Goal: Information Seeking & Learning: Learn about a topic

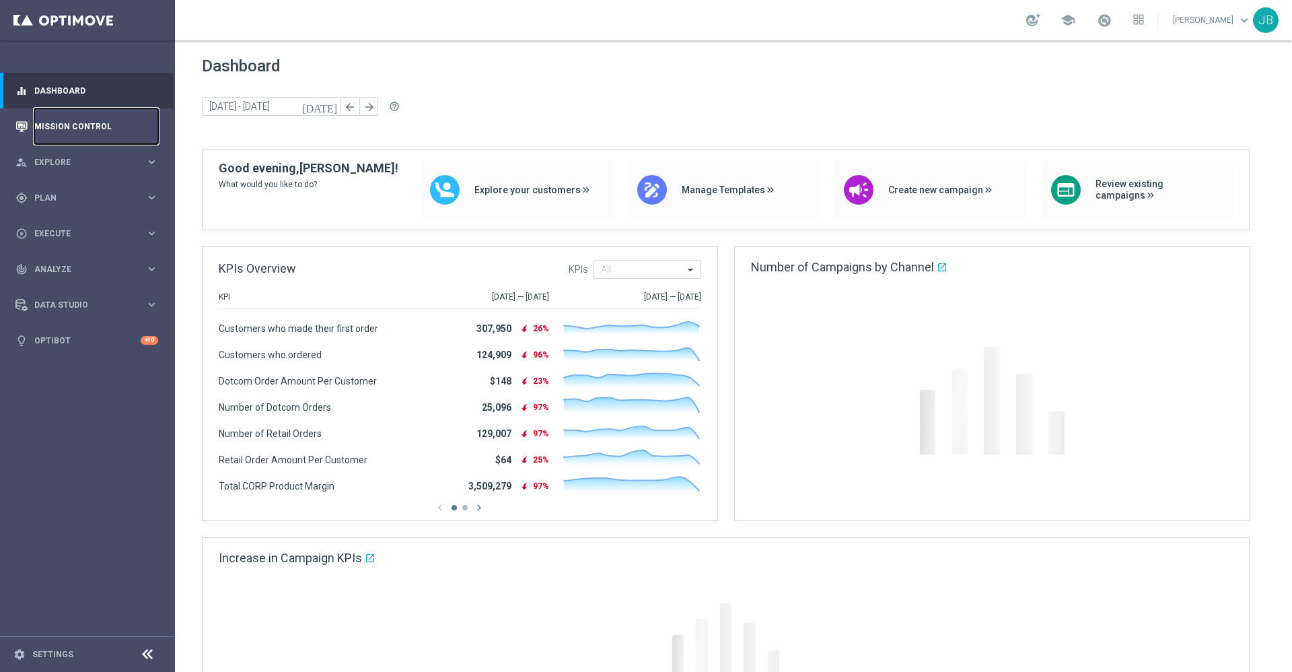
click at [96, 109] on link "Mission Control" at bounding box center [96, 126] width 124 height 36
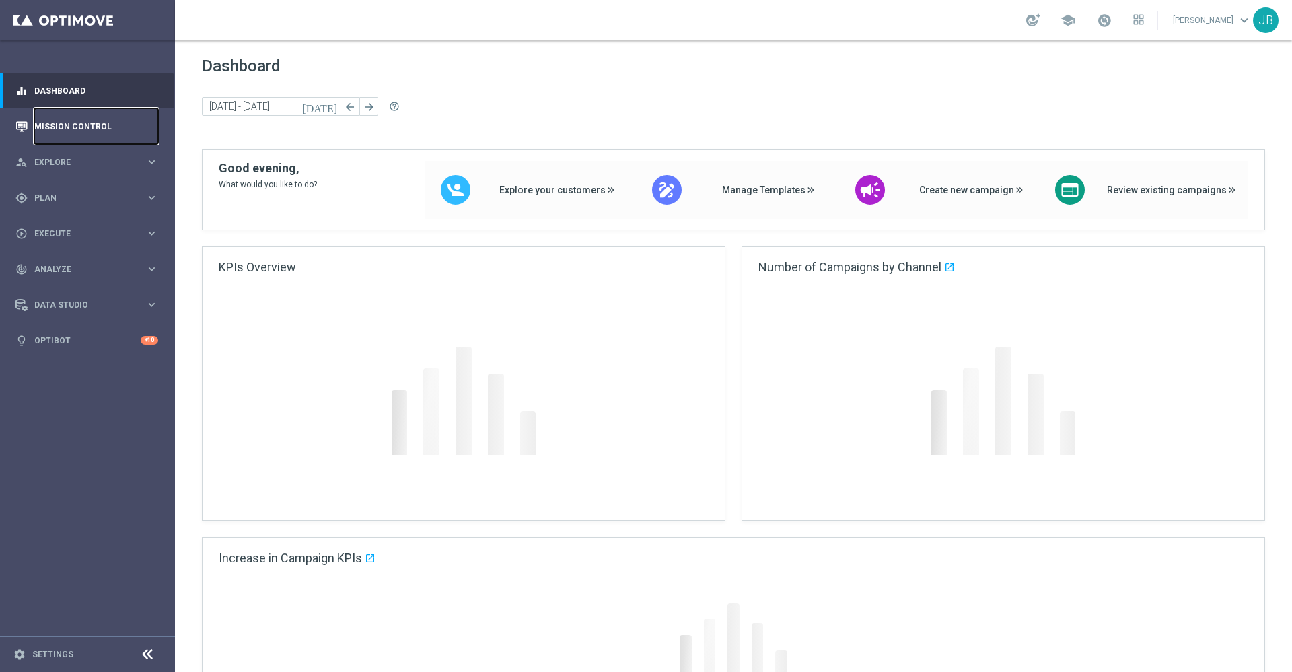
click at [92, 131] on link "Mission Control" at bounding box center [96, 126] width 124 height 36
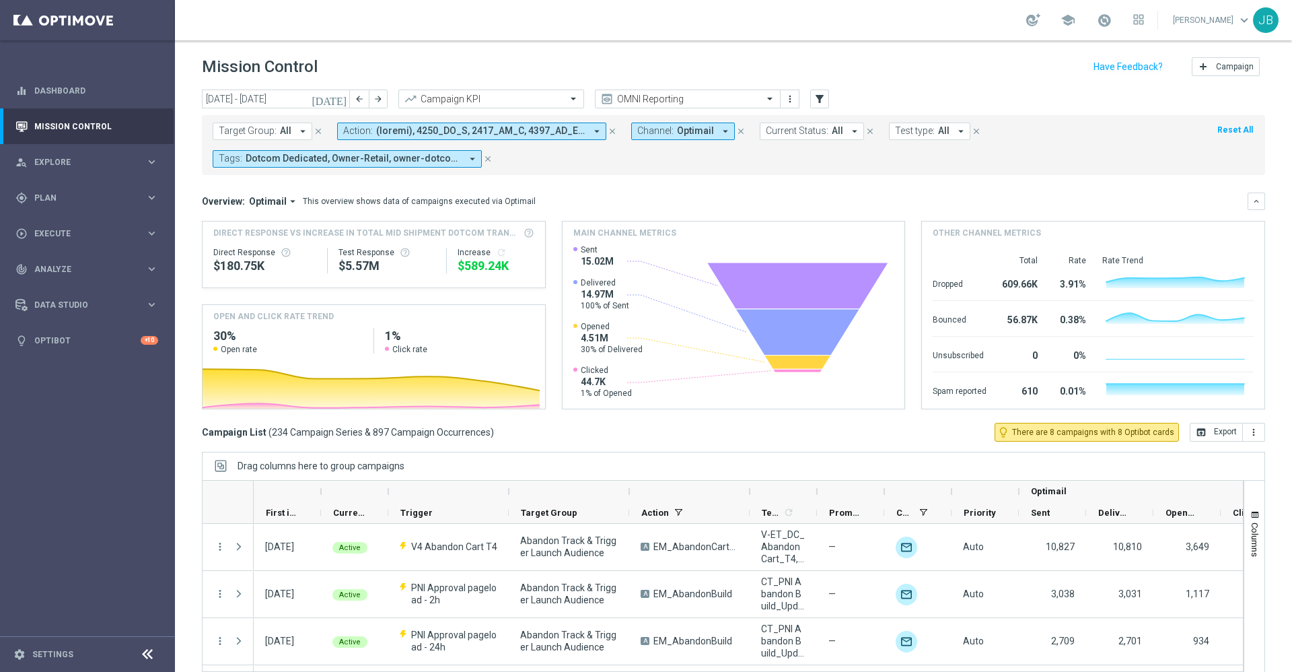
click at [338, 101] on icon "[DATE]" at bounding box center [330, 99] width 36 height 12
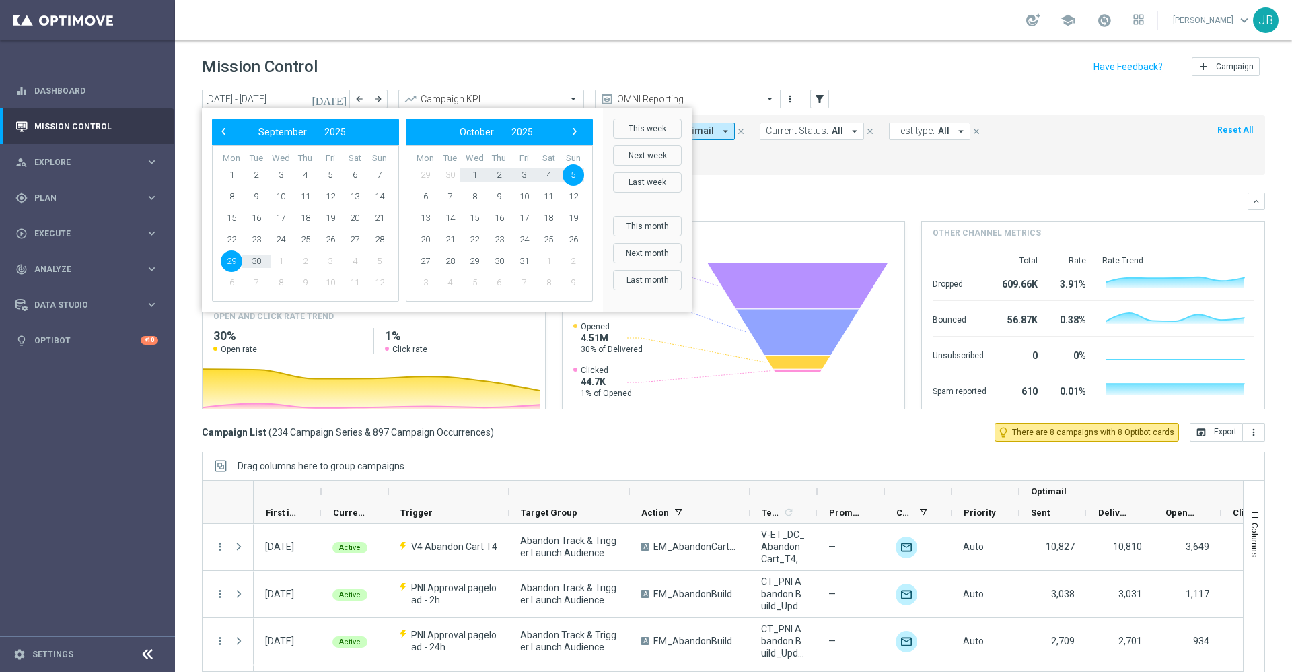
click at [573, 175] on span "5" at bounding box center [574, 175] width 22 height 22
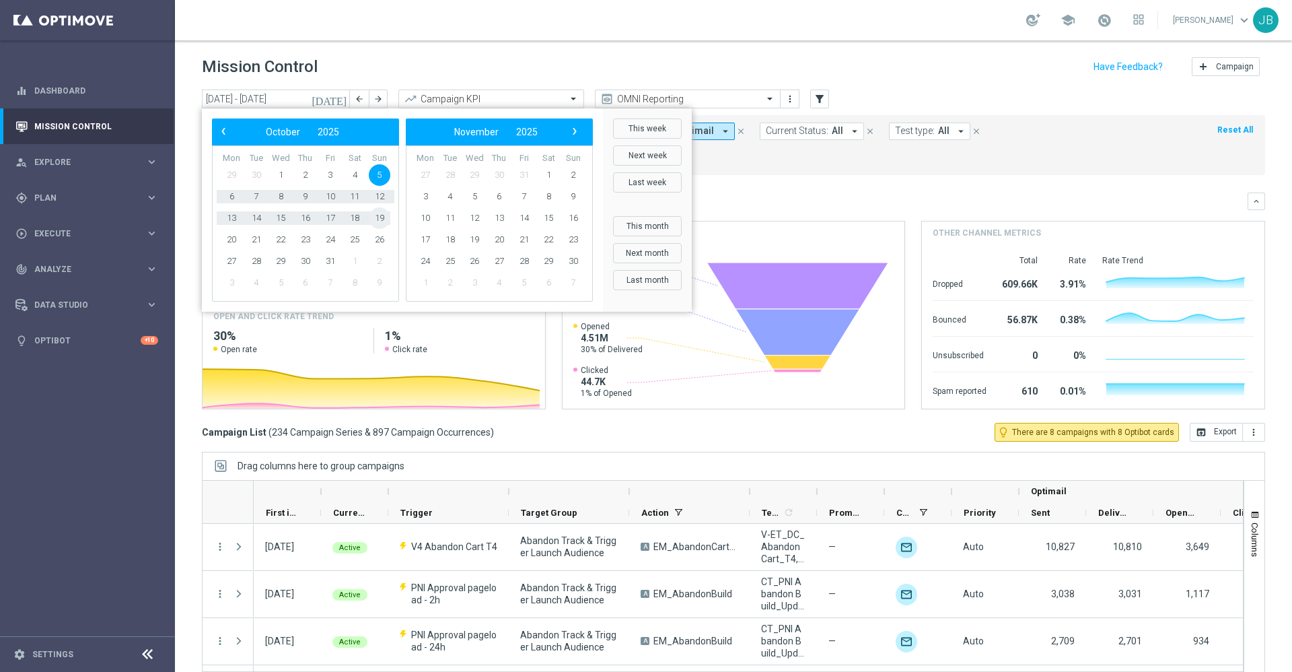
click at [379, 215] on span "19" at bounding box center [380, 218] width 22 height 22
type input "[DATE] - [DATE]"
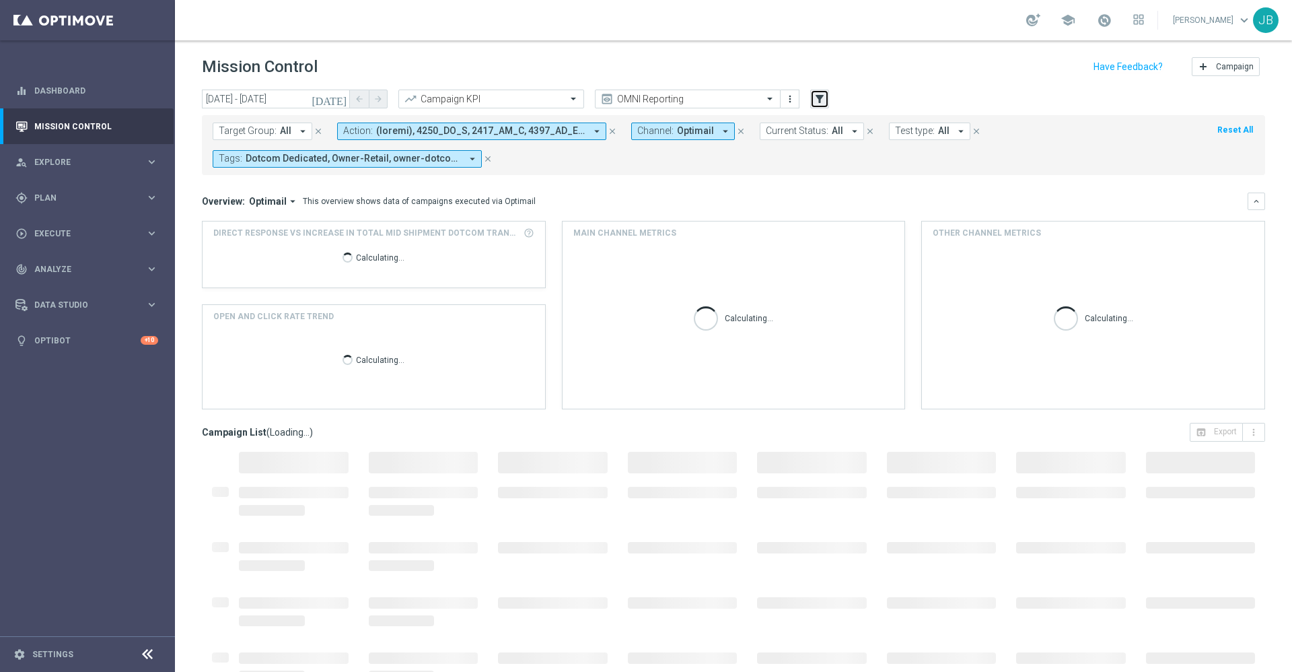
click at [828, 102] on button "filter_alt" at bounding box center [819, 98] width 19 height 19
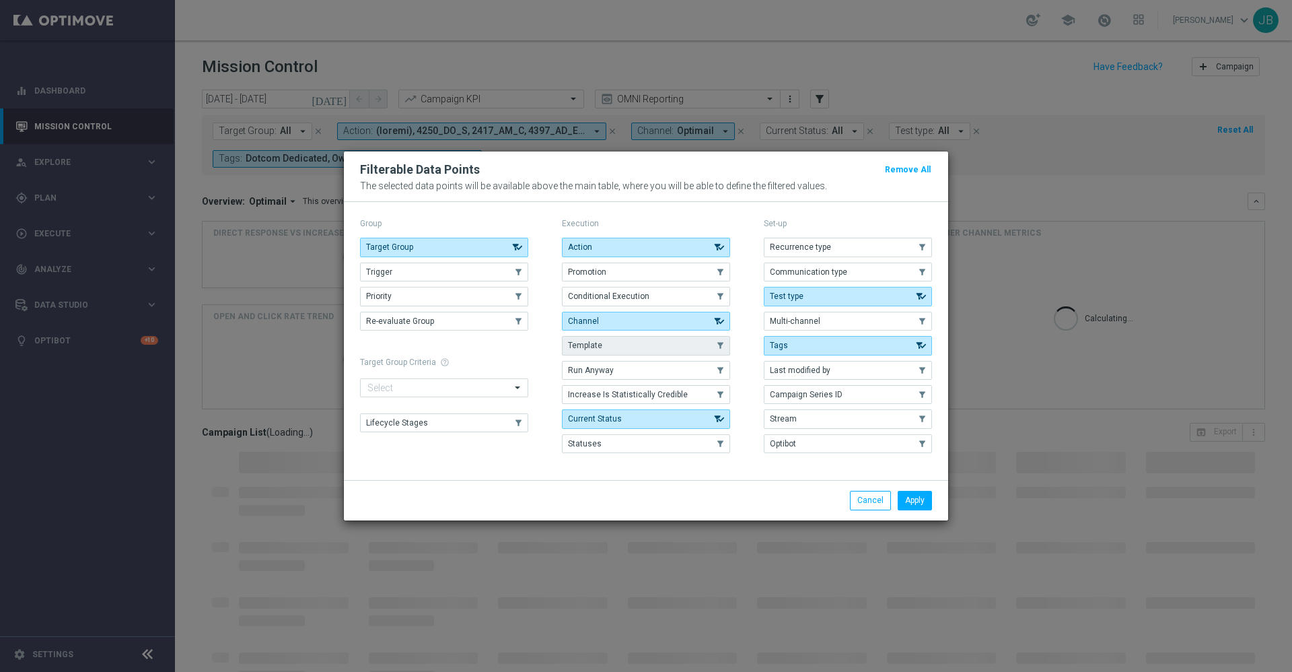
click at [645, 340] on button "Template" at bounding box center [646, 345] width 168 height 19
click at [911, 494] on button "Apply" at bounding box center [915, 500] width 34 height 19
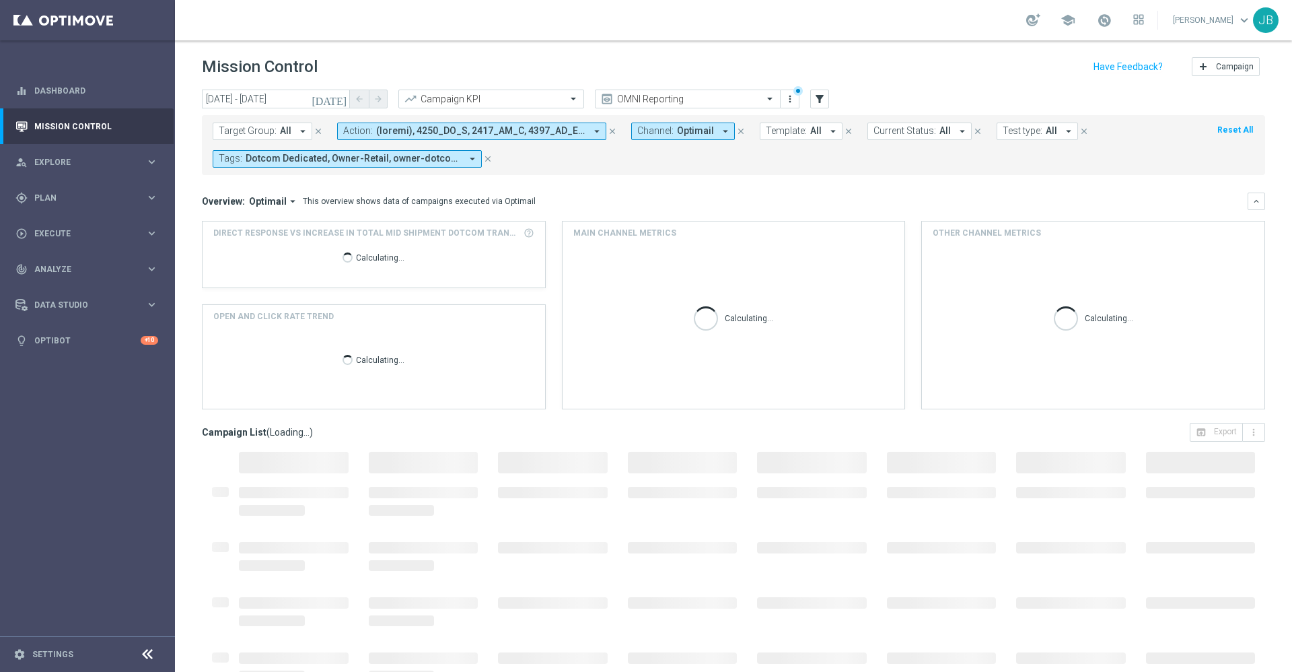
click at [778, 129] on span "Template:" at bounding box center [786, 130] width 41 height 11
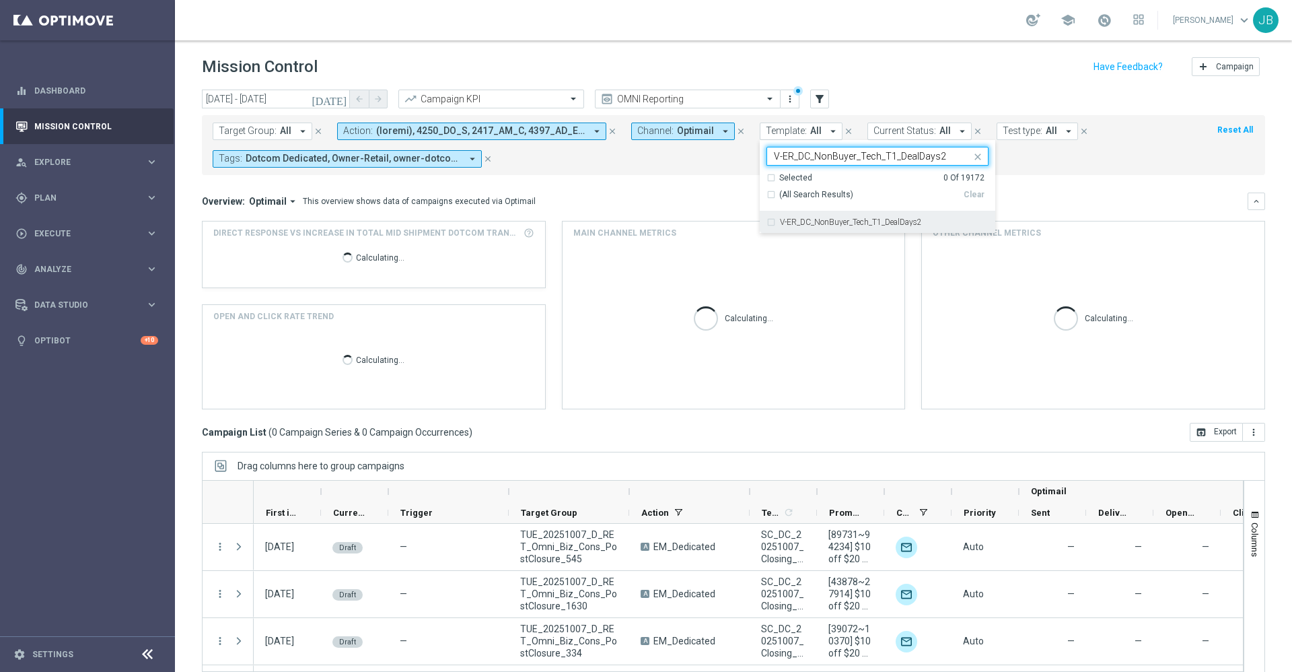
click at [803, 217] on div "V-ER_DC_NonBuyer_Tech_T1_DealDays2" at bounding box center [877, 222] width 222 height 22
type input "V-ER_DC_NonBuyer_Tech_T1_DealDays2"
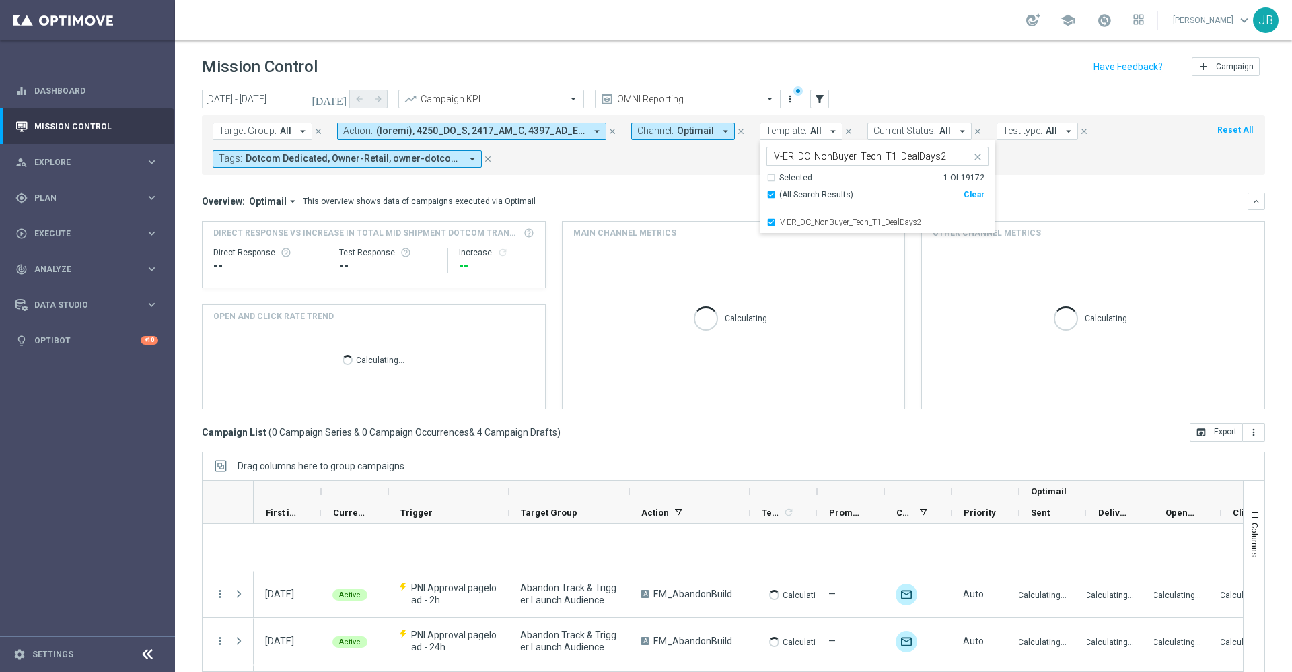
click at [672, 190] on mini-dashboard "Overview: Optimail arrow_drop_down This overview shows data of campaigns execut…" at bounding box center [733, 299] width 1063 height 248
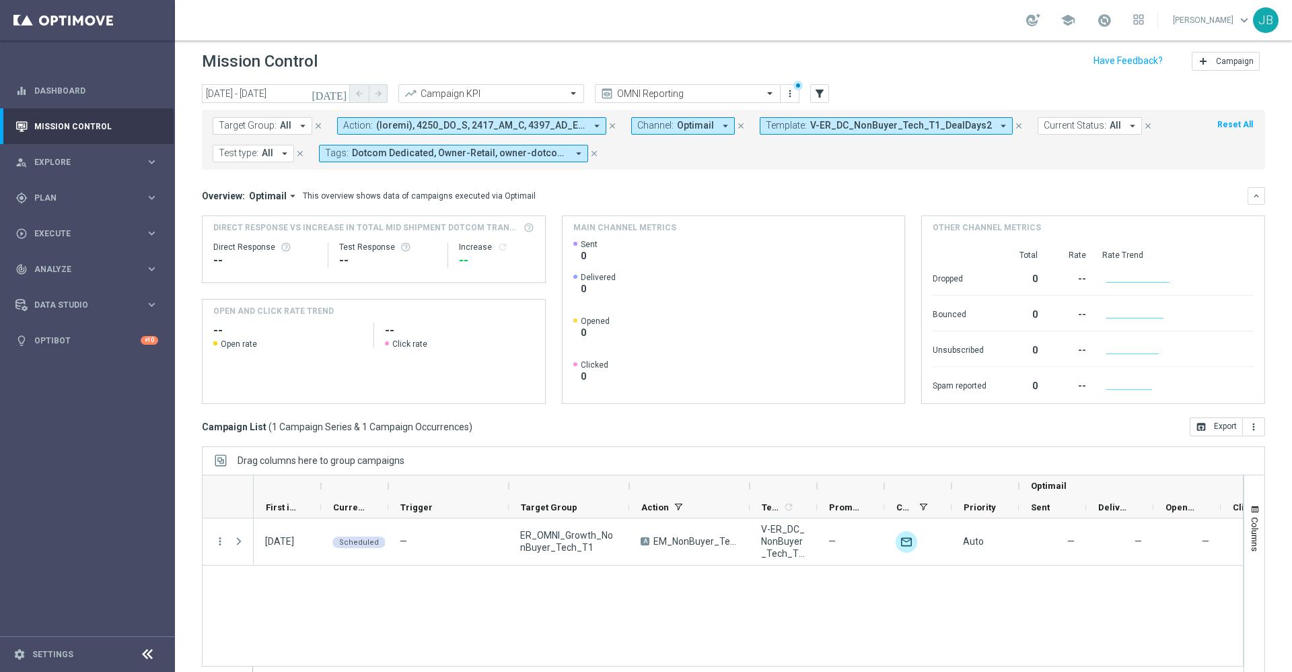
scroll to position [6, 0]
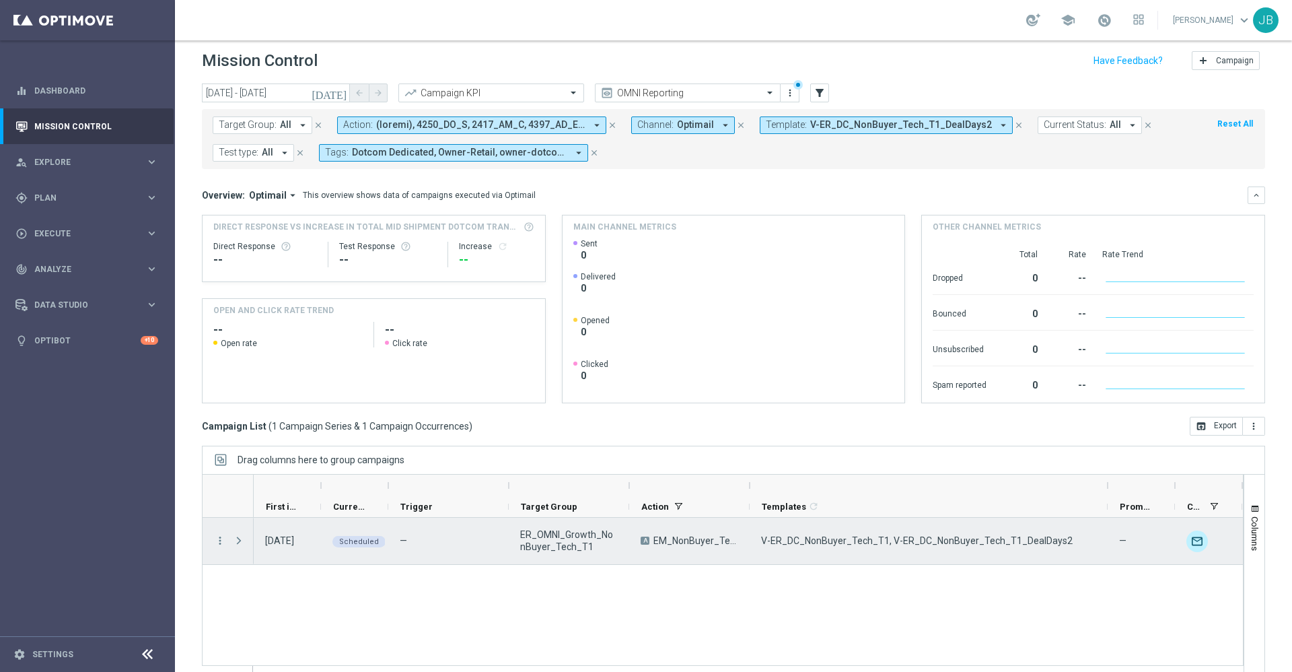
drag, startPoint x: 818, startPoint y: 483, endPoint x: 1114, endPoint y: 518, distance: 297.4
click at [1114, 518] on div at bounding box center [723, 577] width 1042 height 207
click at [220, 540] on icon "more_vert" at bounding box center [220, 540] width 12 height 12
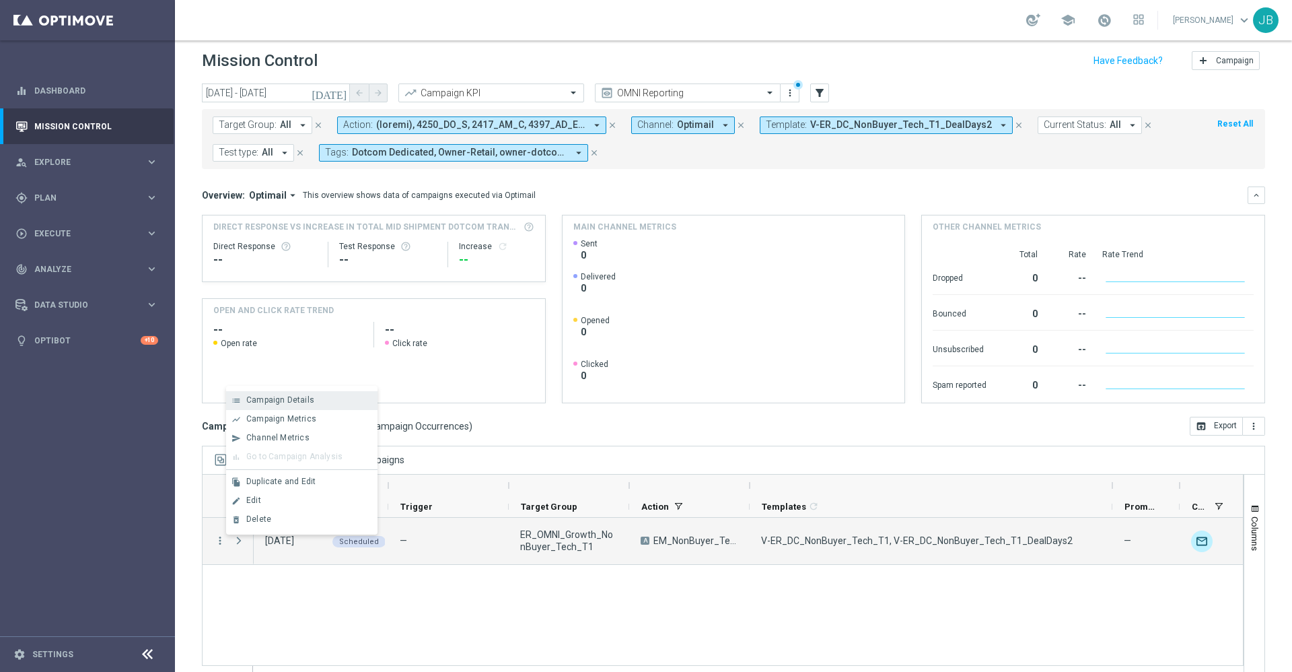
click at [299, 401] on span "Campaign Details" at bounding box center [280, 399] width 68 height 9
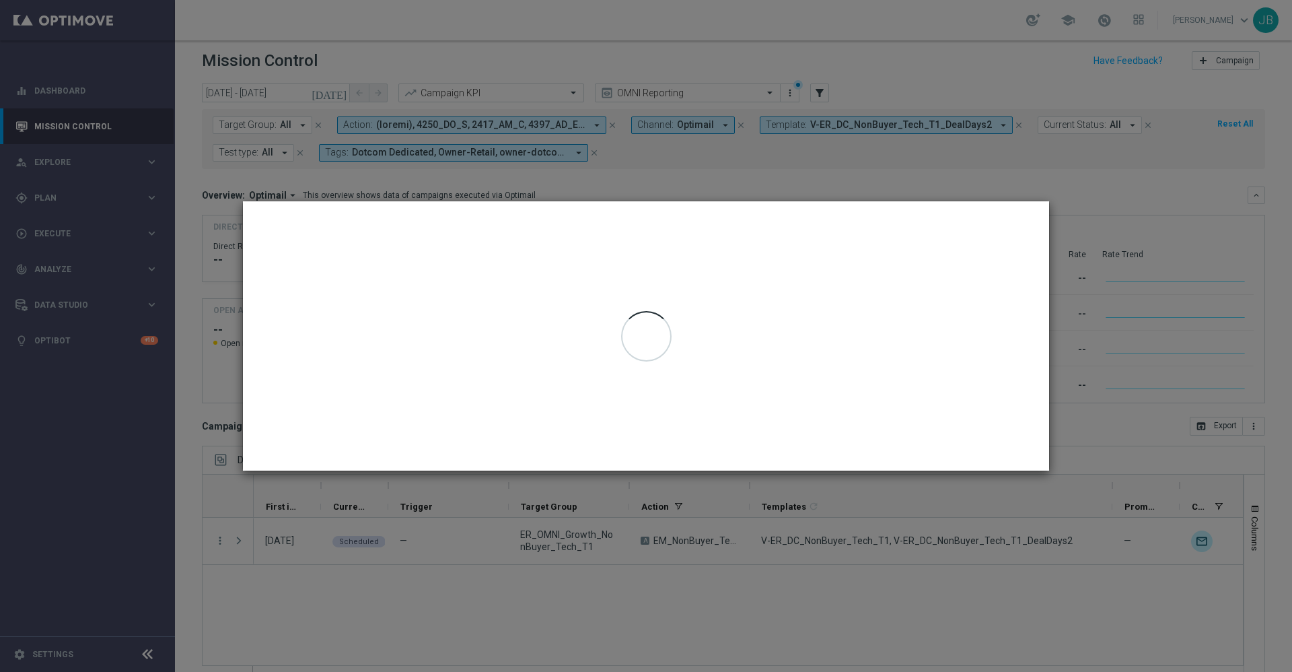
click at [805, 611] on modal-container at bounding box center [646, 336] width 1292 height 672
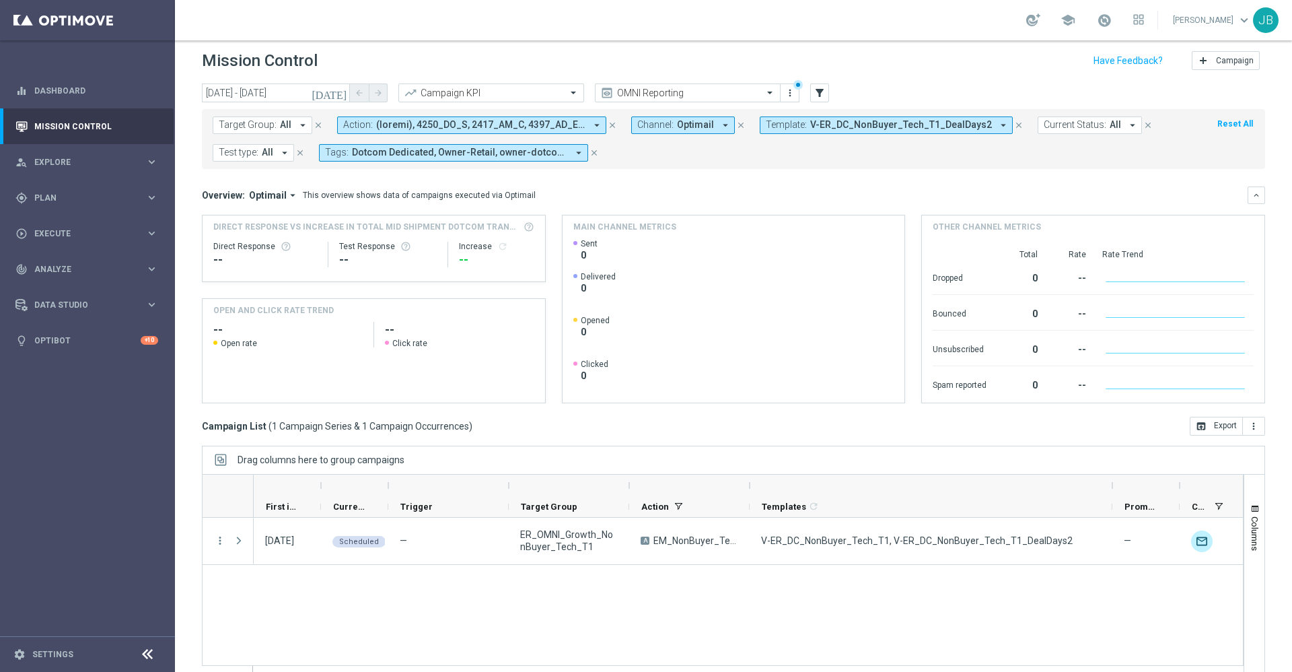
click at [951, 120] on span "V-ER_DC_NonBuyer_Tech_T1_DealDays2" at bounding box center [901, 124] width 182 height 11
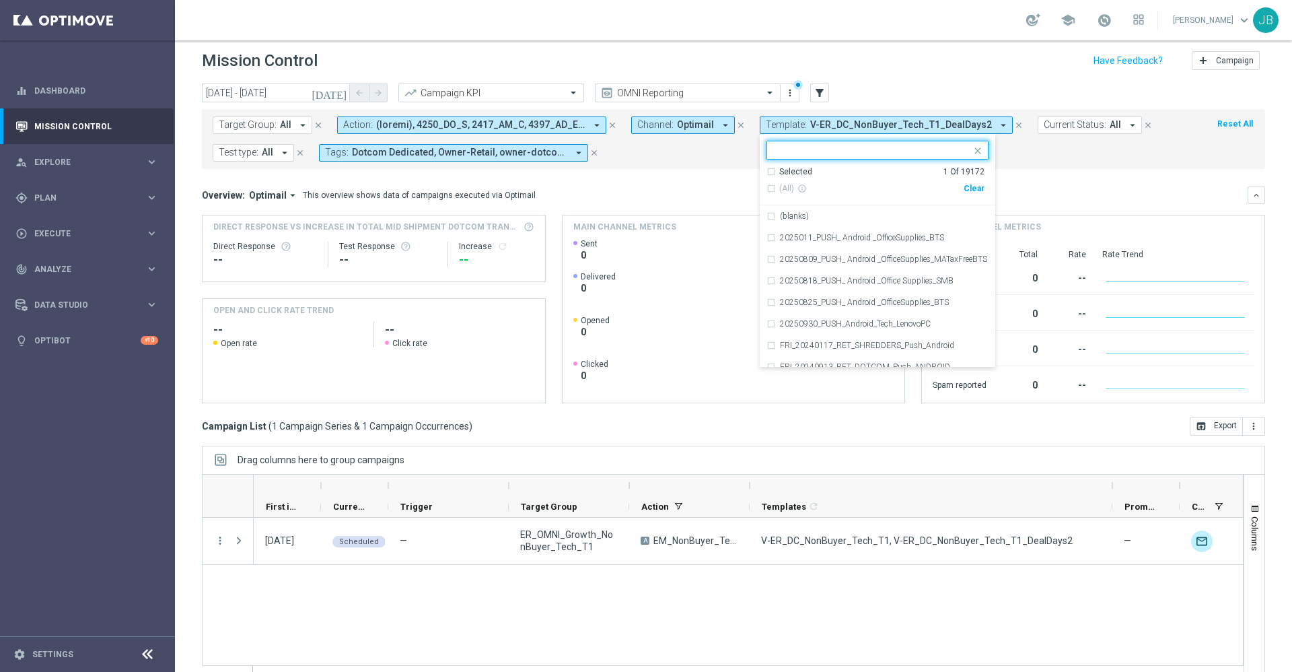
click at [0, 0] on div "Clear" at bounding box center [0, 0] width 0 height 0
click at [850, 149] on input "text" at bounding box center [872, 150] width 197 height 11
paste input "V-ER_DC_NonBuyer_Tech_T1_DealDays2"
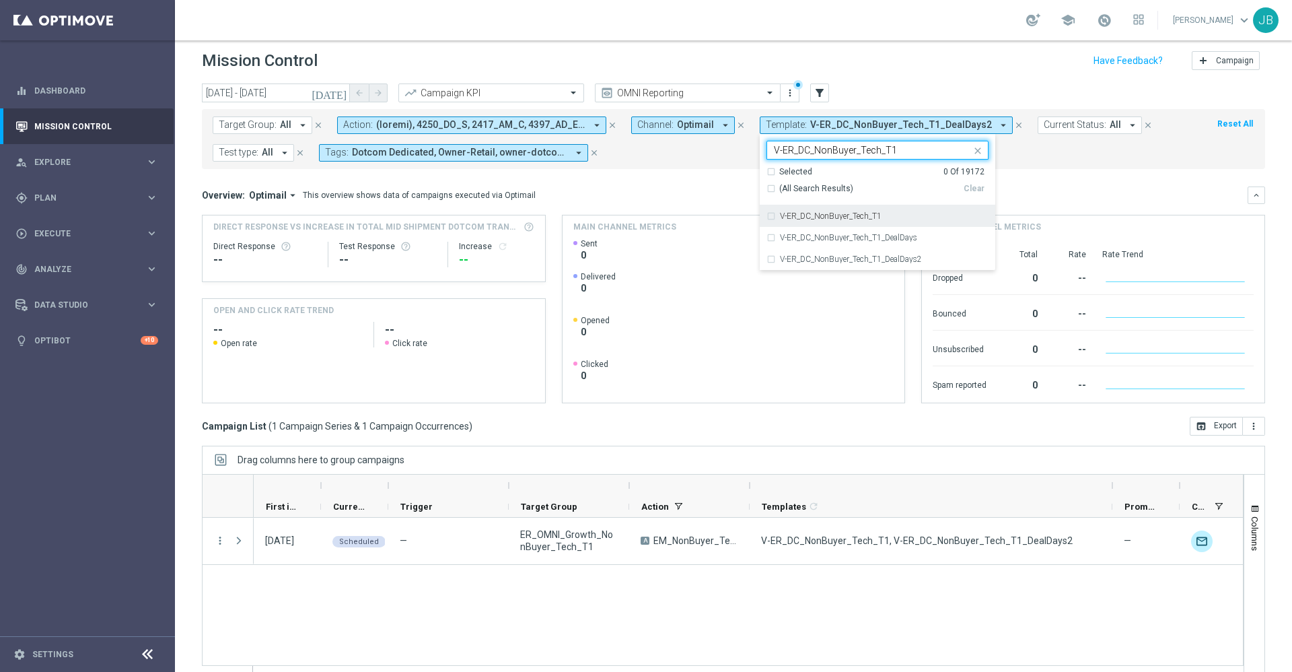
click at [859, 221] on div "V-ER_DC_NonBuyer_Tech_T1" at bounding box center [877, 216] width 222 height 22
type input "V-ER_DC_NonBuyer_Tech_T1"
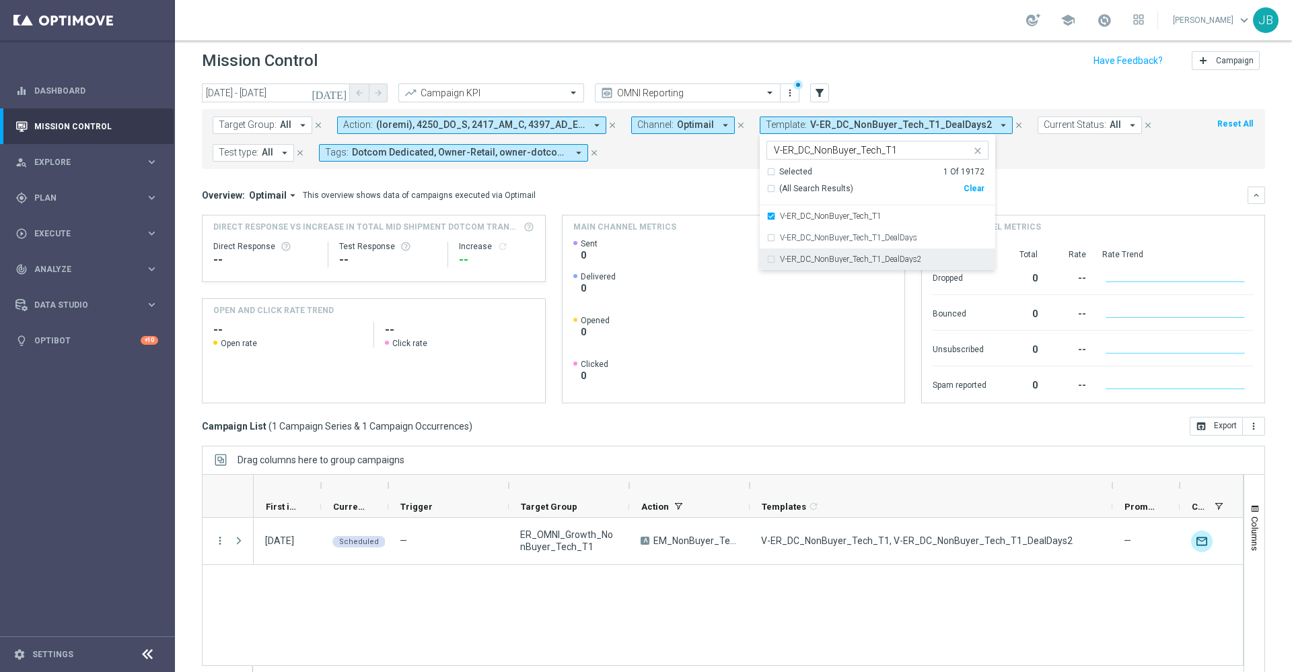
click at [858, 260] on label "V-ER_DC_NonBuyer_Tech_T1_DealDays2" at bounding box center [851, 259] width 142 height 8
click at [703, 194] on div "Overview: Optimail arrow_drop_down This overview shows data of campaigns execut…" at bounding box center [725, 195] width 1046 height 12
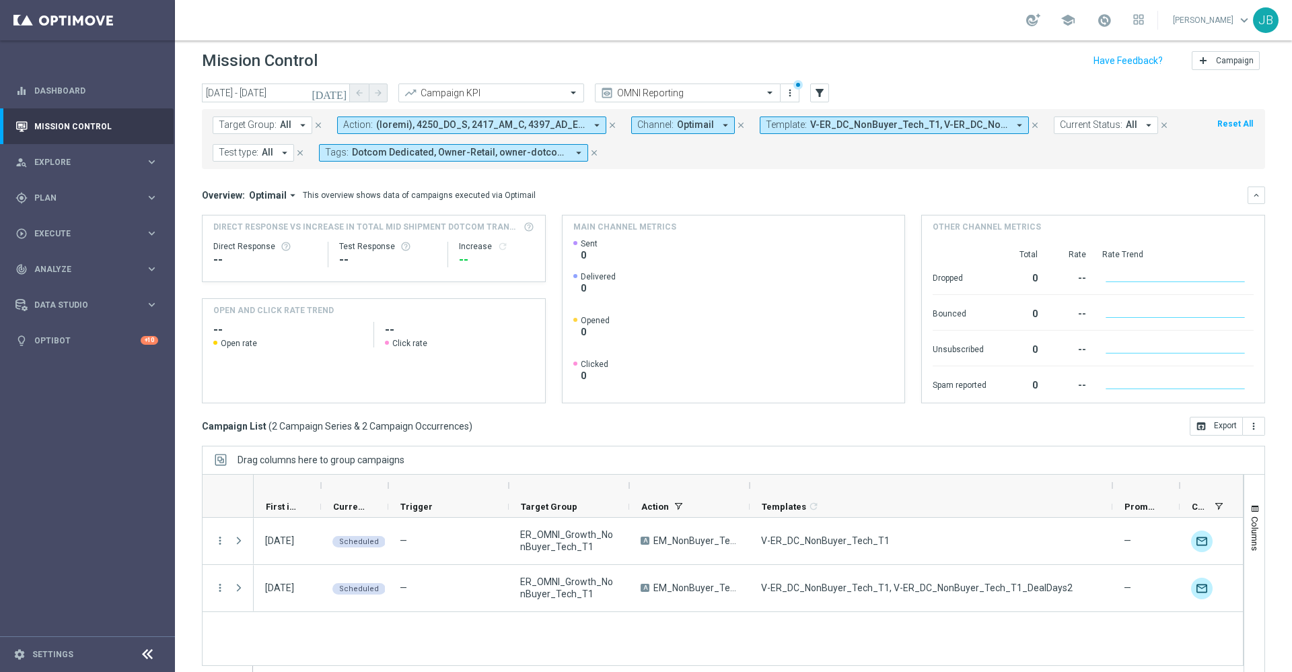
click at [794, 132] on button "Template: V-ER_DC_NonBuyer_Tech_T1, V-ER_DC_NonBuyer_Tech_T1_DealDays2 arrow_dr…" at bounding box center [894, 124] width 269 height 17
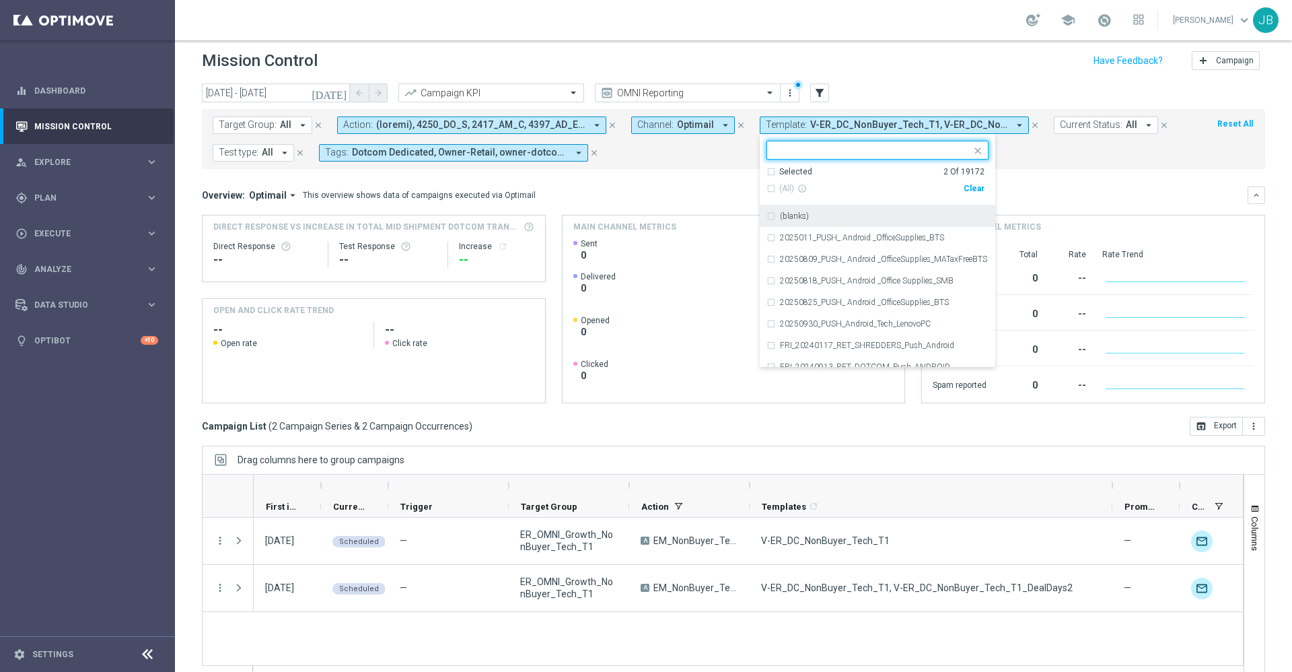
click at [980, 190] on div "(All) info_outline Clear" at bounding box center [875, 189] width 218 height 22
click at [0, 0] on div "Clear" at bounding box center [0, 0] width 0 height 0
click at [876, 153] on input "text" at bounding box center [872, 150] width 197 height 11
paste input "V-ER_DC_NonBuyer_Tech_T2"
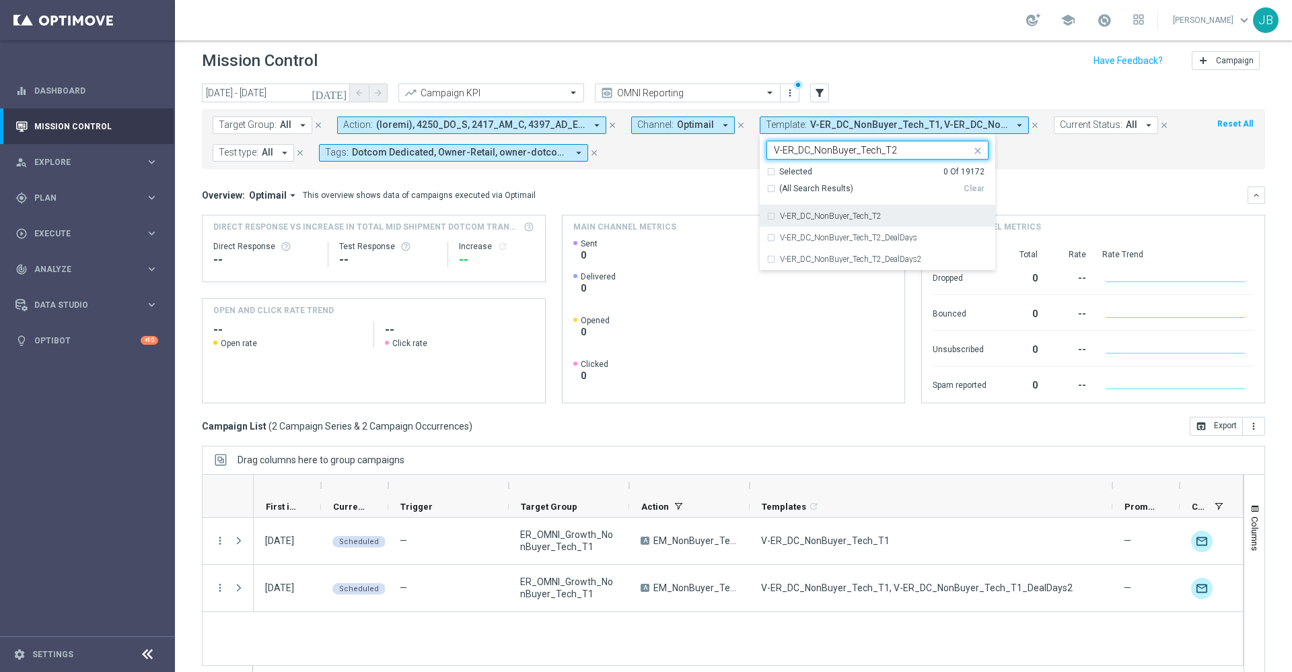
click at [844, 215] on label "V-ER_DC_NonBuyer_Tech_T2" at bounding box center [831, 216] width 102 height 8
type input "V-ER_DC_NonBuyer_Tech_T2"
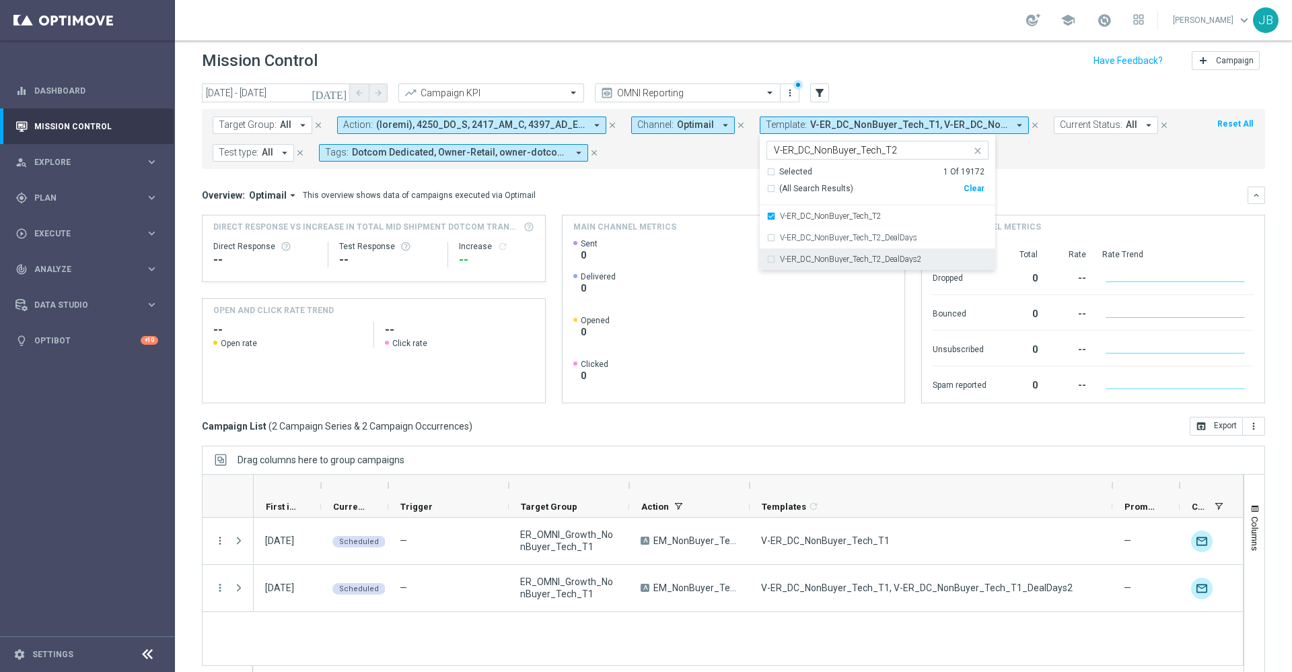
click at [850, 264] on div "V-ER_DC_NonBuyer_Tech_T2_DealDays2" at bounding box center [877, 259] width 222 height 22
click at [1042, 196] on div "Overview: Optimail arrow_drop_down This overview shows data of campaigns execut…" at bounding box center [725, 195] width 1046 height 12
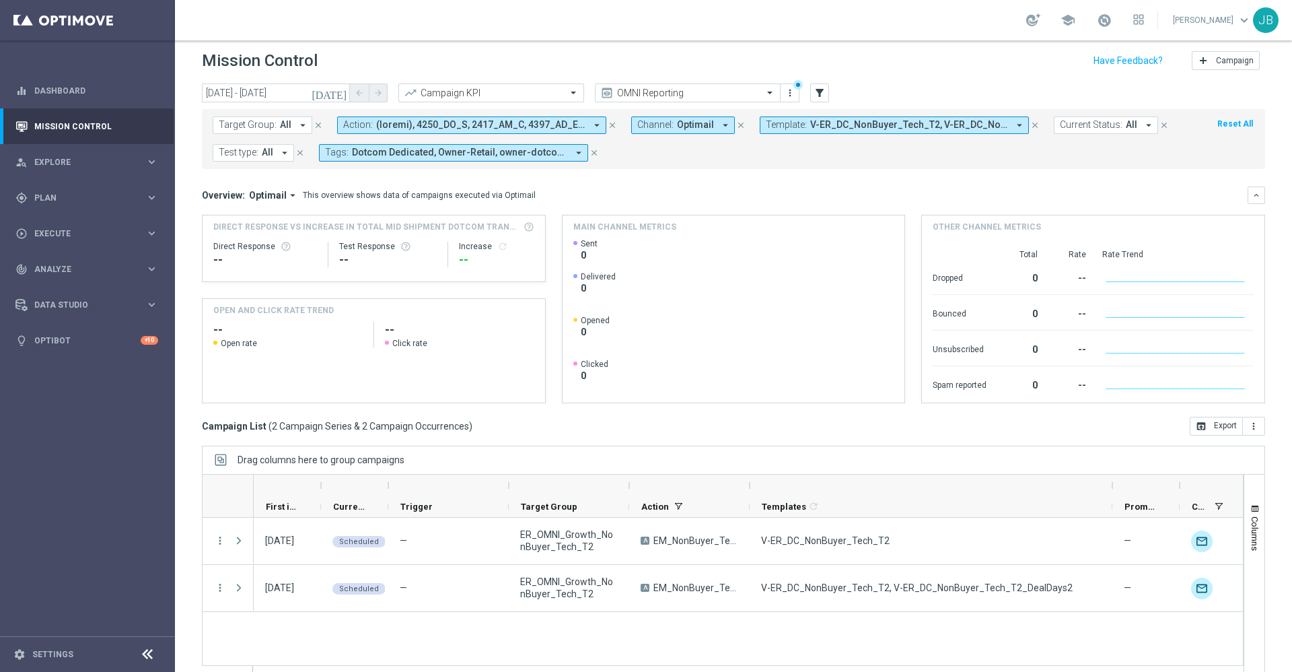
click at [859, 114] on div "Target Group: All arrow_drop_down close Action: arrow_drop_down close Channel: …" at bounding box center [733, 139] width 1063 height 60
click at [860, 123] on span "V-ER_DC_NonBuyer_Tech_T2, V-ER_DC_NonBuyer_Tech_T2_DealDays2" at bounding box center [909, 124] width 198 height 11
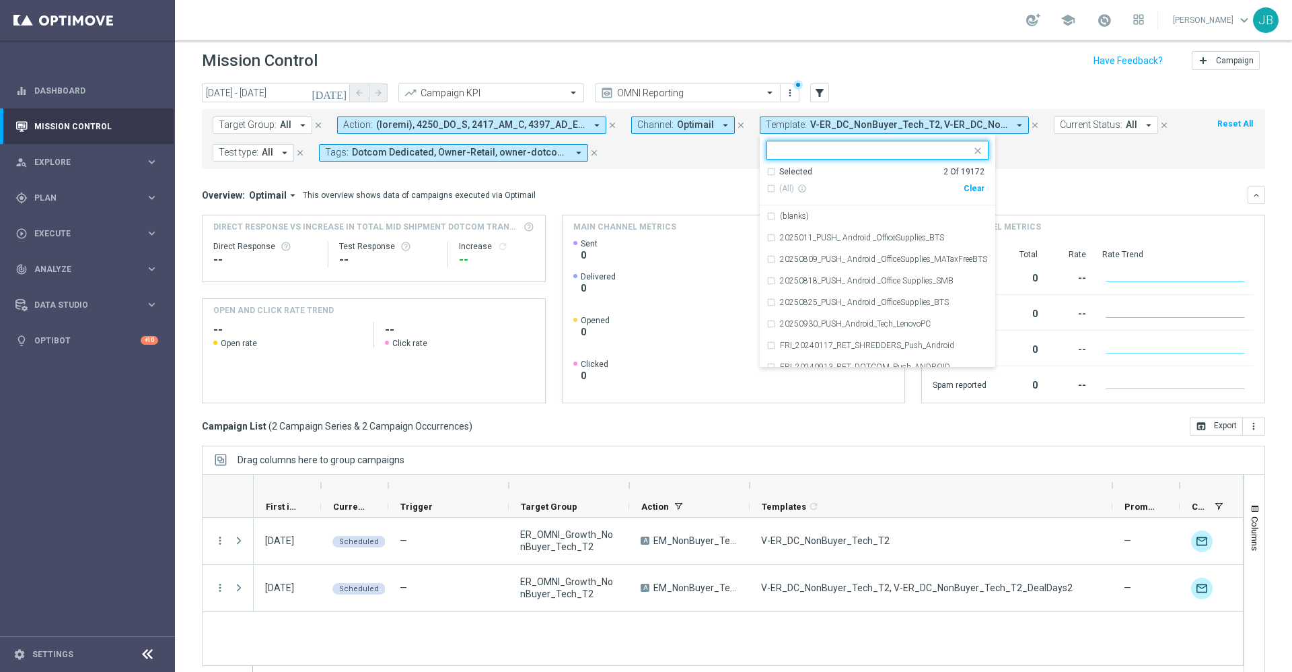
click at [0, 0] on div "Clear" at bounding box center [0, 0] width 0 height 0
click at [883, 152] on input "text" at bounding box center [872, 150] width 197 height 11
paste input "V-ER_DC_NonBuyer_Tech_[MEDICAL_DATA]"
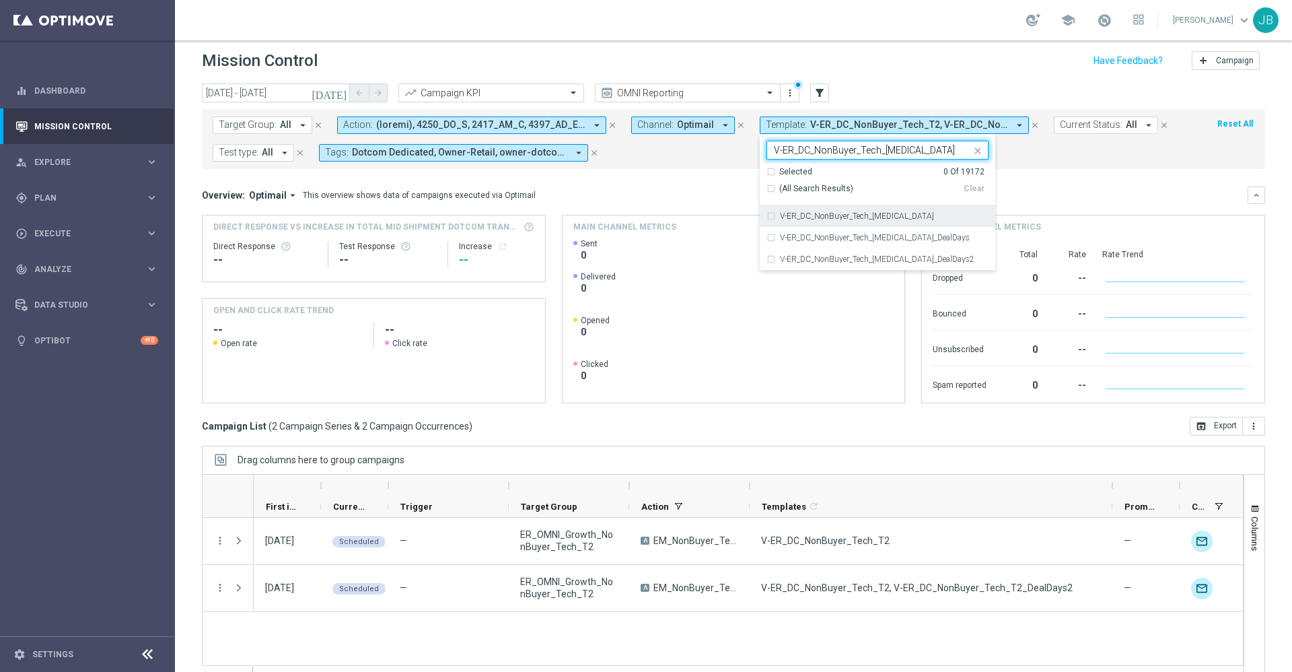
click at [872, 212] on label "V-ER_DC_NonBuyer_Tech_[MEDICAL_DATA]" at bounding box center [857, 216] width 154 height 8
type input "V-ER_DC_NonBuyer_Tech_[MEDICAL_DATA]"
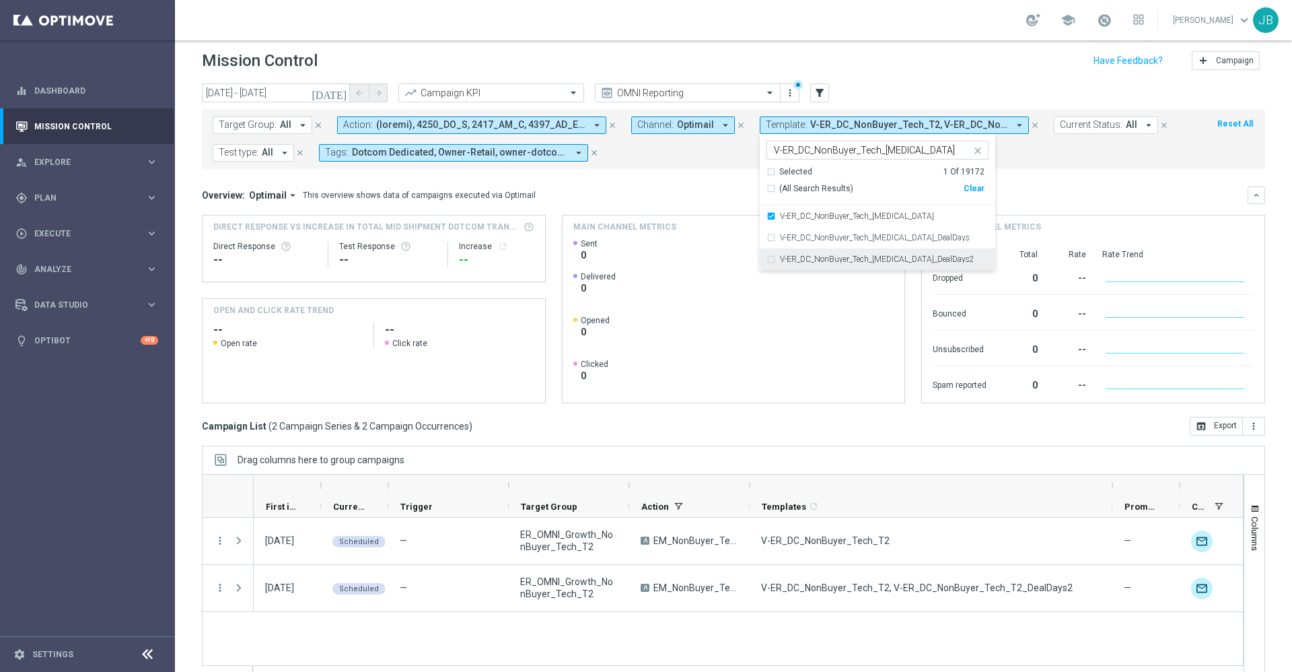
click at [869, 256] on label "V-ER_DC_NonBuyer_Tech_[MEDICAL_DATA]_DealDays2" at bounding box center [877, 259] width 194 height 8
click at [713, 190] on div "Overview: Optimail arrow_drop_down This overview shows data of campaigns execut…" at bounding box center [725, 195] width 1046 height 12
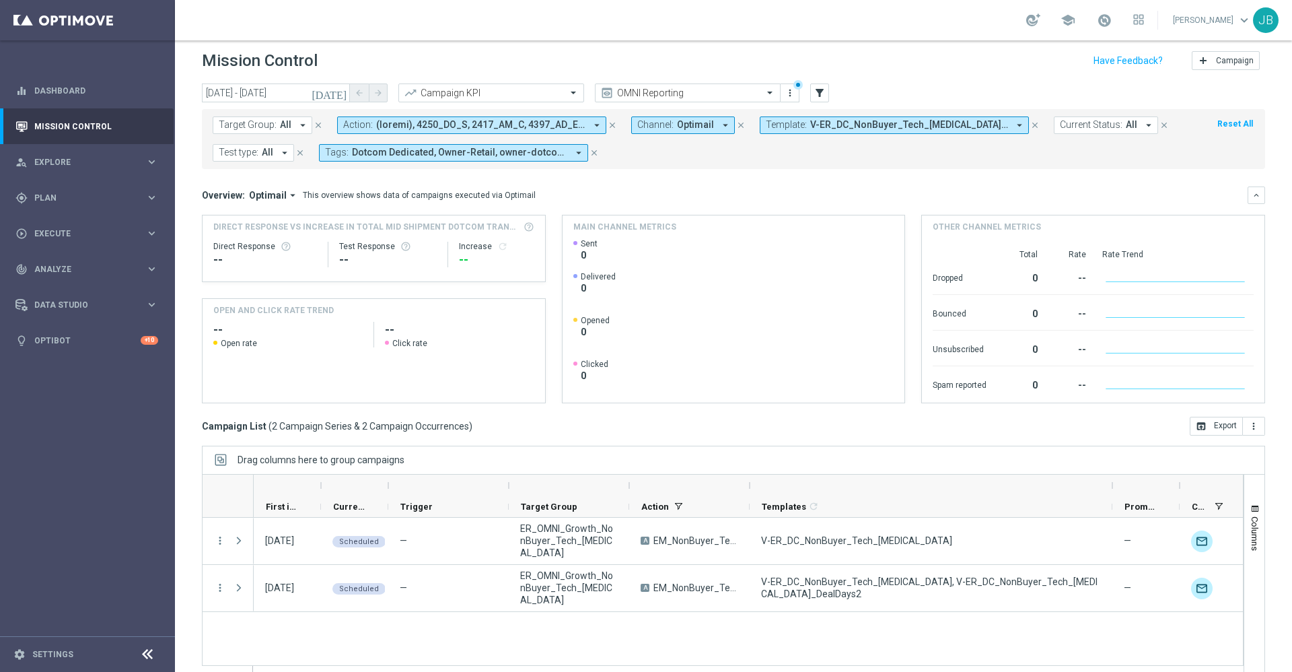
click at [851, 127] on span "V-ER_DC_NonBuyer_Tech_[MEDICAL_DATA], V-ER_DC_NonBuyer_Tech_[MEDICAL_DATA]_Deal…" at bounding box center [909, 124] width 198 height 11
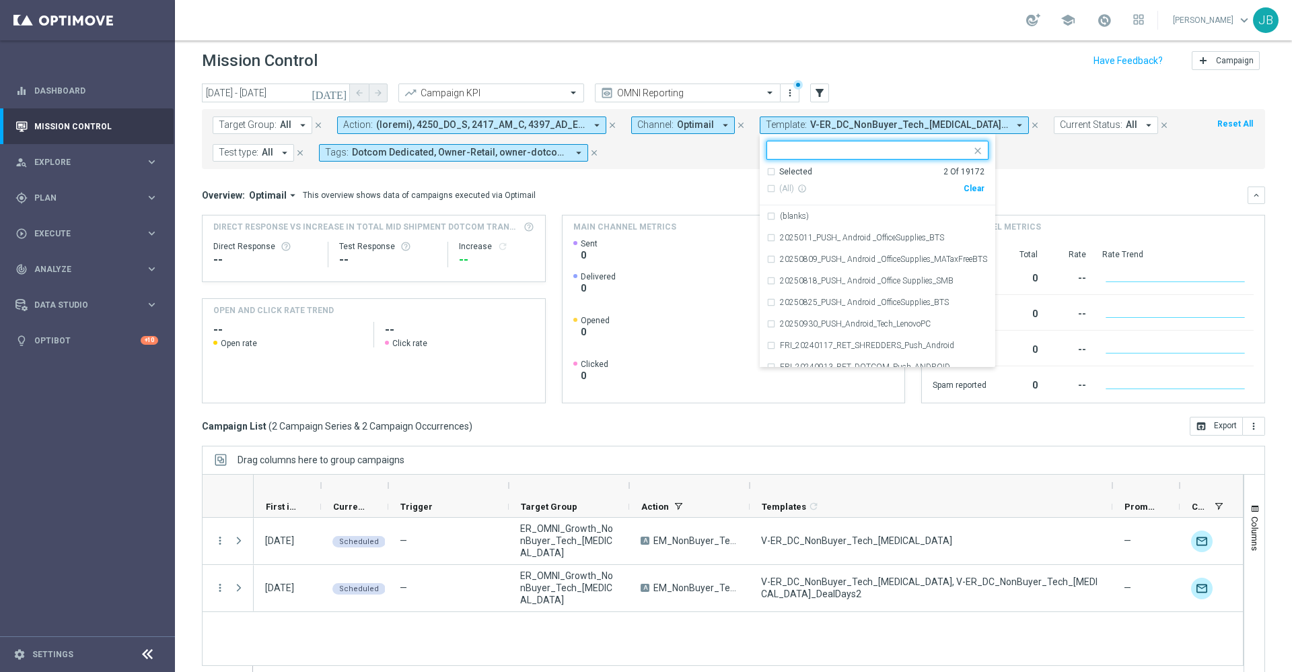
click at [0, 0] on div "Clear" at bounding box center [0, 0] width 0 height 0
click at [882, 147] on input "text" at bounding box center [872, 150] width 197 height 11
paste input "V-ER_DC_NonBuyer_Tech_T4"
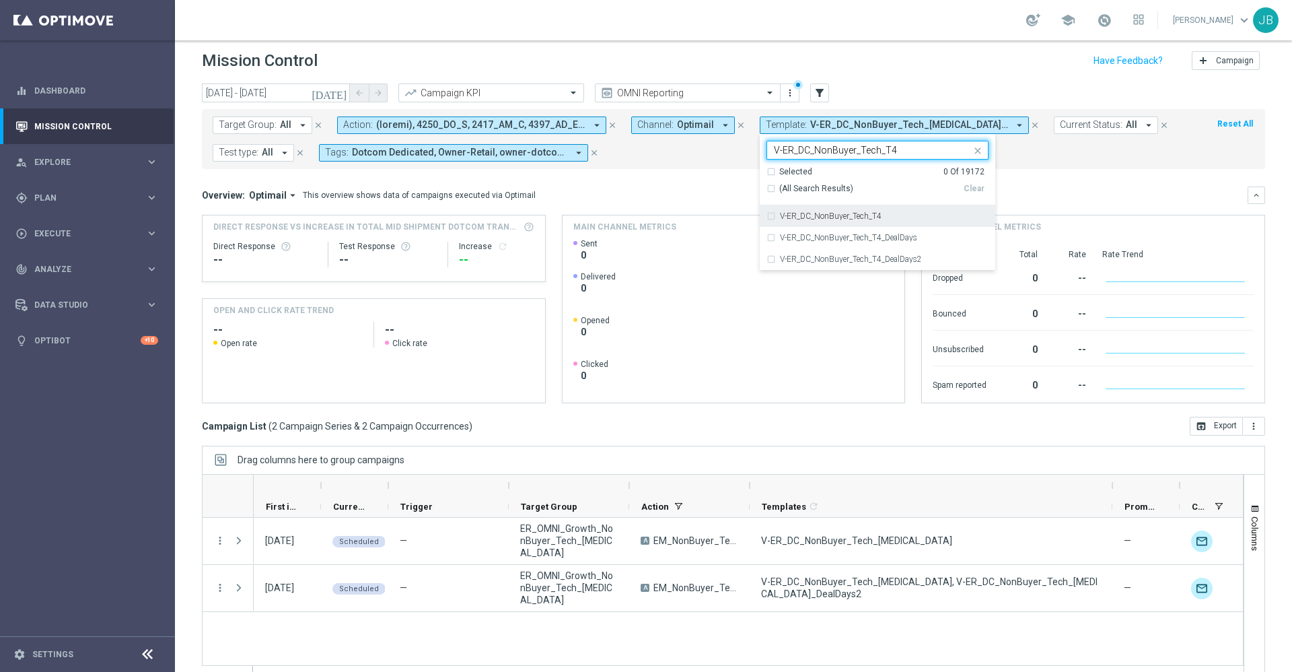
click at [866, 213] on label "V-ER_DC_NonBuyer_Tech_T4" at bounding box center [831, 216] width 102 height 8
type input "V-ER_DC_NonBuyer_Tech_T4"
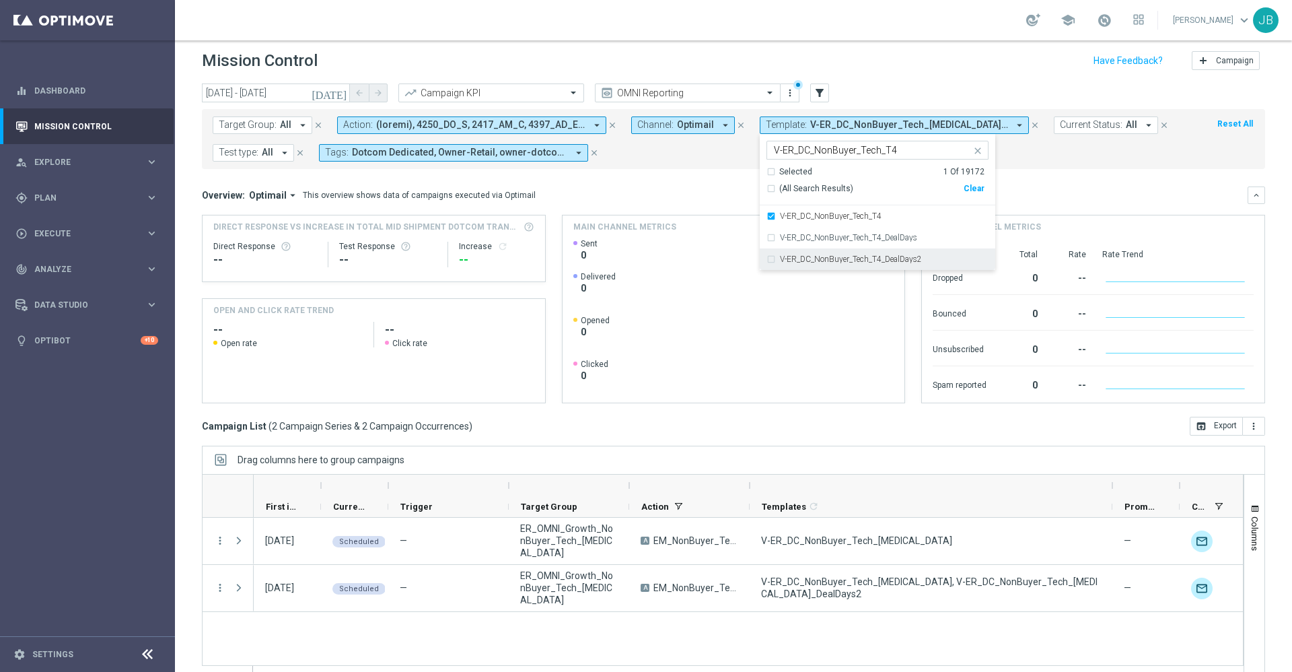
click at [867, 258] on label "V-ER_DC_NonBuyer_Tech_T4_DealDays2" at bounding box center [851, 259] width 142 height 8
click at [1027, 194] on div "Overview: Optimail arrow_drop_down This overview shows data of campaigns execut…" at bounding box center [725, 195] width 1046 height 12
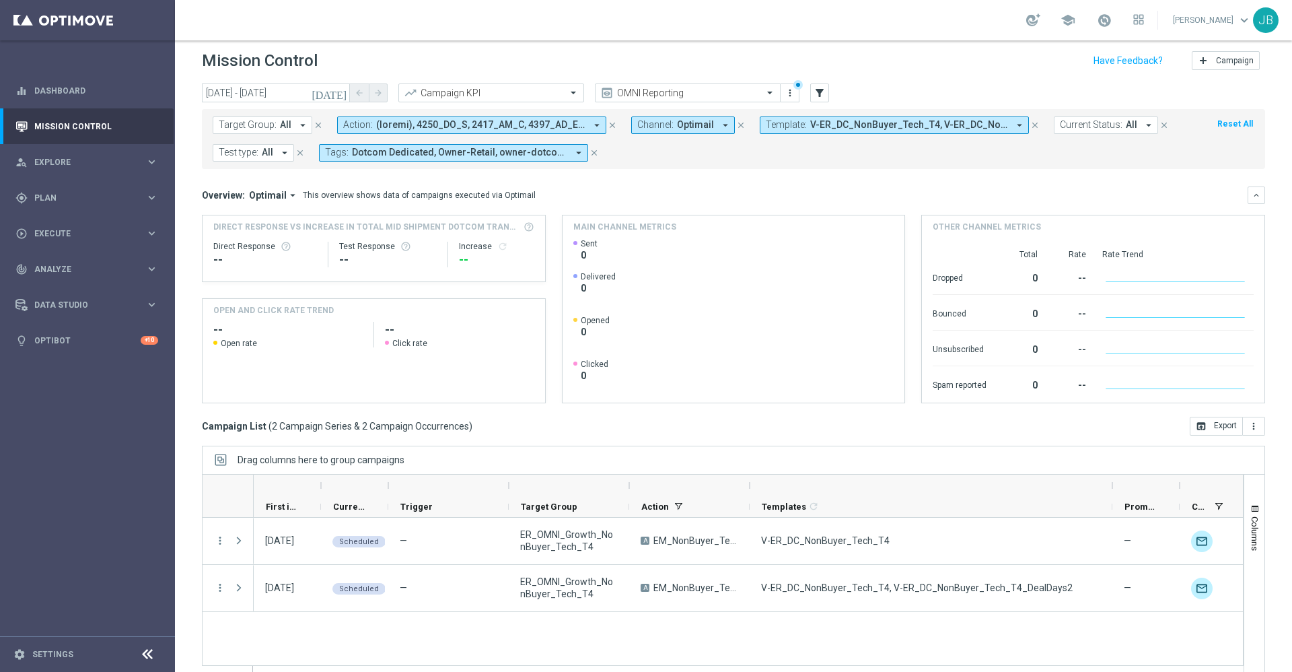
click at [824, 127] on span "V-ER_DC_NonBuyer_Tech_T4, V-ER_DC_NonBuyer_Tech_T4_DealDays2" at bounding box center [909, 124] width 198 height 11
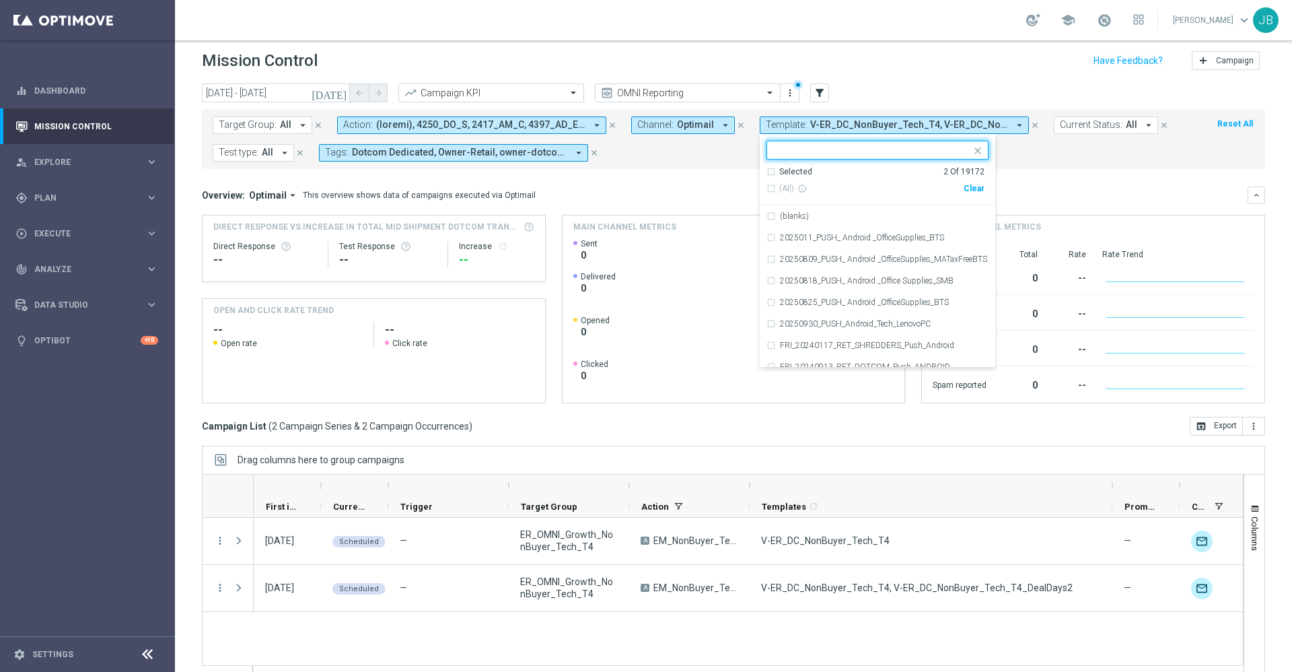
click at [0, 0] on div "Clear" at bounding box center [0, 0] width 0 height 0
click at [885, 147] on input "text" at bounding box center [872, 150] width 197 height 11
paste input "V-ER_DC_NonBuyer_Facilities_T1"
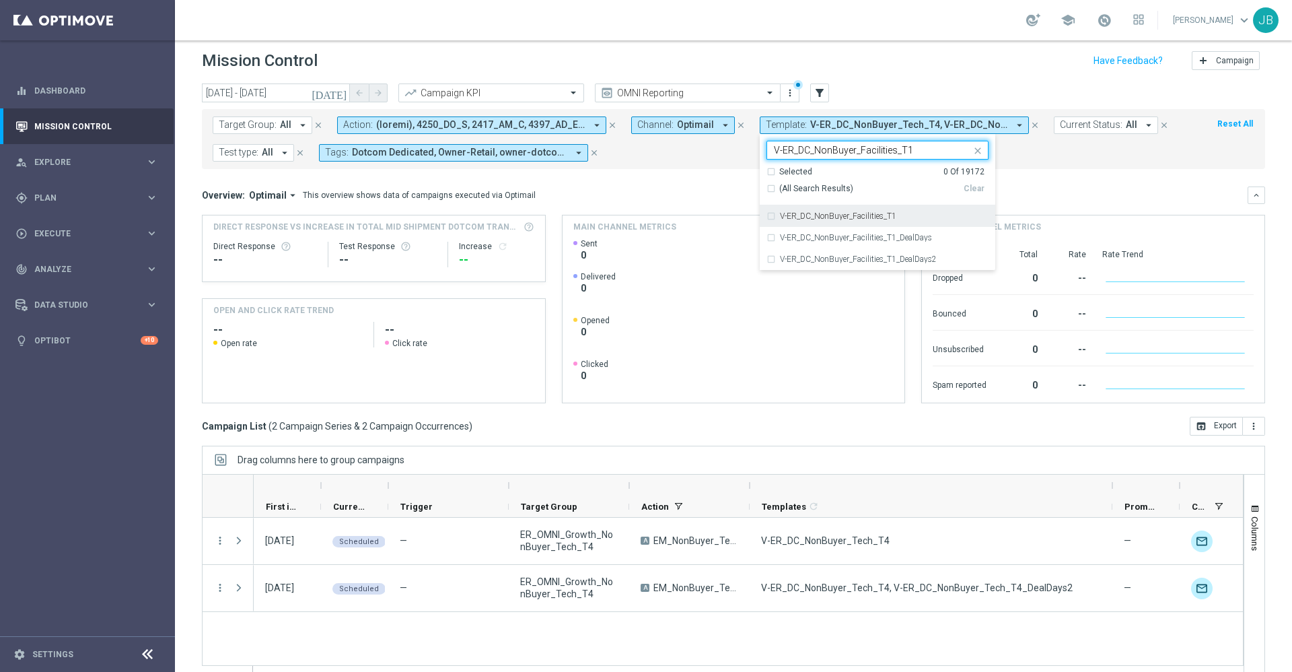
click at [880, 211] on div "V-ER_DC_NonBuyer_Facilities_T1" at bounding box center [877, 216] width 222 height 22
type input "V-ER_DC_NonBuyer_Facilities_T1"
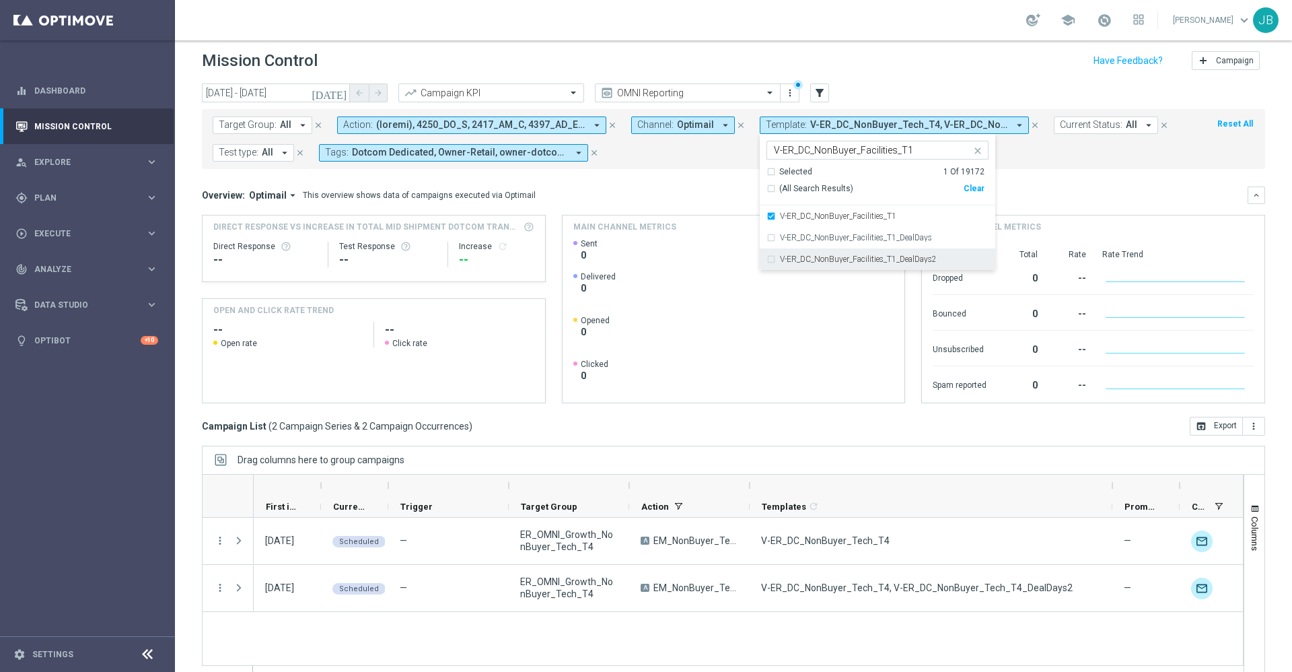
click at [883, 254] on div "V-ER_DC_NonBuyer_Facilities_T1_DealDays2" at bounding box center [877, 259] width 222 height 22
click at [1060, 178] on mini-dashboard "Overview: Optimail arrow_drop_down This overview shows data of campaigns execut…" at bounding box center [733, 293] width 1063 height 248
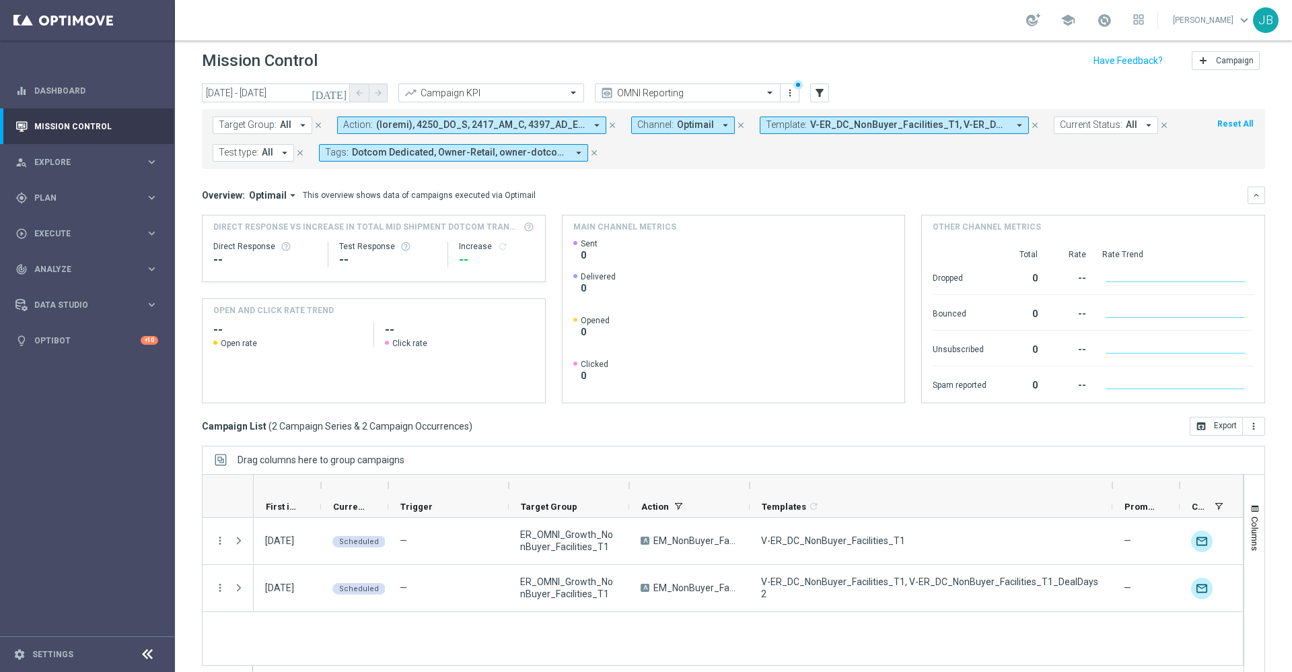
click at [879, 124] on span "V-ER_DC_NonBuyer_Facilities_T1, V-ER_DC_NonBuyer_Facilities_T1_DealDays2" at bounding box center [909, 124] width 198 height 11
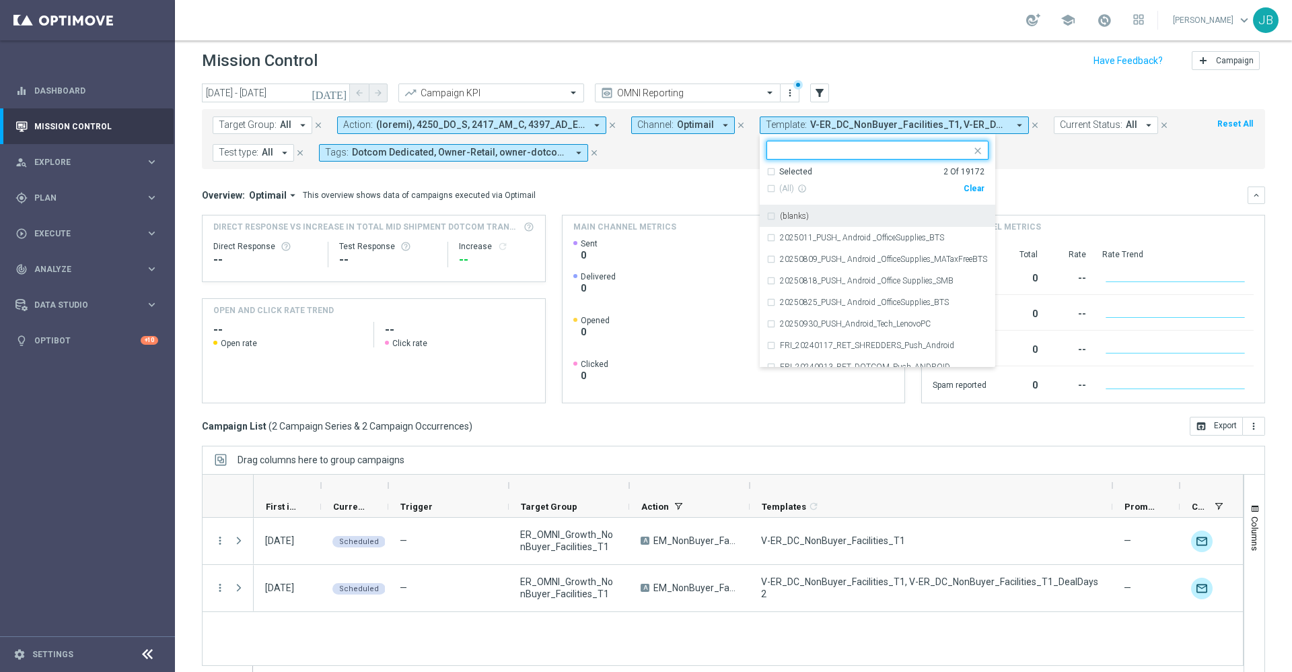
click at [0, 0] on div "Clear" at bounding box center [0, 0] width 0 height 0
click at [885, 147] on input "text" at bounding box center [872, 150] width 197 height 11
paste input "V-ER_DC_NonBuyer_Facilities_T2"
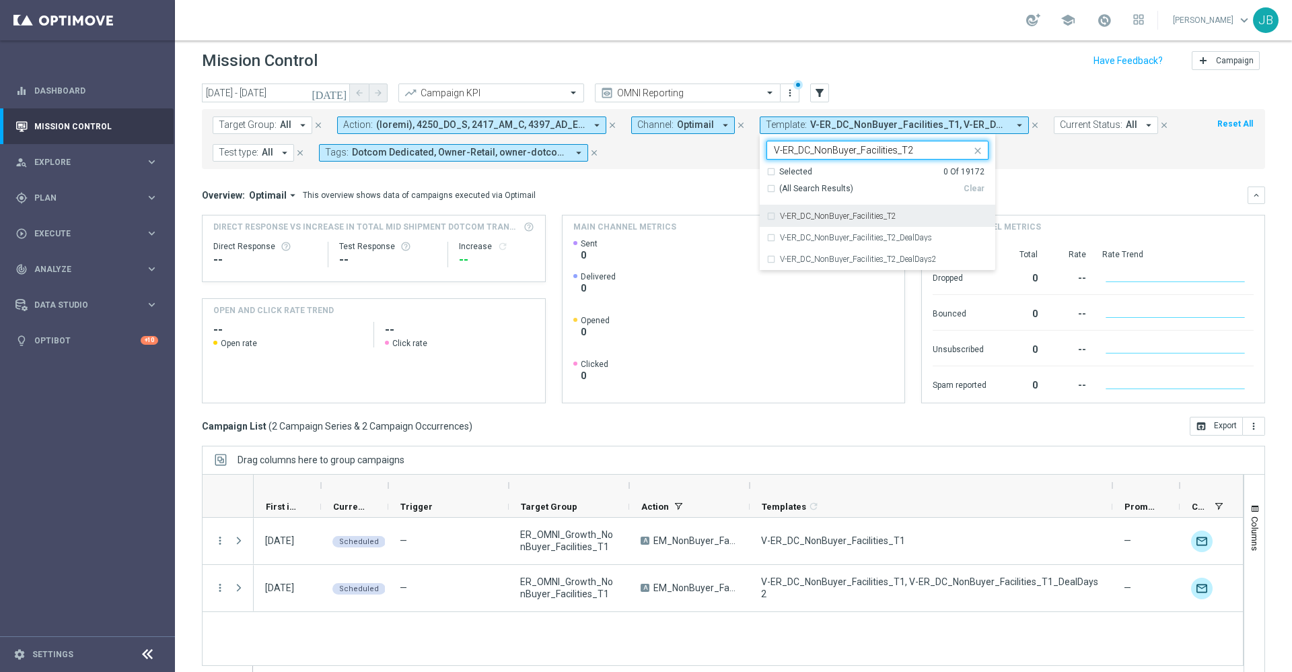
click at [881, 213] on label "V-ER_DC_NonBuyer_Facilities_T2" at bounding box center [838, 216] width 116 height 8
type input "V-ER_DC_NonBuyer_Facilities_T2"
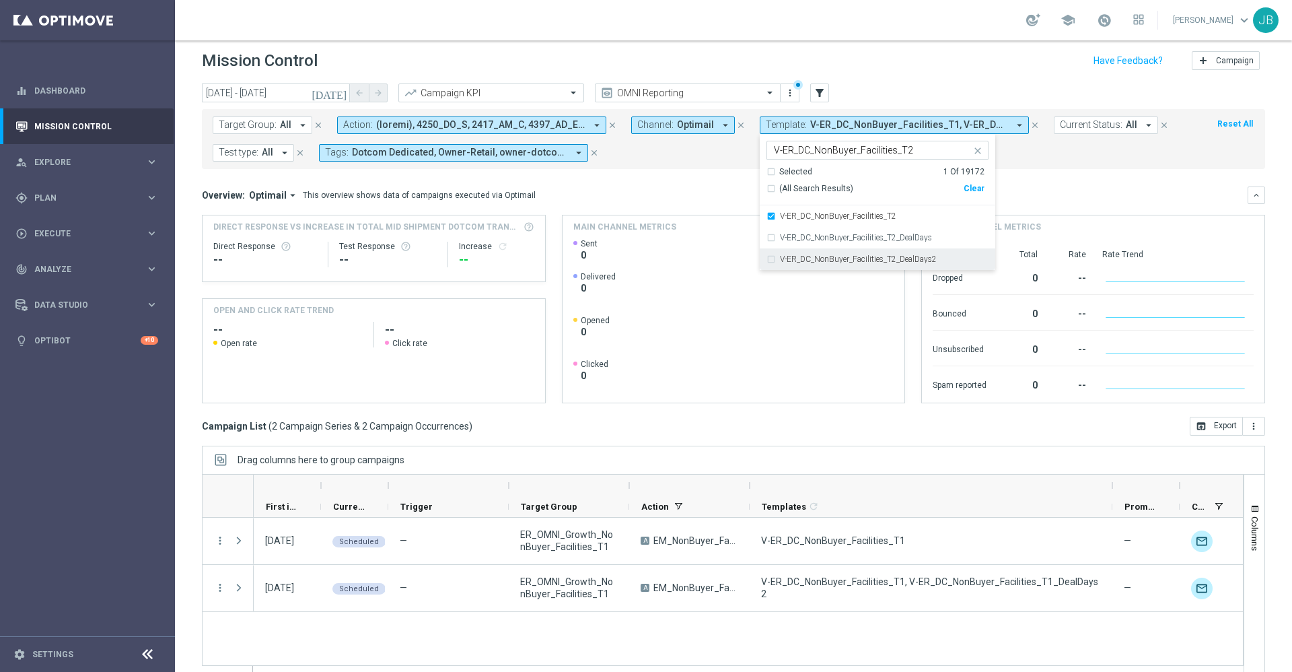
click at [887, 260] on label "V-ER_DC_NonBuyer_Facilities_T2_DealDays2" at bounding box center [858, 259] width 157 height 8
click at [1027, 196] on div "Overview: Optimail arrow_drop_down This overview shows data of campaigns execut…" at bounding box center [725, 195] width 1046 height 12
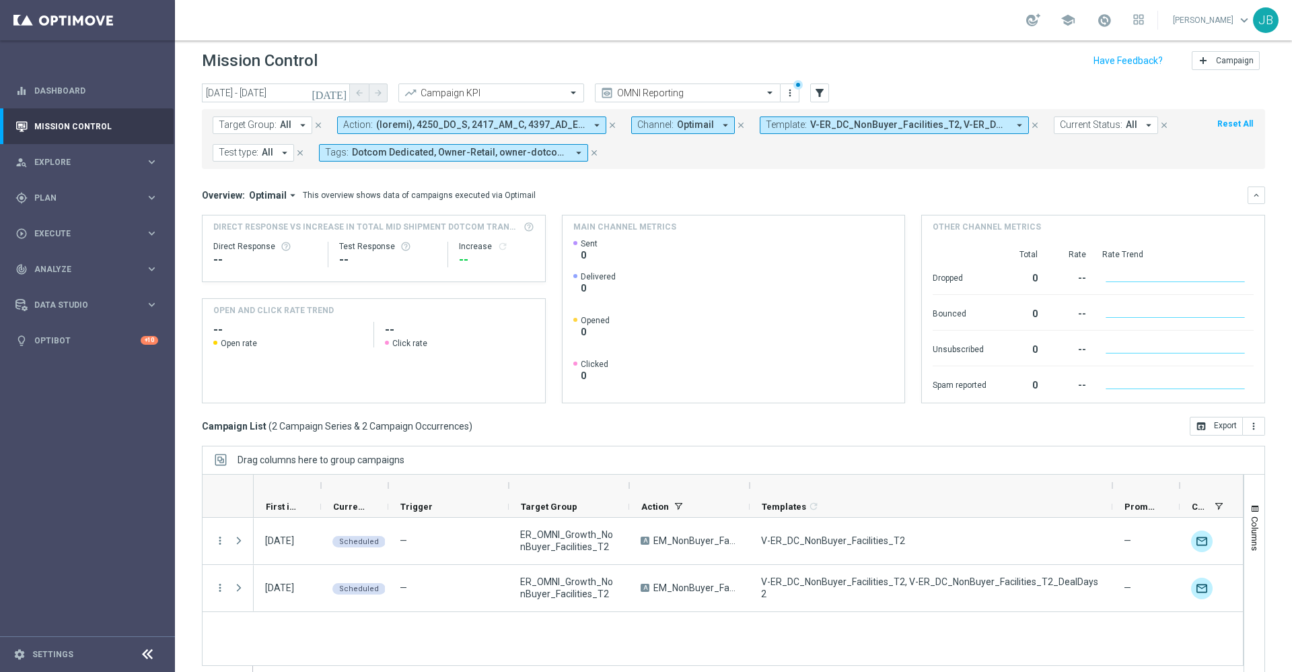
click at [810, 130] on span "V-ER_DC_NonBuyer_Facilities_T2, V-ER_DC_NonBuyer_Facilities_T2_DealDays2" at bounding box center [909, 124] width 198 height 11
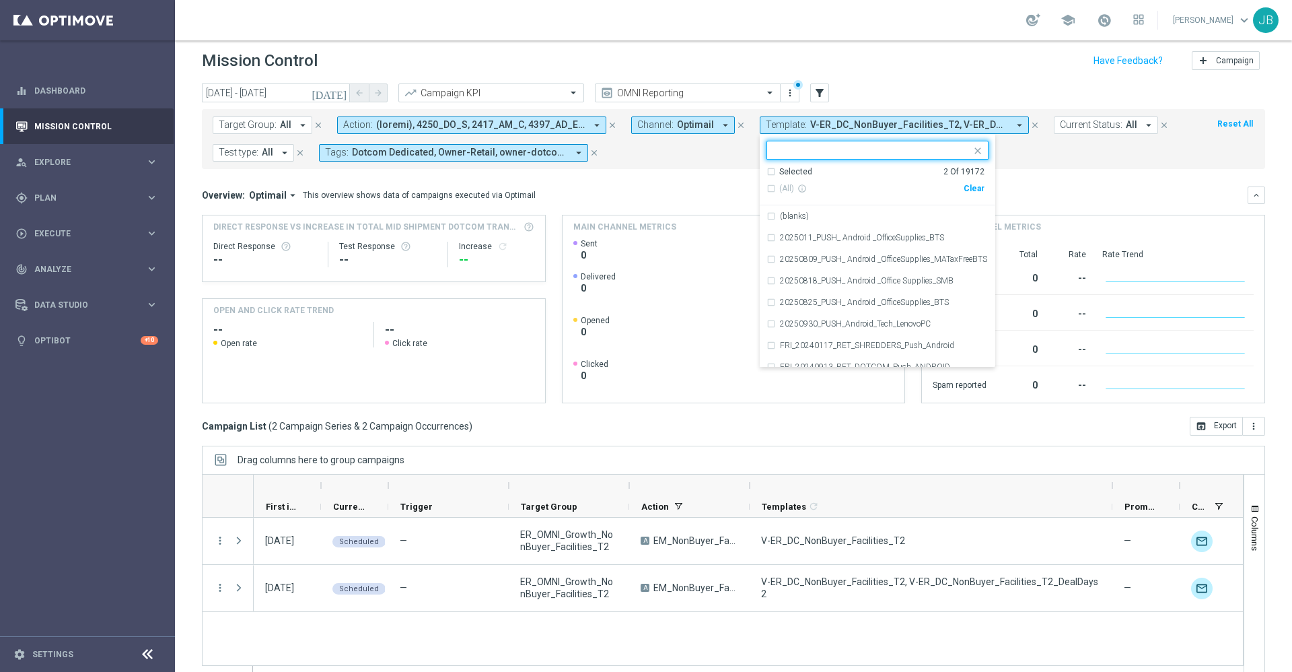
click at [0, 0] on div "Clear" at bounding box center [0, 0] width 0 height 0
click at [881, 146] on input "text" at bounding box center [872, 150] width 197 height 11
paste input "V-ER_DC_NonBuyer_Facilities_[MEDICAL_DATA]"
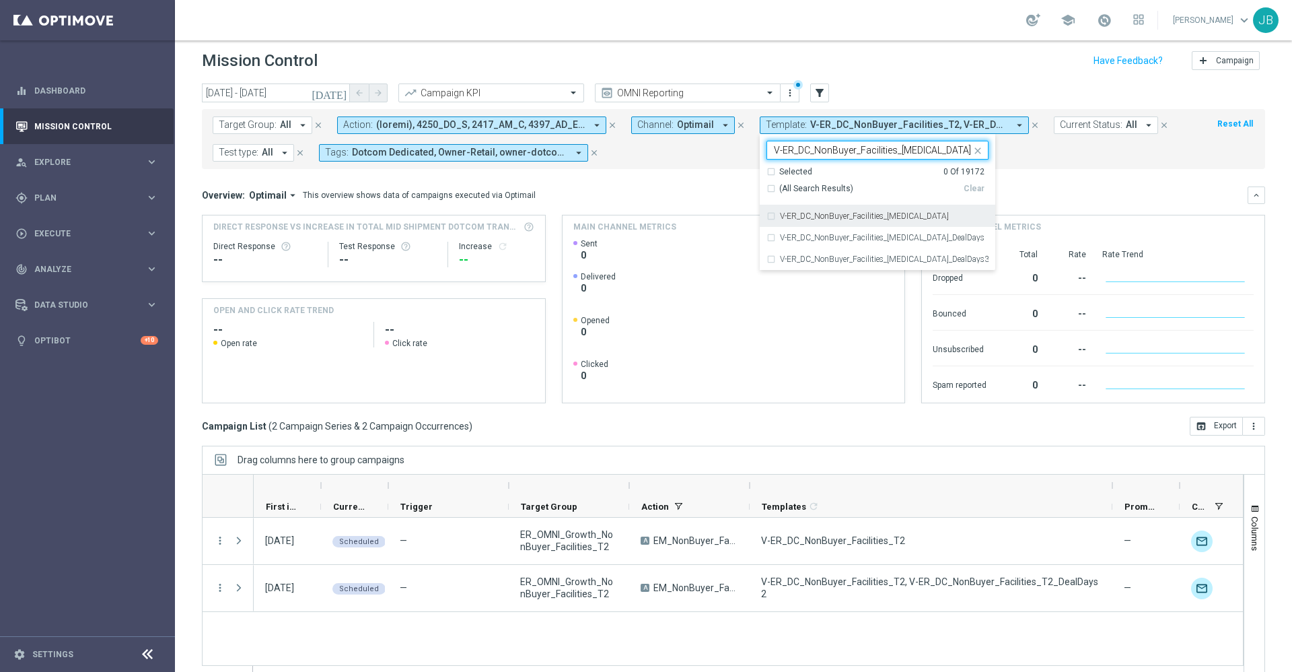
click at [870, 212] on label "V-ER_DC_NonBuyer_Facilities_[MEDICAL_DATA]" at bounding box center [864, 216] width 169 height 8
type input "V-ER_DC_NonBuyer_Facilities_[MEDICAL_DATA]"
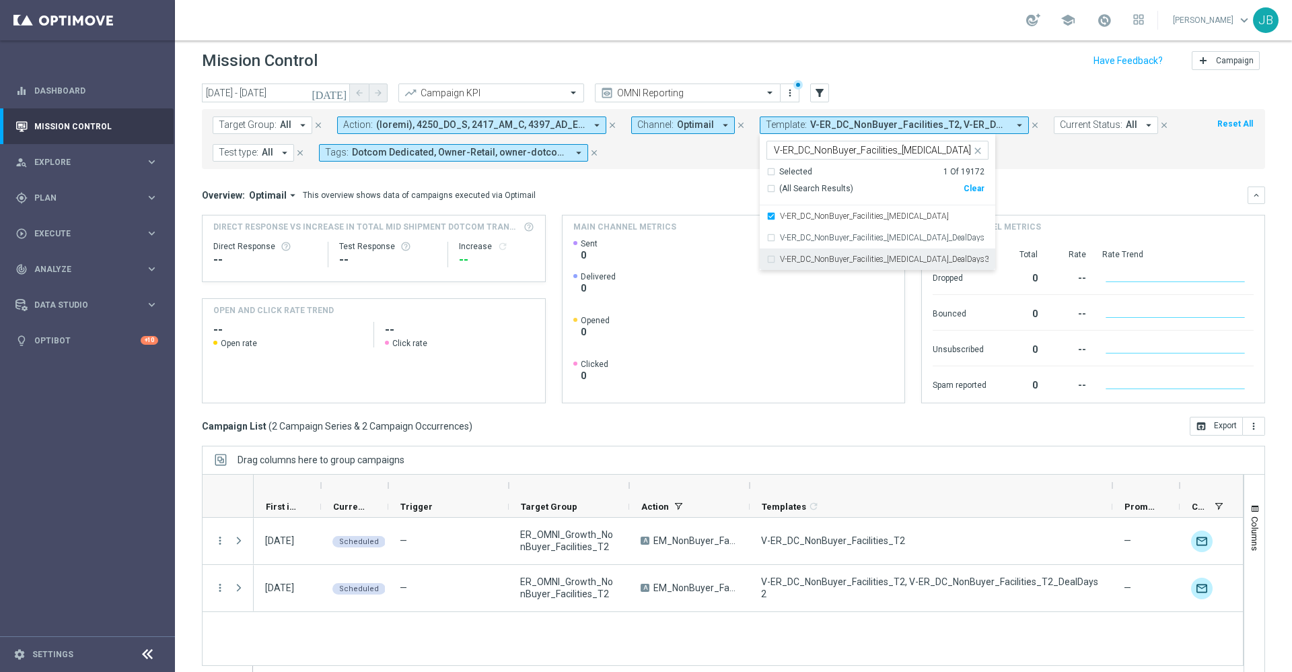
click at [865, 262] on label "V-ER_DC_NonBuyer_Facilities_[MEDICAL_DATA]_DealDays3" at bounding box center [884, 259] width 209 height 8
click at [694, 183] on mini-dashboard "Overview: Optimail arrow_drop_down This overview shows data of campaigns execut…" at bounding box center [733, 293] width 1063 height 248
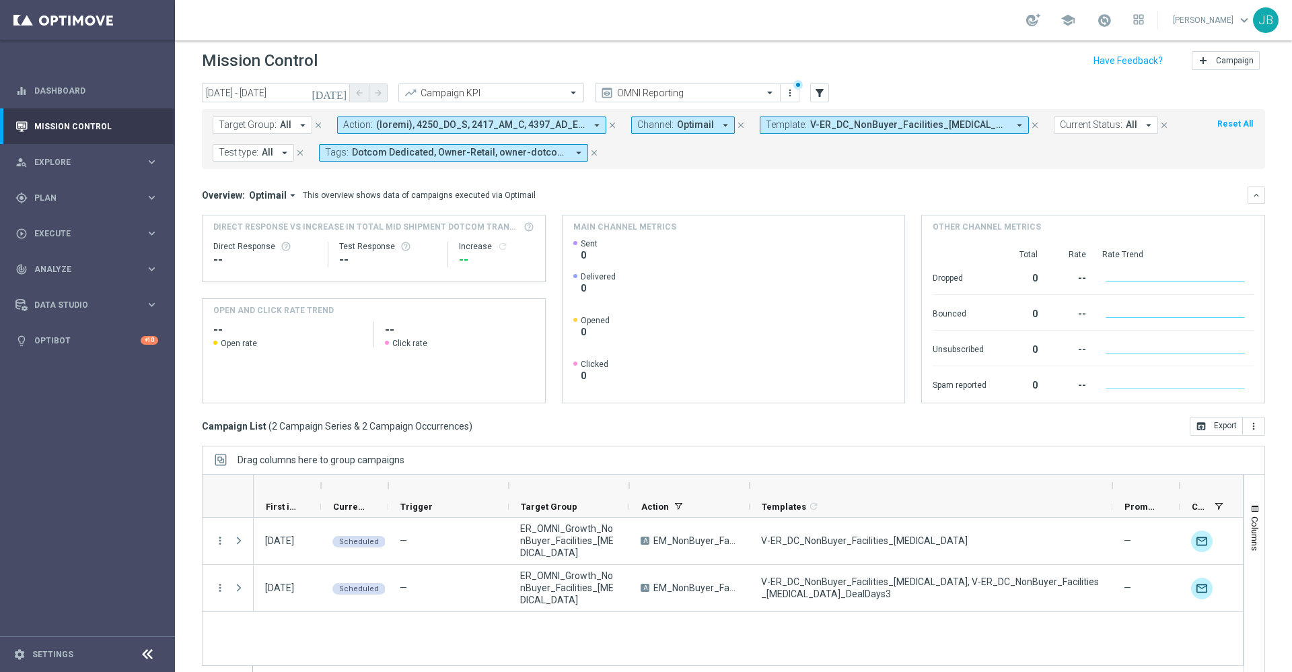
click at [853, 126] on span "V-ER_DC_NonBuyer_Facilities_[MEDICAL_DATA], V-ER_DC_NonBuyer_Facilities_[MEDICA…" at bounding box center [909, 124] width 198 height 11
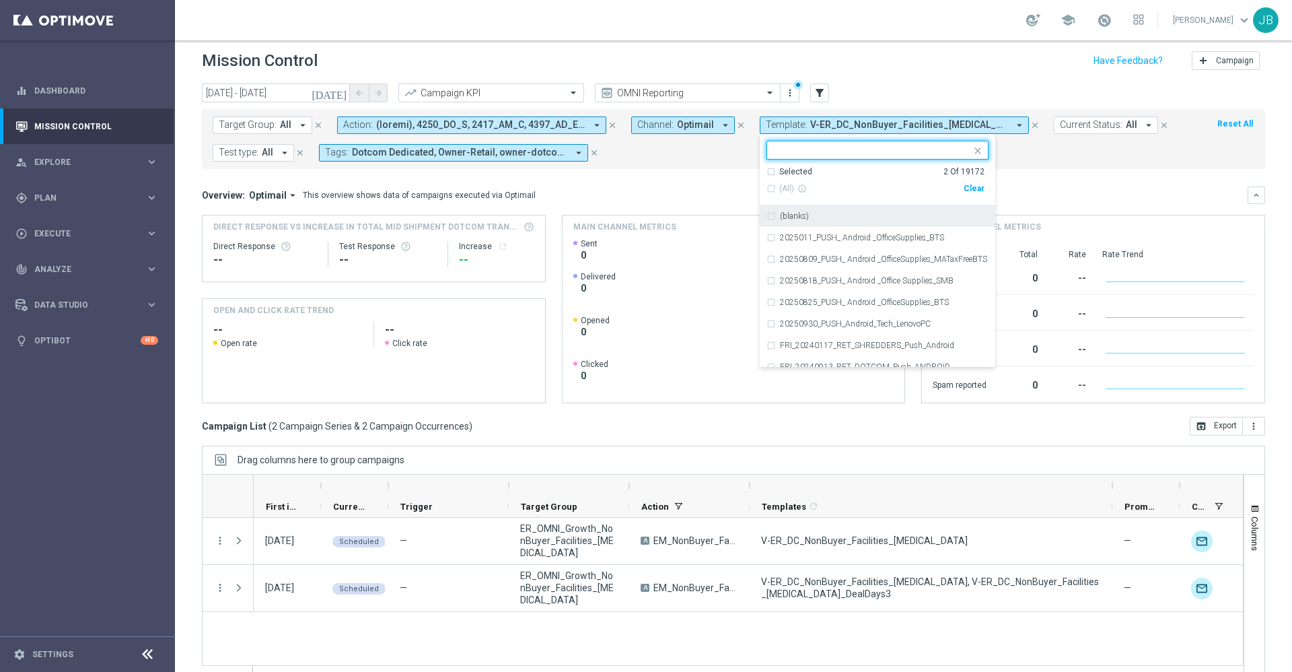
click at [0, 0] on div "Clear" at bounding box center [0, 0] width 0 height 0
click at [857, 149] on input "text" at bounding box center [872, 150] width 197 height 11
paste input "V-ER_DC_NonBuyer_Facilities_T4"
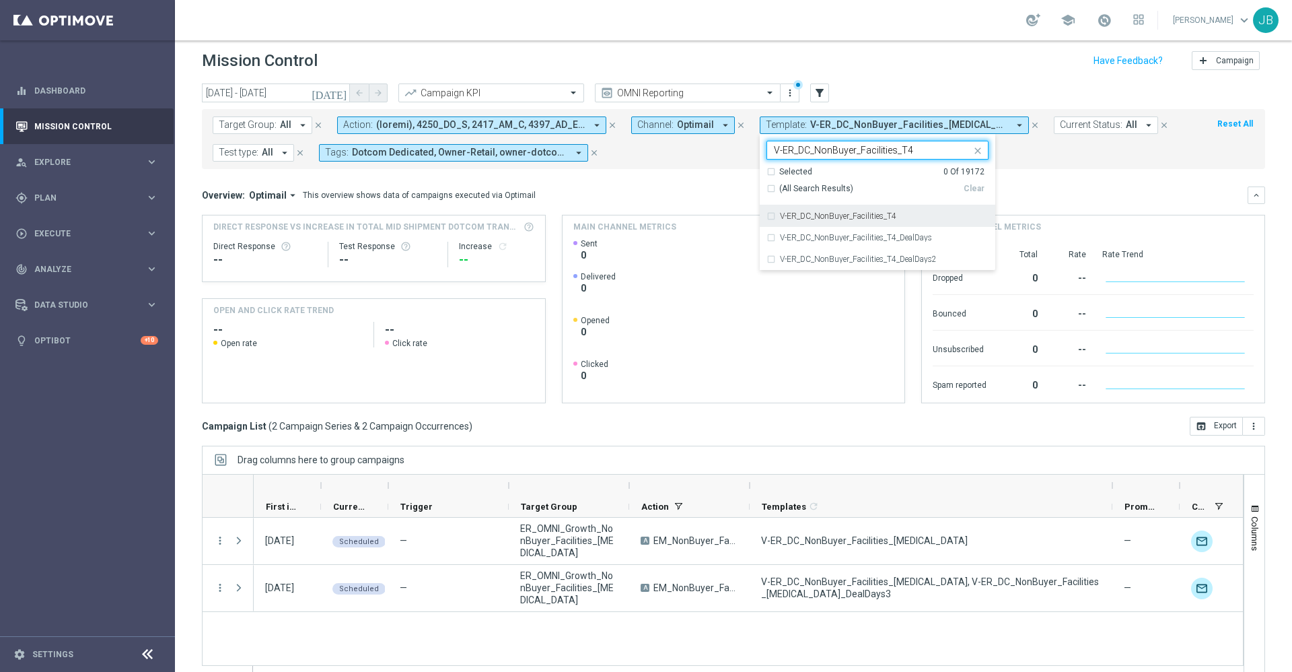
click at [871, 212] on label "V-ER_DC_NonBuyer_Facilities_T4" at bounding box center [838, 216] width 116 height 8
type input "V-ER_DC_NonBuyer_Facilities_T4"
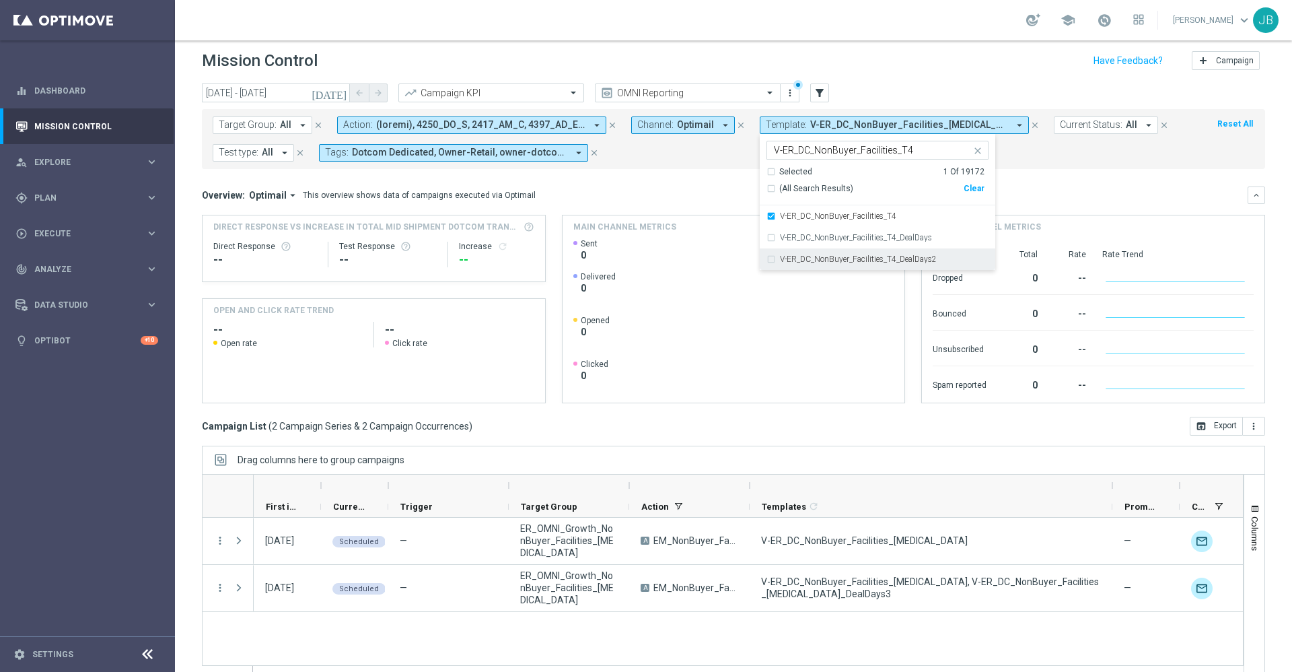
click at [889, 256] on label "V-ER_DC_NonBuyer_Facilities_T4_DealDays2" at bounding box center [858, 259] width 157 height 8
click at [1101, 191] on div "Overview: Optimail arrow_drop_down This overview shows data of campaigns execut…" at bounding box center [725, 195] width 1046 height 12
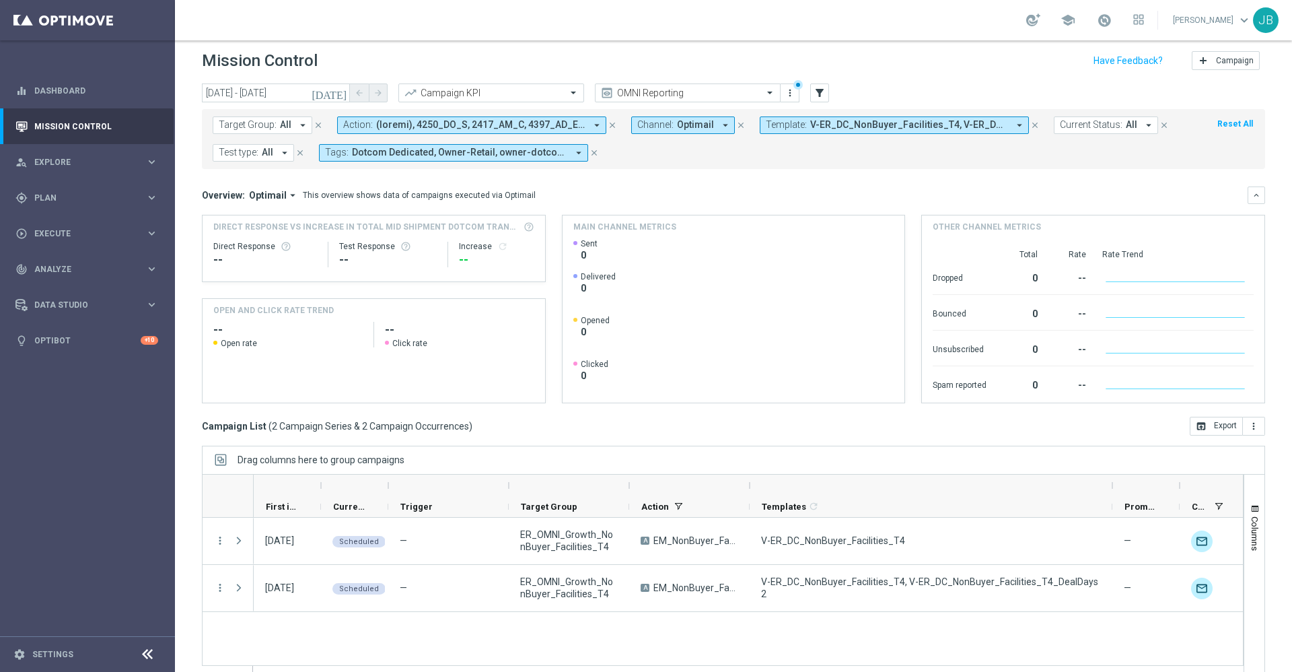
click at [845, 128] on span "V-ER_DC_NonBuyer_Facilities_T4, V-ER_DC_NonBuyer_Facilities_T4_DealDays2" at bounding box center [909, 124] width 198 height 11
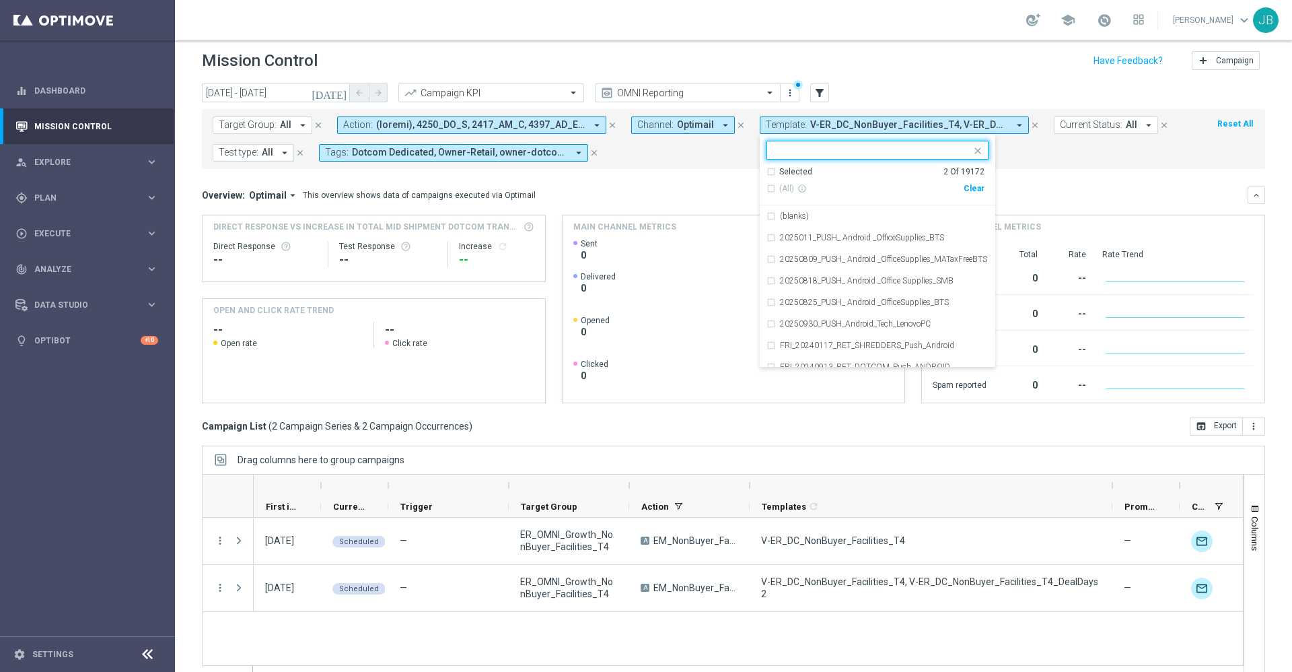
click at [0, 0] on div "Clear" at bounding box center [0, 0] width 0 height 0
click at [879, 152] on input "text" at bounding box center [872, 150] width 197 height 11
paste input "V-ER_DC_NonBuyer_OS_T1"
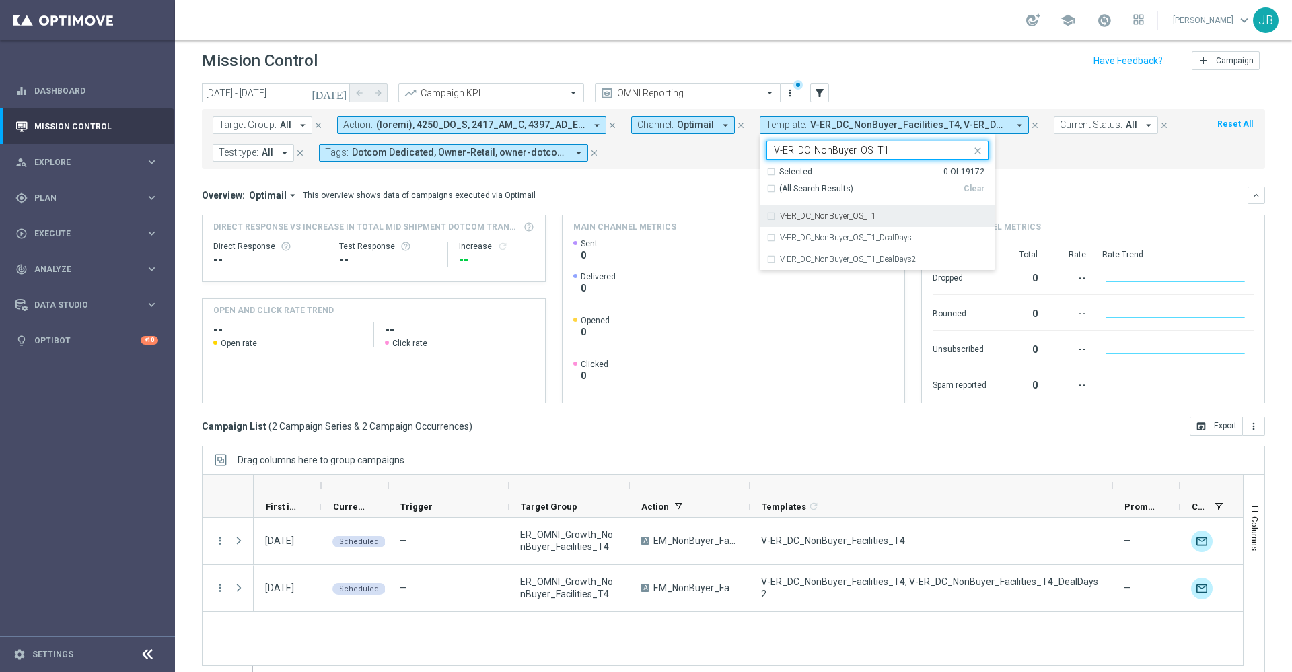
click at [875, 217] on div "V-ER_DC_NonBuyer_OS_T1" at bounding box center [884, 216] width 209 height 8
type input "V-ER_DC_NonBuyer_OS_T1"
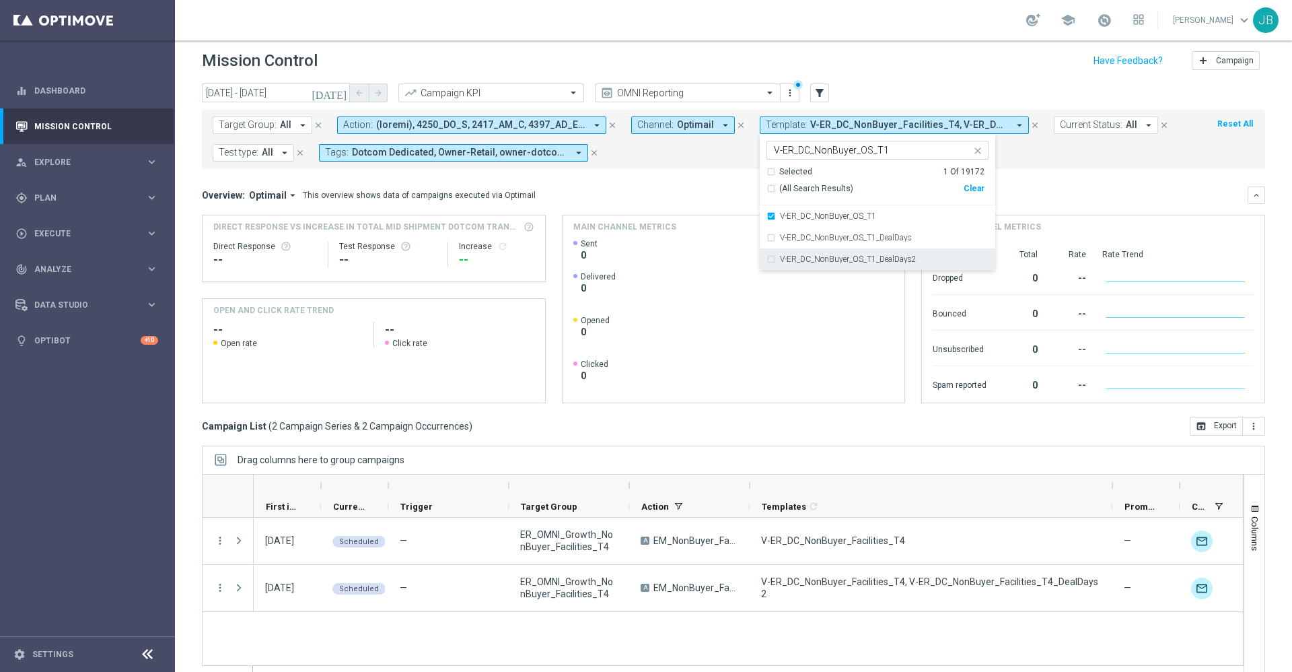
click at [875, 259] on label "V-ER_DC_NonBuyer_OS_T1_DealDays2" at bounding box center [848, 259] width 137 height 8
click at [1063, 181] on mini-dashboard "Overview: Optimail arrow_drop_down This overview shows data of campaigns execut…" at bounding box center [733, 293] width 1063 height 248
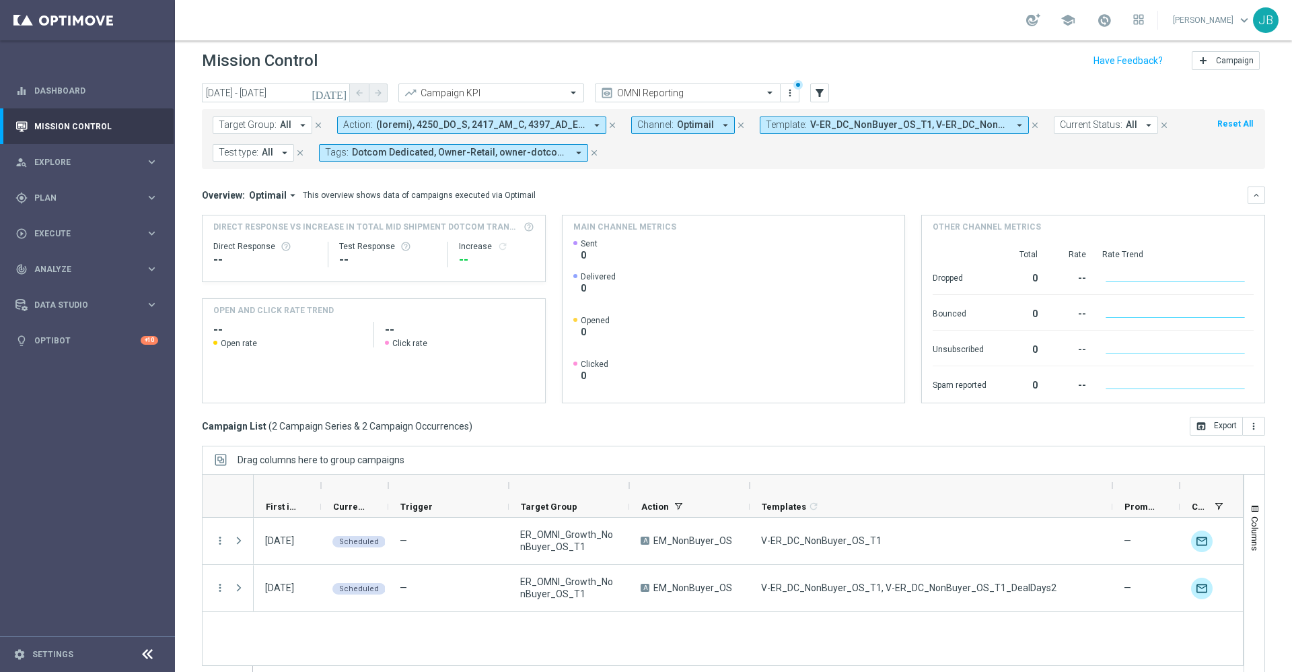
click at [803, 120] on button "Template: V-ER_DC_NonBuyer_OS_T1, V-ER_DC_NonBuyer_OS_T1_DealDays2 arrow_drop_d…" at bounding box center [894, 124] width 269 height 17
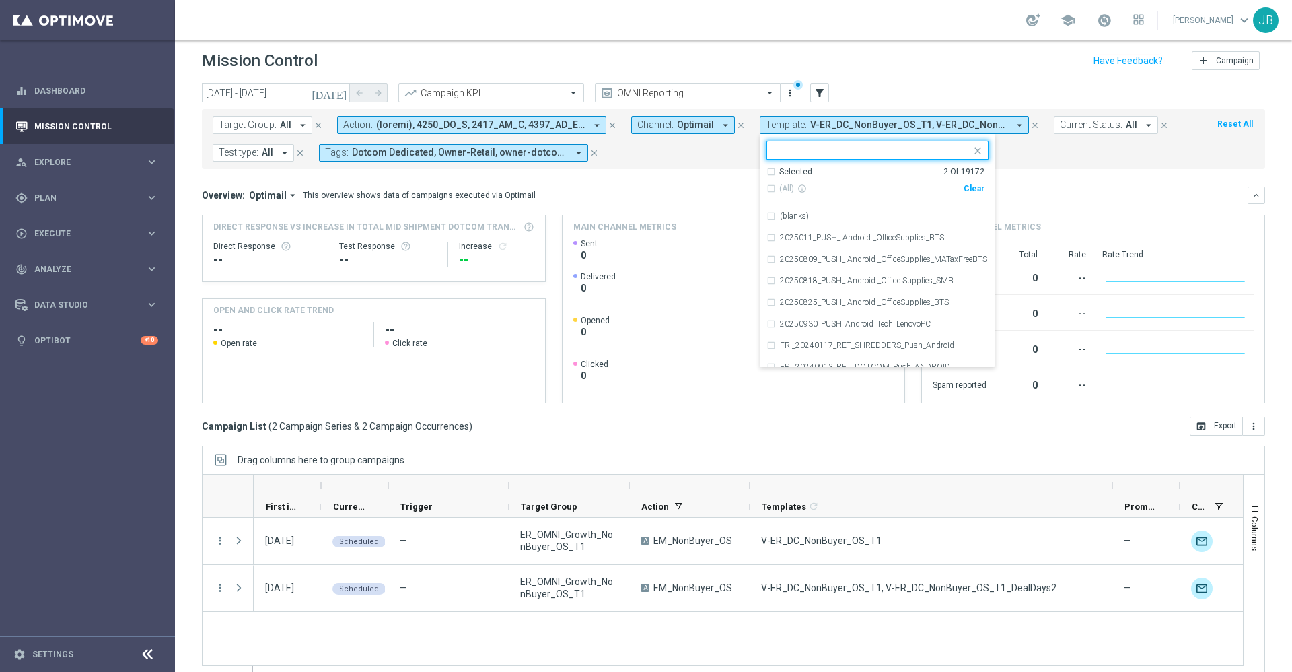
click at [0, 0] on div "Clear" at bounding box center [0, 0] width 0 height 0
click at [860, 150] on input "text" at bounding box center [872, 150] width 197 height 11
paste input "V-ER_DC_NonBuyer_OS_T2"
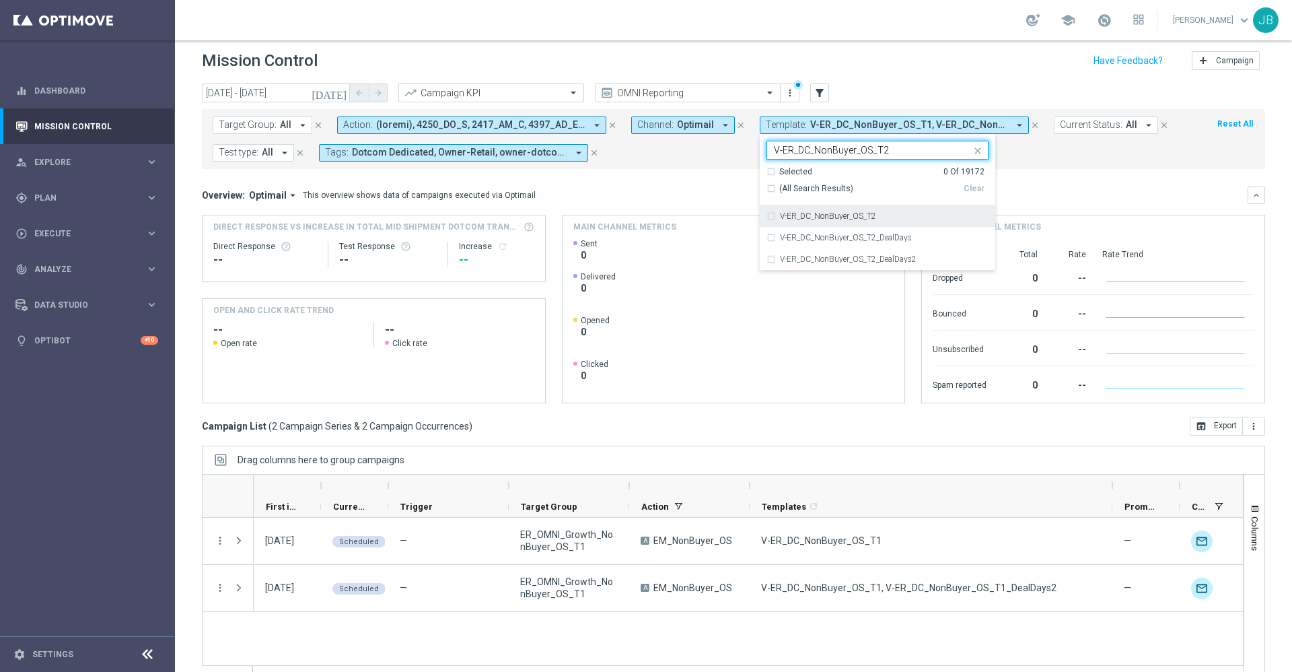
click at [863, 215] on label "V-ER_DC_NonBuyer_OS_T2" at bounding box center [828, 216] width 96 height 8
type input "V-ER_DC_NonBuyer_OS_T2"
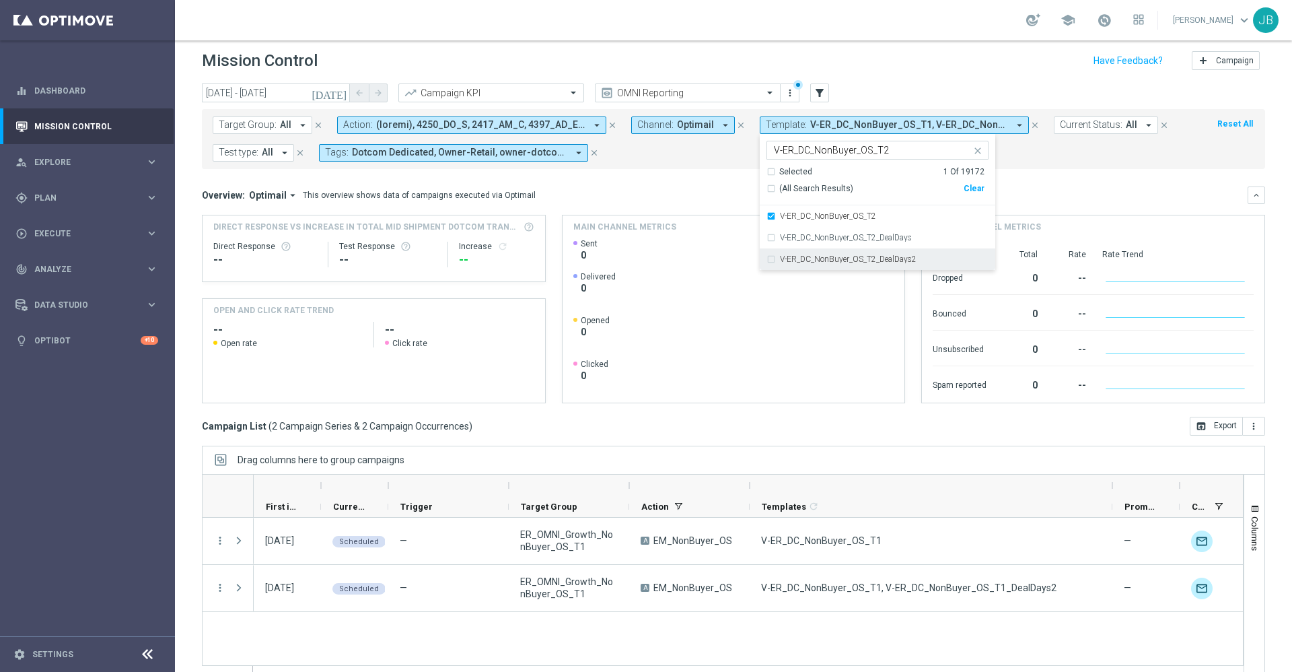
click at [875, 263] on div "V-ER_DC_NonBuyer_OS_T2_DealDays2" at bounding box center [877, 259] width 222 height 22
click at [1045, 181] on mini-dashboard "Overview: Optimail arrow_drop_down This overview shows data of campaigns execut…" at bounding box center [733, 293] width 1063 height 248
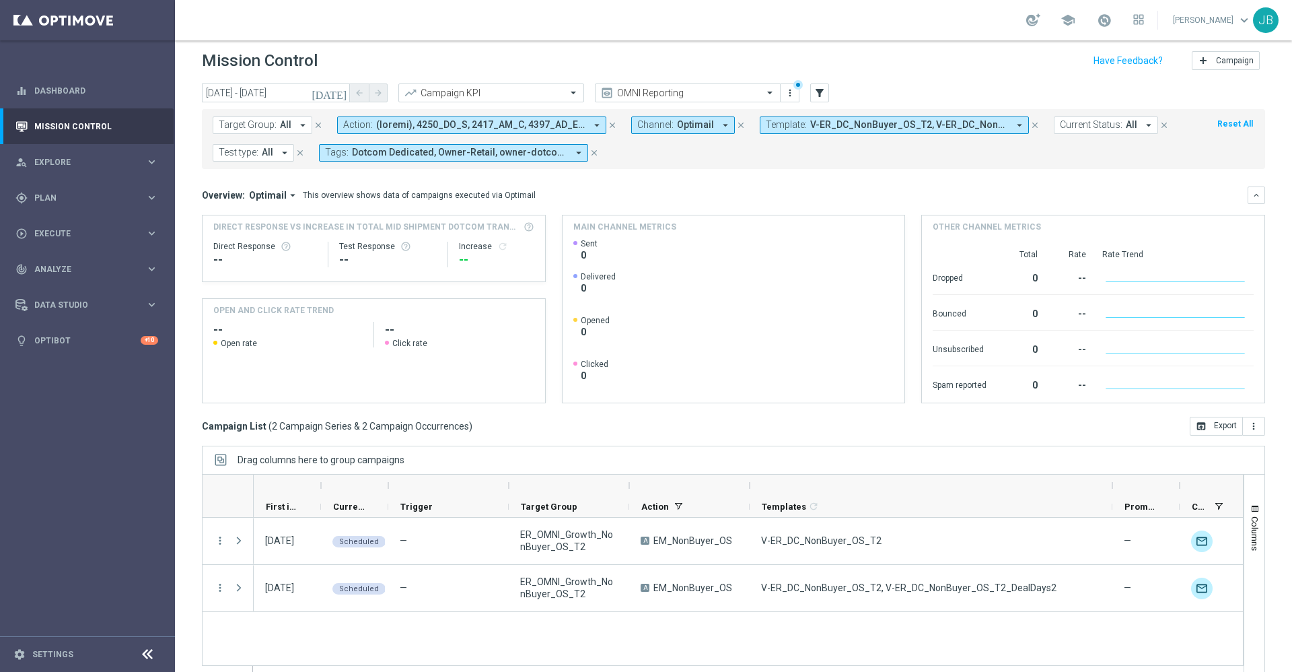
click at [810, 123] on span "V-ER_DC_NonBuyer_OS_T2, V-ER_DC_NonBuyer_OS_T2_DealDays2" at bounding box center [909, 124] width 198 height 11
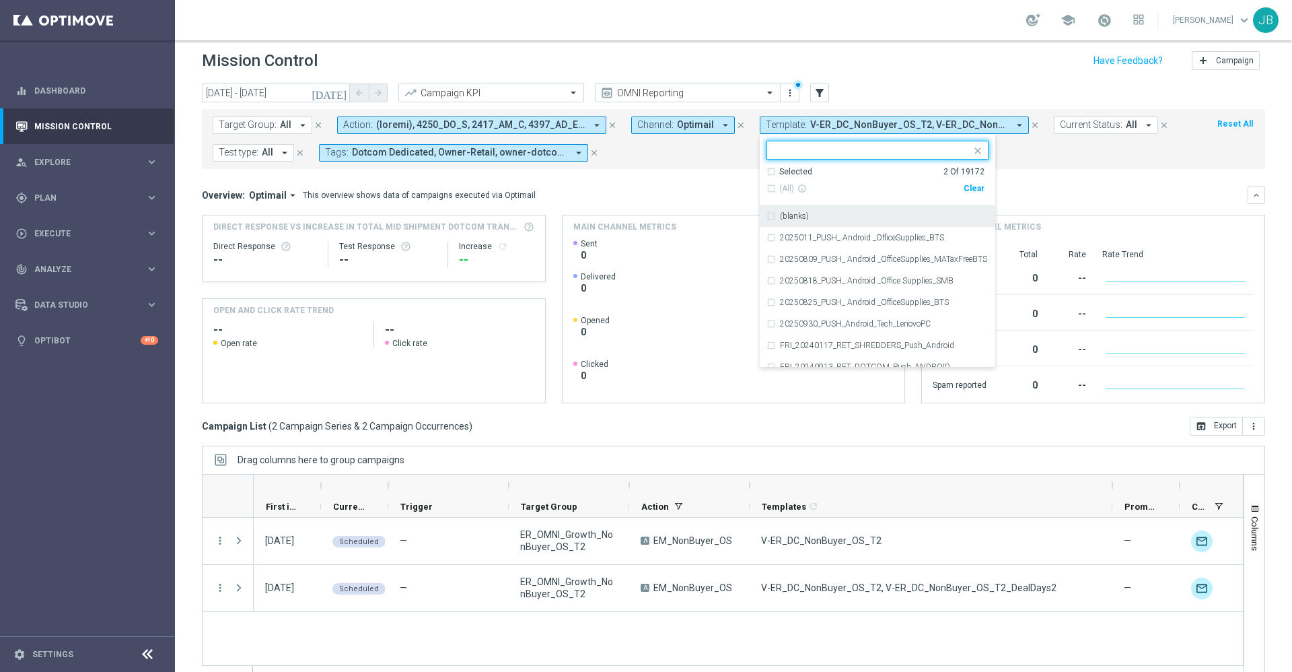
click at [0, 0] on div "Clear" at bounding box center [0, 0] width 0 height 0
click at [874, 148] on input "text" at bounding box center [872, 150] width 197 height 11
paste input "V-ER_DC_NonBuyer_OS_[MEDICAL_DATA]"
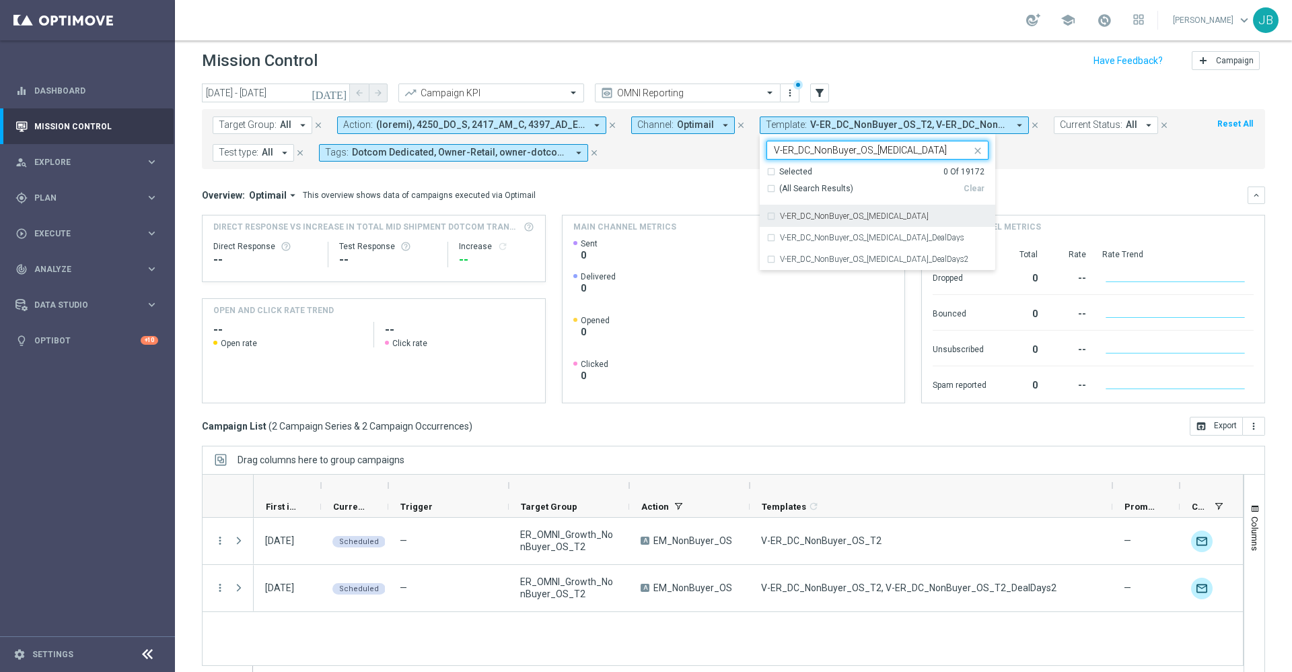
click at [867, 212] on label "V-ER_DC_NonBuyer_OS_[MEDICAL_DATA]" at bounding box center [854, 216] width 149 height 8
type input "V-ER_DC_NonBuyer_OS_[MEDICAL_DATA]"
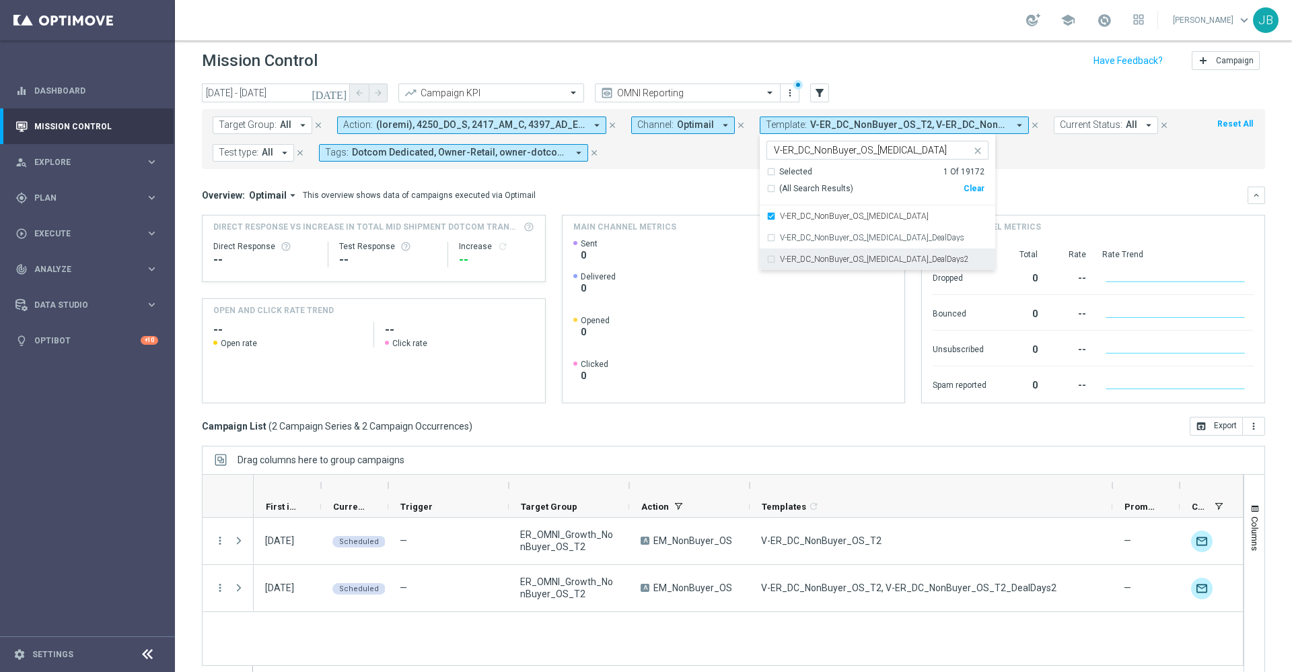
click at [872, 257] on label "V-ER_DC_NonBuyer_OS_[MEDICAL_DATA]_DealDays2" at bounding box center [874, 259] width 189 height 8
click at [717, 180] on mini-dashboard "Overview: Optimail arrow_drop_down This overview shows data of campaigns execut…" at bounding box center [733, 293] width 1063 height 248
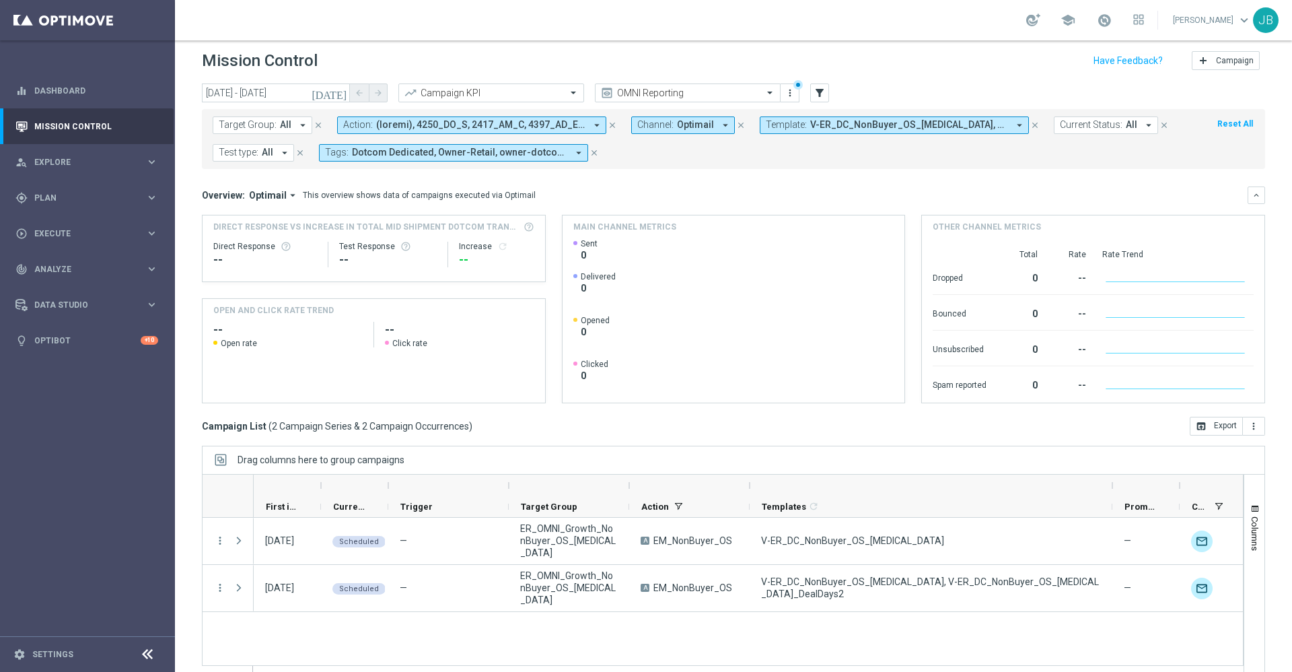
click at [847, 125] on span "V-ER_DC_NonBuyer_OS_[MEDICAL_DATA], V-ER_DC_NonBuyer_OS_[MEDICAL_DATA]_DealDays2" at bounding box center [909, 124] width 198 height 11
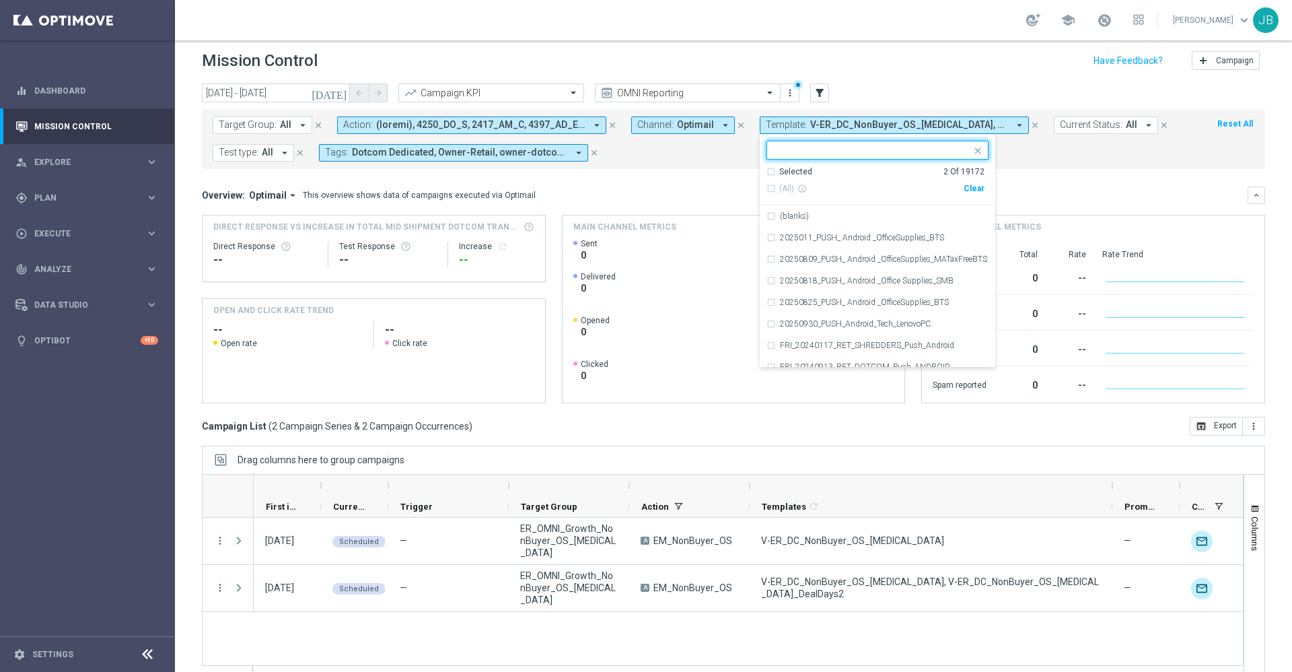
click at [0, 0] on div "Clear" at bounding box center [0, 0] width 0 height 0
click at [846, 143] on div at bounding box center [869, 149] width 204 height 17
paste input "V-ER_DC_NonBuyer_OS_T4"
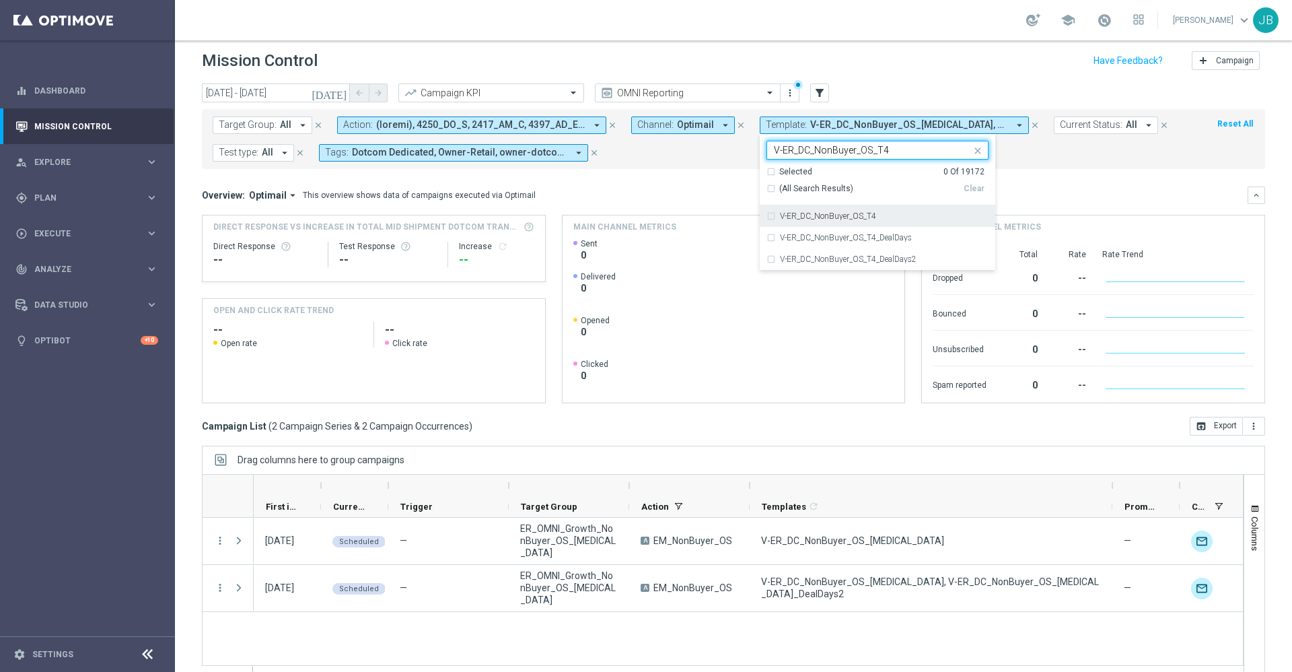
click at [807, 213] on label "V-ER_DC_NonBuyer_OS_T4" at bounding box center [828, 216] width 96 height 8
type input "V-ER_DC_NonBuyer_OS_T4"
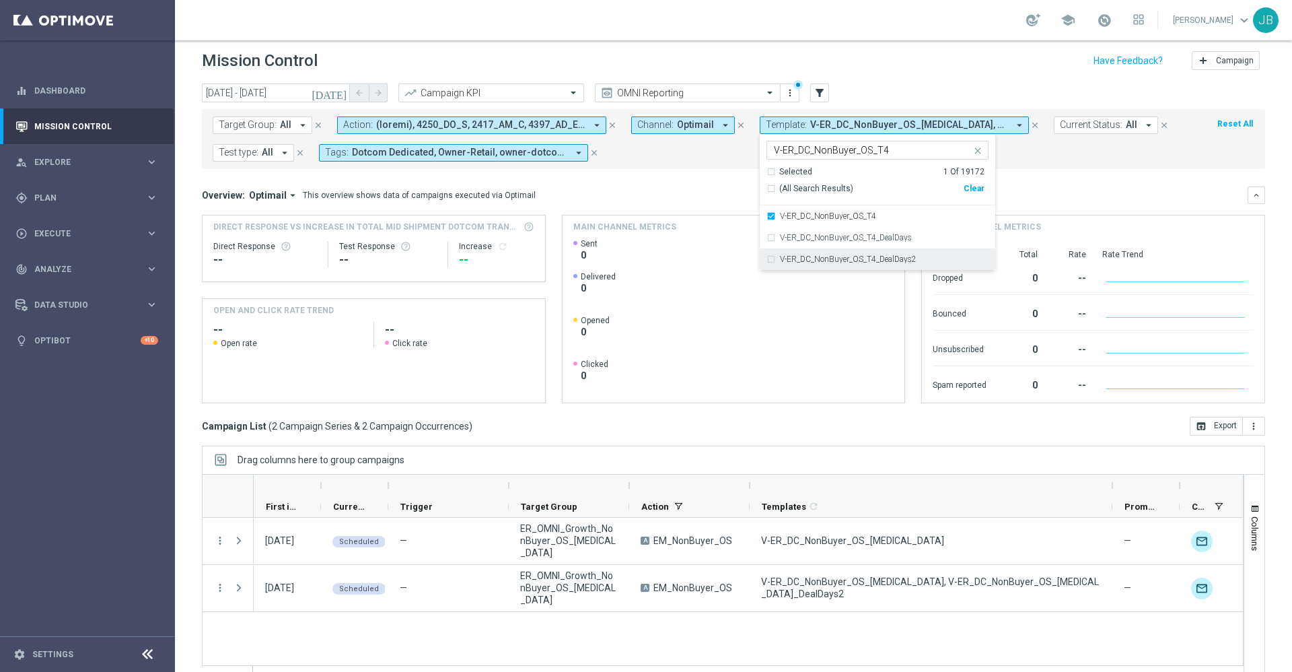
click at [811, 256] on label "V-ER_DC_NonBuyer_OS_T4_DealDays2" at bounding box center [848, 259] width 137 height 8
click at [1054, 190] on div "Overview: Optimail arrow_drop_down This overview shows data of campaigns execut…" at bounding box center [725, 195] width 1046 height 12
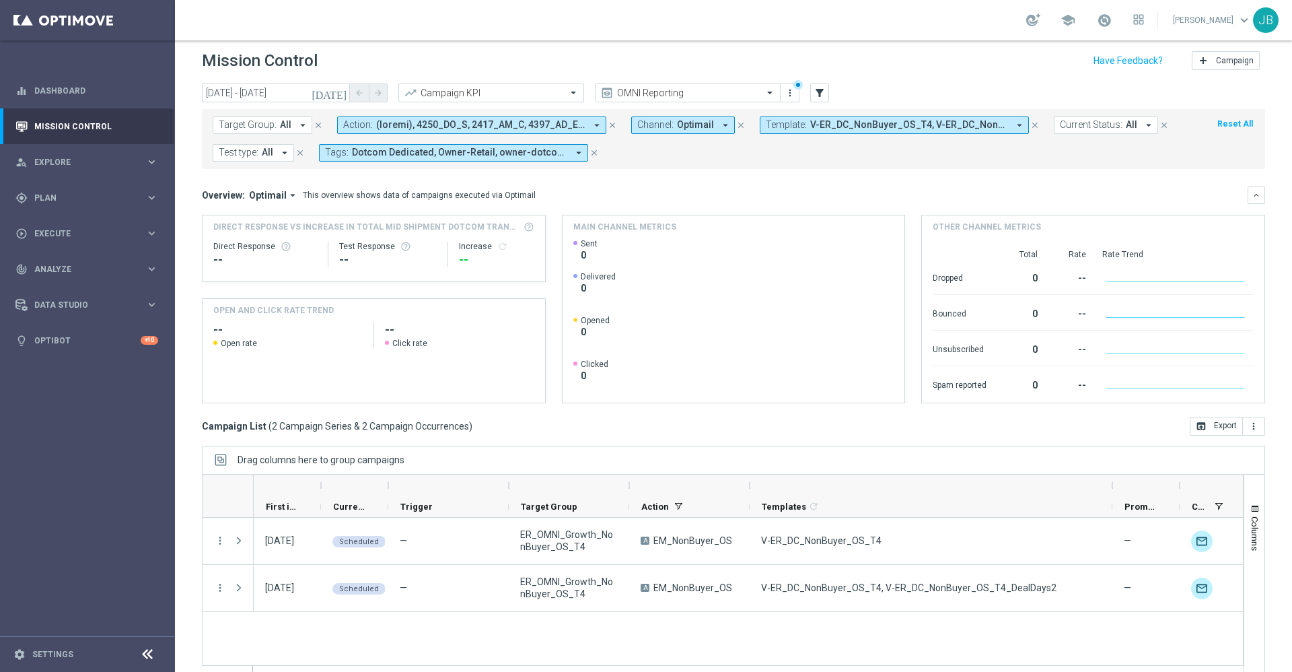
click at [883, 124] on span "V-ER_DC_NonBuyer_OS_T4, V-ER_DC_NonBuyer_OS_T4_DealDays2" at bounding box center [909, 124] width 198 height 11
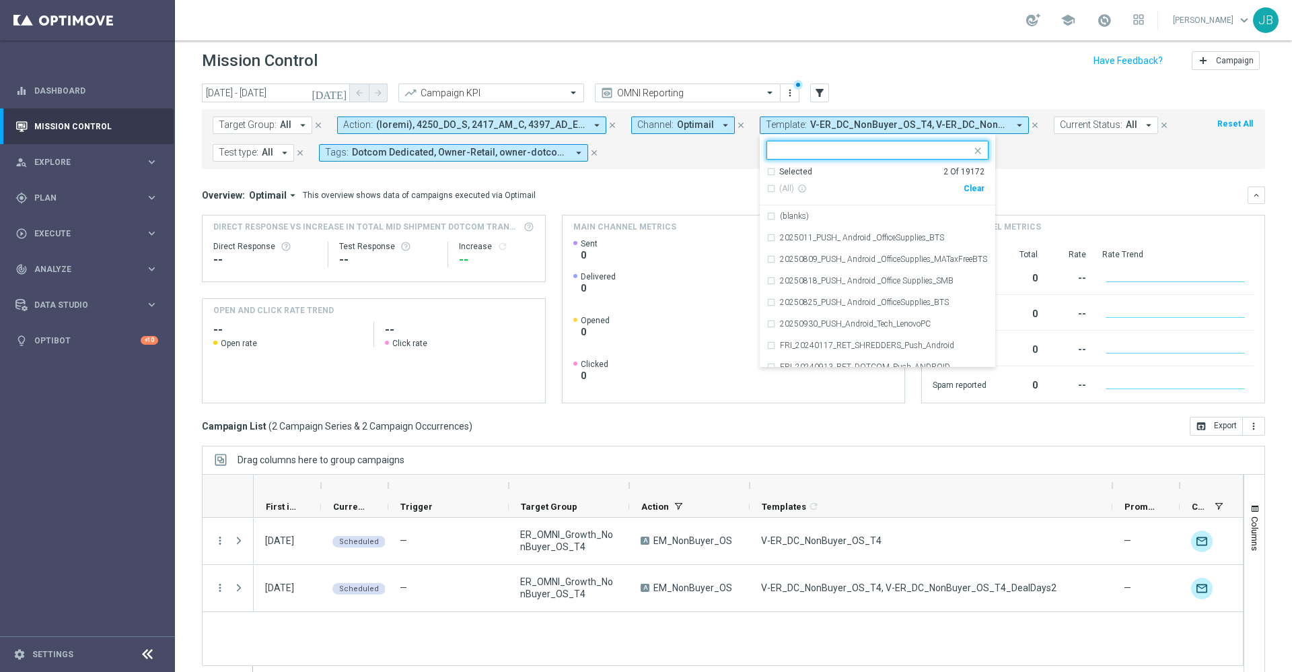
click at [0, 0] on div "Clear" at bounding box center [0, 0] width 0 height 0
click at [846, 146] on input "text" at bounding box center [872, 150] width 197 height 11
paste input "V-ER_DC_NonBuyer_Furniture_T1"
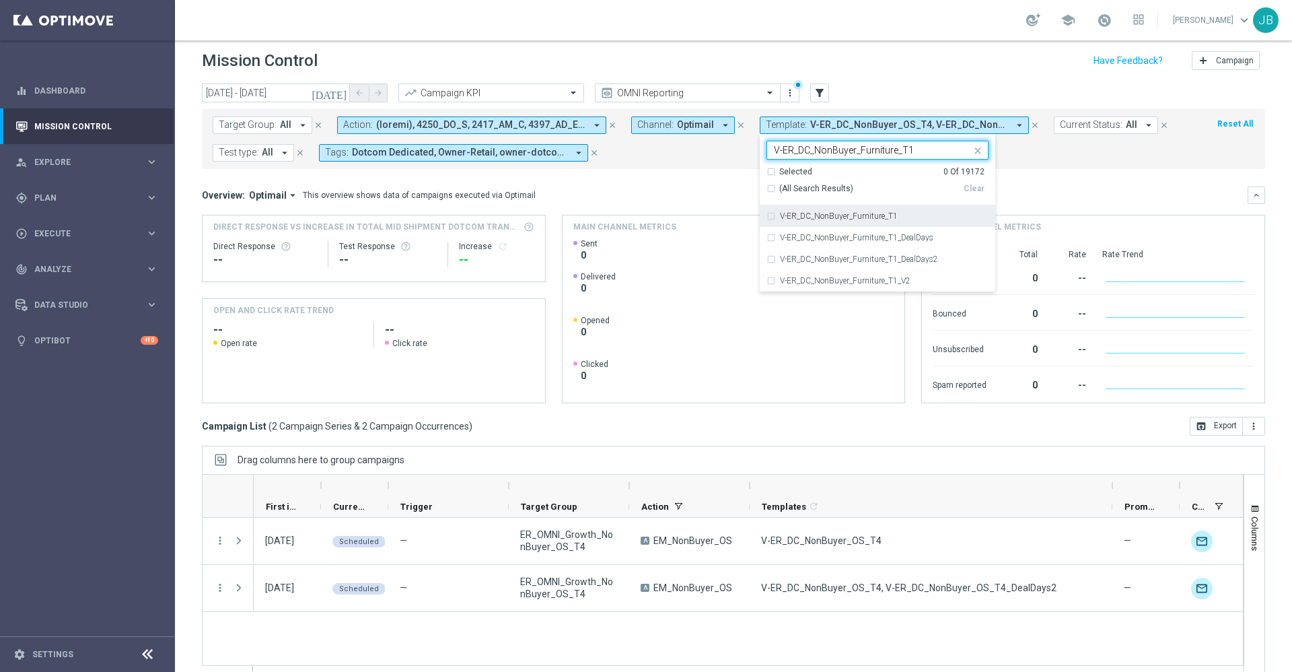
click at [848, 213] on label "V-ER_DC_NonBuyer_Furniture_T1" at bounding box center [839, 216] width 118 height 8
type input "V-ER_DC_NonBuyer_Furniture_T1"
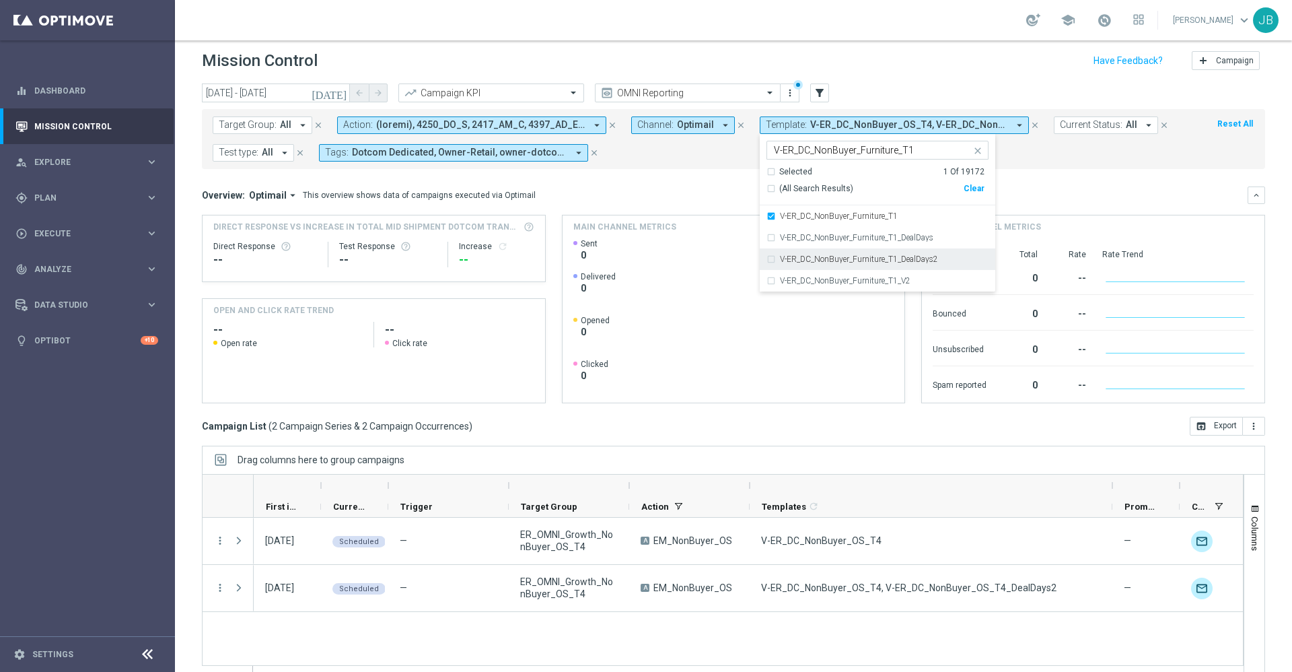
click at [846, 258] on label "V-ER_DC_NonBuyer_Furniture_T1_DealDays2" at bounding box center [859, 259] width 158 height 8
click at [1038, 206] on div "Overview: Optimail arrow_drop_down This overview shows data of campaigns execut…" at bounding box center [733, 294] width 1063 height 217
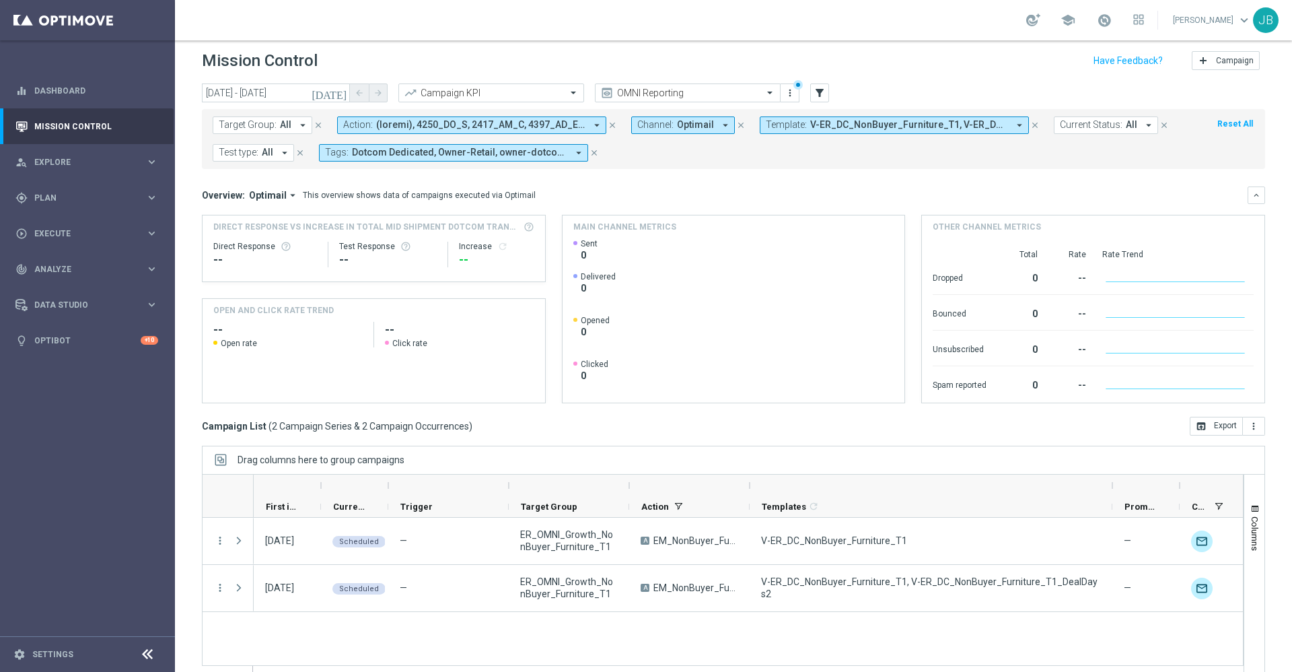
click at [902, 123] on span "V-ER_DC_NonBuyer_Furniture_T1, V-ER_DC_NonBuyer_Furniture_T1_DealDays2" at bounding box center [909, 124] width 198 height 11
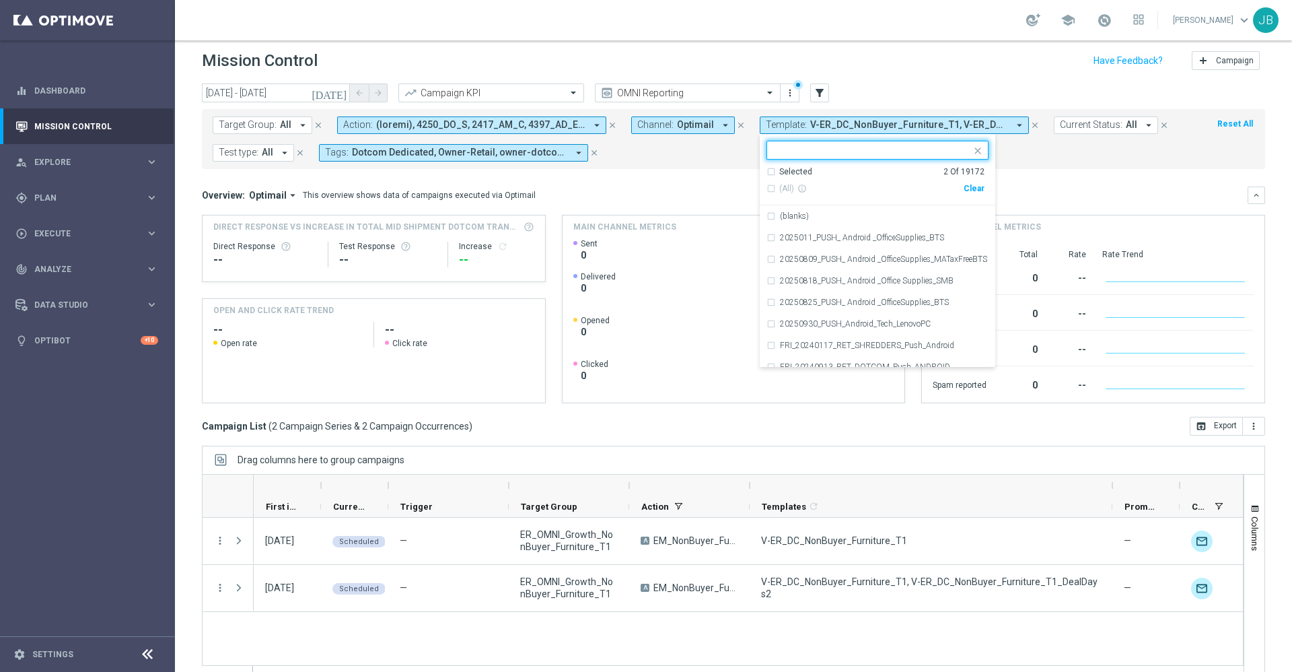
click at [0, 0] on div "Clear" at bounding box center [0, 0] width 0 height 0
click at [898, 151] on input "text" at bounding box center [872, 150] width 197 height 11
paste input "V-ER_DC_NonBuyer_Furniture_T2"
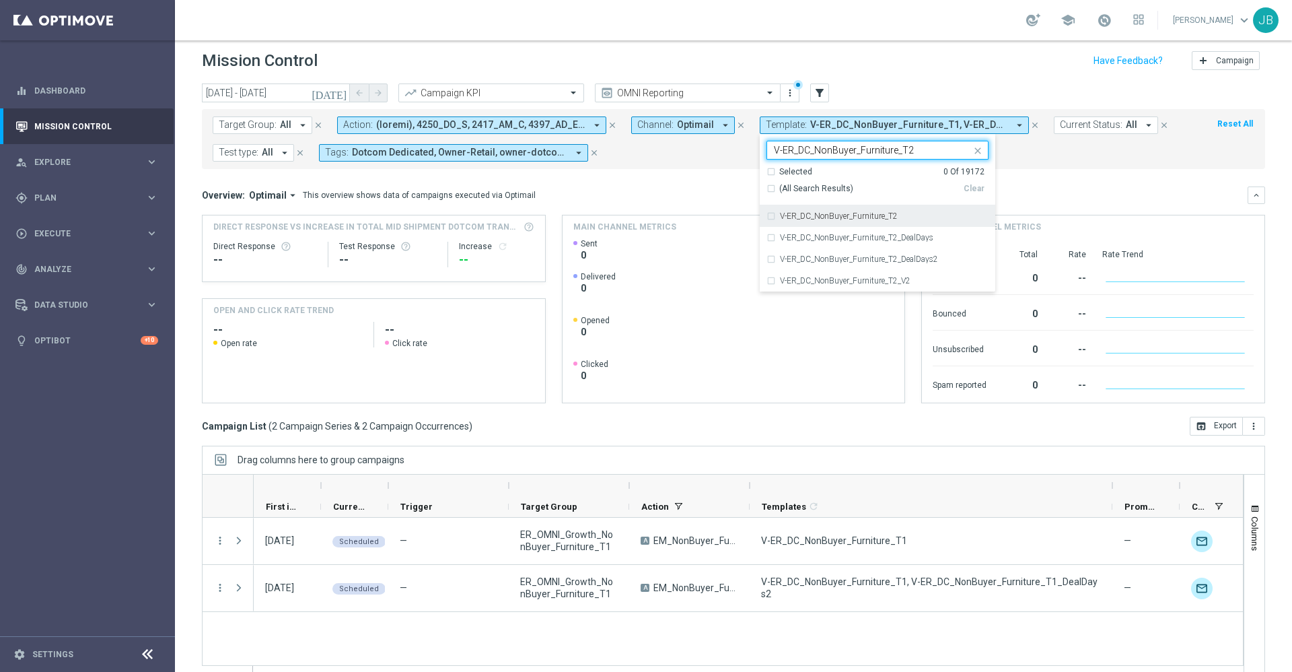
click at [903, 207] on div "V-ER_DC_NonBuyer_Furniture_T2" at bounding box center [877, 216] width 222 height 22
type input "V-ER_DC_NonBuyer_Furniture_T2"
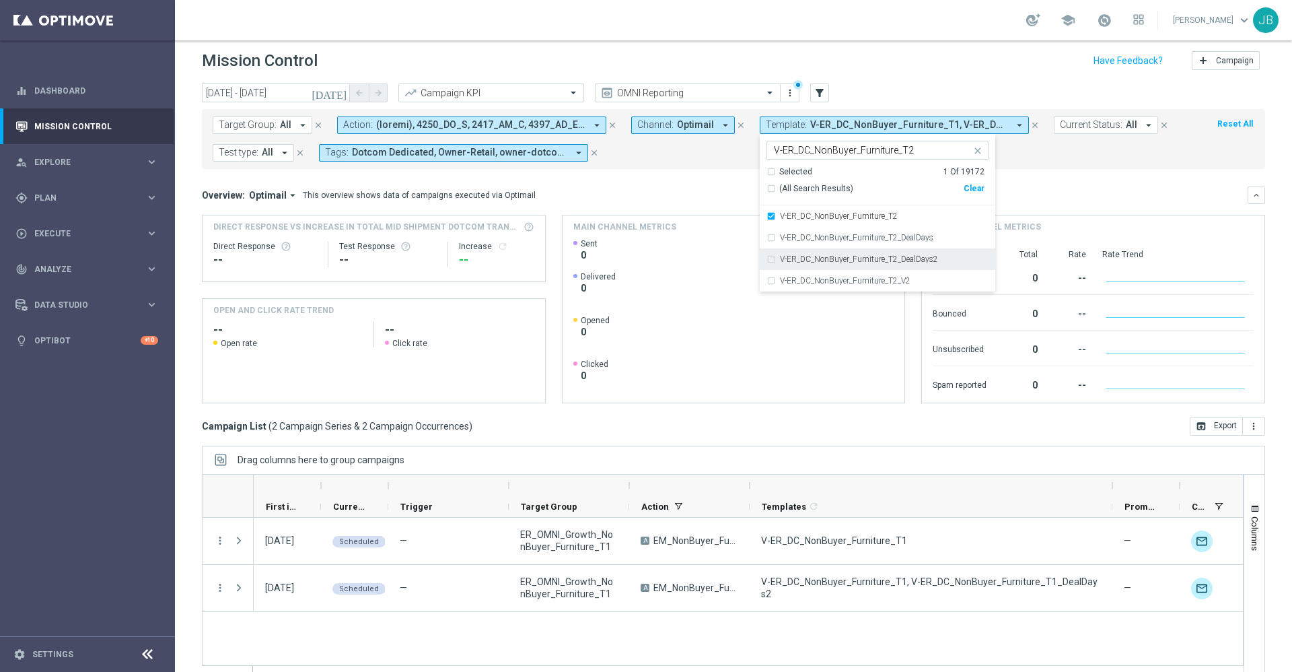
click at [912, 257] on label "V-ER_DC_NonBuyer_Furniture_T2_DealDays2" at bounding box center [859, 259] width 158 height 8
click at [1054, 184] on mini-dashboard "Overview: Optimail arrow_drop_down This overview shows data of campaigns execut…" at bounding box center [733, 293] width 1063 height 248
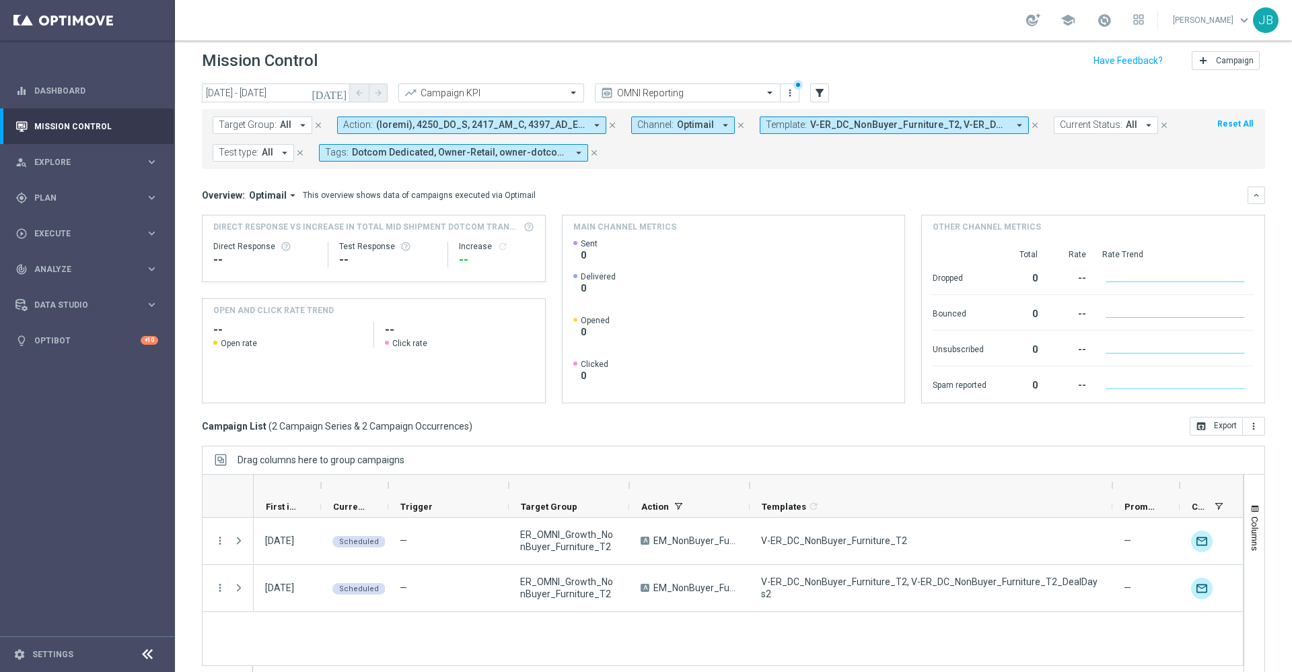
click at [818, 129] on span "V-ER_DC_NonBuyer_Furniture_T2, V-ER_DC_NonBuyer_Furniture_T2_DealDays2" at bounding box center [909, 124] width 198 height 11
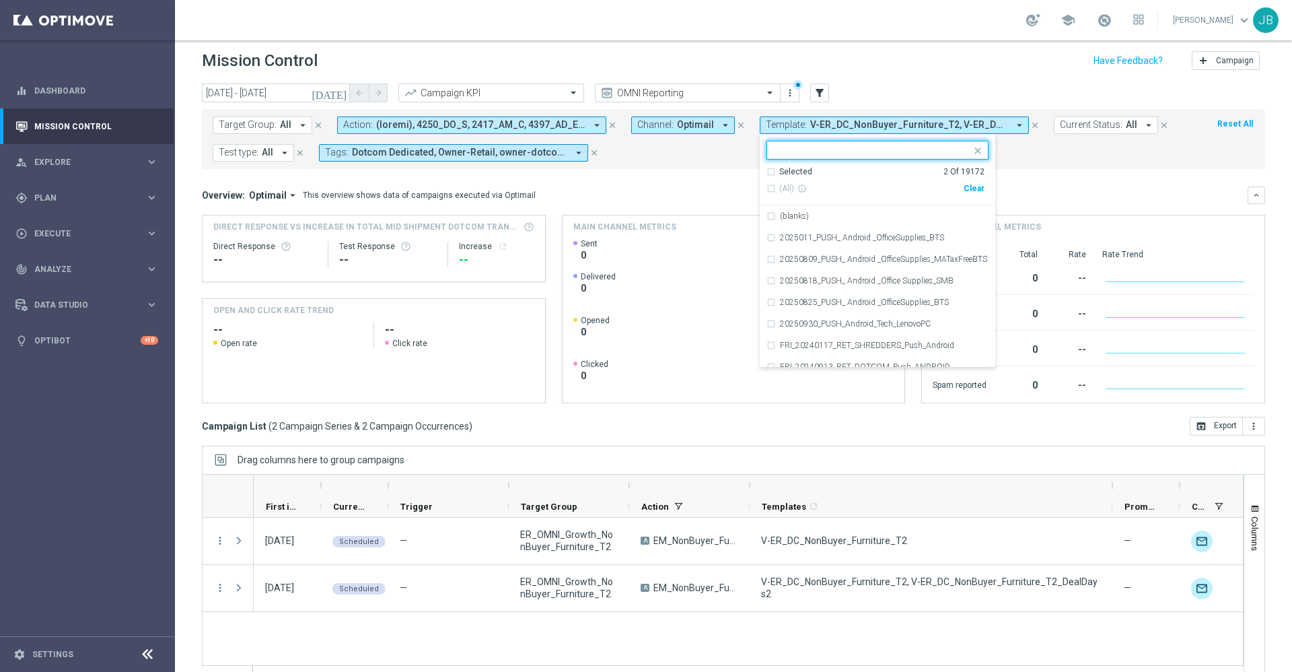
click at [0, 0] on div "Clear" at bounding box center [0, 0] width 0 height 0
click at [893, 145] on input "text" at bounding box center [872, 150] width 197 height 11
paste input "V-ER_DC_NonBuyer_Furniture_[MEDICAL_DATA]"
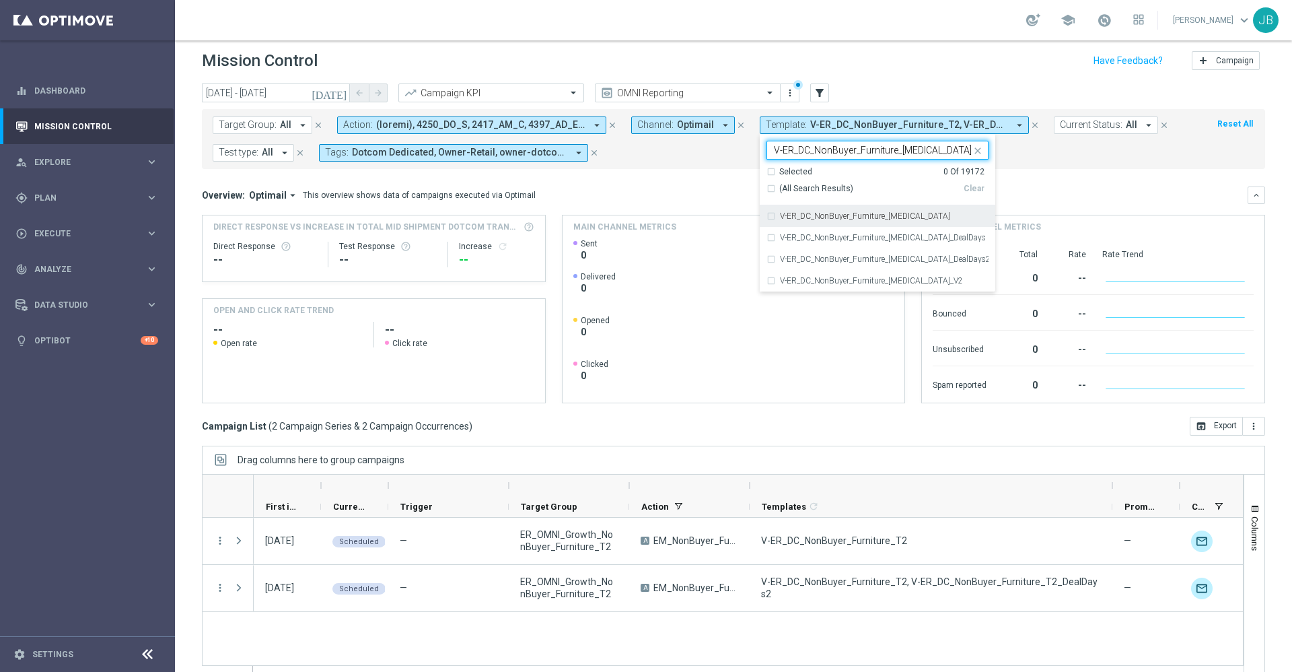
click at [875, 213] on label "V-ER_DC_NonBuyer_Furniture_[MEDICAL_DATA]" at bounding box center [865, 216] width 170 height 8
type input "V-ER_DC_NonBuyer_Furniture_[MEDICAL_DATA]"
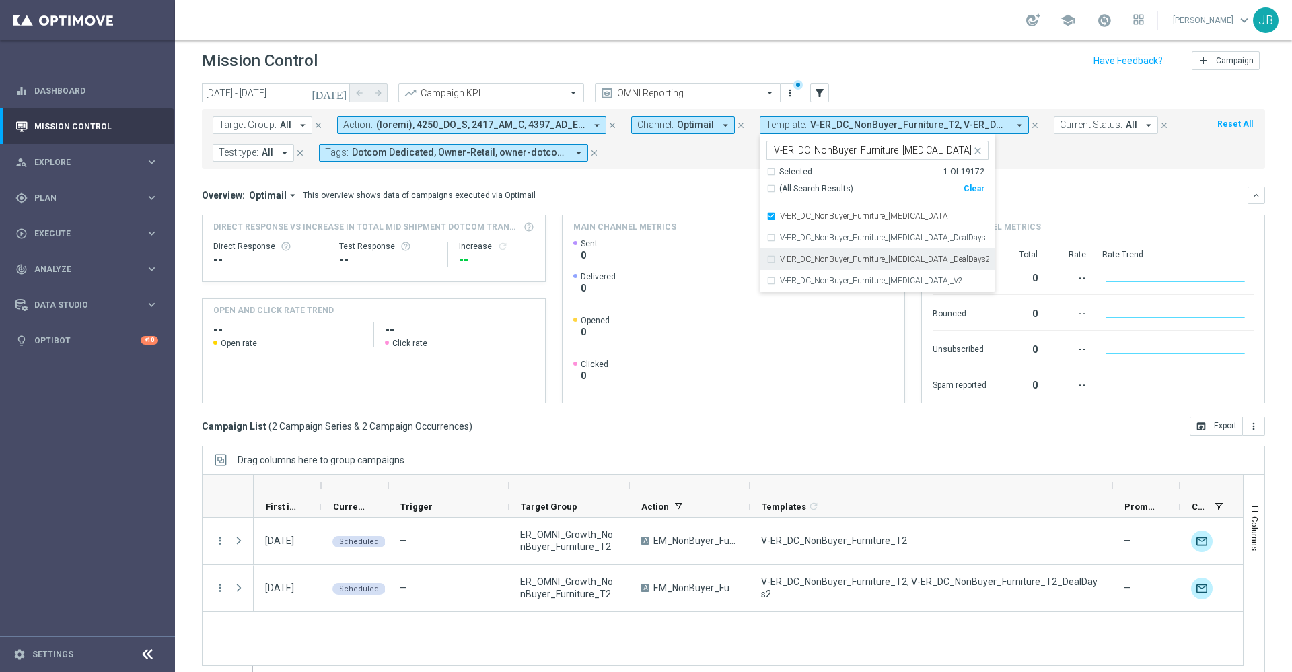
click at [866, 256] on label "V-ER_DC_NonBuyer_Furniture_[MEDICAL_DATA]_DealDays2" at bounding box center [884, 259] width 209 height 8
click at [1038, 203] on div "Overview: Optimail arrow_drop_down This overview shows data of campaigns execut…" at bounding box center [733, 194] width 1063 height 17
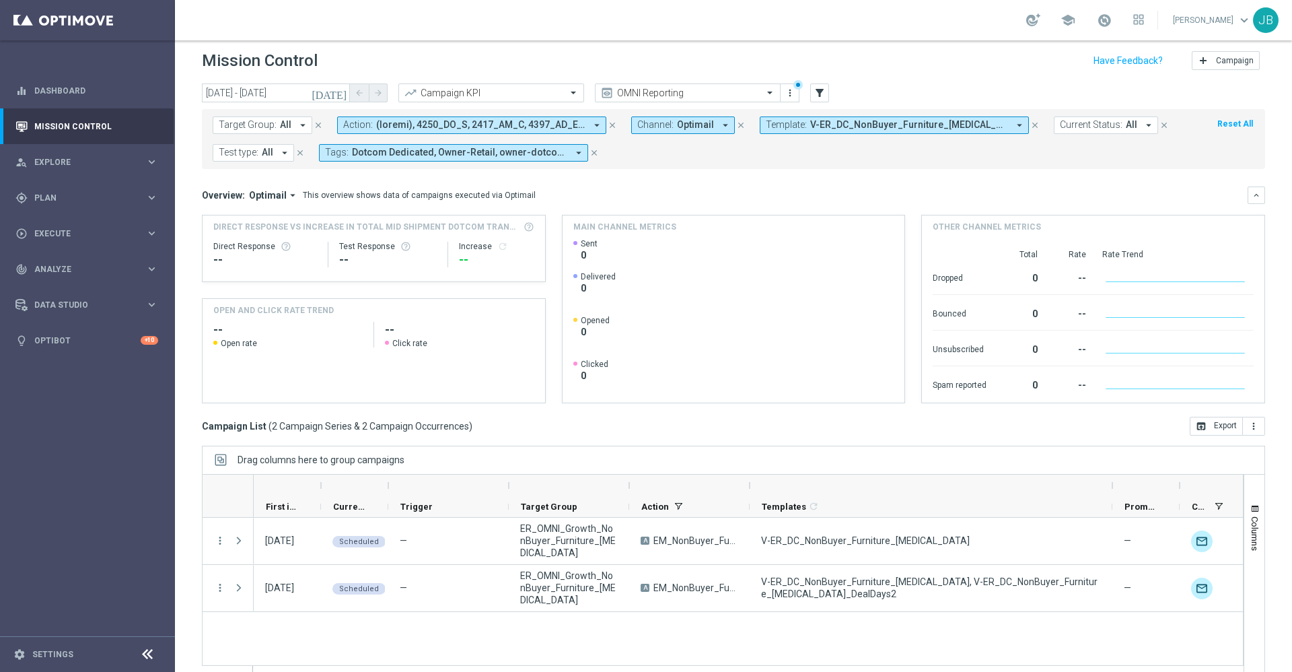
click at [799, 124] on span "Template:" at bounding box center [786, 124] width 41 height 11
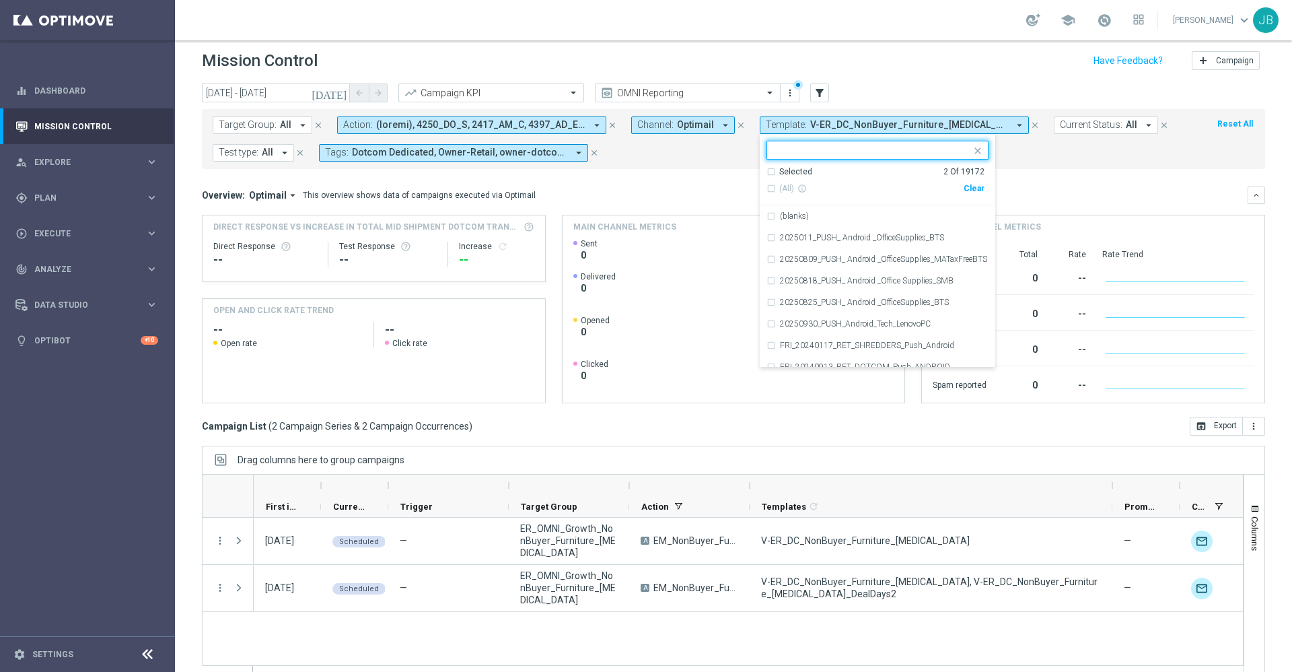
click at [0, 0] on div "Clear" at bounding box center [0, 0] width 0 height 0
click at [888, 157] on div at bounding box center [871, 151] width 199 height 13
paste input "V-ER_DC_NonBuyer_Furniture_T4"
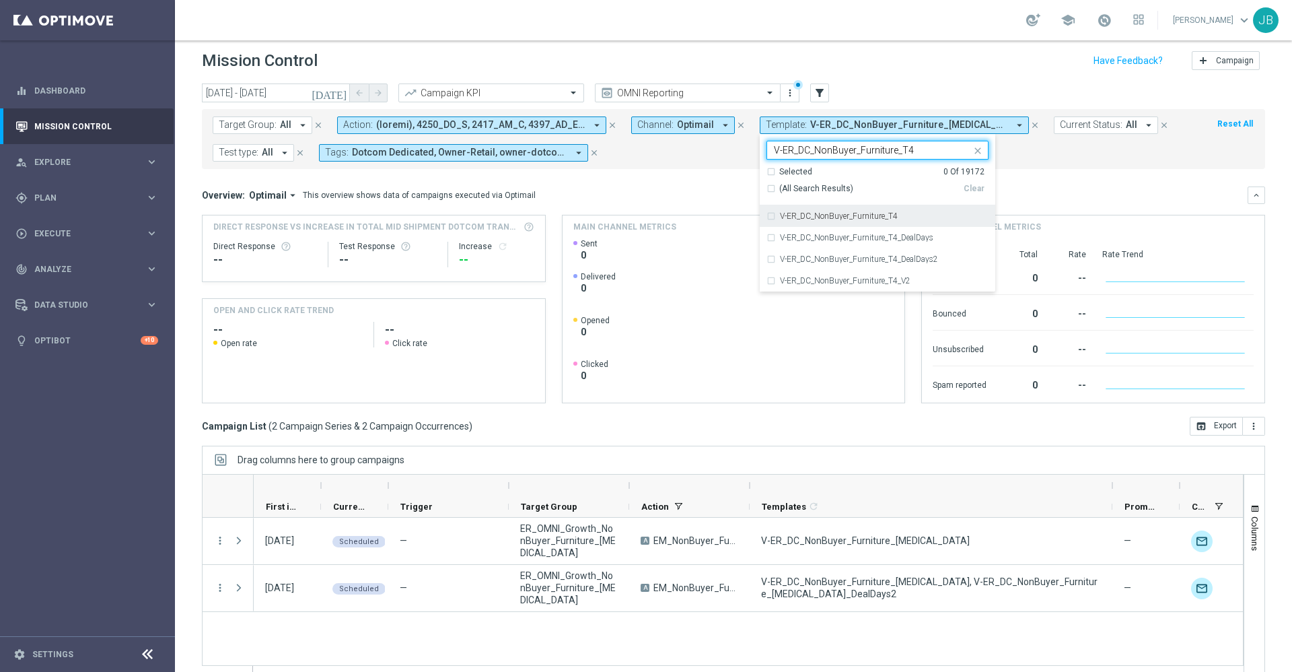
click at [878, 214] on label "V-ER_DC_NonBuyer_Furniture_T4" at bounding box center [839, 216] width 118 height 8
type input "V-ER_DC_NonBuyer_Furniture_T4"
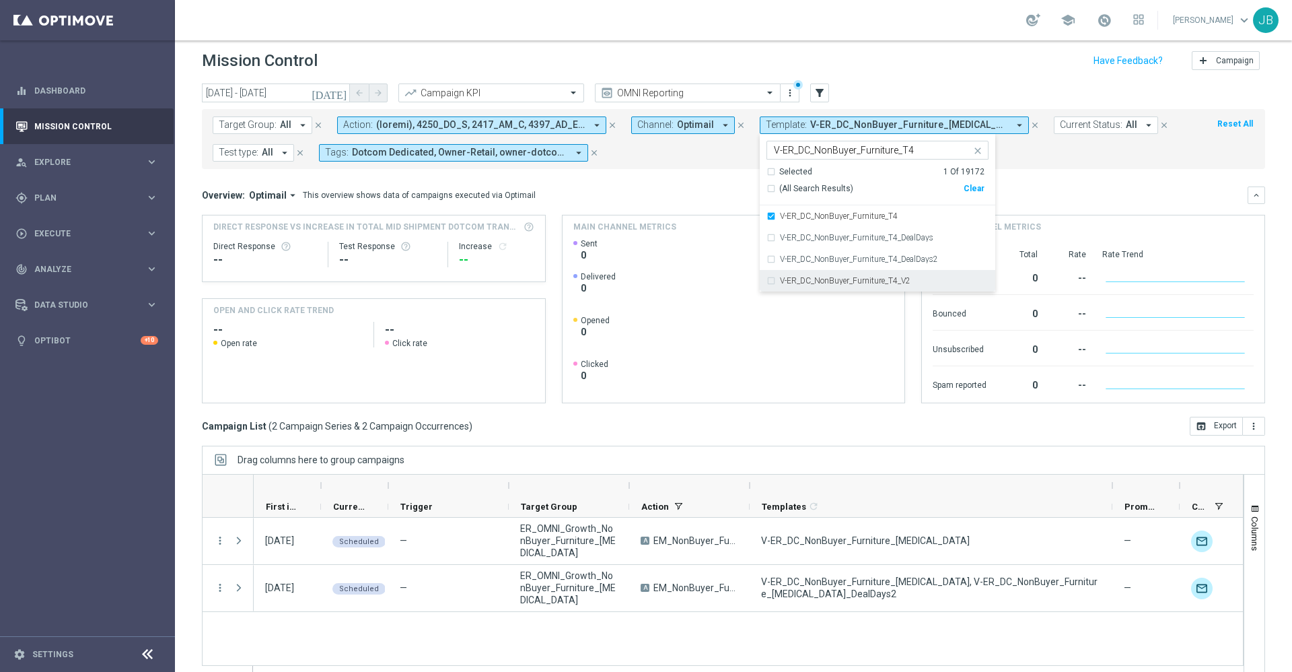
click at [873, 281] on label "V-ER_DC_NonBuyer_Furniture_T4_V2" at bounding box center [845, 281] width 131 height 8
click at [1051, 174] on mini-dashboard "Overview: Optimail arrow_drop_down This overview shows data of campaigns execut…" at bounding box center [733, 293] width 1063 height 248
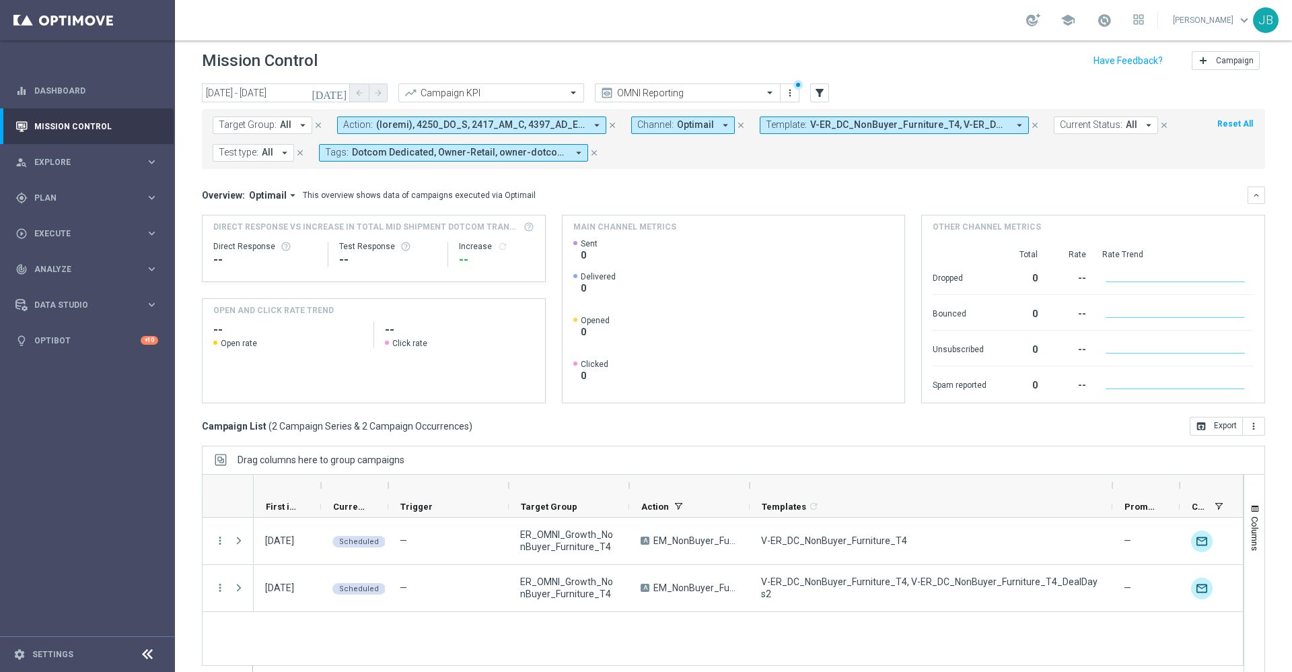
click at [792, 124] on span "Template:" at bounding box center [786, 124] width 41 height 11
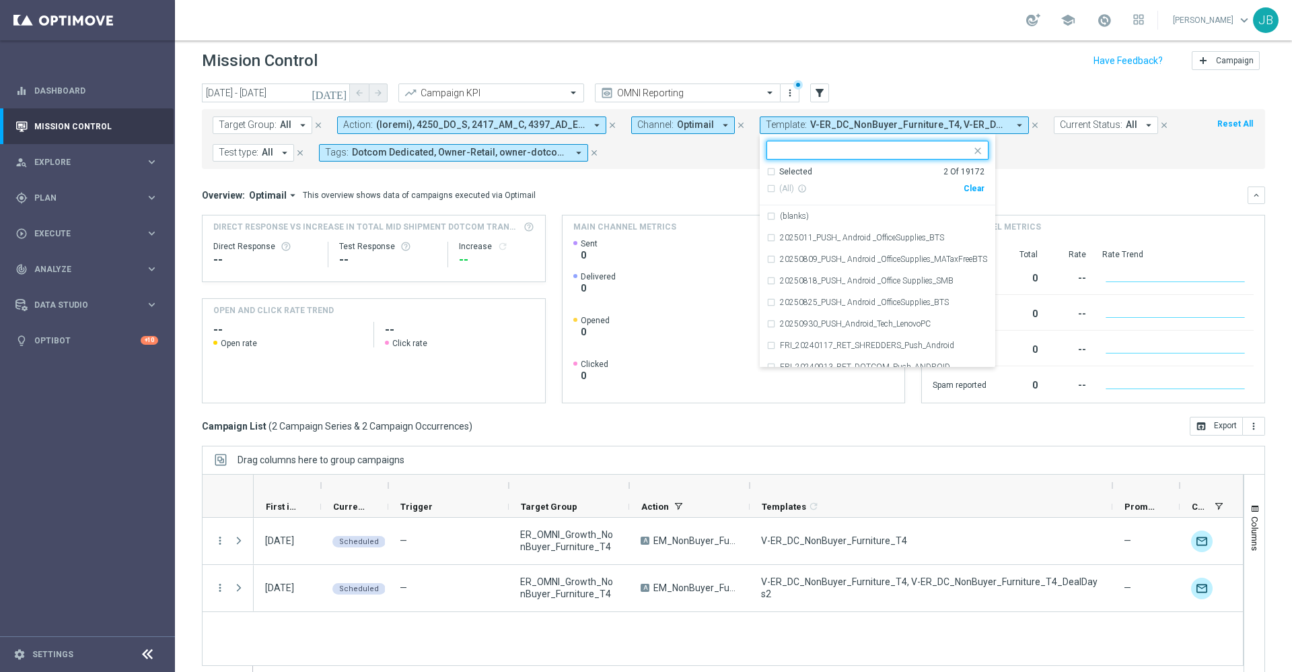
click at [0, 0] on div "Clear" at bounding box center [0, 0] width 0 height 0
click at [892, 151] on input "text" at bounding box center [872, 150] width 197 height 11
paste input "V-ER_DC_NonBuyer_Paper_T1"
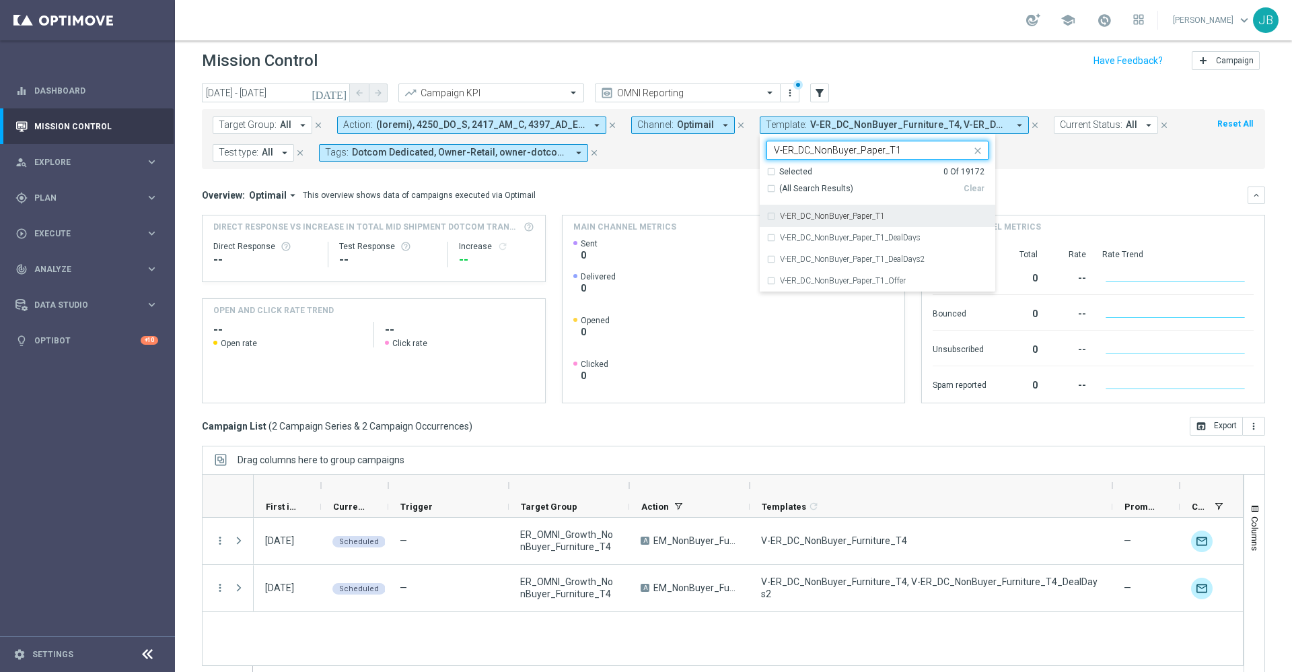
click at [881, 213] on label "V-ER_DC_NonBuyer_Paper_T1" at bounding box center [832, 216] width 105 height 8
type input "V-ER_DC_NonBuyer_Paper_T1"
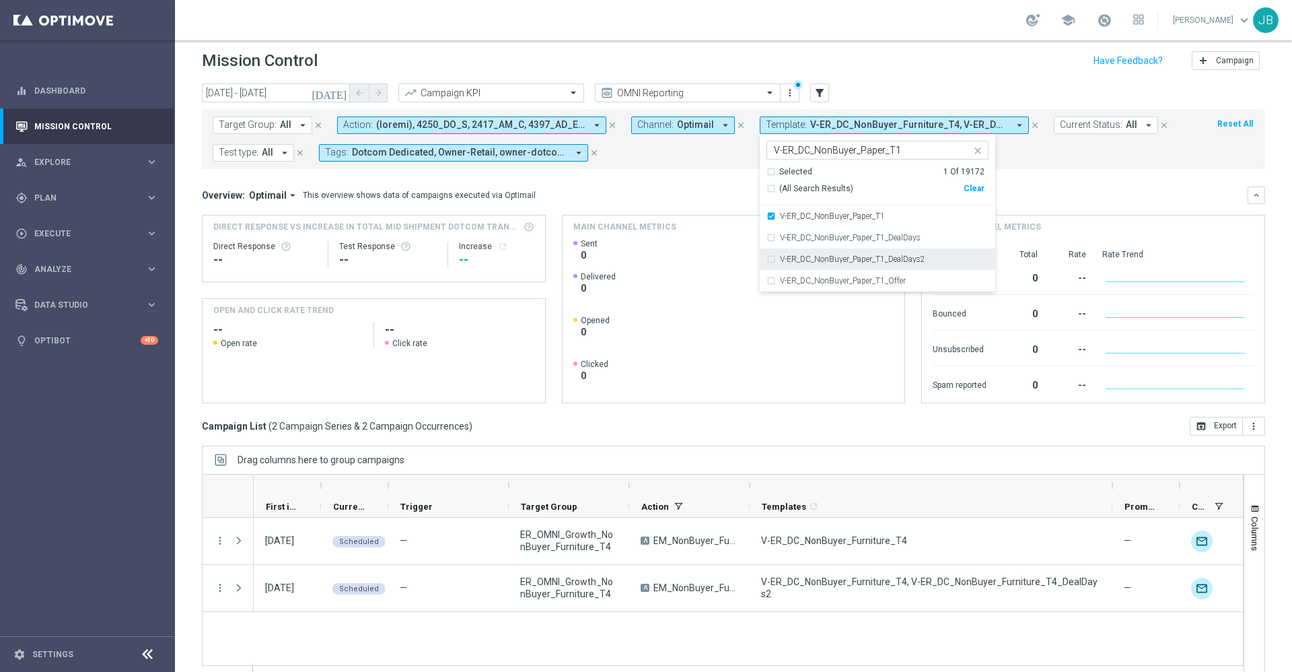
click at [894, 262] on label "V-ER_DC_NonBuyer_Paper_T1_DealDays2" at bounding box center [852, 259] width 145 height 8
click at [1029, 195] on div "Overview: Optimail arrow_drop_down This overview shows data of campaigns execut…" at bounding box center [725, 195] width 1046 height 12
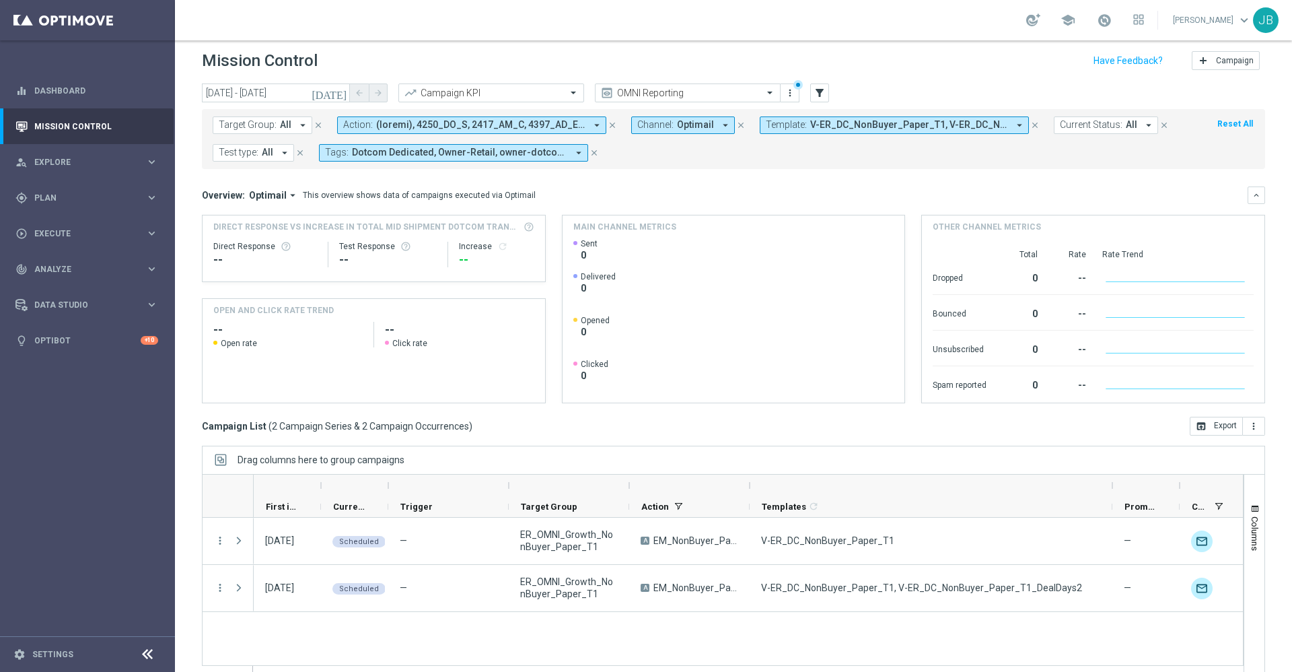
click at [890, 126] on span "V-ER_DC_NonBuyer_Paper_T1, V-ER_DC_NonBuyer_Paper_T1_DealDays2" at bounding box center [909, 124] width 198 height 11
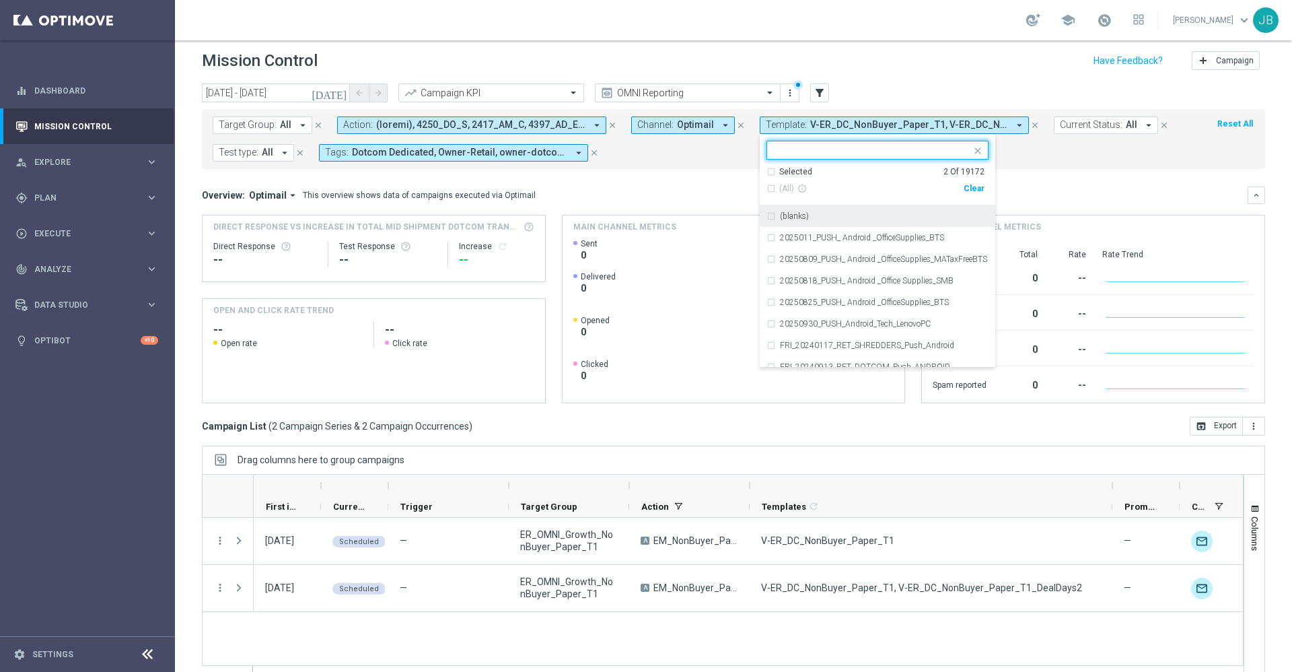
click at [0, 0] on div "Clear" at bounding box center [0, 0] width 0 height 0
click at [877, 149] on input "text" at bounding box center [872, 150] width 197 height 11
paste input "V-ER_DC_NonBuyer_Paper_T2"
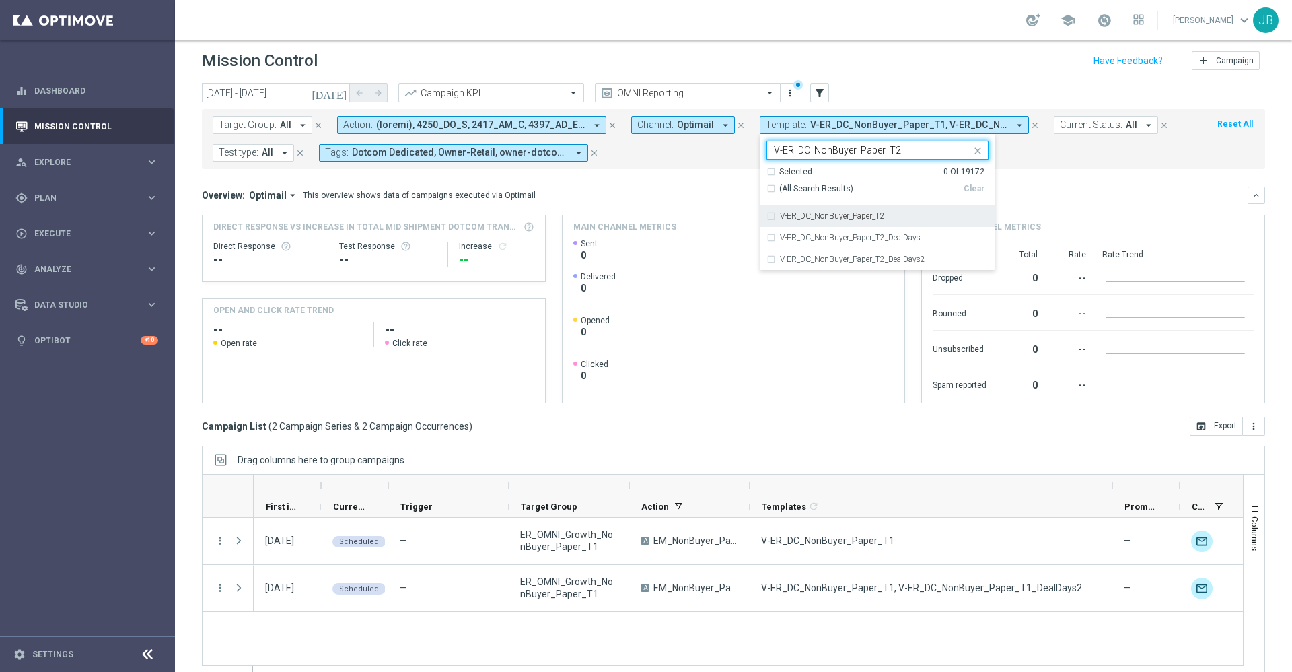
click at [868, 213] on label "V-ER_DC_NonBuyer_Paper_T2" at bounding box center [832, 216] width 105 height 8
type input "V-ER_DC_NonBuyer_Paper_T2"
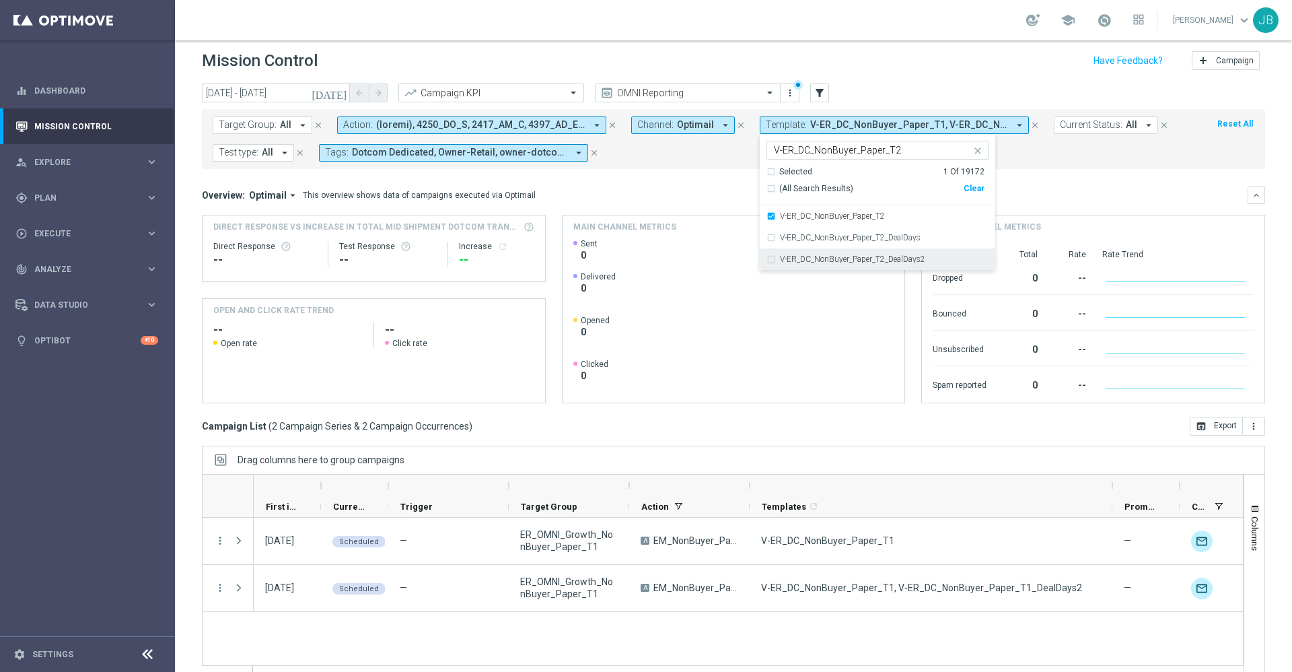
click at [877, 259] on label "V-ER_DC_NonBuyer_Paper_T2_DealDays2" at bounding box center [852, 259] width 145 height 8
click at [1046, 202] on div "Overview: Optimail arrow_drop_down This overview shows data of campaigns execut…" at bounding box center [733, 194] width 1063 height 17
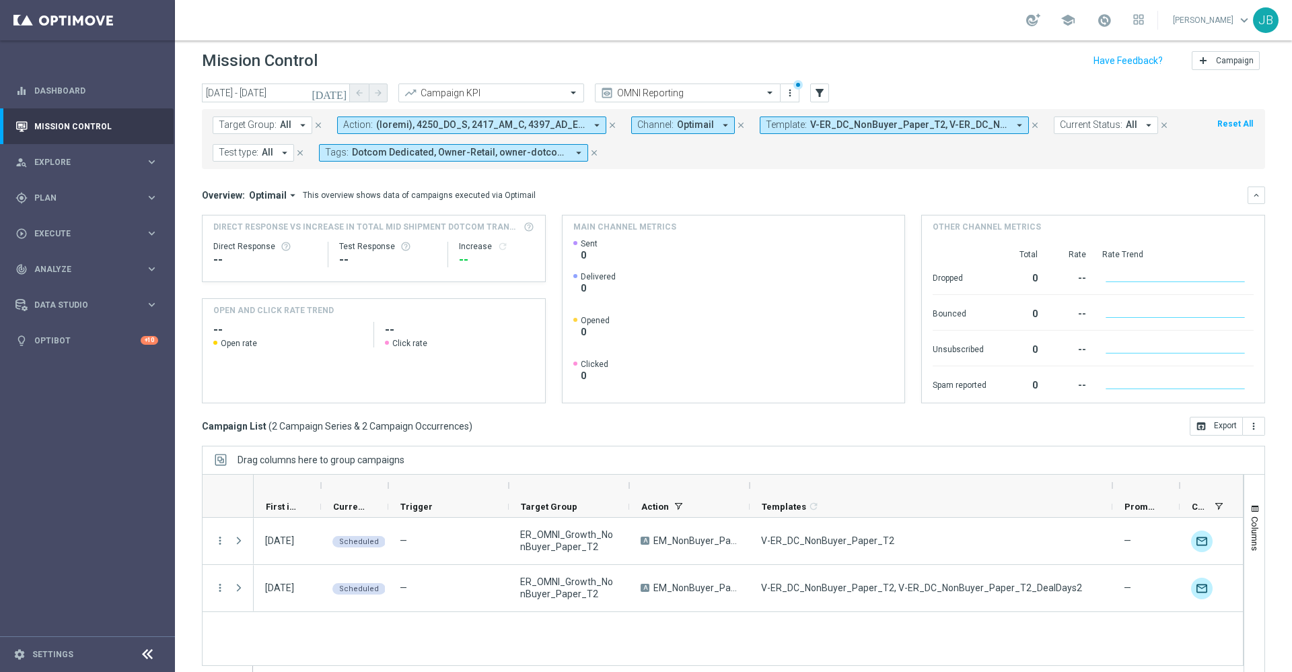
click at [828, 128] on span "V-ER_DC_NonBuyer_Paper_T2, V-ER_DC_NonBuyer_Paper_T2_DealDays2" at bounding box center [909, 124] width 198 height 11
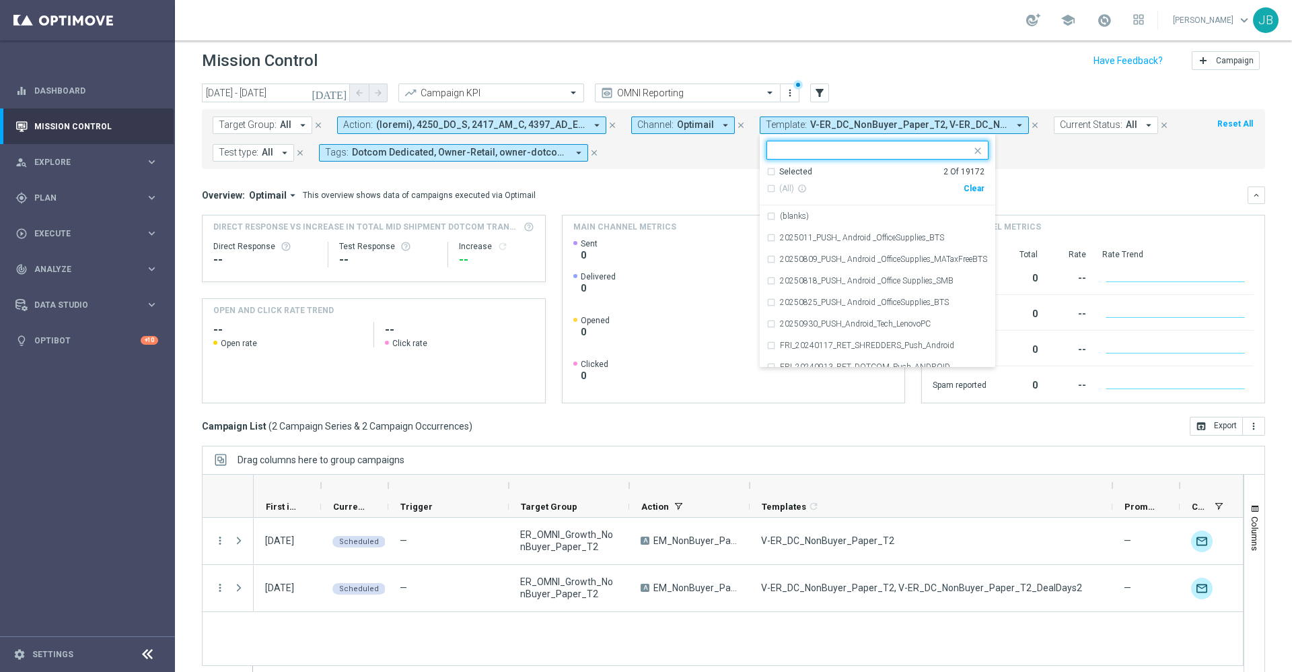
click at [960, 193] on div "(All) info_outline Clear" at bounding box center [875, 189] width 218 height 22
click at [0, 0] on div "Clear" at bounding box center [0, 0] width 0 height 0
click at [861, 153] on input "text" at bounding box center [872, 150] width 197 height 11
paste input "V-ER_DC_NonBuyer_Paper_[MEDICAL_DATA]"
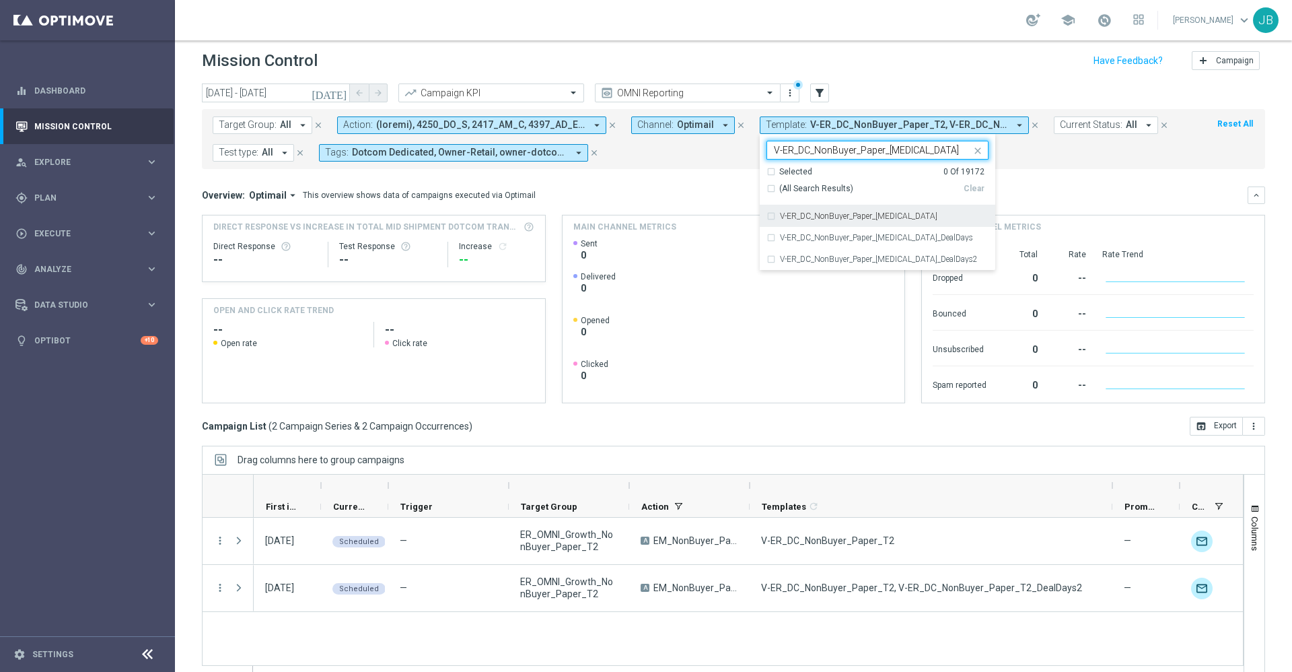
click at [862, 221] on div "V-ER_DC_NonBuyer_Paper_[MEDICAL_DATA]" at bounding box center [877, 216] width 222 height 22
type input "V-ER_DC_NonBuyer_Paper_[MEDICAL_DATA]"
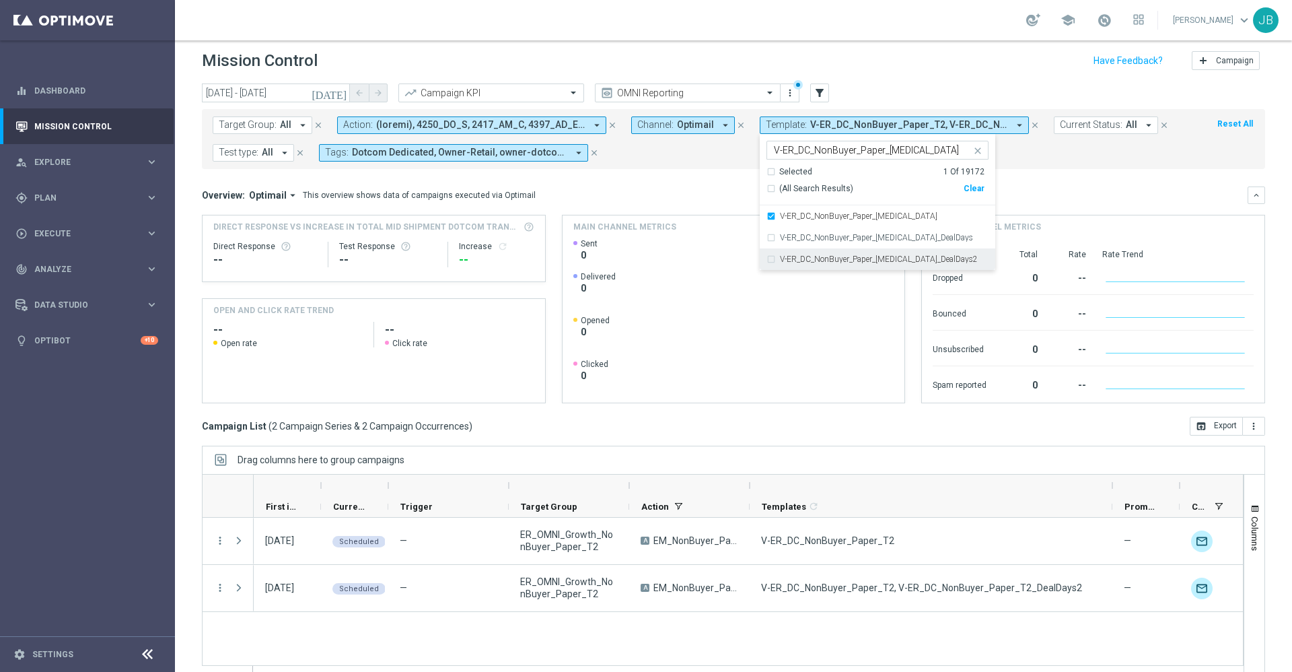
click at [867, 255] on label "V-ER_DC_NonBuyer_Paper_[MEDICAL_DATA]_DealDays2" at bounding box center [879, 259] width 198 height 8
click at [701, 189] on div "Overview: Optimail arrow_drop_down This overview shows data of campaigns execut…" at bounding box center [725, 195] width 1046 height 12
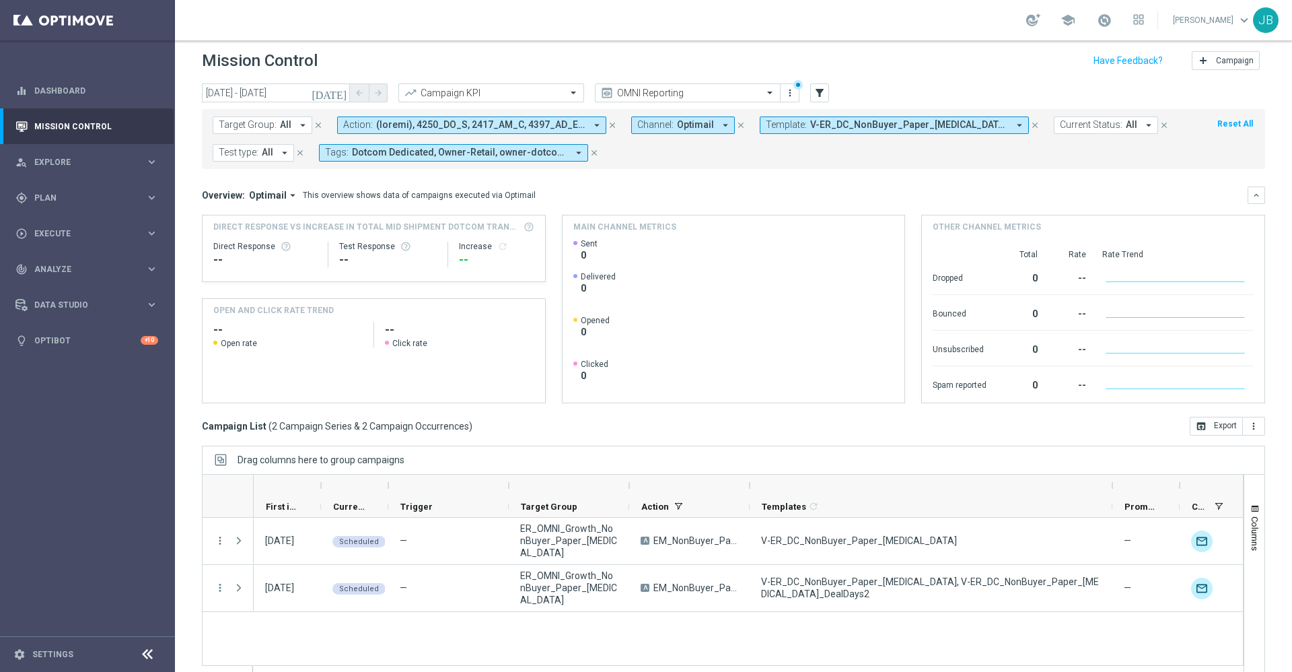
click at [830, 125] on span "V-ER_DC_NonBuyer_Paper_[MEDICAL_DATA], V-ER_DC_NonBuyer_Paper_[MEDICAL_DATA]_De…" at bounding box center [909, 124] width 198 height 11
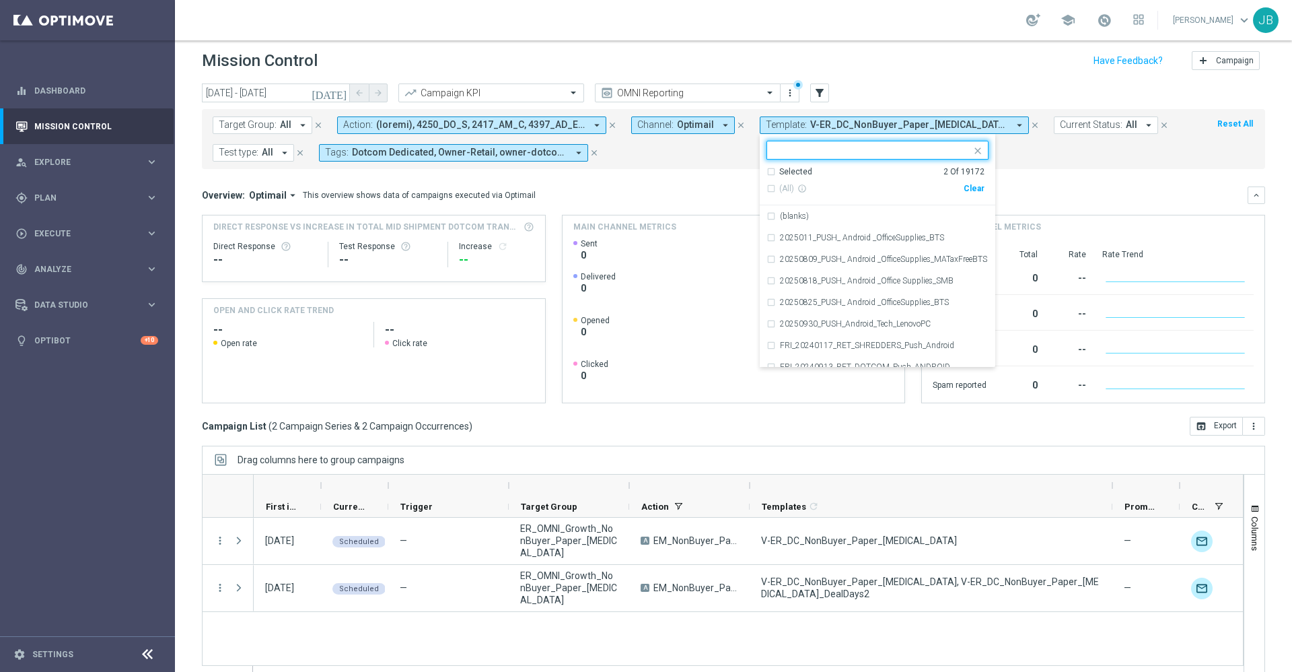
click at [0, 0] on div "Clear" at bounding box center [0, 0] width 0 height 0
click at [905, 150] on input "text" at bounding box center [872, 150] width 197 height 11
paste input "V-ER_DC_NonBuyer_Paper_T4"
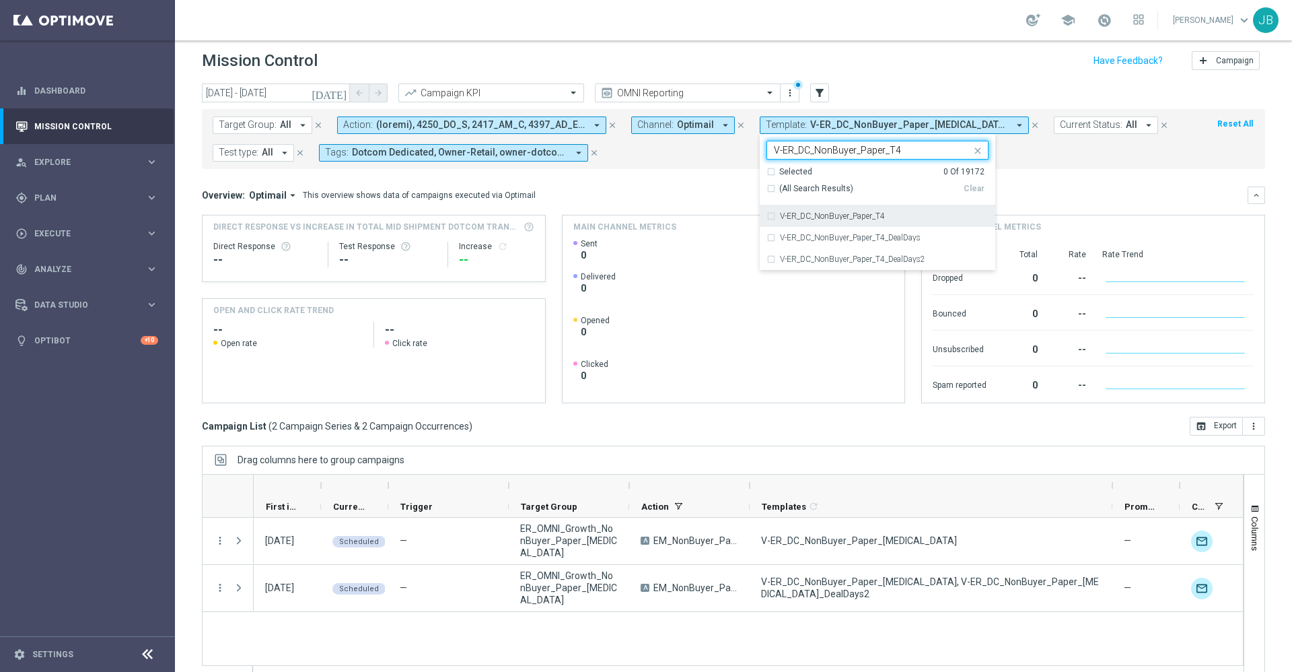
click at [893, 214] on div "V-ER_DC_NonBuyer_Paper_T4" at bounding box center [884, 216] width 209 height 8
type input "V-ER_DC_NonBuyer_Paper_T4"
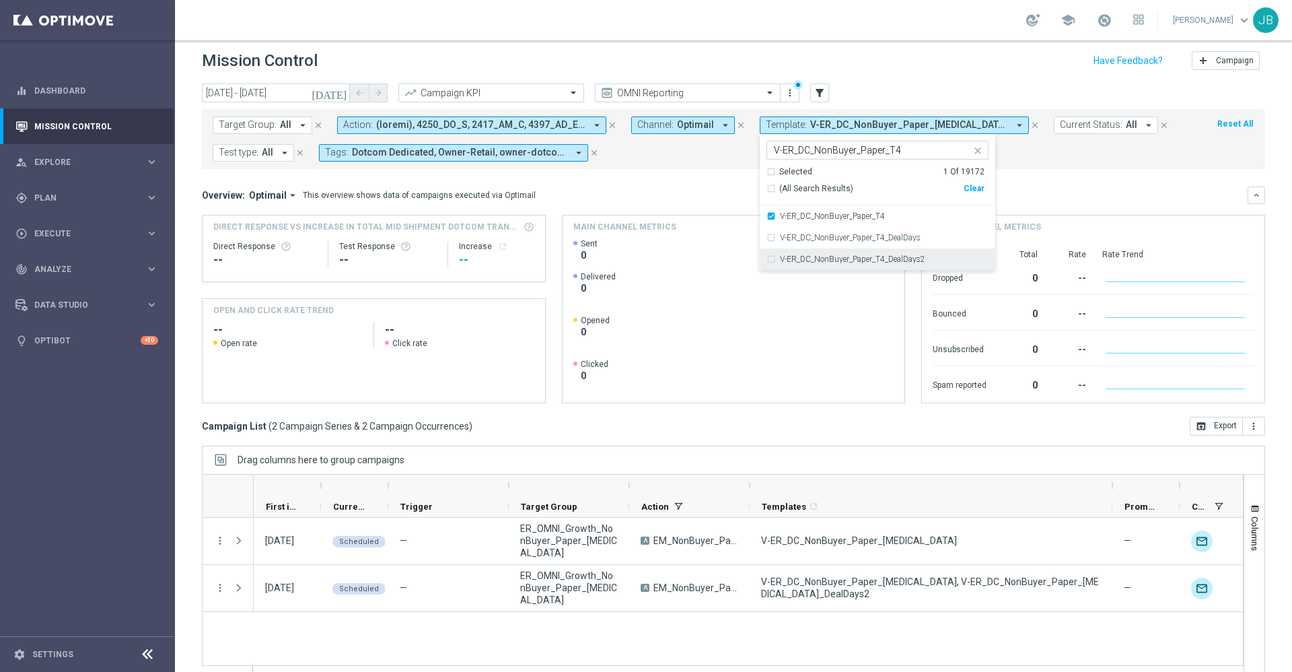
click at [899, 266] on div "V-ER_DC_NonBuyer_Paper_T4_DealDays2" at bounding box center [877, 259] width 222 height 22
click at [1081, 189] on div "Overview: Optimail arrow_drop_down This overview shows data of campaigns execut…" at bounding box center [725, 195] width 1046 height 12
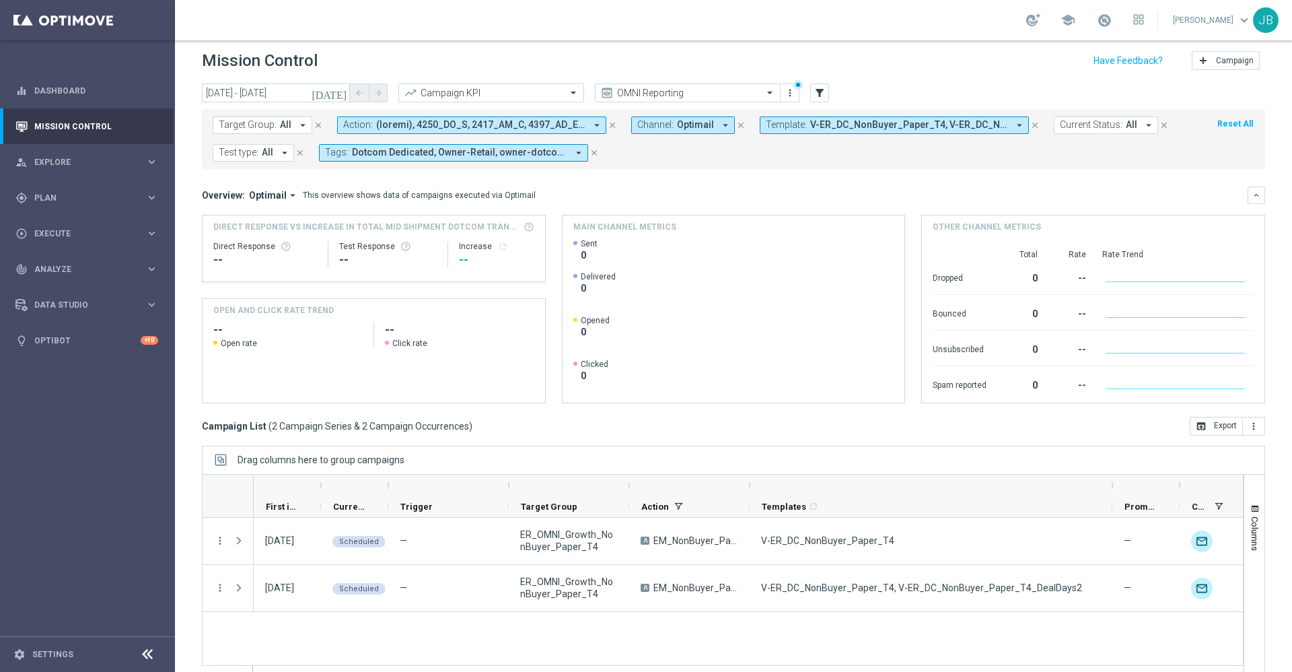
click at [891, 125] on span "V-ER_DC_NonBuyer_Paper_T4, V-ER_DC_NonBuyer_Paper_T4_DealDays2" at bounding box center [909, 124] width 198 height 11
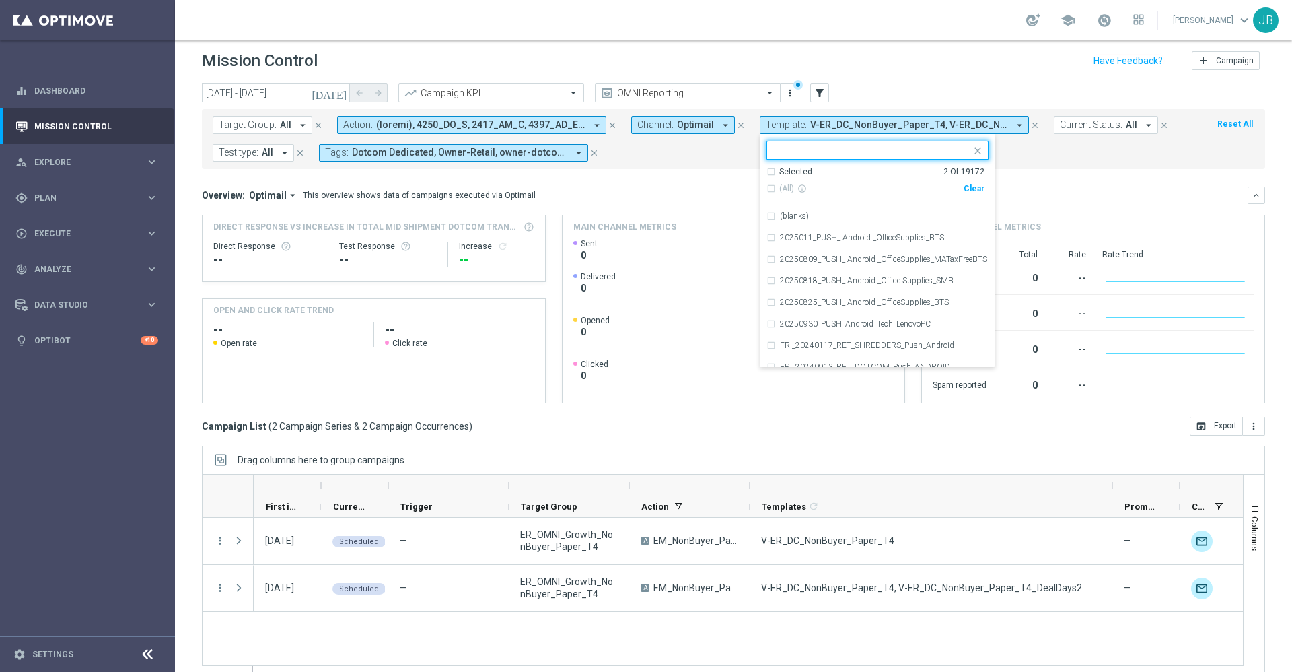
click at [0, 0] on div "Clear" at bounding box center [0, 0] width 0 height 0
click at [877, 143] on div at bounding box center [869, 149] width 204 height 17
paste input "V-ER_Omni_15off60_CustomerAppreciation_barcode"
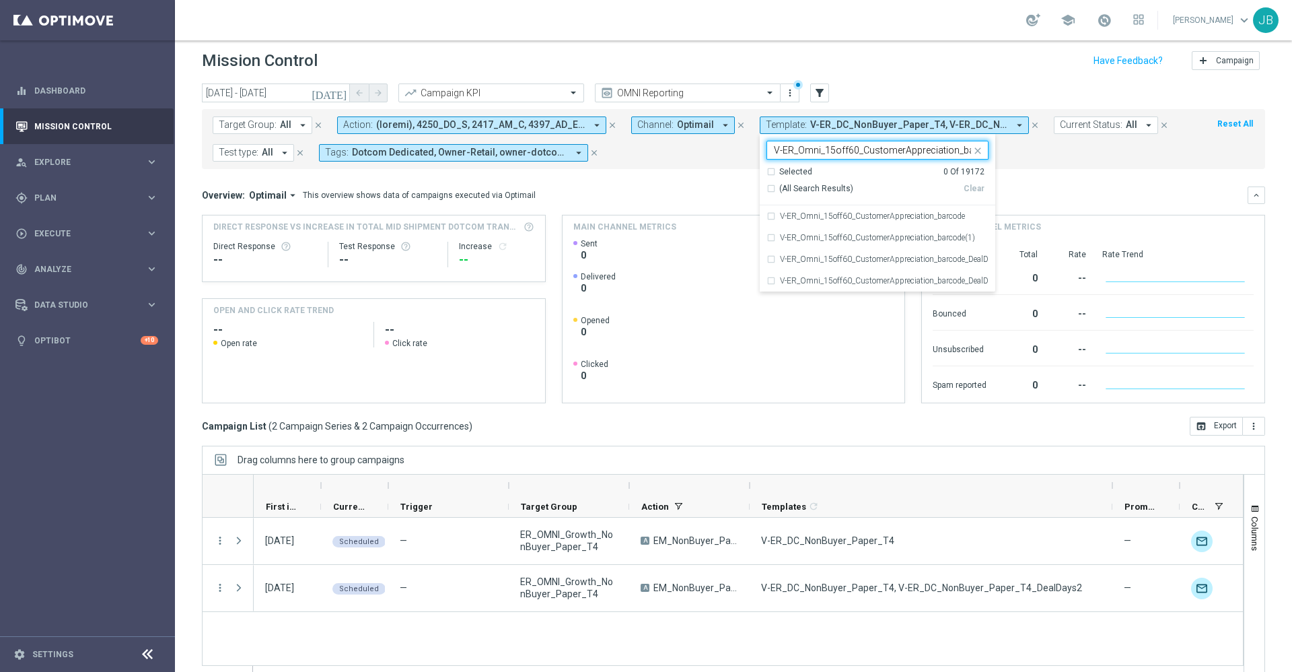
scroll to position [0, 20]
click at [871, 219] on label "V-ER_Omni_15off60_CustomerAppreciation_barcode" at bounding box center [872, 216] width 185 height 8
type input "V-ER_Omni_15off60_CustomerAppreciation_barcode"
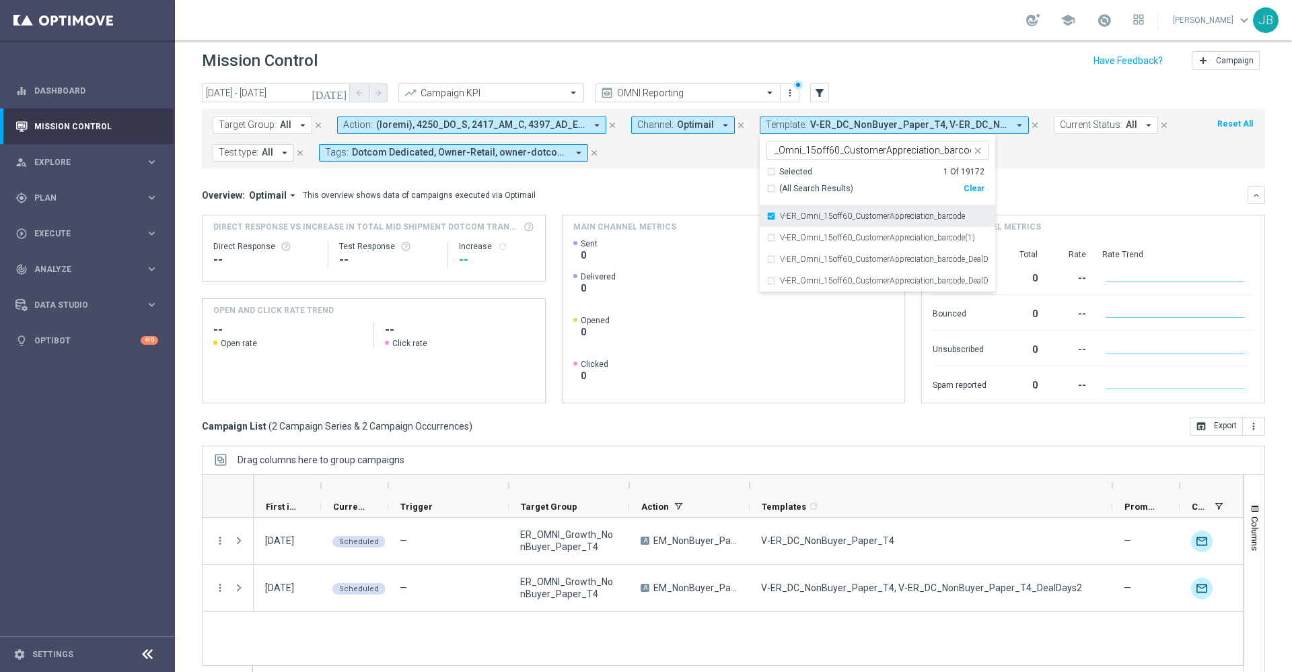
scroll to position [0, 0]
click at [873, 280] on label "V-ER_Omni_15off60_CustomerAppreciation_barcode_DealDays2" at bounding box center [884, 281] width 209 height 8
click at [1029, 175] on mini-dashboard "Overview: Optimail arrow_drop_down This overview shows data of campaigns execut…" at bounding box center [733, 293] width 1063 height 248
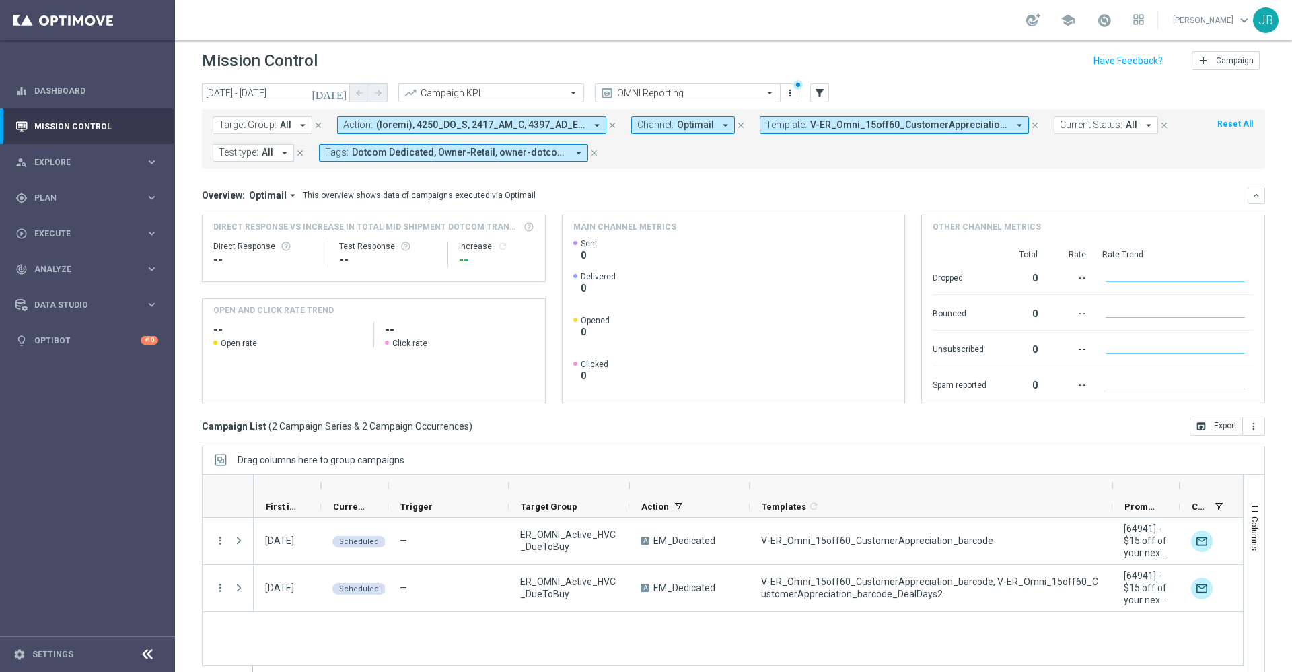
click at [831, 124] on span "V-ER_Omni_15off60_CustomerAppreciation_barcode, V-ER_Omni_15off60_CustomerAppre…" at bounding box center [909, 124] width 198 height 11
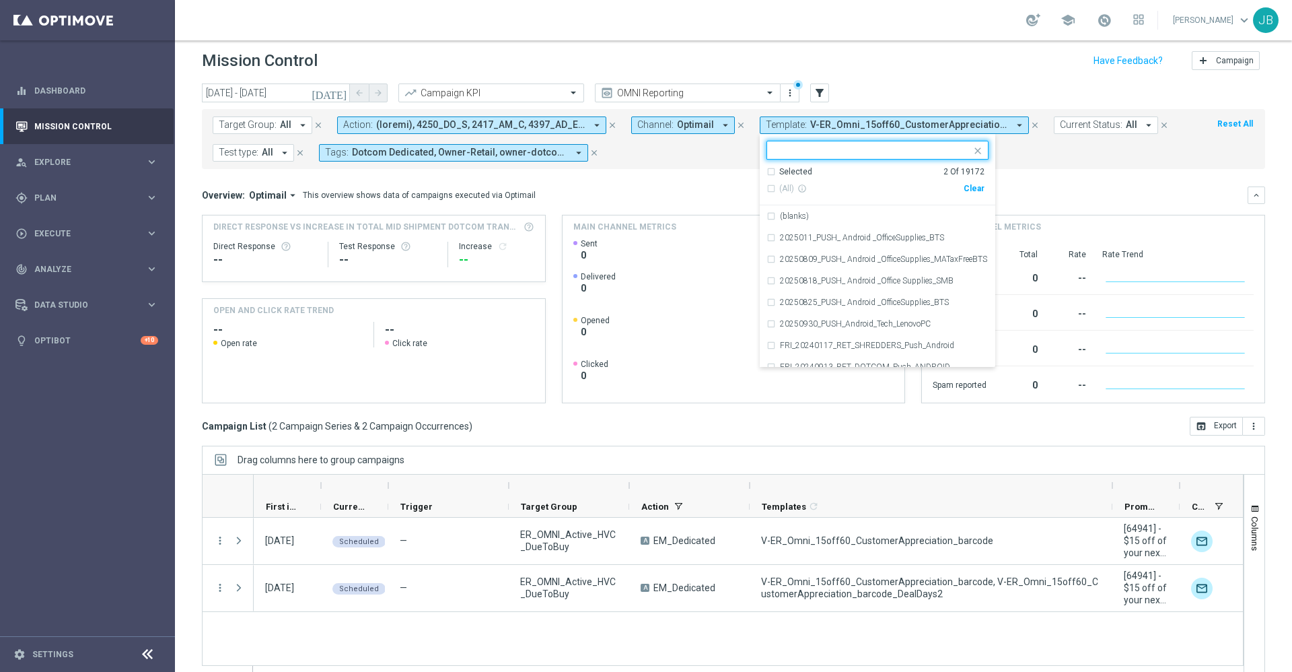
click at [0, 0] on div "Clear" at bounding box center [0, 0] width 0 height 0
click at [871, 157] on div at bounding box center [871, 151] width 199 height 13
paste input "V-ER_DC_Missed_Replenishment_ReorderLP"
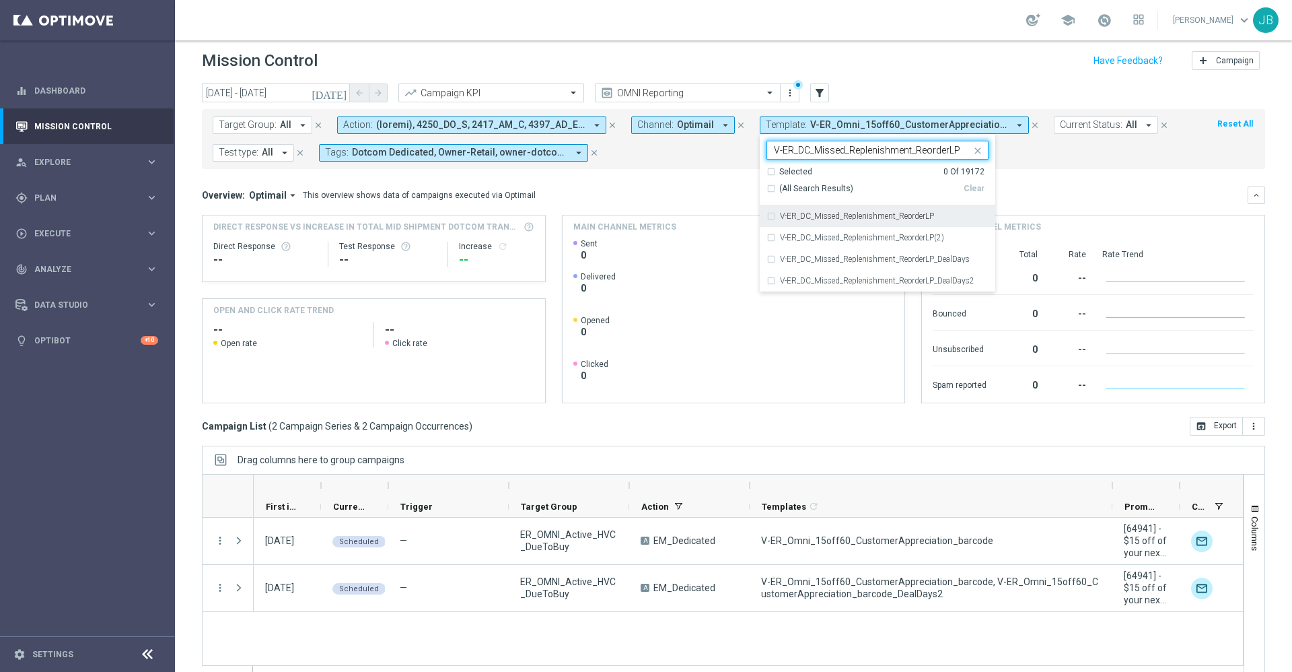
click at [859, 213] on label "V-ER_DC_Missed_Replenishment_ReorderLP" at bounding box center [857, 216] width 154 height 8
type input "V-ER_DC_Missed_Replenishment_ReorderLP"
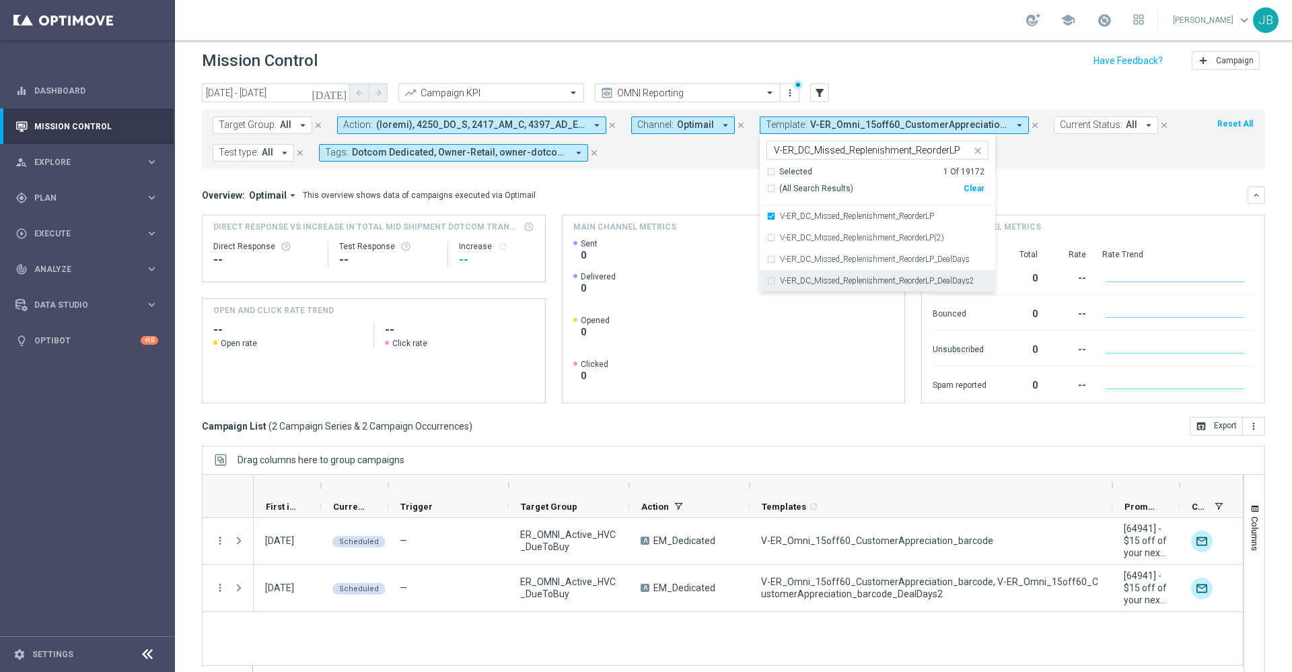
click at [880, 286] on div "V-ER_DC_Missed_Replenishment_ReorderLP_DealDays2" at bounding box center [877, 281] width 222 height 22
click at [1039, 191] on div "Overview: Optimail arrow_drop_down This overview shows data of campaigns execut…" at bounding box center [725, 195] width 1046 height 12
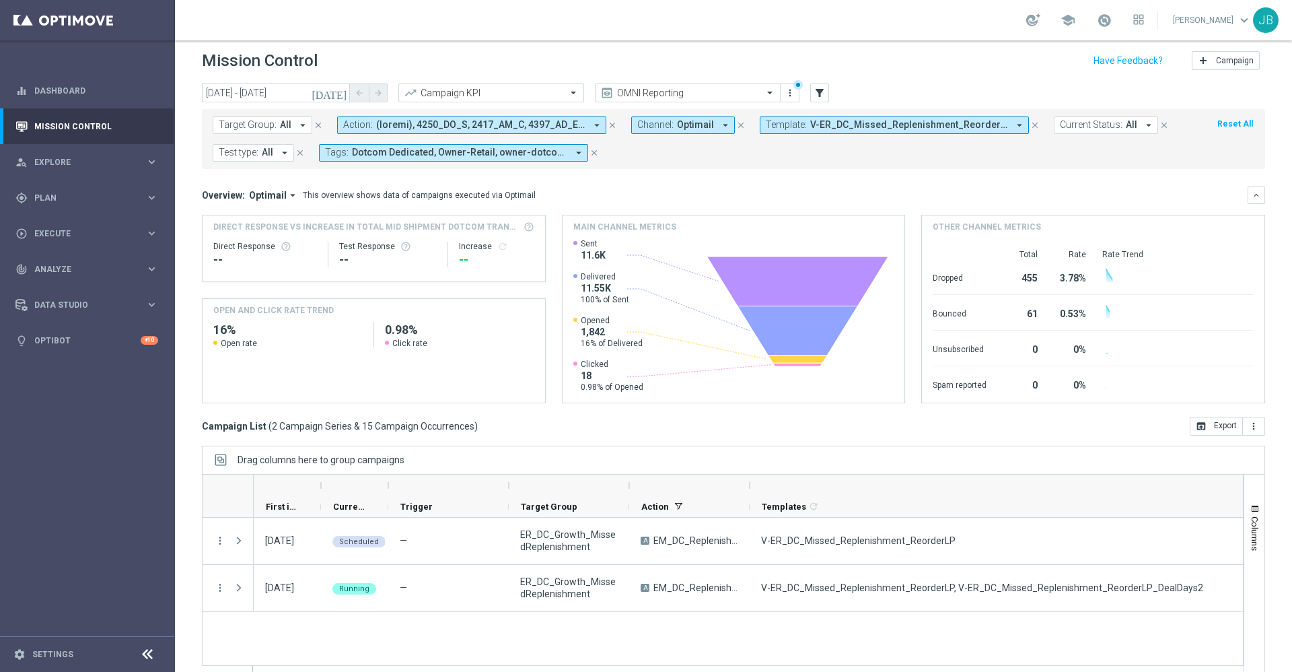
drag, startPoint x: 1111, startPoint y: 482, endPoint x: 1257, endPoint y: 494, distance: 146.5
click at [1257, 494] on div "[DATE] [DATE] - [DATE] arrow_back arrow_forward Campaign KPI trending_up OMNI R…" at bounding box center [733, 368] width 1117 height 570
click at [867, 128] on span "V-ER_DC_Missed_Replenishment_ReorderLP, V-ER_DC_Missed_Replenishment_ReorderLP_…" at bounding box center [909, 124] width 198 height 11
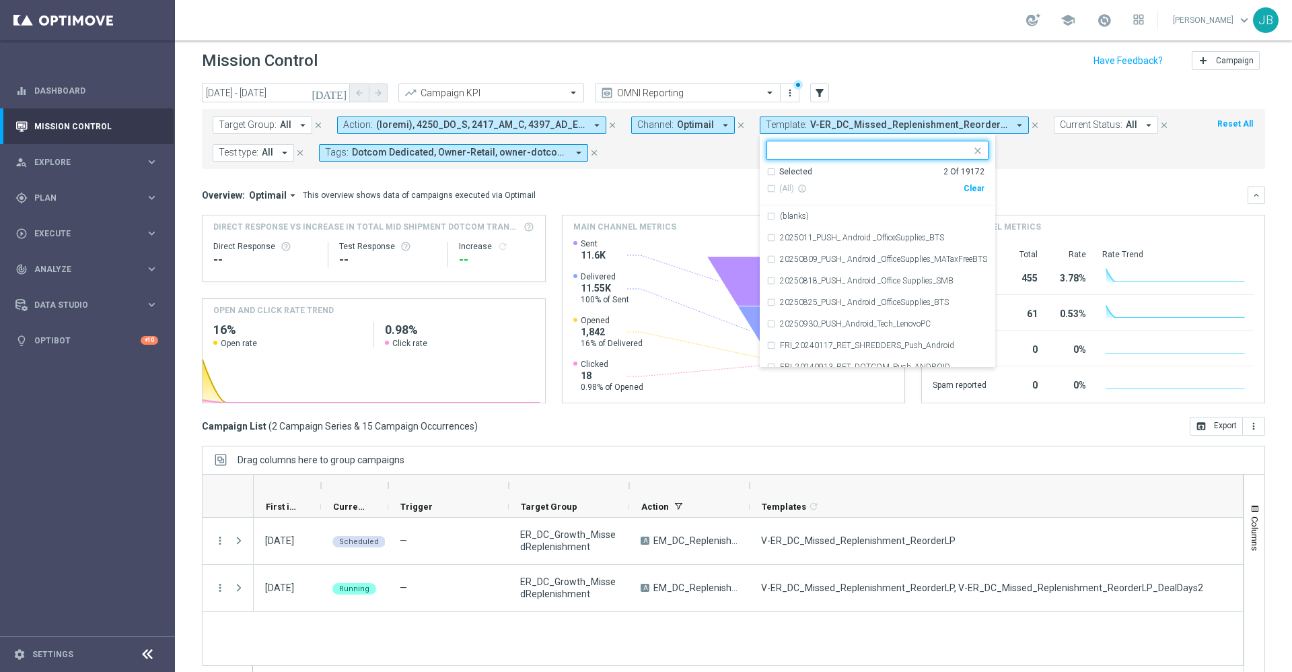
click at [0, 0] on div "Clear" at bounding box center [0, 0] width 0 height 0
click at [844, 141] on div at bounding box center [869, 149] width 204 height 17
paste input "V-ER_DC_Replenishment_DueToBuy_ReorderLP"
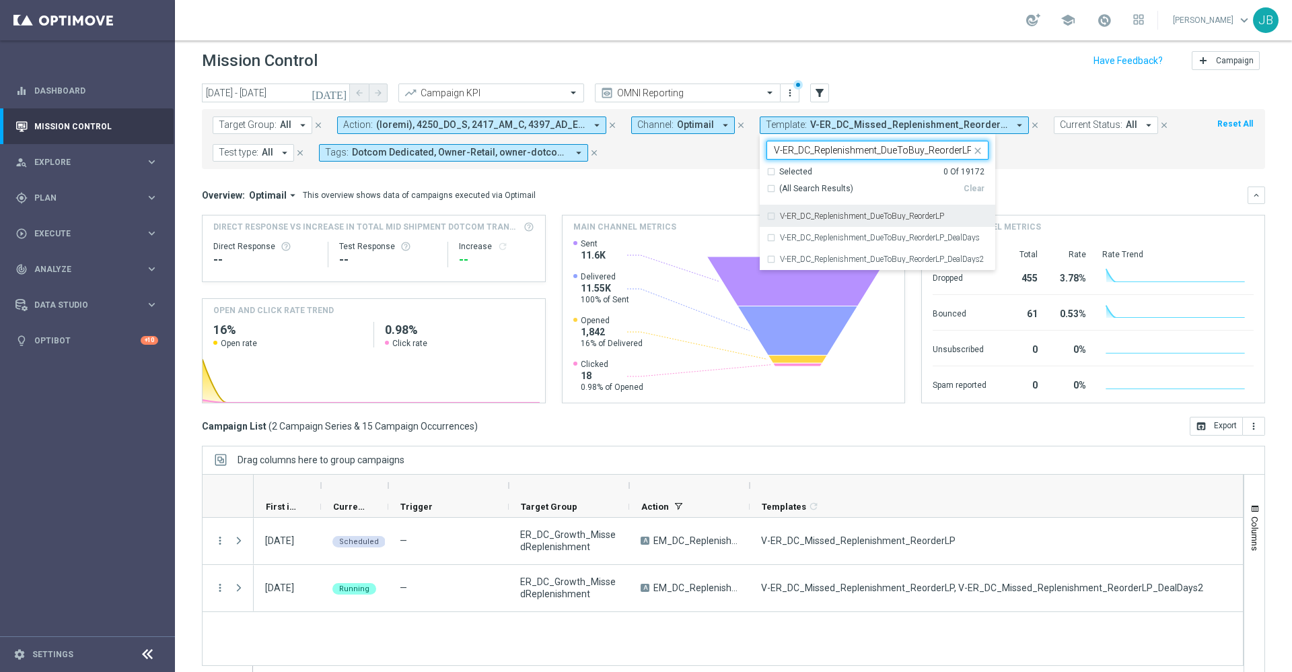
click at [855, 215] on label "V-ER_DC_Replenishment_DueToBuy_ReorderLP" at bounding box center [862, 216] width 164 height 8
type input "V-ER_DC_Replenishment_DueToBuy_ReorderLP"
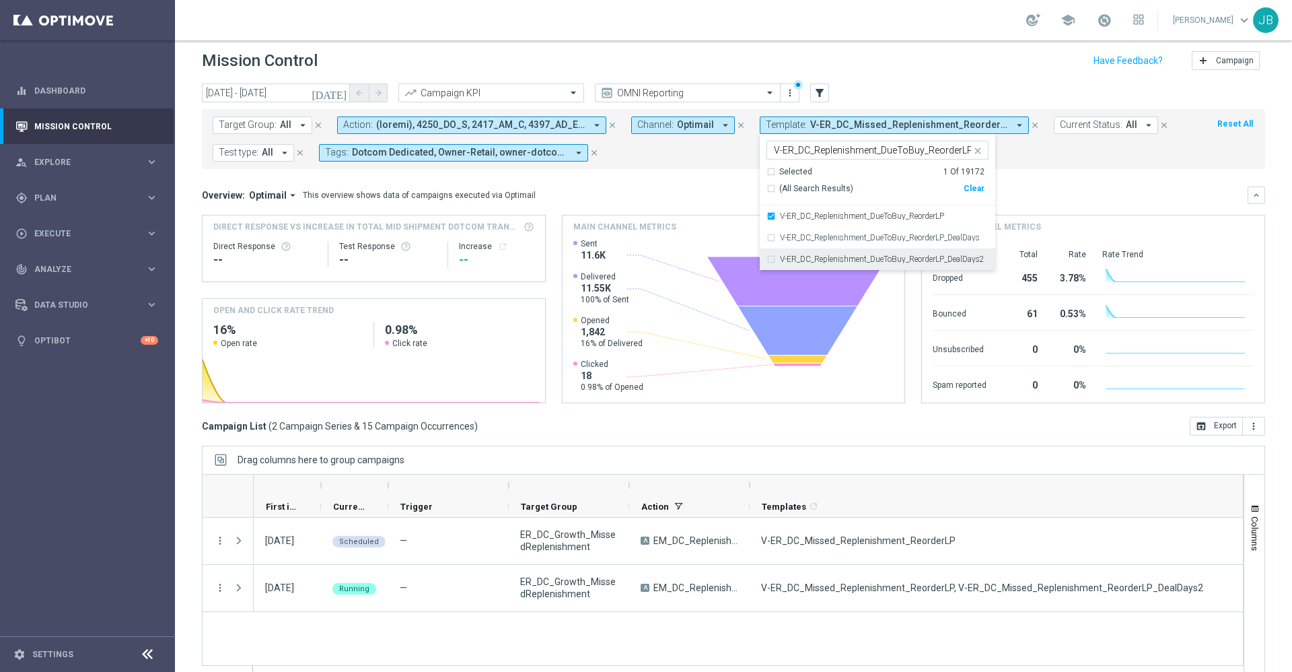
click at [852, 261] on label "V-ER_DC_Replenishment_DueToBuy_ReorderLP_DealDays2" at bounding box center [882, 259] width 205 height 8
click at [1038, 200] on div "Overview: Optimail arrow_drop_down This overview shows data of campaigns execut…" at bounding box center [725, 195] width 1046 height 12
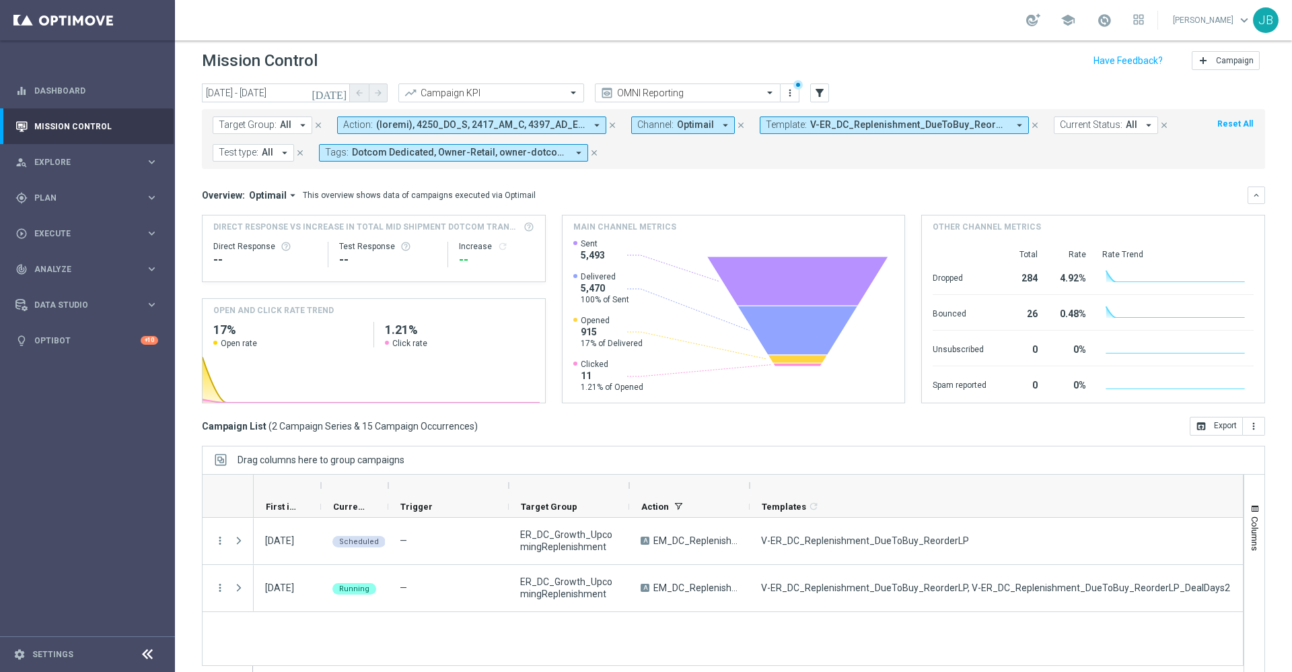
click at [800, 129] on span "Template:" at bounding box center [786, 124] width 41 height 11
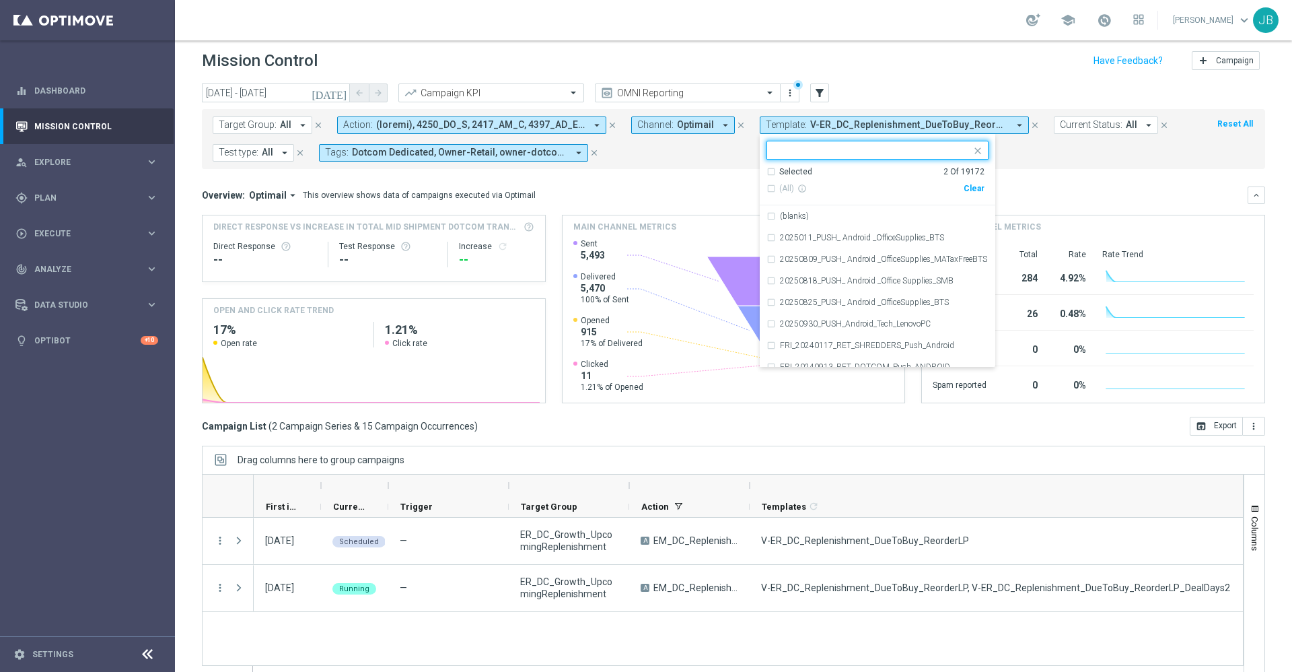
click at [0, 0] on div "Clear" at bounding box center [0, 0] width 0 height 0
click at [898, 147] on input "text" at bounding box center [872, 150] width 197 height 11
paste input "CT_V-20240208_ProductRecommendations"
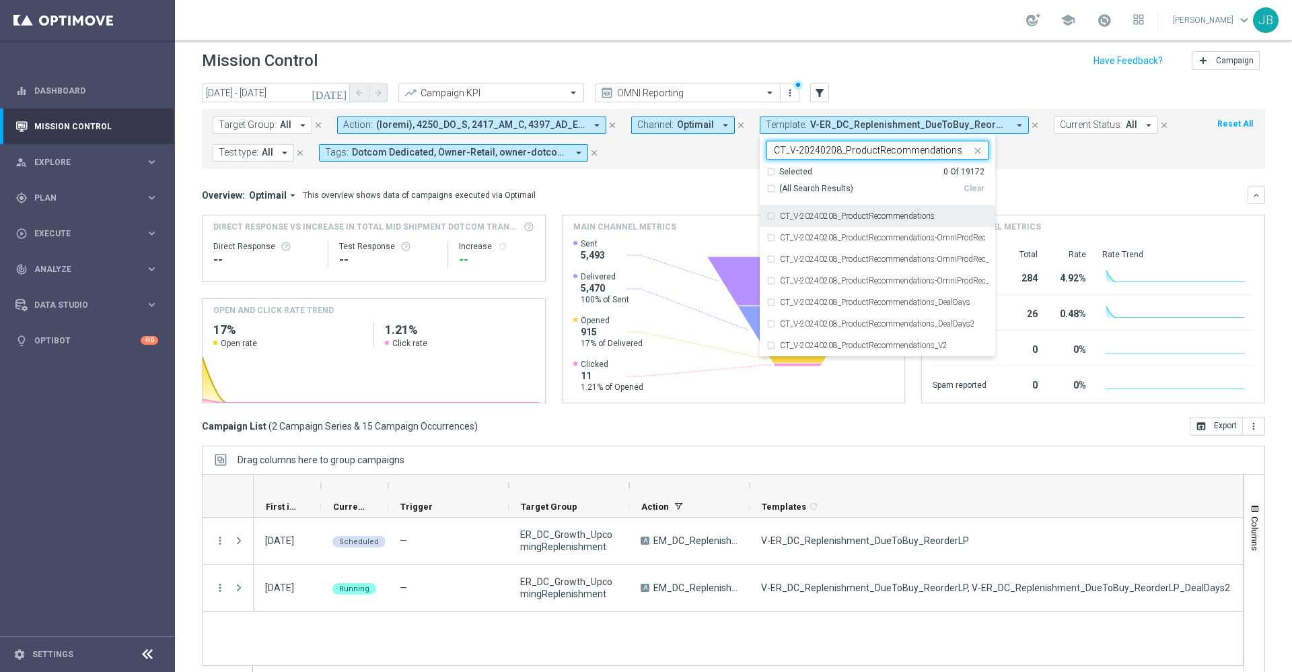
click at [887, 215] on label "CT_V-20240208_ProductRecommendations" at bounding box center [857, 216] width 155 height 8
type input "CT_V-20240208_ProductRecommendations"
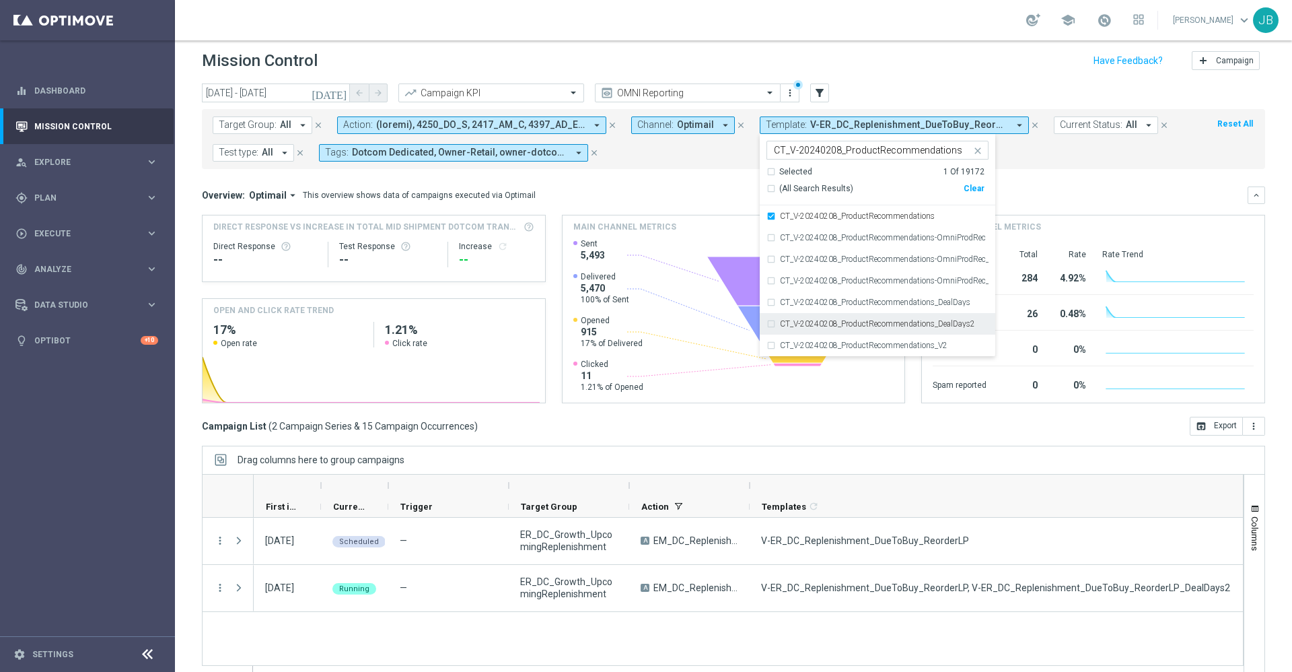
click at [902, 318] on div "CT_V-20240208_ProductRecommendations_DealDays2" at bounding box center [877, 324] width 222 height 22
click at [1081, 196] on div "Overview: Optimail arrow_drop_down This overview shows data of campaigns execut…" at bounding box center [725, 195] width 1046 height 12
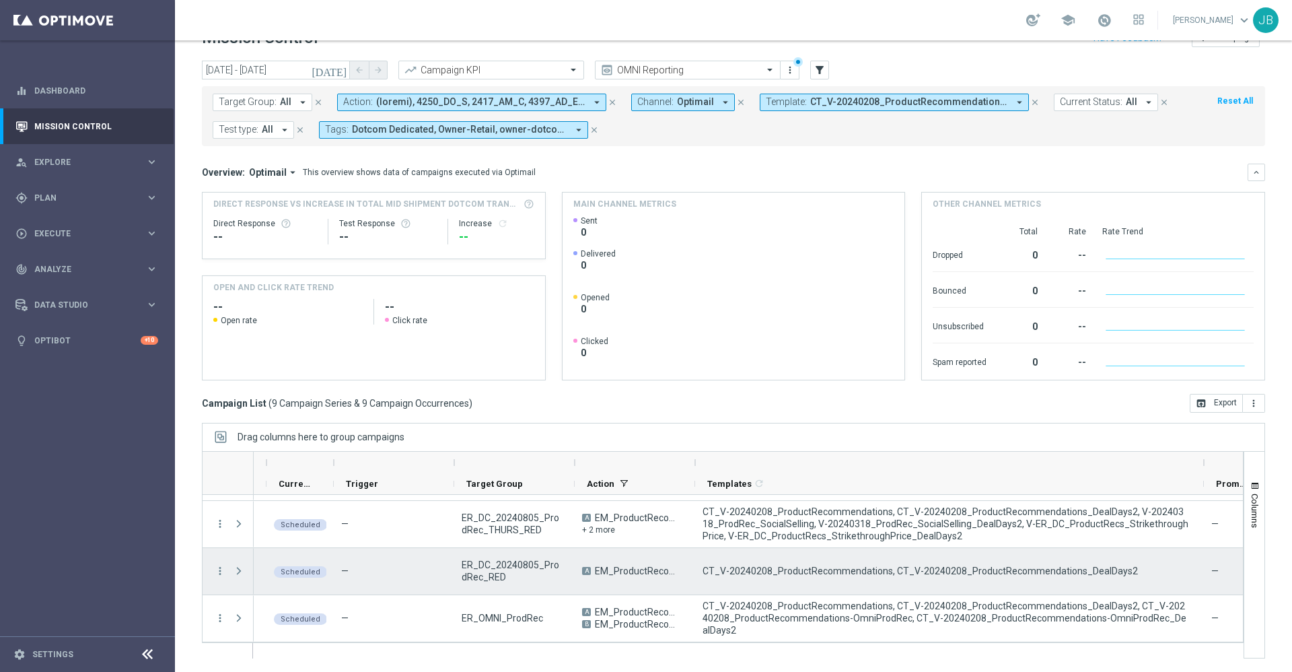
scroll to position [0, 66]
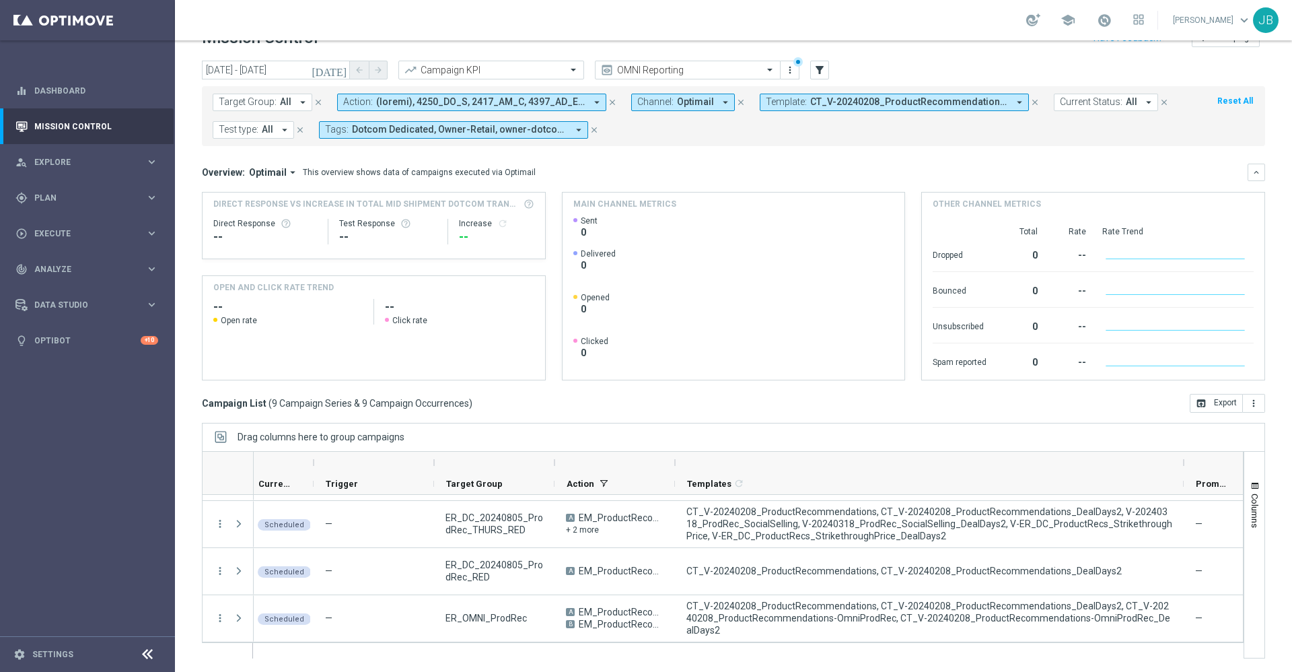
click at [824, 104] on span "CT_V-20240208_ProductRecommendations, CT_V-20240208_ProductRecommendations_Deal…" at bounding box center [909, 101] width 198 height 11
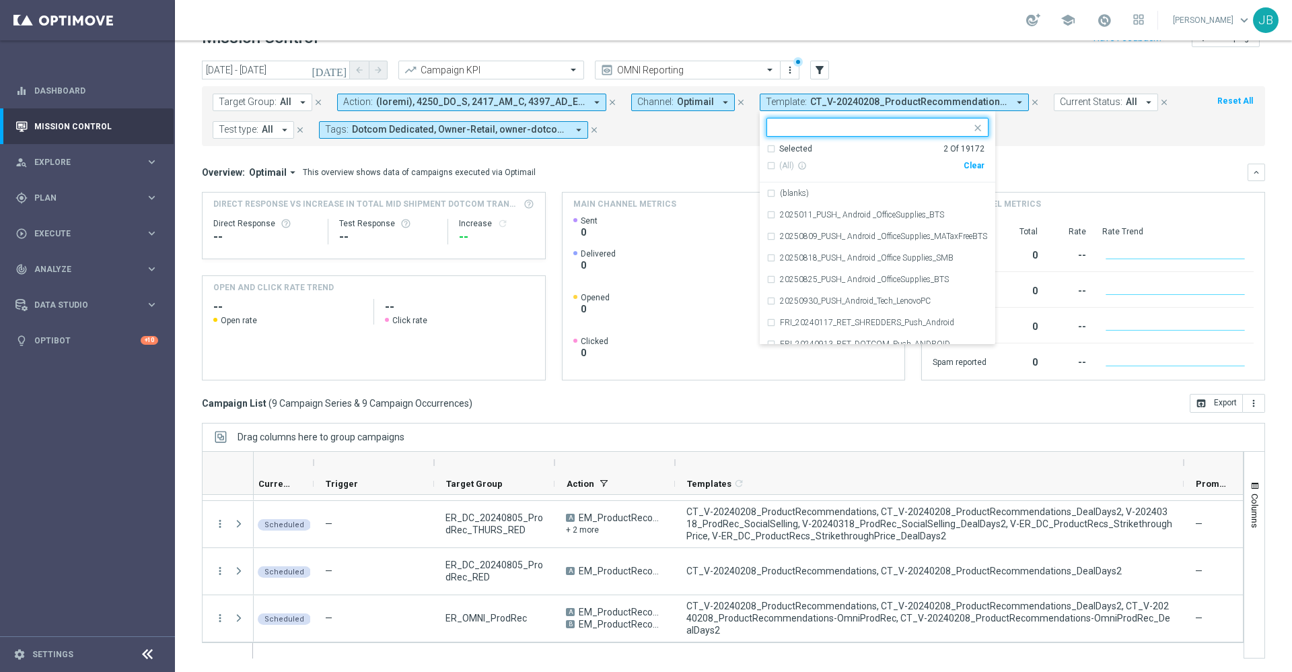
click at [0, 0] on div "Clear" at bounding box center [0, 0] width 0 height 0
click at [840, 122] on input "text" at bounding box center [872, 127] width 197 height 11
paste input "CT_V-20240208_ProductRecommendationsOmniProdRec"
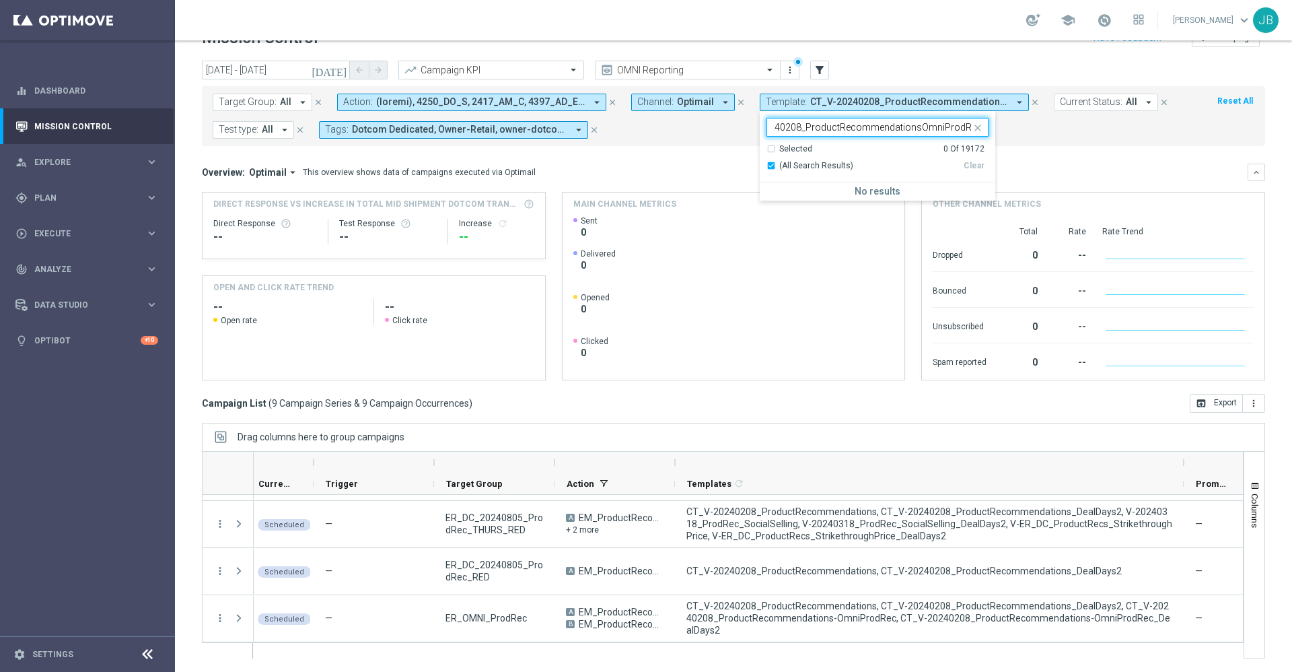
type input "CT_V-20240208_ProductRecommendationsOmniProdRec"
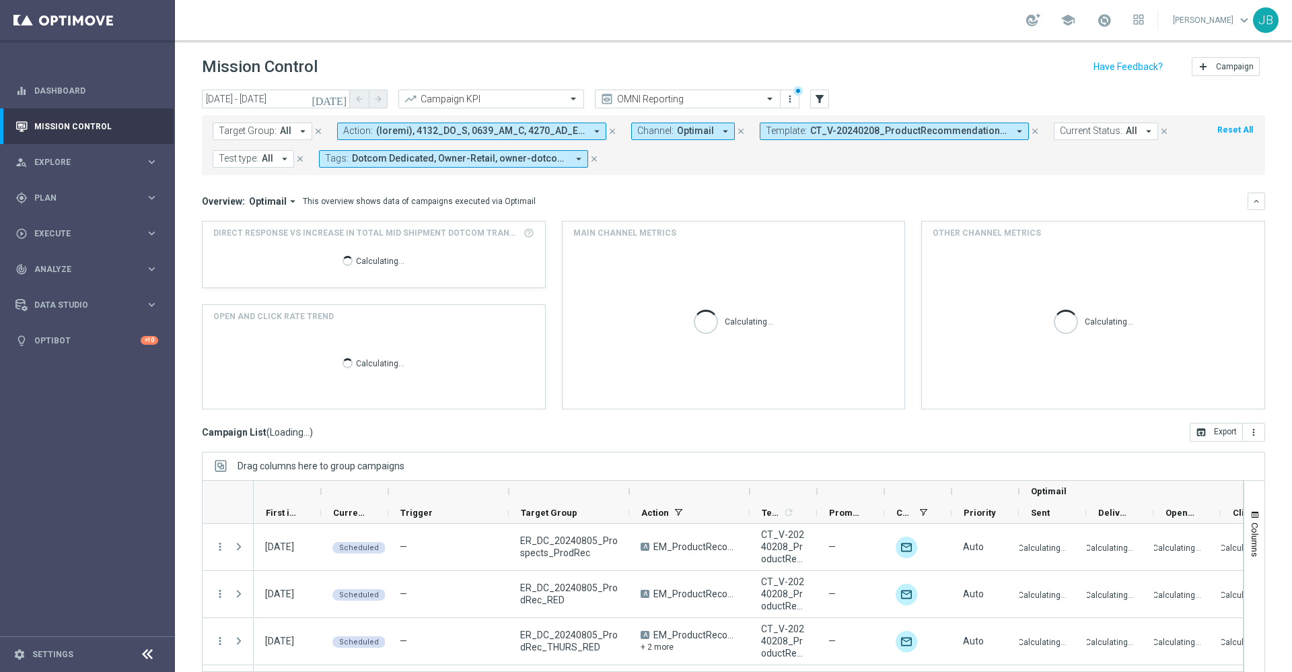
click at [813, 131] on span "CT_V-20240208_ProductRecommendations, CT_V-20240208_ProductRecommendations_Deal…" at bounding box center [909, 130] width 198 height 11
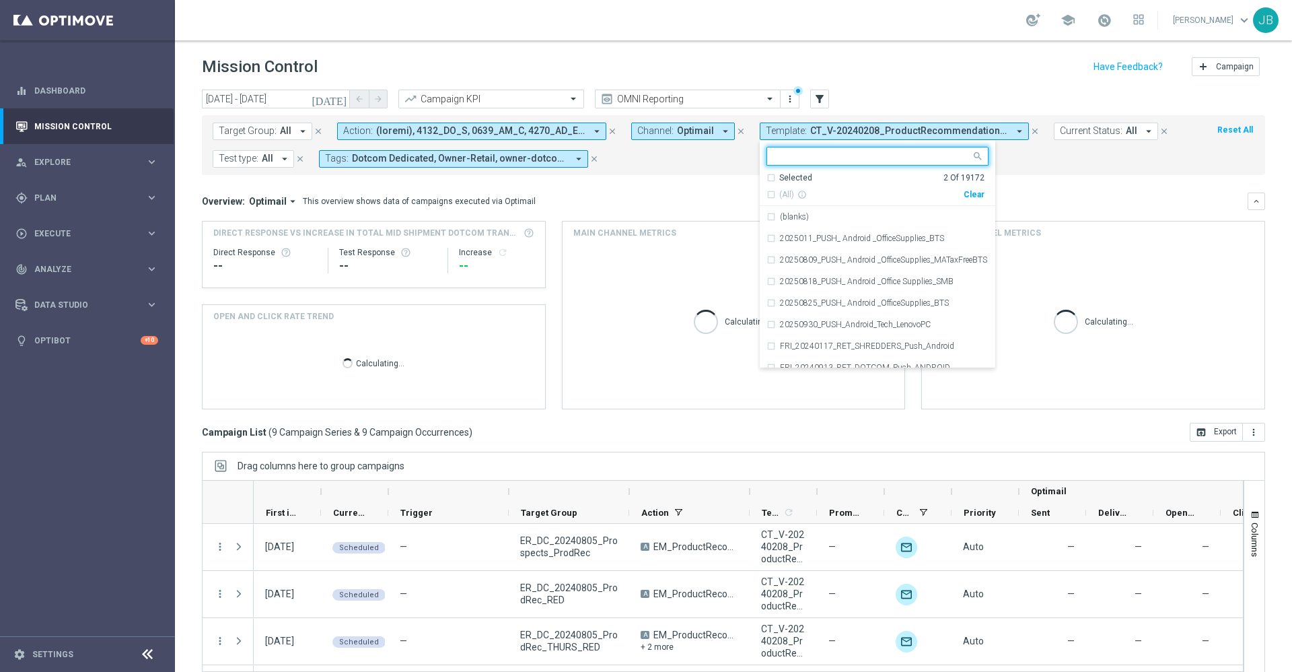
click at [0, 0] on div "Clear" at bounding box center [0, 0] width 0 height 0
click at [879, 155] on input "text" at bounding box center [872, 156] width 197 height 11
paste input "CT_V-20240208_ProductRecommendations"
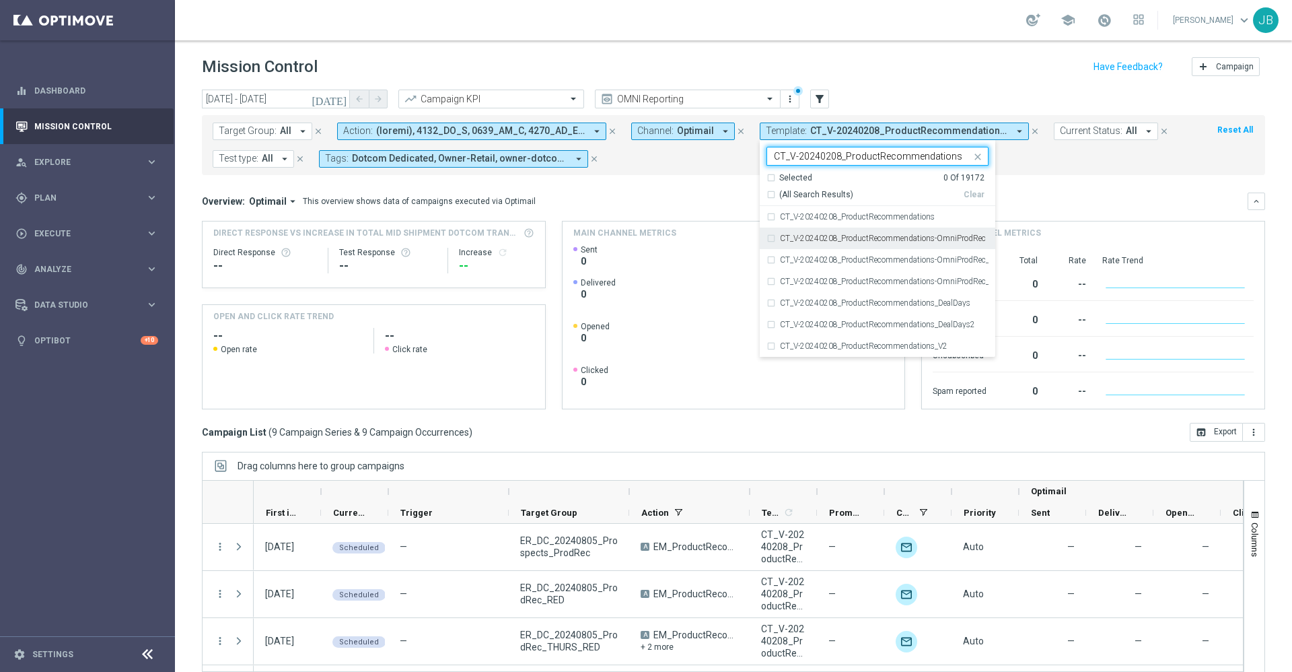
click at [892, 235] on label "CT_V-20240208_ProductRecommendations-OmniProdRec" at bounding box center [883, 238] width 206 height 8
type input "CT_V-20240208_ProductRecommendations"
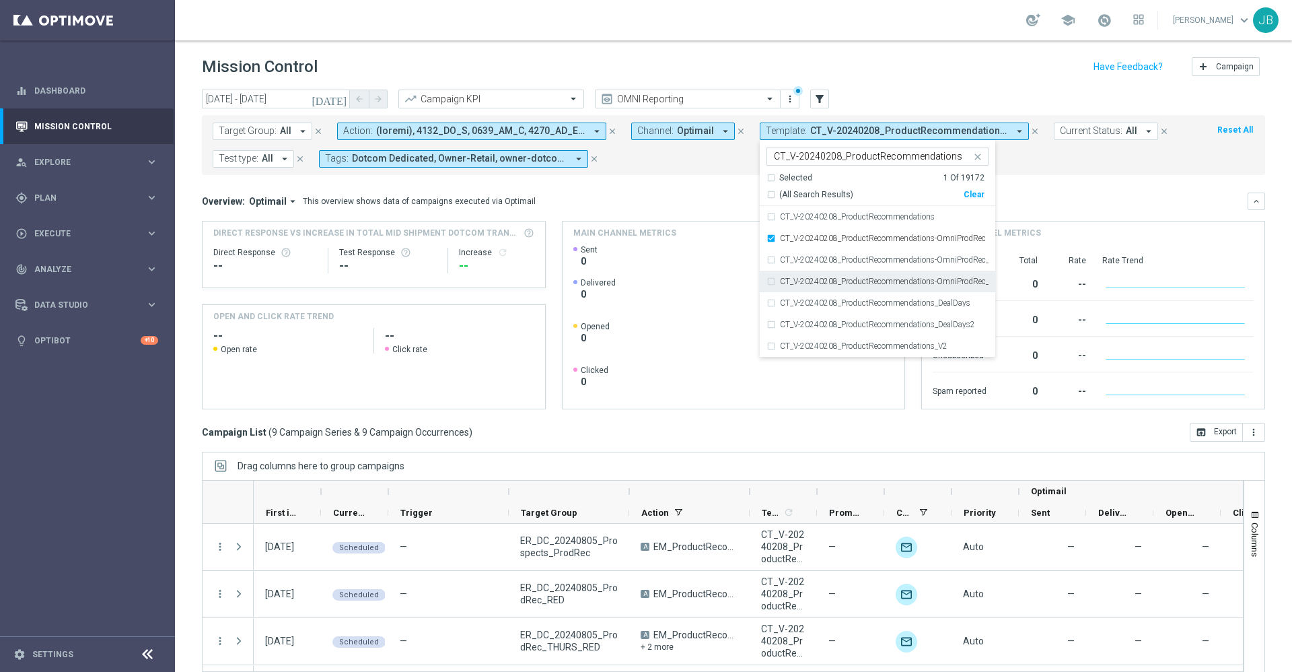
click at [900, 281] on label "CT_V-20240208_ProductRecommendations-OmniProdRec_DealDays2" at bounding box center [884, 281] width 209 height 8
click at [1043, 189] on mini-dashboard "Overview: Optimail arrow_drop_down This overview shows data of campaigns execut…" at bounding box center [733, 299] width 1063 height 248
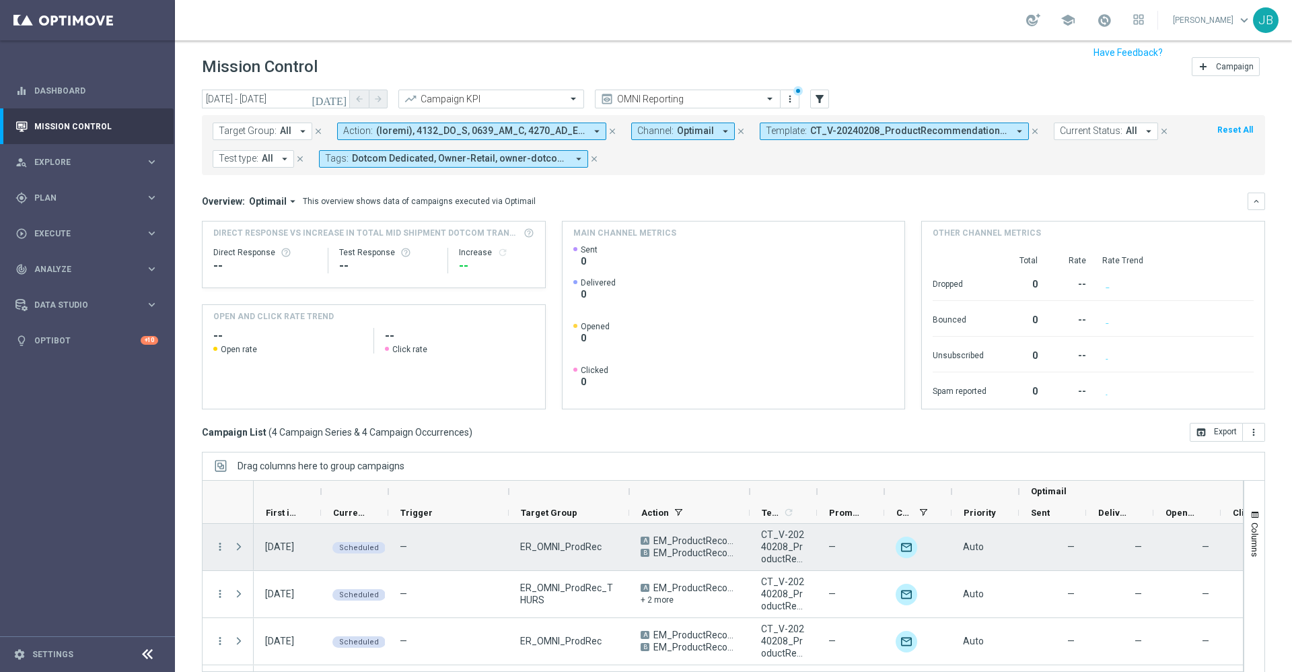
scroll to position [29, 0]
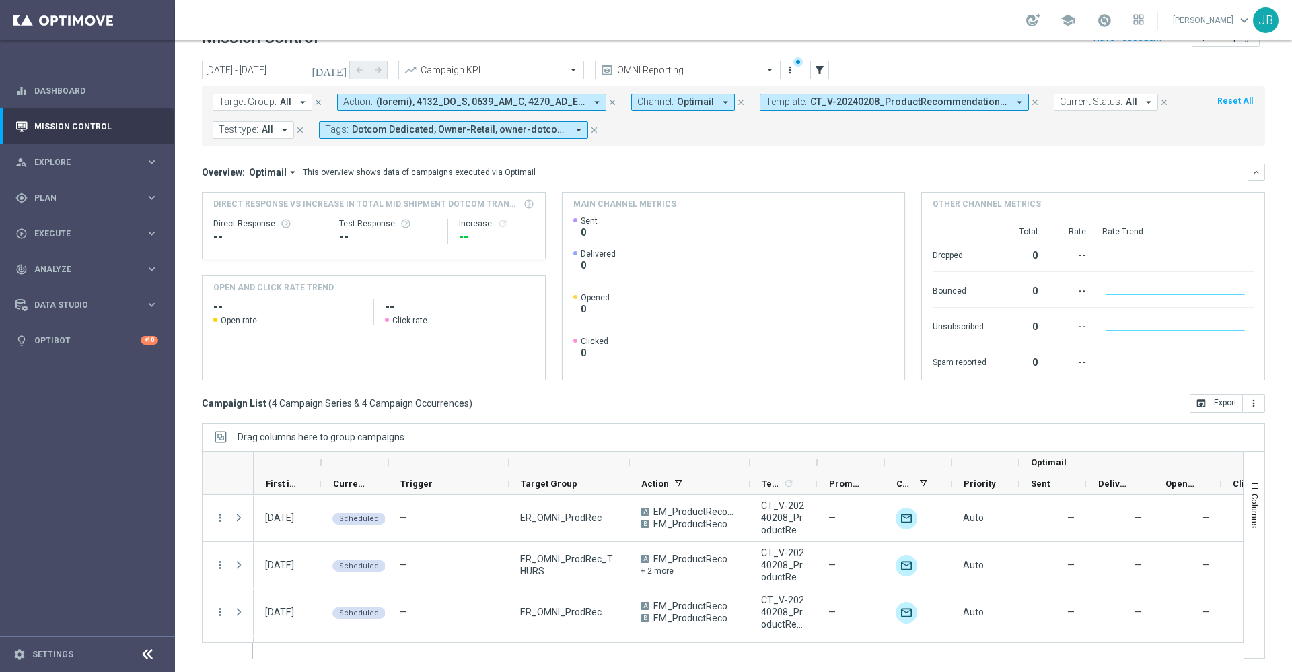
drag, startPoint x: 814, startPoint y: 464, endPoint x: 940, endPoint y: 460, distance: 125.9
click at [940, 460] on div "Optimail" at bounding box center [806, 462] width 1105 height 22
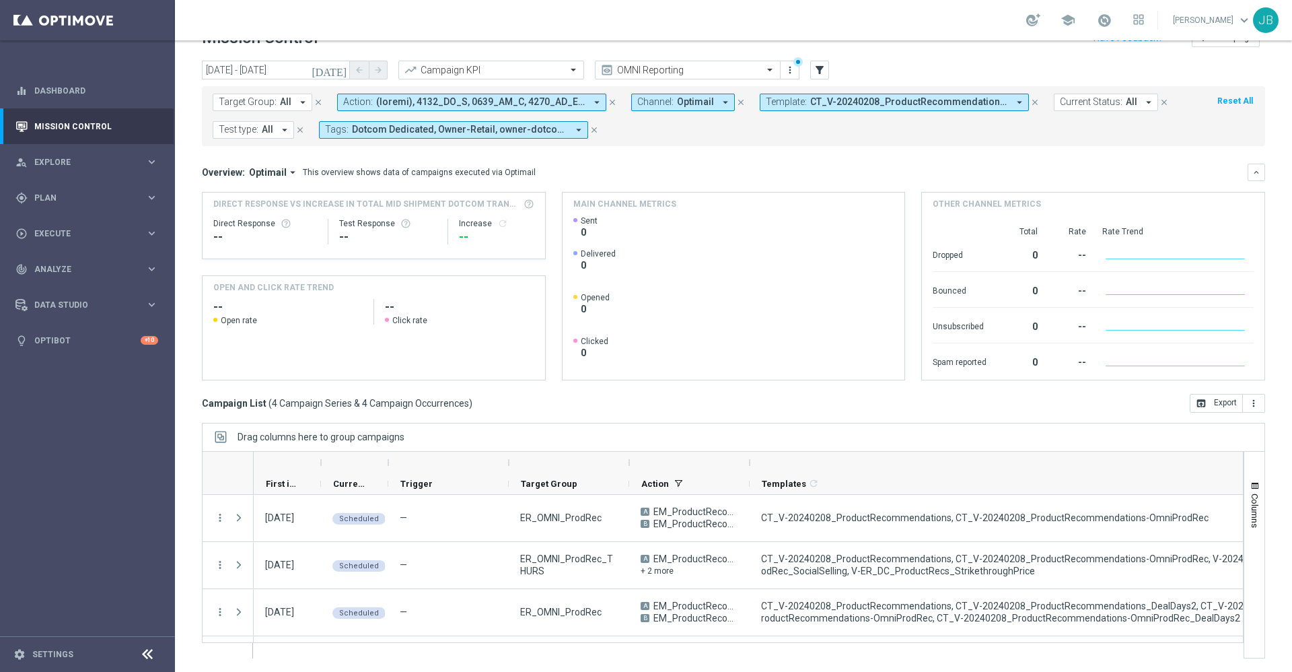
drag, startPoint x: 814, startPoint y: 464, endPoint x: 1291, endPoint y: 536, distance: 482.5
click at [1291, 536] on div "Mission Control add Campaign today 05 Oct 2025 - 19 Oct 2025 arrow_back arrow_f…" at bounding box center [733, 355] width 1117 height 631
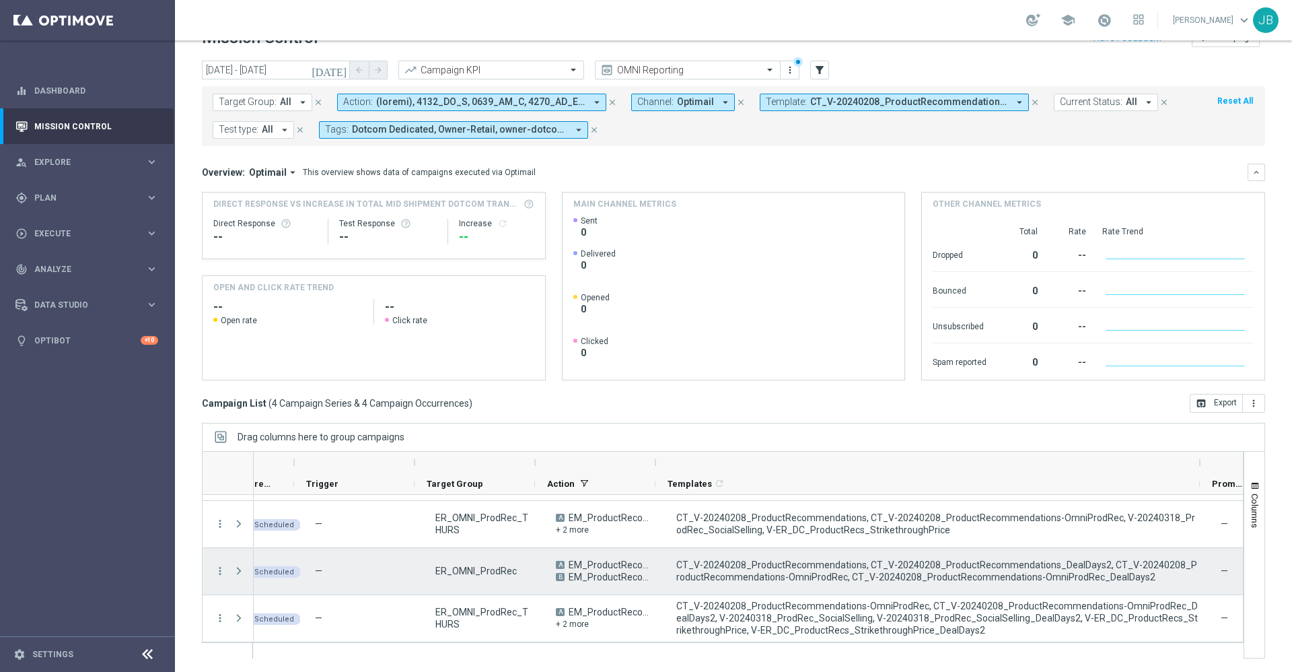
scroll to position [0, 0]
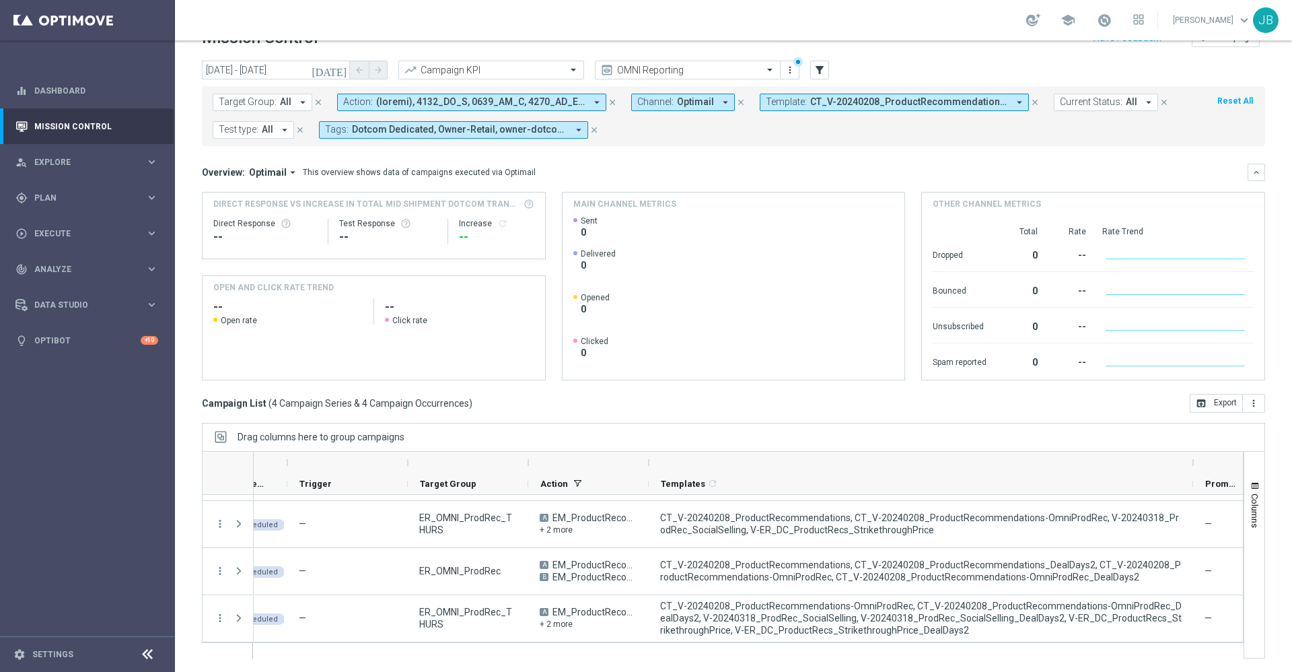
click at [873, 115] on form "Target Group: All arrow_drop_down close Action: arrow_drop_down close Channel: …" at bounding box center [704, 116] width 982 height 45
click at [869, 106] on span "CT_V-20240208_ProductRecommendations-OmniProdRec, CT_V-20240208_ProductRecommen…" at bounding box center [909, 101] width 198 height 11
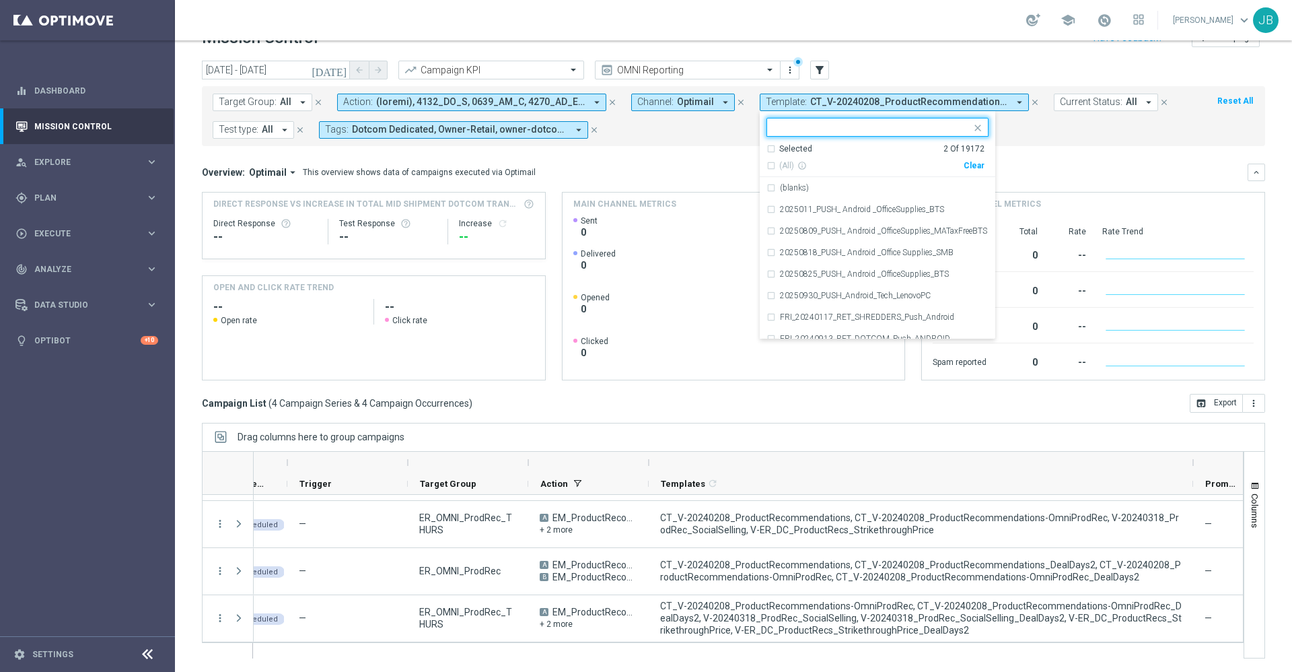
click at [0, 0] on div "Clear" at bounding box center [0, 0] width 0 height 0
click at [878, 125] on input "text" at bounding box center [872, 127] width 197 height 11
paste input "V-20240318_ProdRec_SocialSelling"
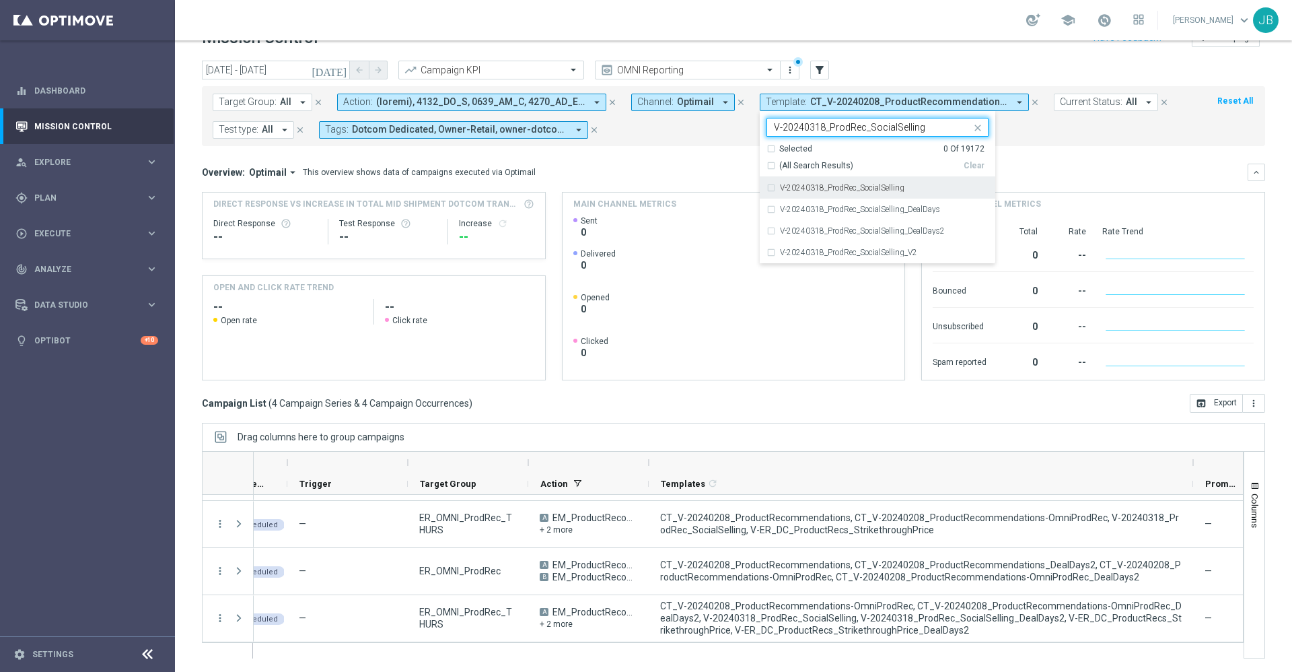
click at [887, 189] on label "V-20240318_ProdRec_SocialSelling" at bounding box center [842, 188] width 124 height 8
type input "V-20240318_ProdRec_SocialSelling"
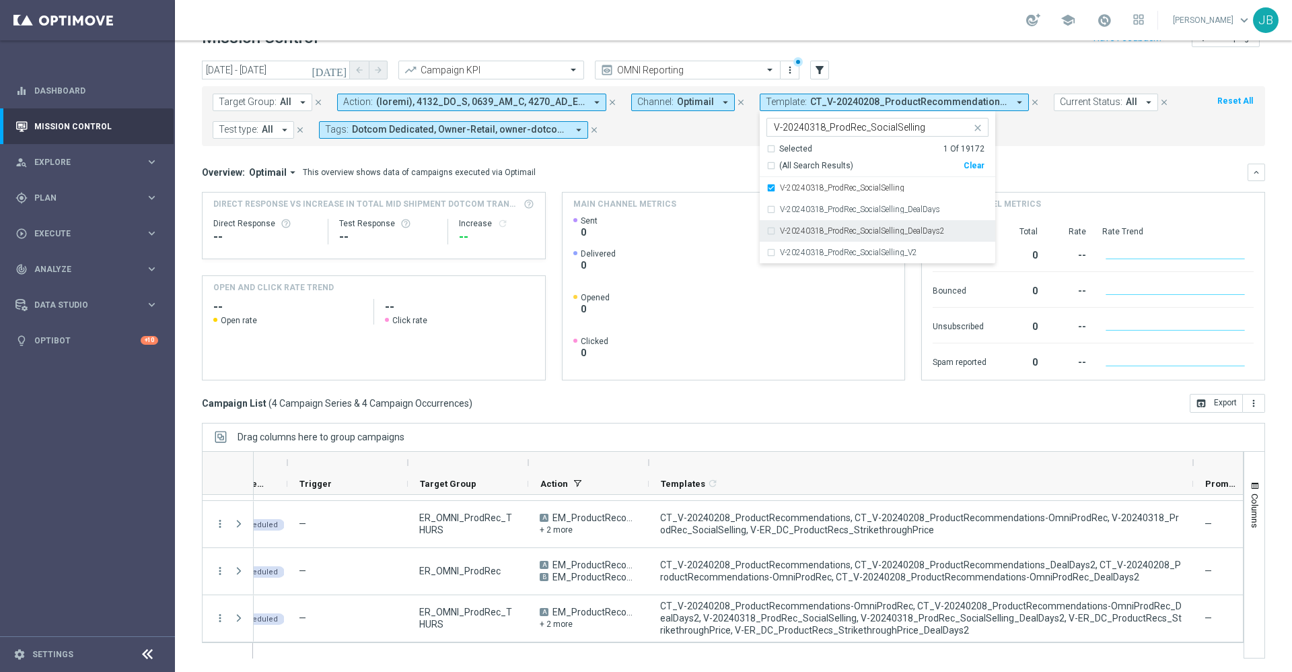
click at [896, 229] on label "V-20240318_ProdRec_SocialSelling_DealDays2" at bounding box center [862, 231] width 165 height 8
click at [1037, 169] on div "Overview: Optimail arrow_drop_down This overview shows data of campaigns execut…" at bounding box center [725, 172] width 1046 height 12
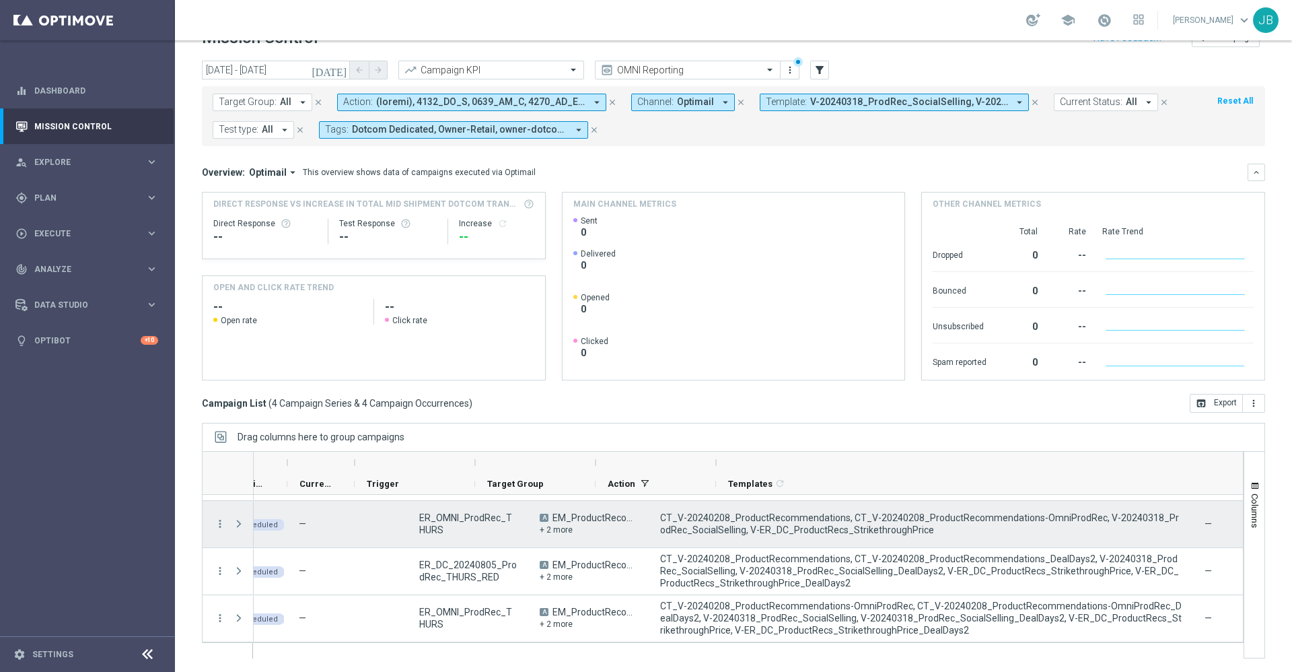
scroll to position [0, 18]
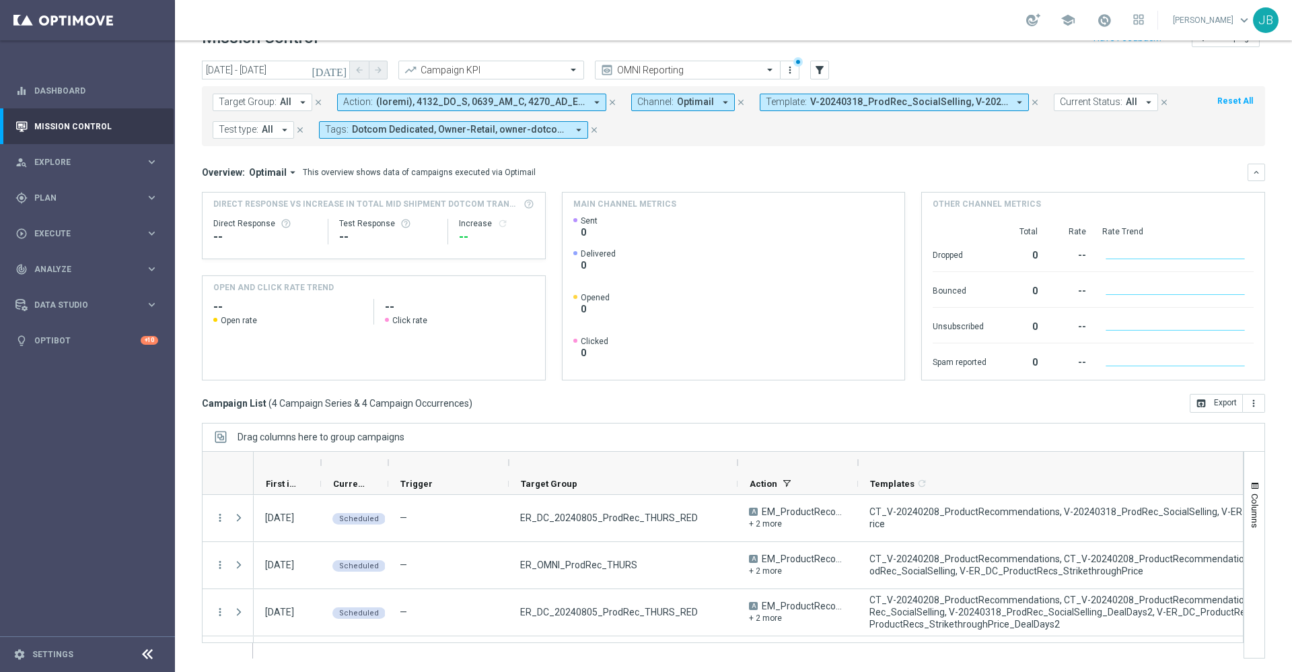
drag, startPoint x: 630, startPoint y: 462, endPoint x: 750, endPoint y: 471, distance: 120.8
click at [740, 471] on div at bounding box center [737, 462] width 5 height 22
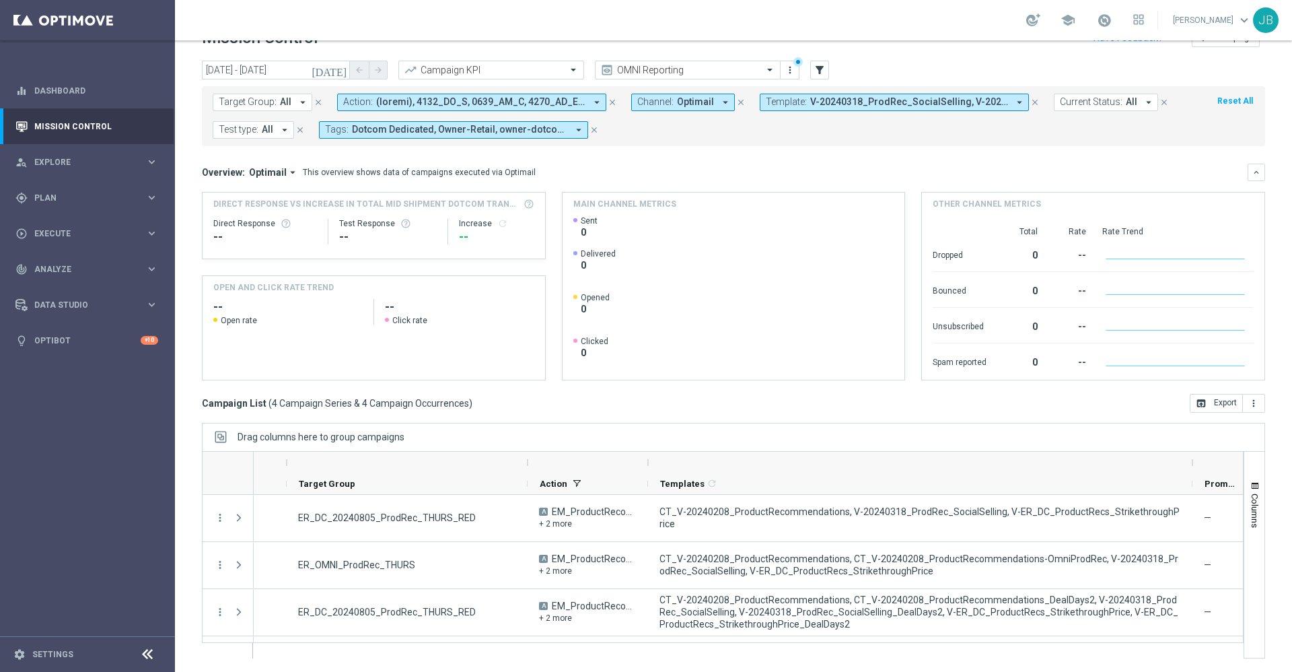
click at [867, 99] on span "V-20240318_ProdRec_SocialSelling, V-20240318_ProdRec_SocialSelling_DealDays2" at bounding box center [909, 101] width 198 height 11
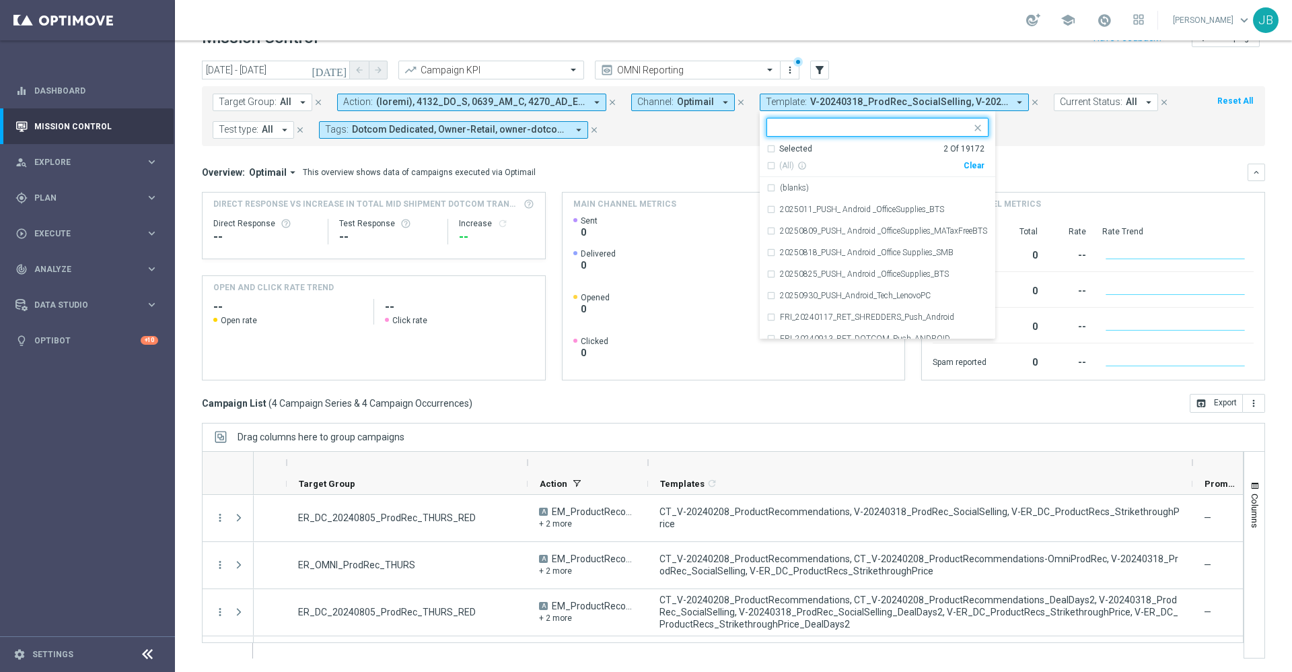
click at [0, 0] on div "Clear" at bounding box center [0, 0] width 0 height 0
click at [864, 119] on div at bounding box center [869, 126] width 204 height 17
paste input "V-ER_DC_ProductRecs_StrikethroughPrice"
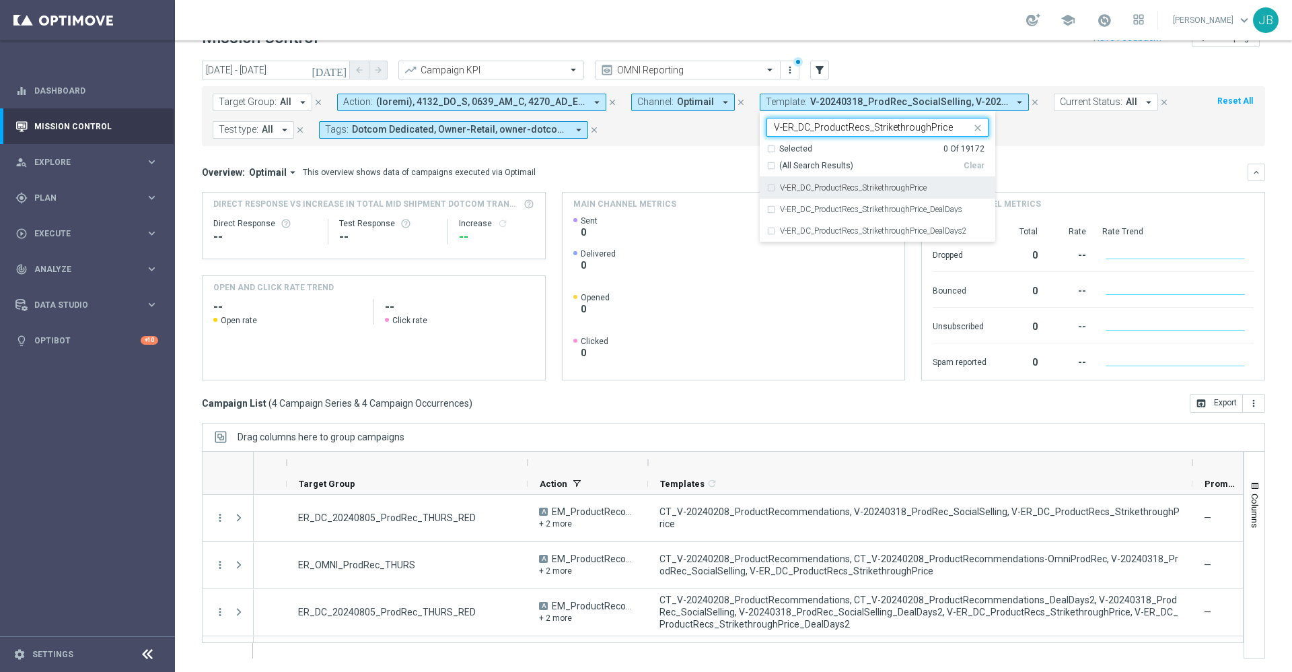
click at [876, 185] on label "V-ER_DC_ProductRecs_StrikethroughPrice" at bounding box center [853, 188] width 147 height 8
type input "V-ER_DC_ProductRecs_StrikethroughPrice"
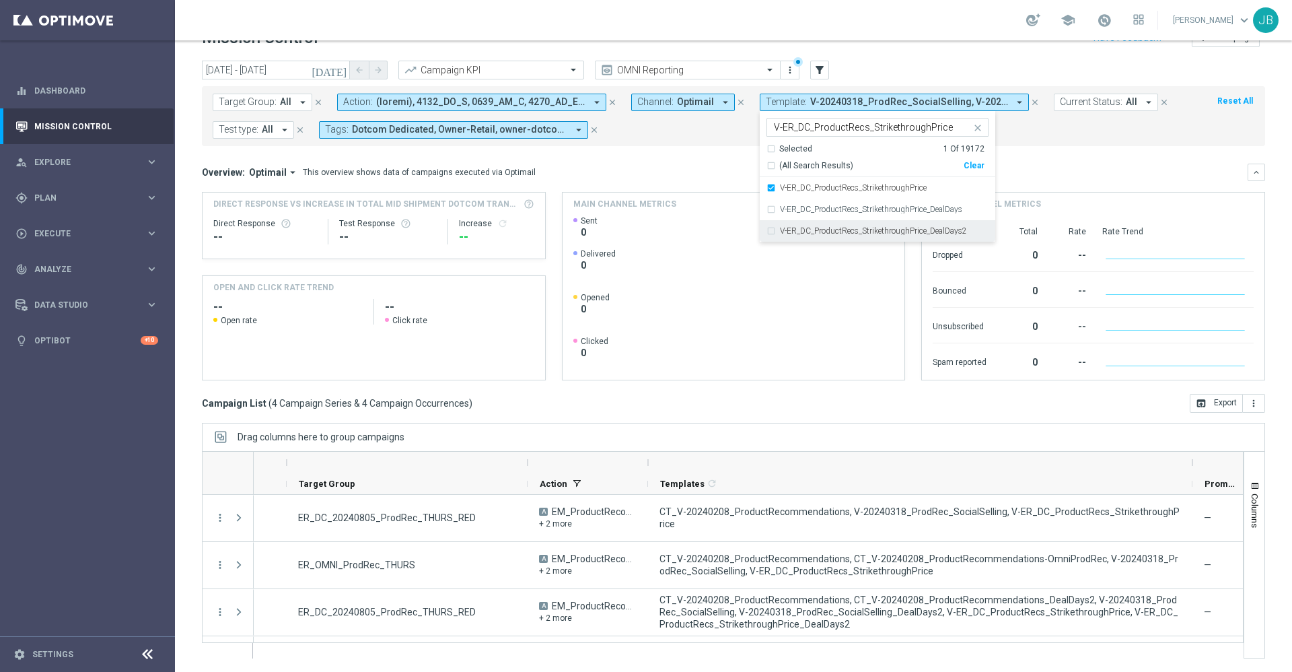
click at [892, 229] on label "V-ER_DC_ProductRecs_StrikethroughPrice_DealDays2" at bounding box center [873, 231] width 187 height 8
click at [1079, 180] on div "Overview: Optimail arrow_drop_down This overview shows data of campaigns execut…" at bounding box center [733, 172] width 1063 height 17
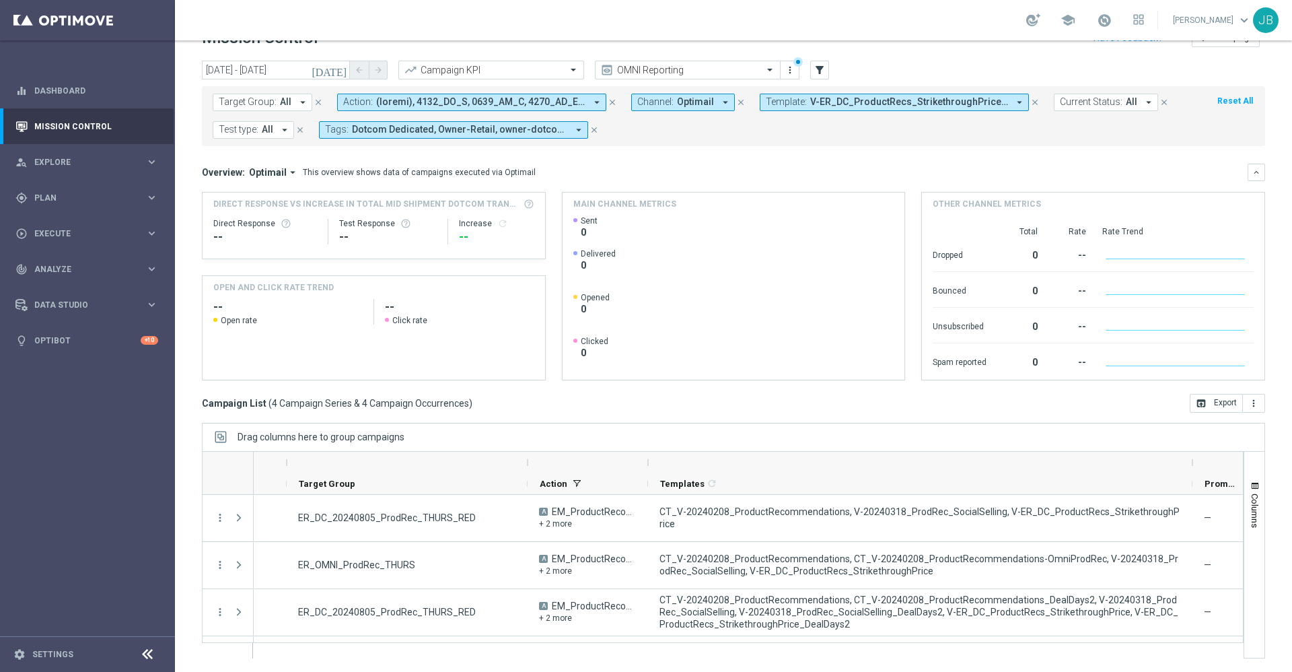
click at [863, 100] on span "V-ER_DC_ProductRecs_StrikethroughPrice, V-ER_DC_ProductRecs_StrikethroughPrice_…" at bounding box center [909, 101] width 198 height 11
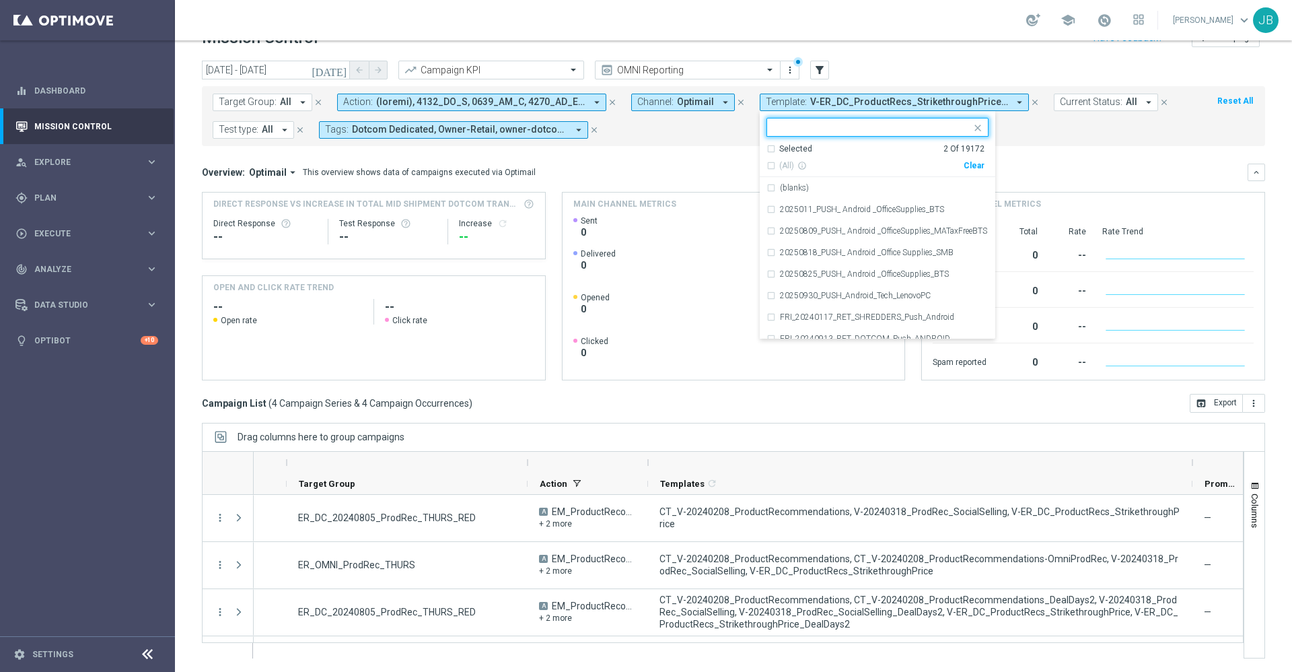
click at [0, 0] on div "Clear" at bounding box center [0, 0] width 0 height 0
click at [865, 124] on input "text" at bounding box center [872, 127] width 197 height 11
paste input "V-ER_DC_BestSellers_Paper"
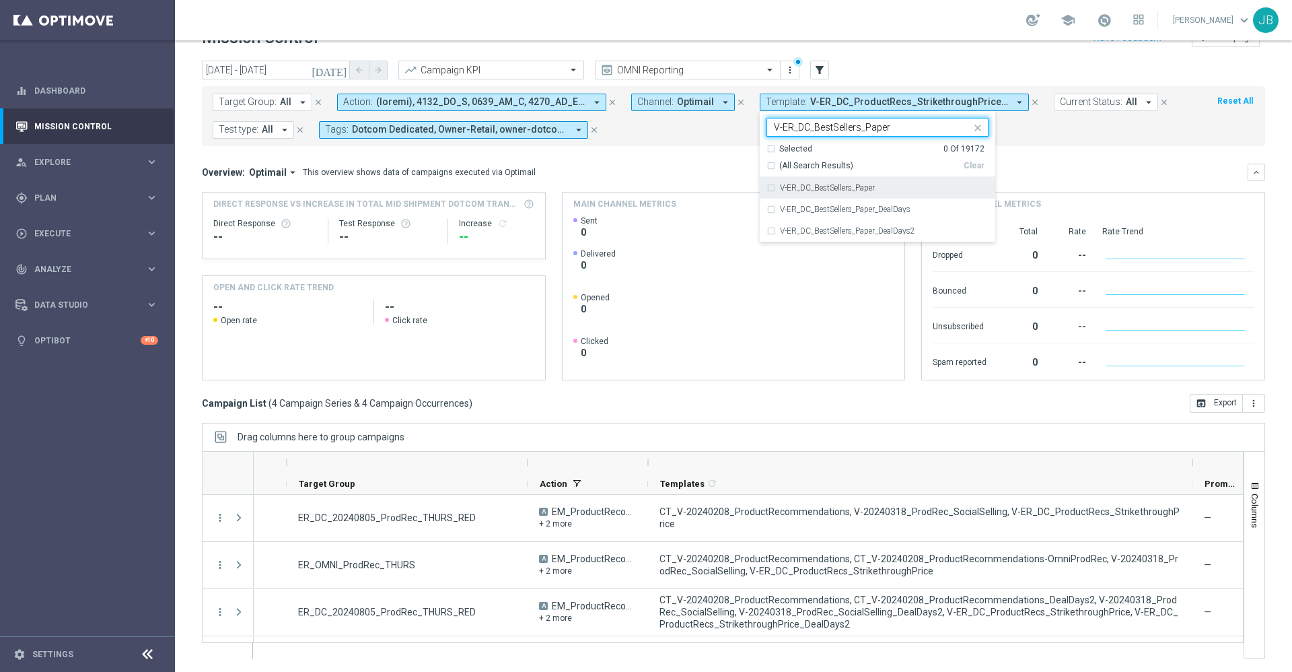
click at [866, 186] on label "V-ER_DC_BestSellers_Paper" at bounding box center [827, 188] width 95 height 8
type input "V-ER_DC_BestSellers_Paper"
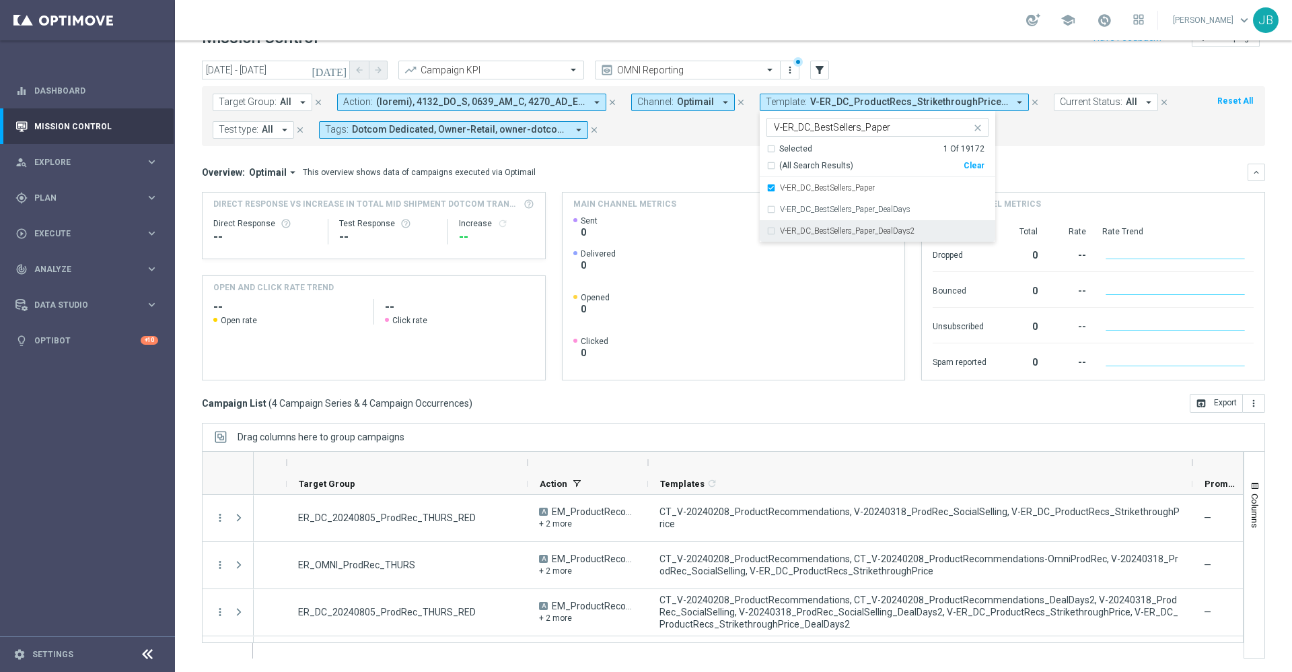
click at [871, 233] on label "V-ER_DC_BestSellers_Paper_DealDays2" at bounding box center [847, 231] width 135 height 8
click at [1044, 156] on mini-dashboard "Overview: Optimail arrow_drop_down This overview shows data of campaigns execut…" at bounding box center [733, 270] width 1063 height 248
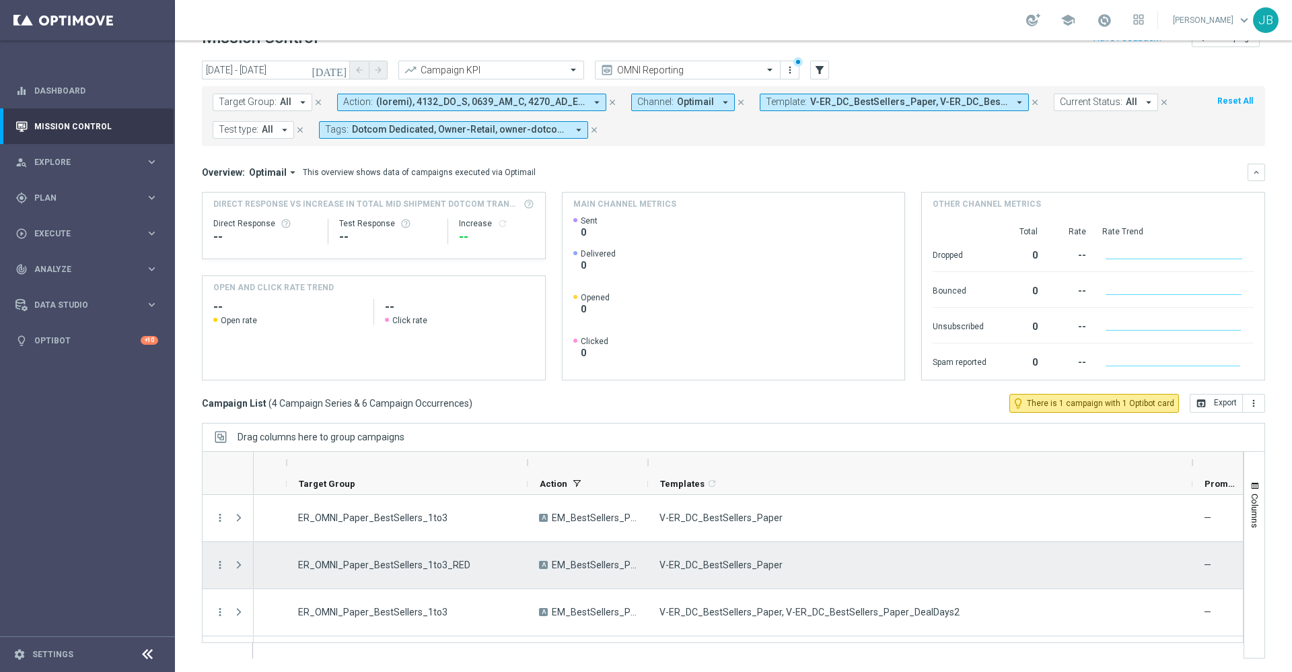
scroll to position [41, 0]
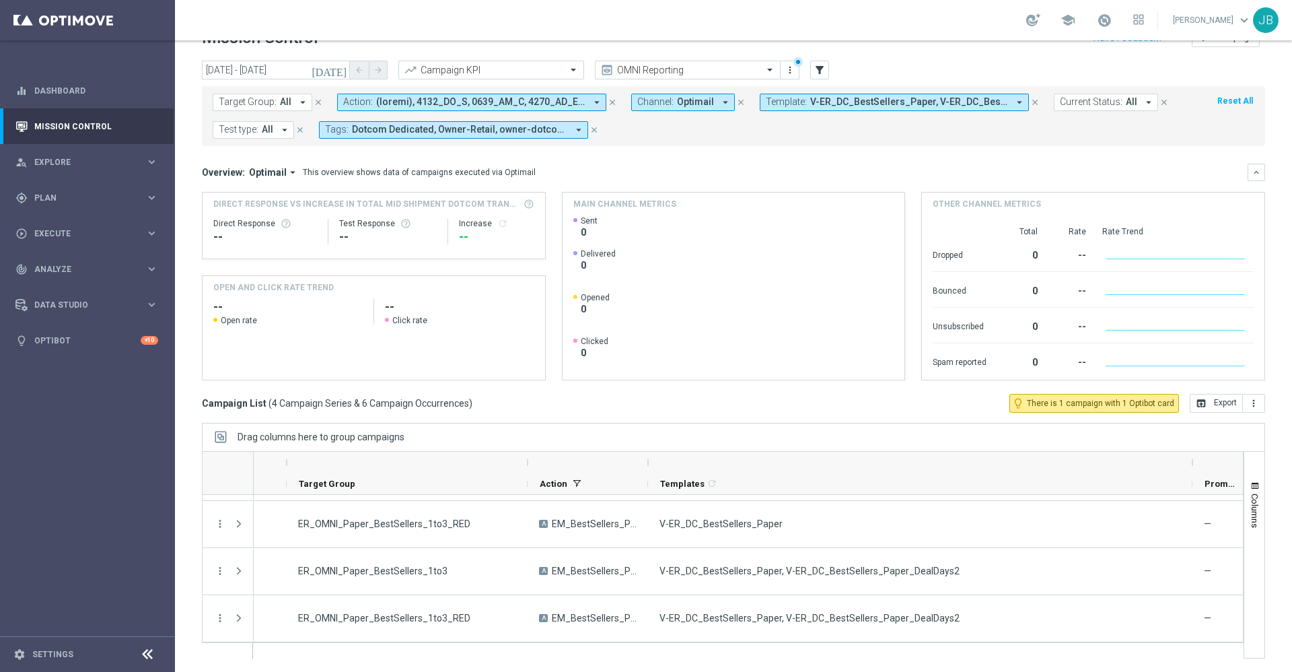
click at [855, 104] on span "V-ER_DC_BestSellers_Paper, V-ER_DC_BestSellers_Paper_DealDays2" at bounding box center [909, 101] width 198 height 11
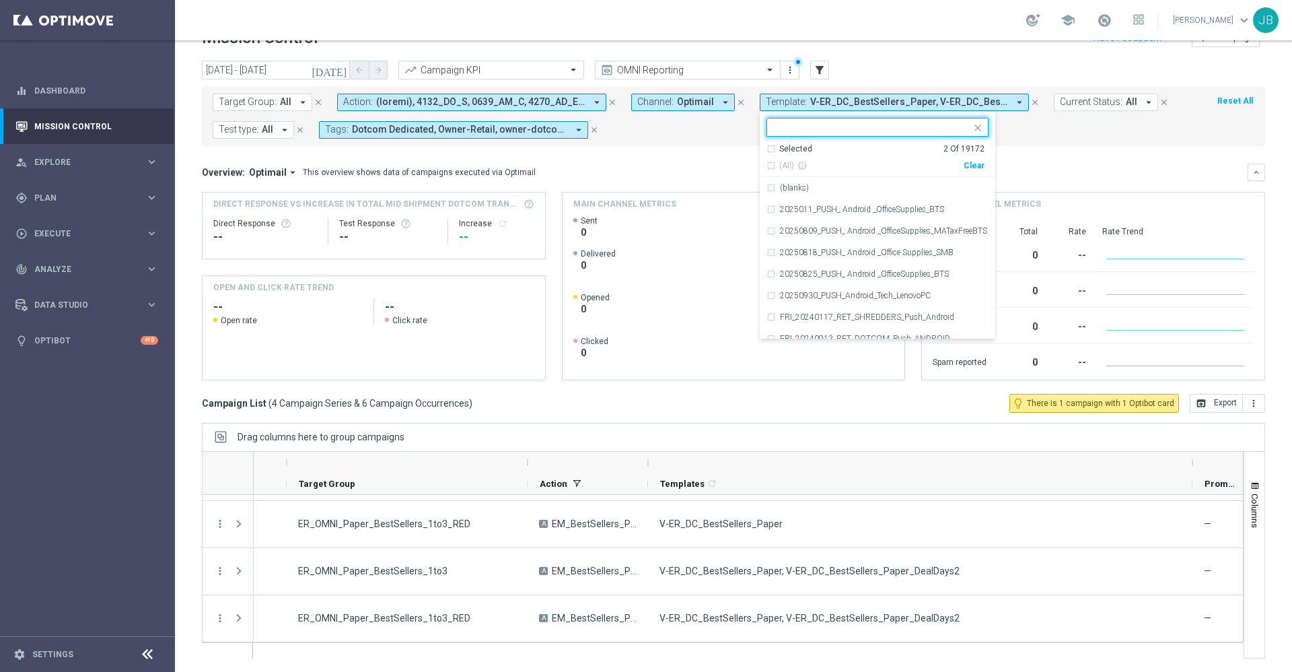
click at [0, 0] on div "Clear" at bounding box center [0, 0] width 0 height 0
click at [895, 134] on div at bounding box center [871, 128] width 199 height 13
paste input "V-ER_DC_BestSellers_Facilities"
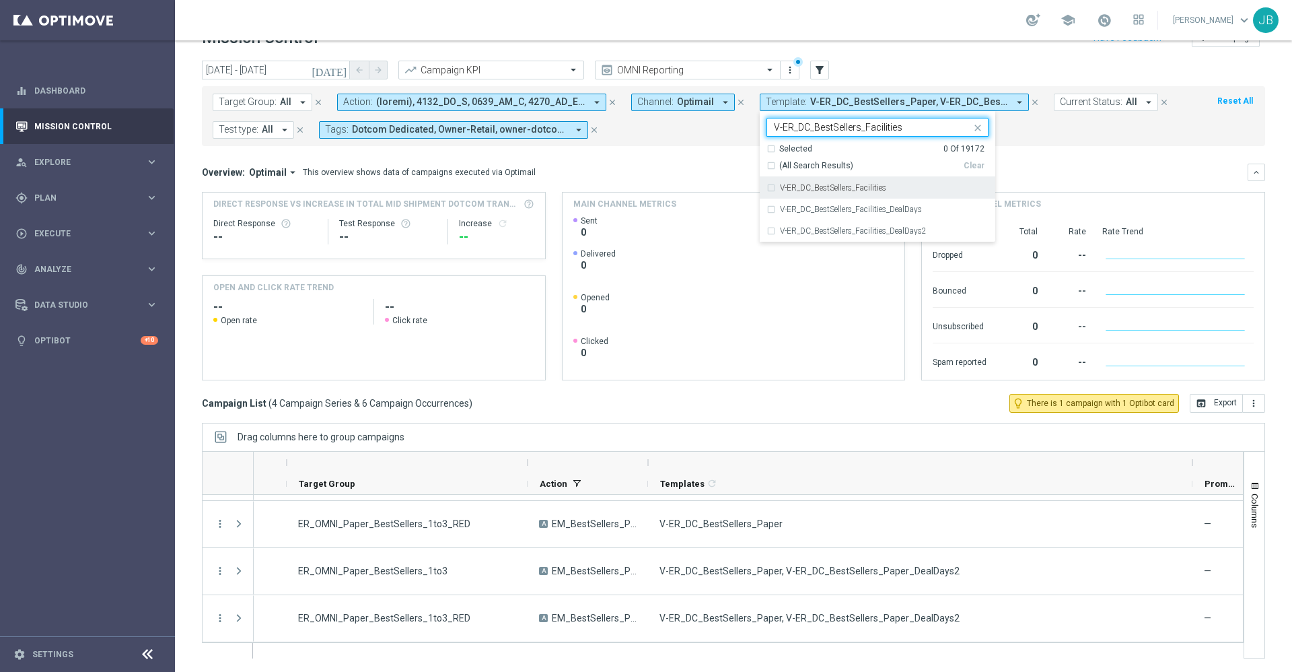
click at [879, 184] on label "V-ER_DC_BestSellers_Facilities" at bounding box center [833, 188] width 106 height 8
type input "V-ER_DC_BestSellers_Facilities"
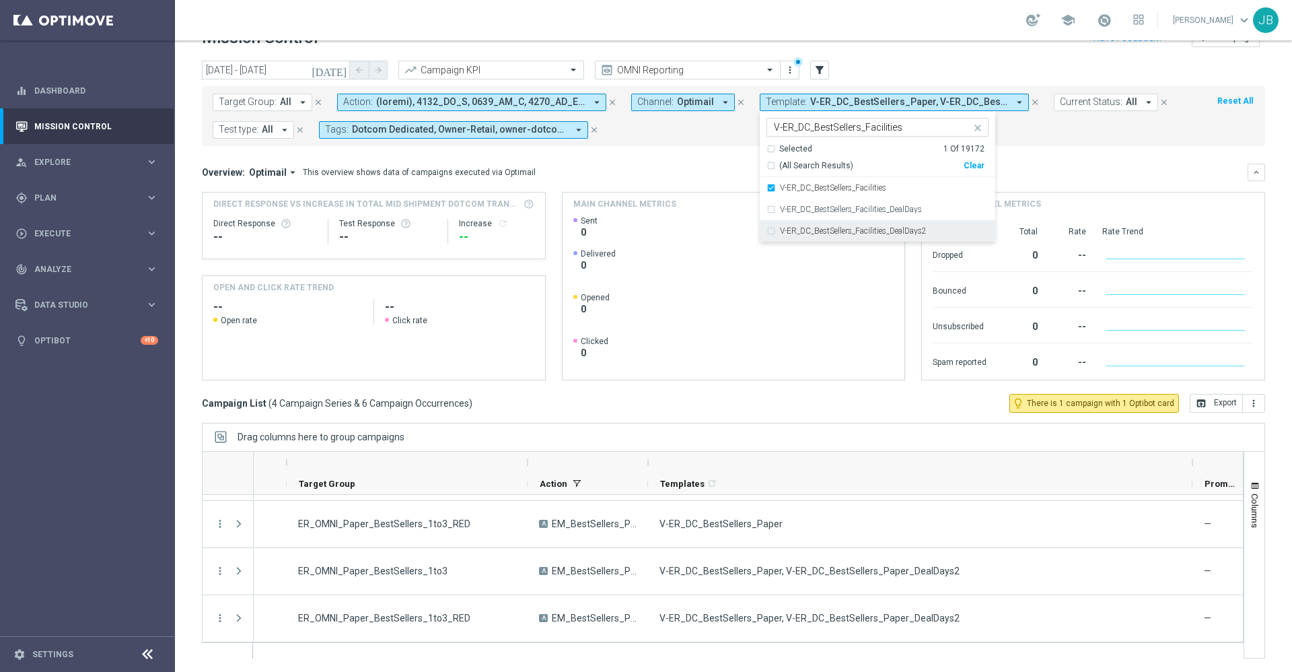
click at [881, 231] on label "V-ER_DC_BestSellers_Facilities_DealDays2" at bounding box center [853, 231] width 147 height 8
click at [1042, 170] on div "Overview: Optimail arrow_drop_down This overview shows data of campaigns execut…" at bounding box center [725, 172] width 1046 height 12
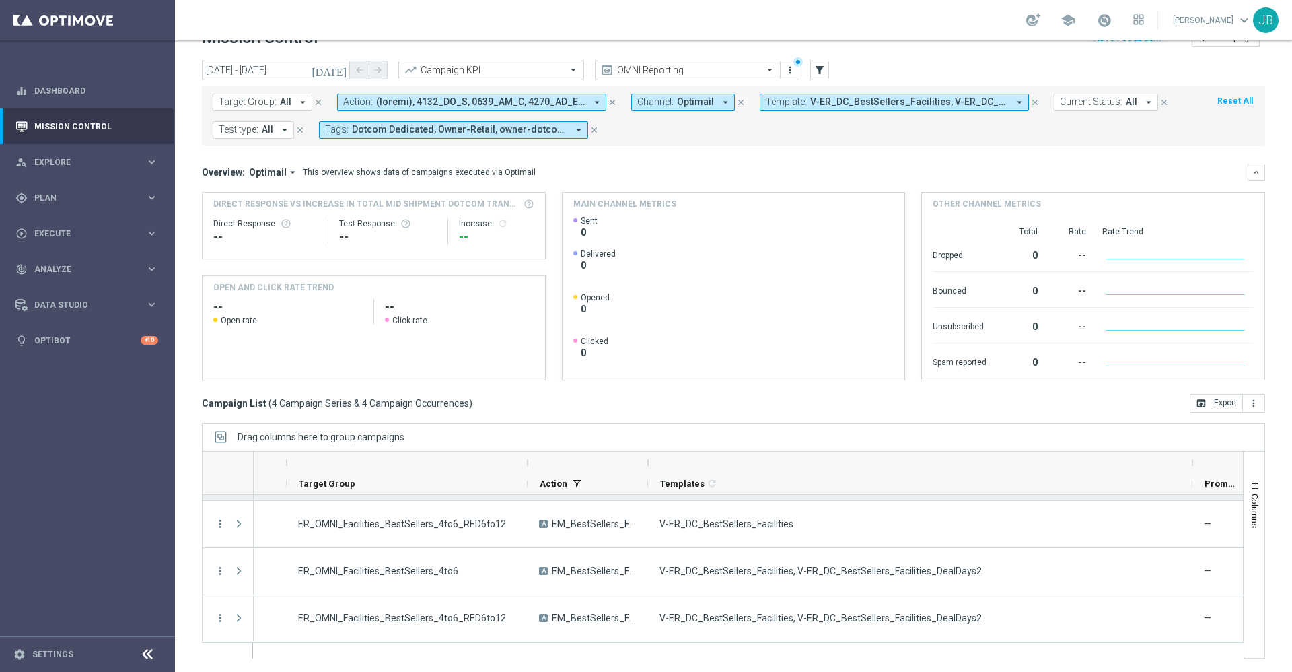
scroll to position [0, 0]
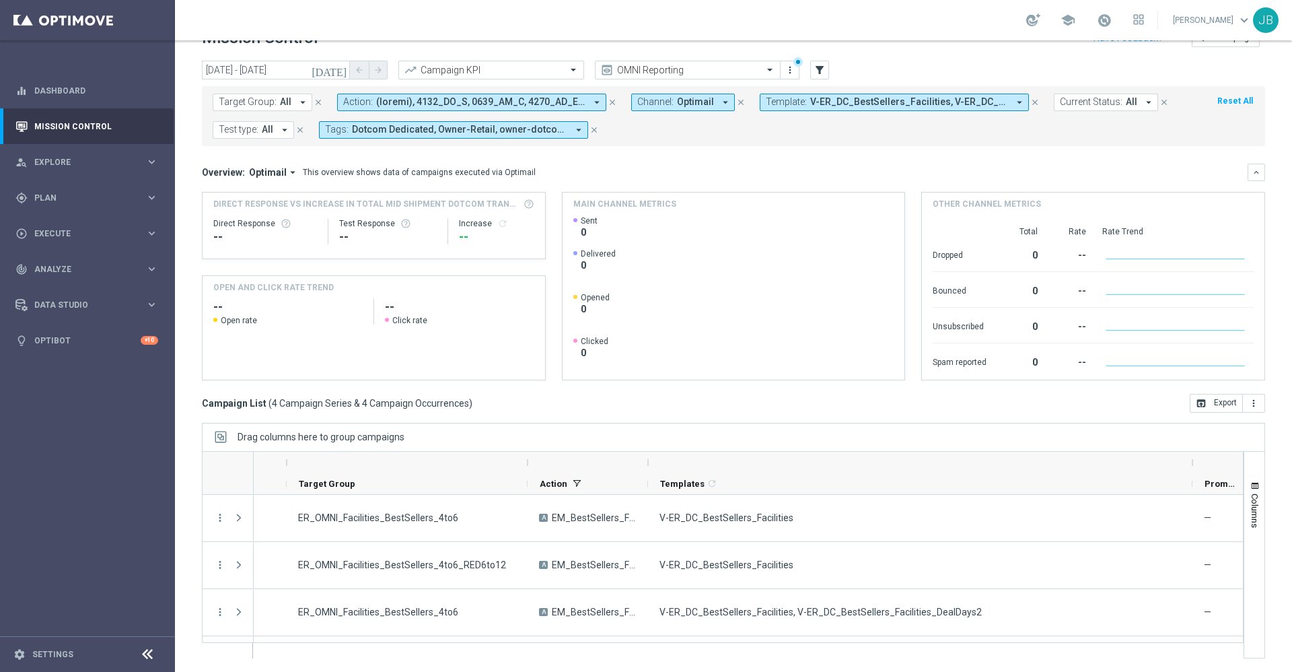
click at [909, 102] on span "V-ER_DC_BestSellers_Facilities, V-ER_DC_BestSellers_Facilities_DealDays2" at bounding box center [909, 101] width 198 height 11
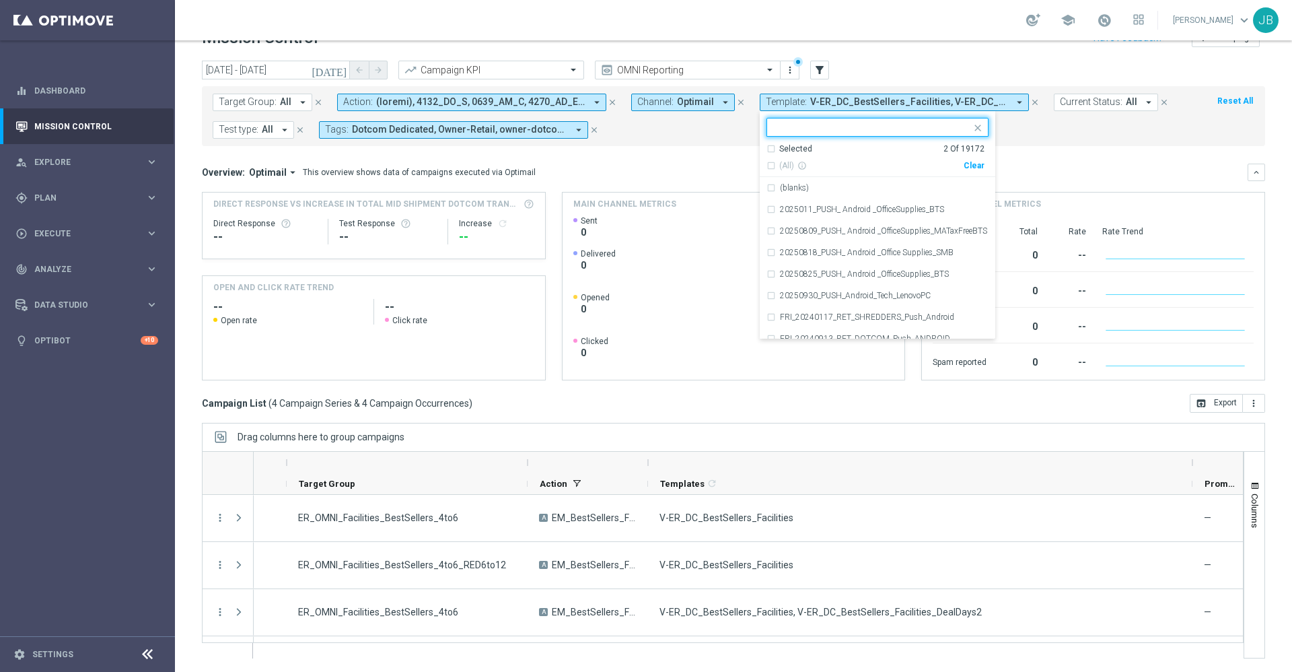
click at [0, 0] on div "Clear" at bounding box center [0, 0] width 0 height 0
click at [912, 127] on input "text" at bounding box center [872, 127] width 197 height 11
paste input "V-ER_DC_BestSellers_OS"
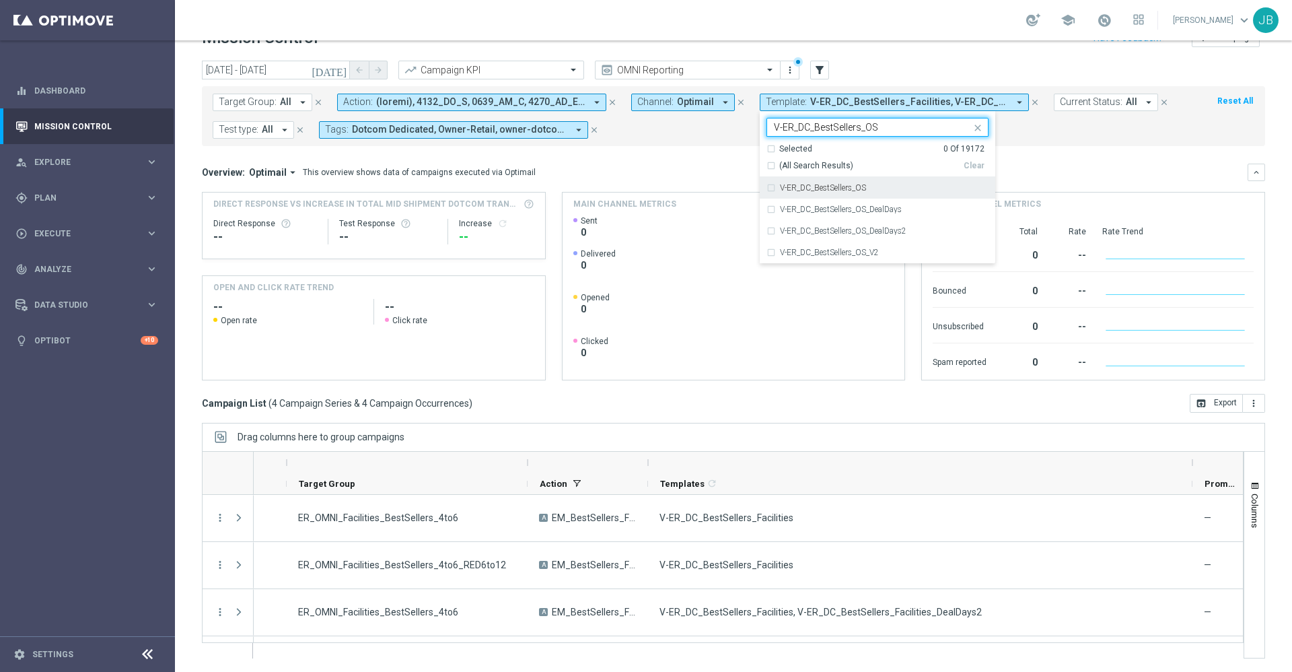
click at [874, 184] on div "V-ER_DC_BestSellers_OS" at bounding box center [884, 188] width 209 height 8
type input "V-ER_DC_BestSellers_OS"
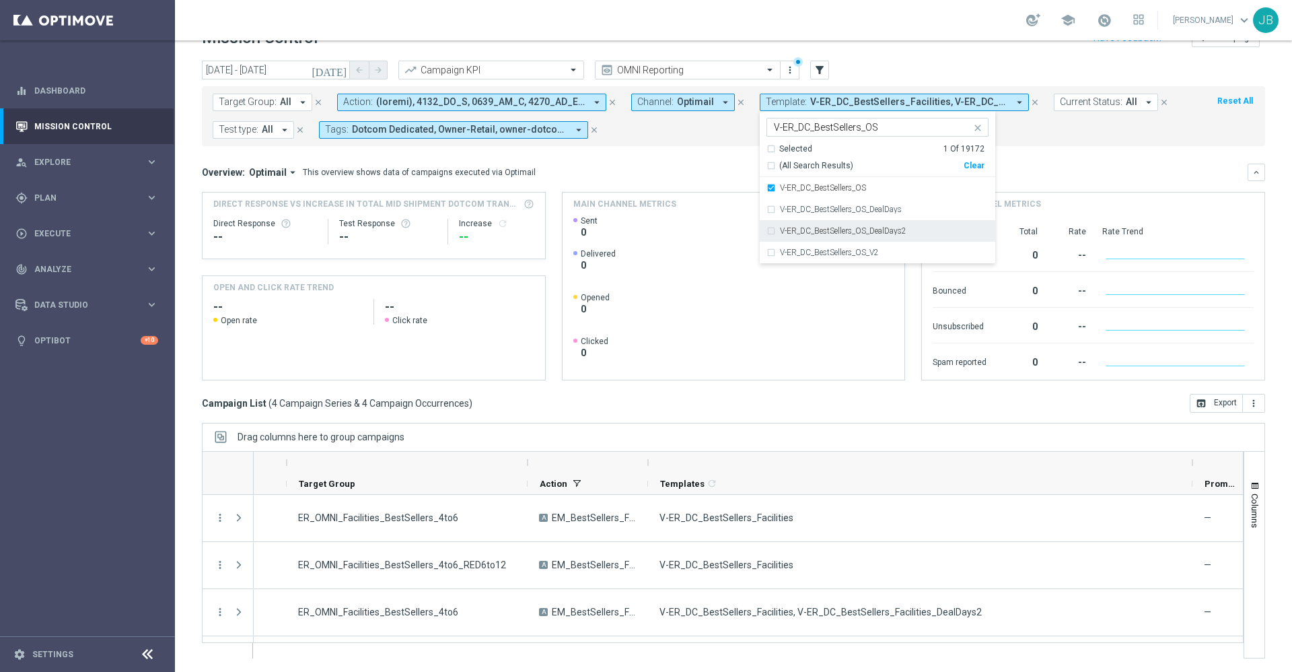
click at [875, 232] on label "V-ER_DC_BestSellers_OS_DealDays2" at bounding box center [843, 231] width 126 height 8
click at [1025, 170] on div "Overview: Optimail arrow_drop_down This overview shows data of campaigns execut…" at bounding box center [725, 172] width 1046 height 12
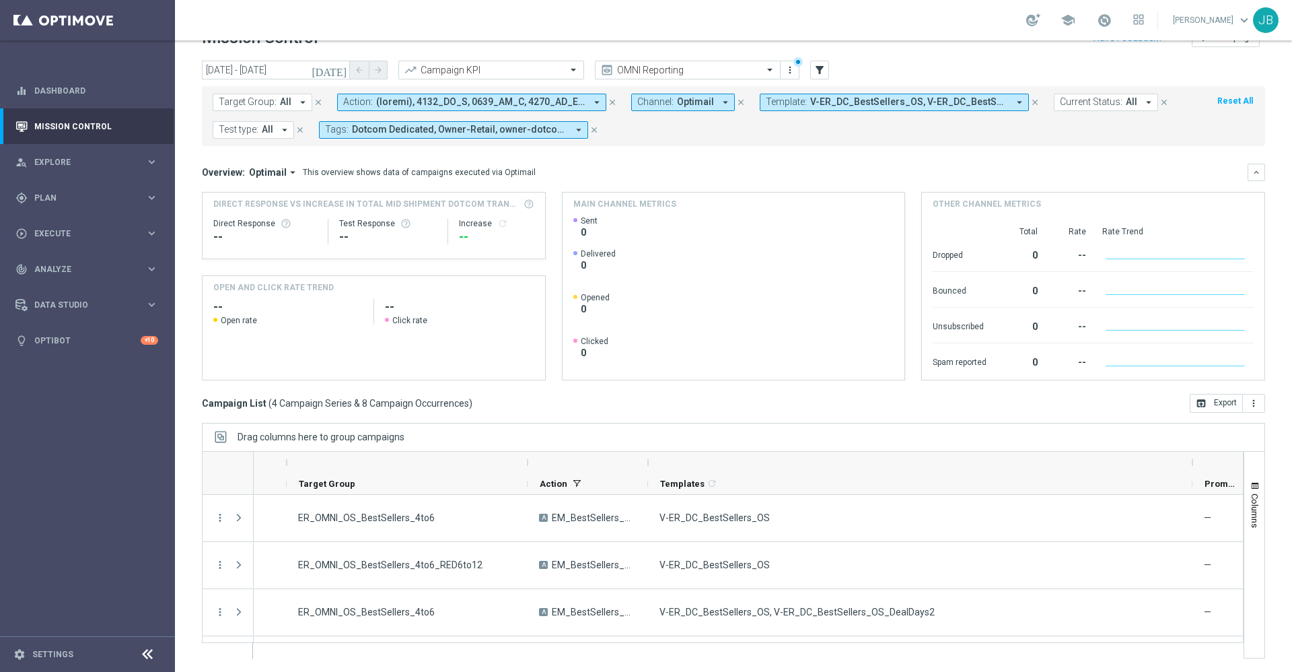
click at [922, 106] on span "V-ER_DC_BestSellers_OS, V-ER_DC_BestSellers_OS_DealDays2" at bounding box center [909, 101] width 198 height 11
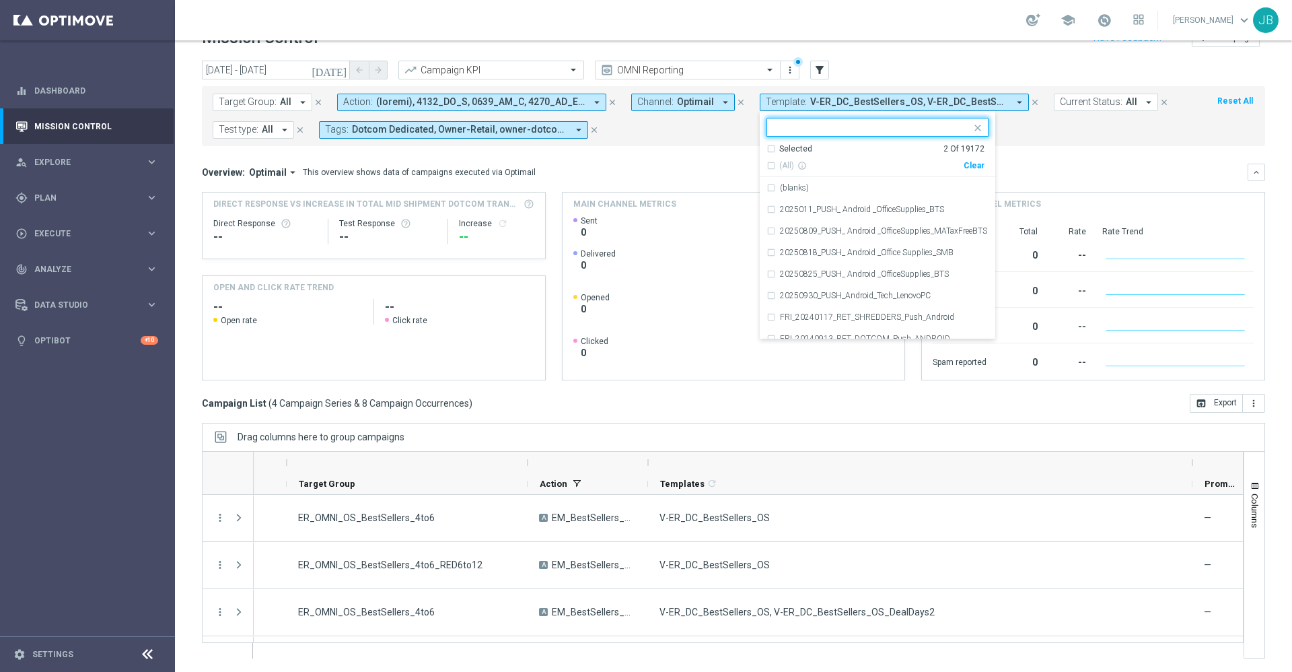
click at [0, 0] on div "Clear" at bounding box center [0, 0] width 0 height 0
click at [864, 133] on div at bounding box center [871, 128] width 199 height 13
paste input "V-ER_DC_ProdRec_BestSellers"
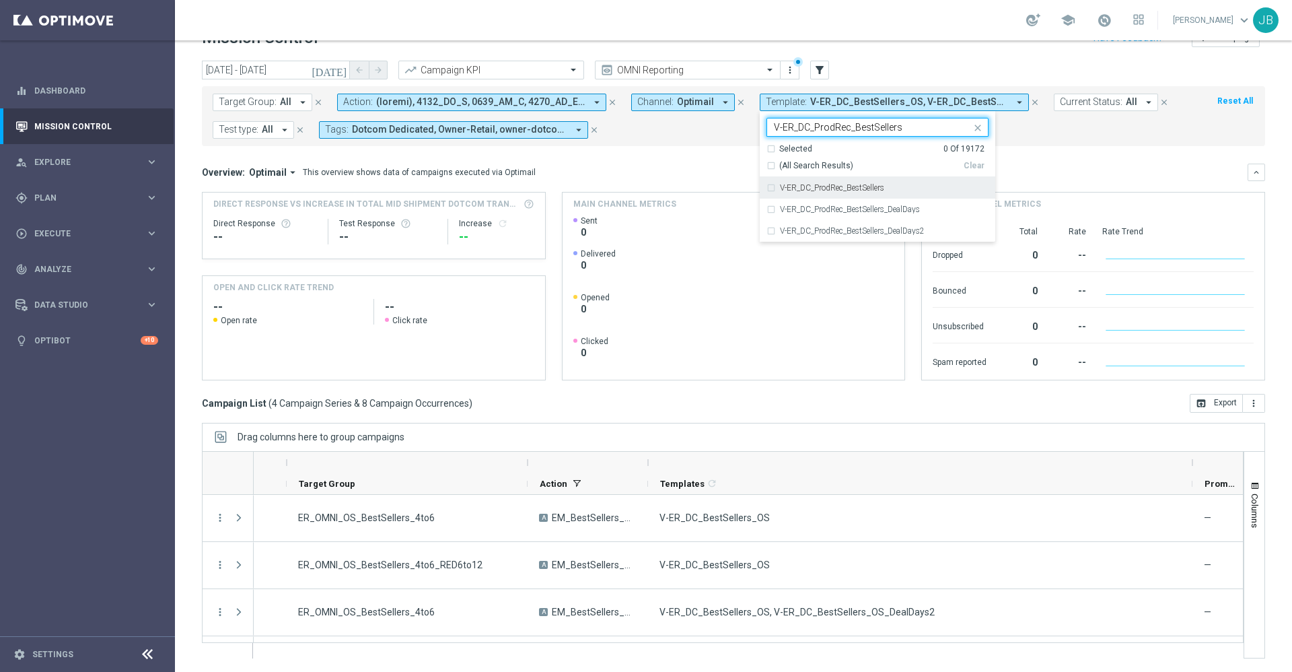
click at [871, 184] on label "V-ER_DC_ProdRec_BestSellers" at bounding box center [832, 188] width 104 height 8
type input "V-ER_DC_ProdRec_BestSellers"
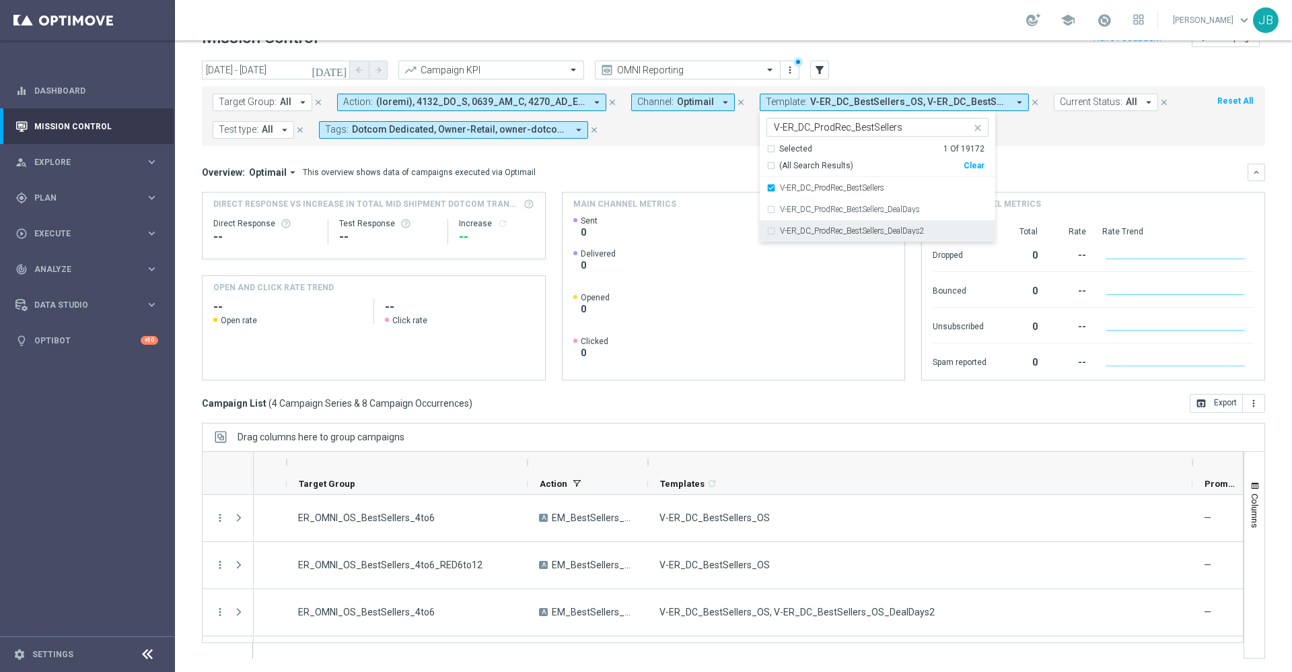
click at [874, 235] on div "V-ER_DC_ProdRec_BestSellers_DealDays2" at bounding box center [877, 231] width 222 height 22
click at [1035, 168] on div "Overview: Optimail arrow_drop_down This overview shows data of campaigns execut…" at bounding box center [725, 172] width 1046 height 12
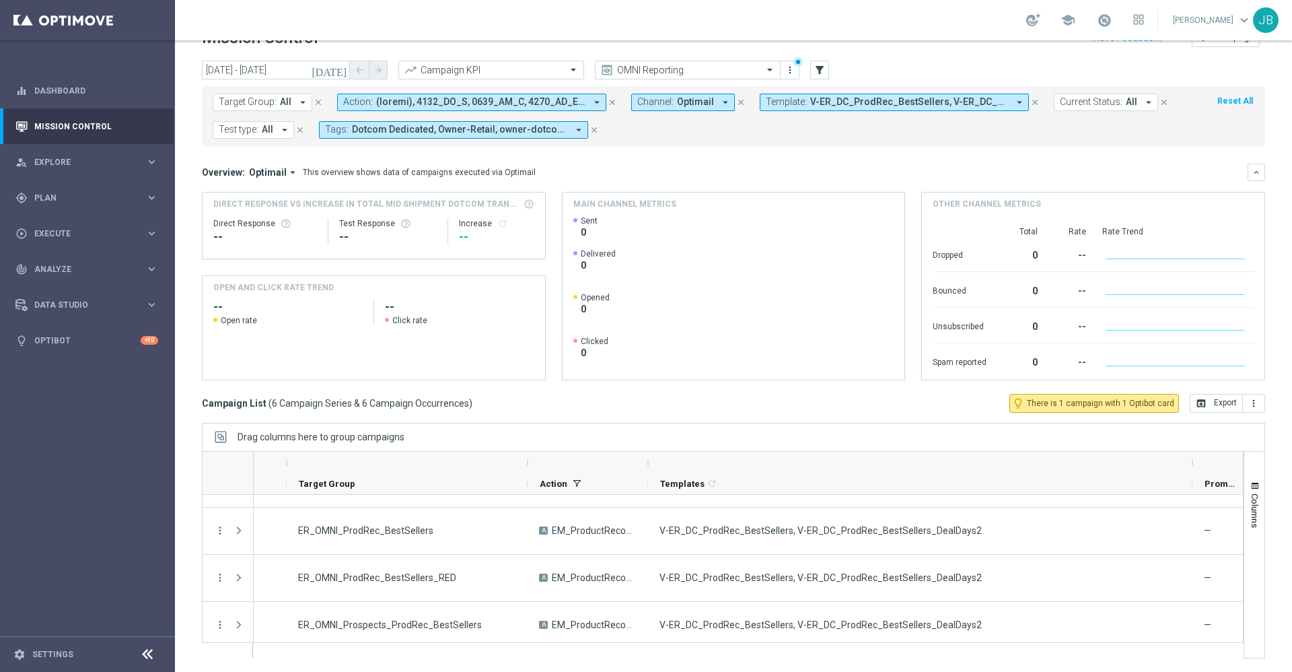
scroll to position [135, 0]
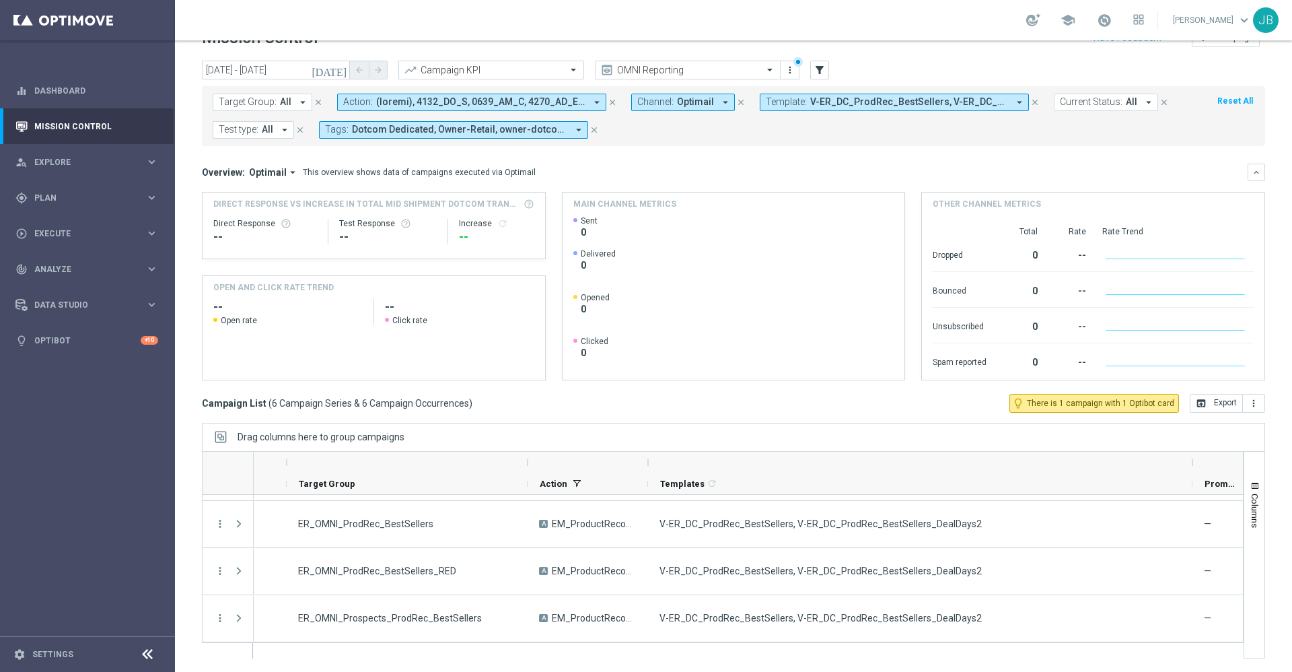
click at [875, 106] on span "V-ER_DC_ProdRec_BestSellers, V-ER_DC_ProdRec_BestSellers_DealDays2" at bounding box center [909, 101] width 198 height 11
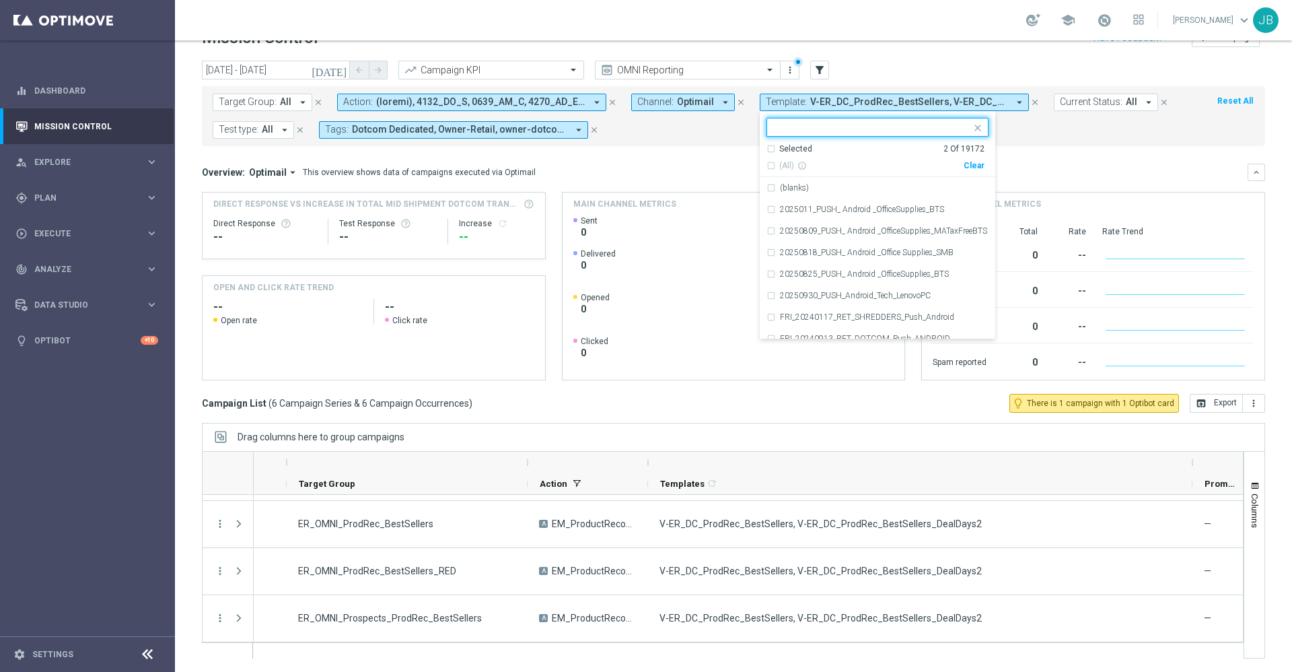
click at [0, 0] on div "Clear" at bounding box center [0, 0] width 0 height 0
click at [893, 127] on input "text" at bounding box center [872, 127] width 197 height 11
paste input "V-ER_DC_BestSellers_Furniture"
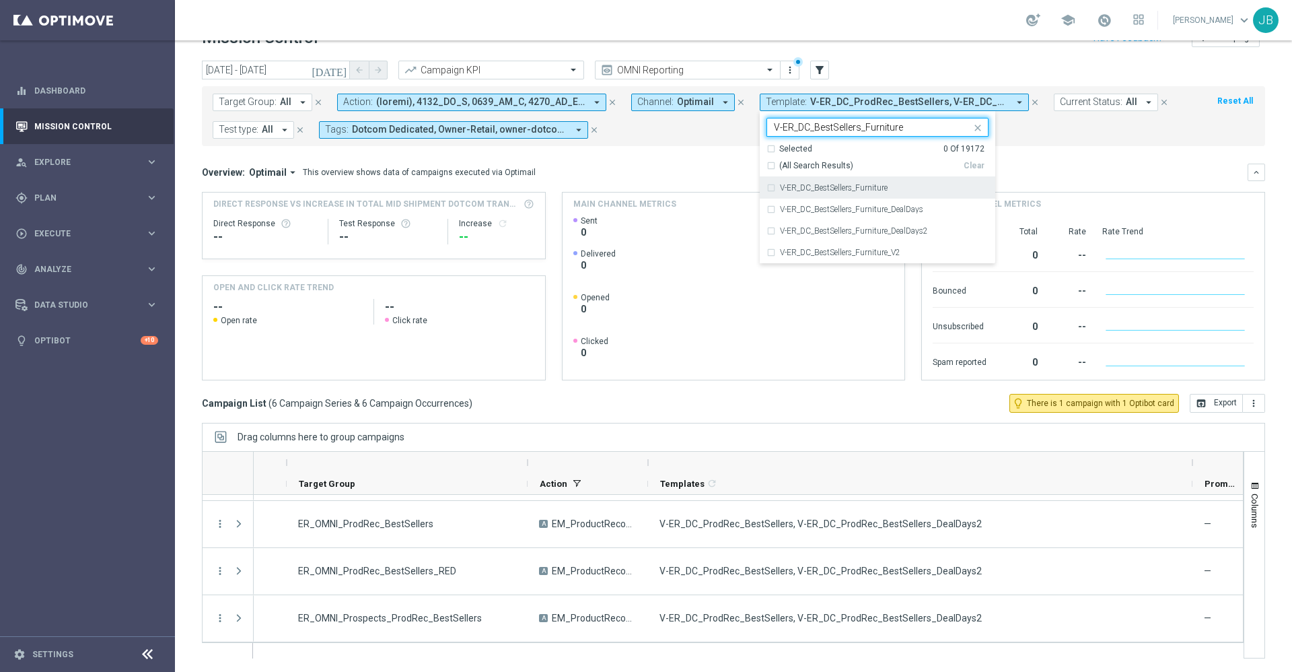
click at [873, 180] on div "V-ER_DC_BestSellers_Furniture" at bounding box center [877, 188] width 222 height 22
type input "V-ER_DC_BestSellers_Furniture"
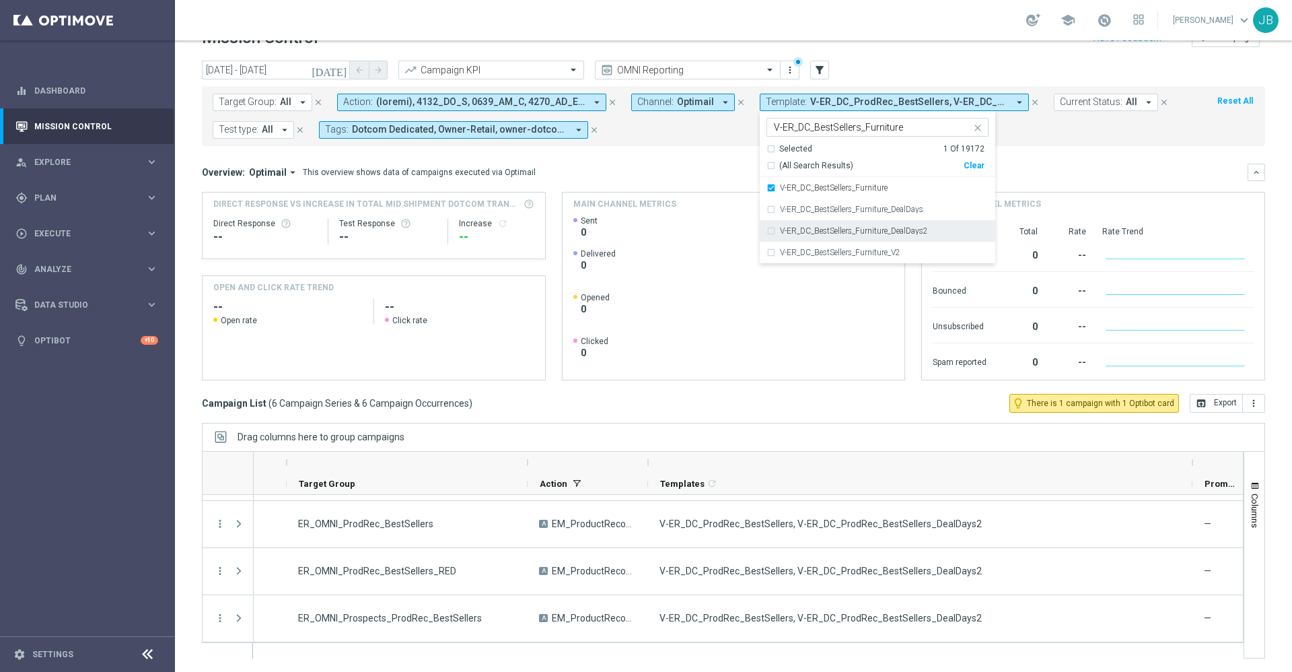
click at [877, 233] on label "V-ER_DC_BestSellers_Furniture_DealDays2" at bounding box center [854, 231] width 148 height 8
click at [1079, 159] on mini-dashboard "Overview: Optimail arrow_drop_down This overview shows data of campaigns execut…" at bounding box center [733, 270] width 1063 height 248
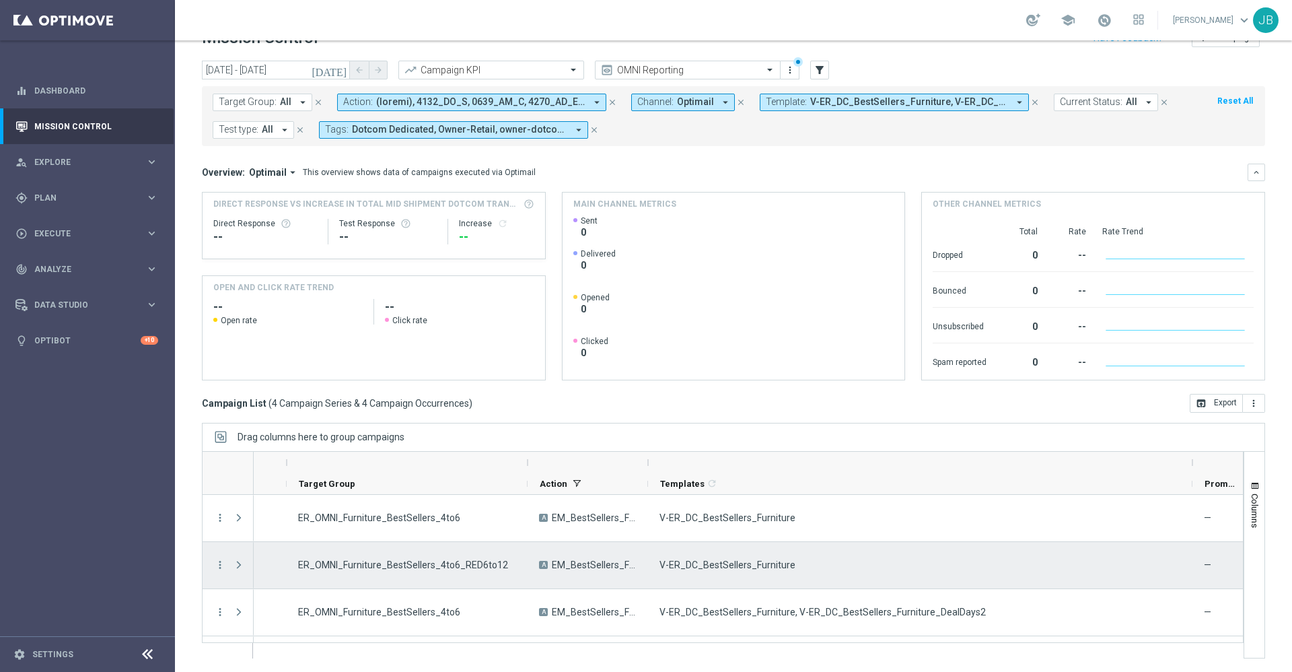
scroll to position [41, 0]
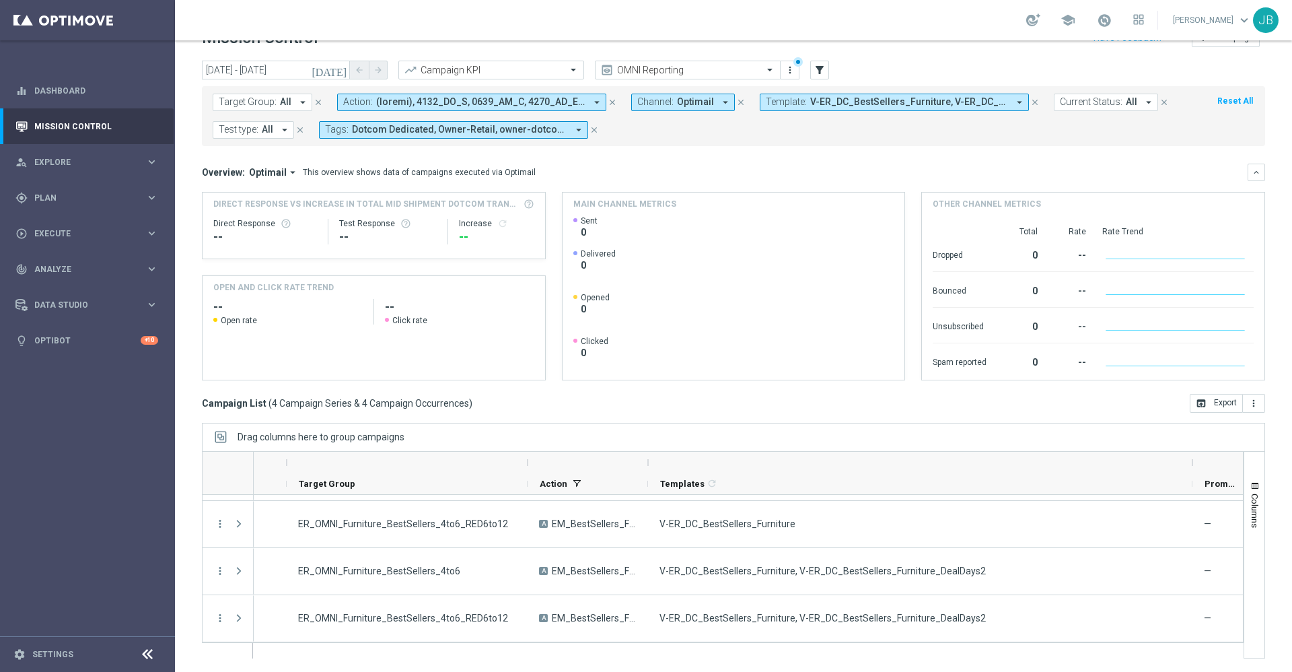
click at [846, 99] on span "V-ER_DC_BestSellers_Furniture, V-ER_DC_BestSellers_Furniture_DealDays2" at bounding box center [909, 101] width 198 height 11
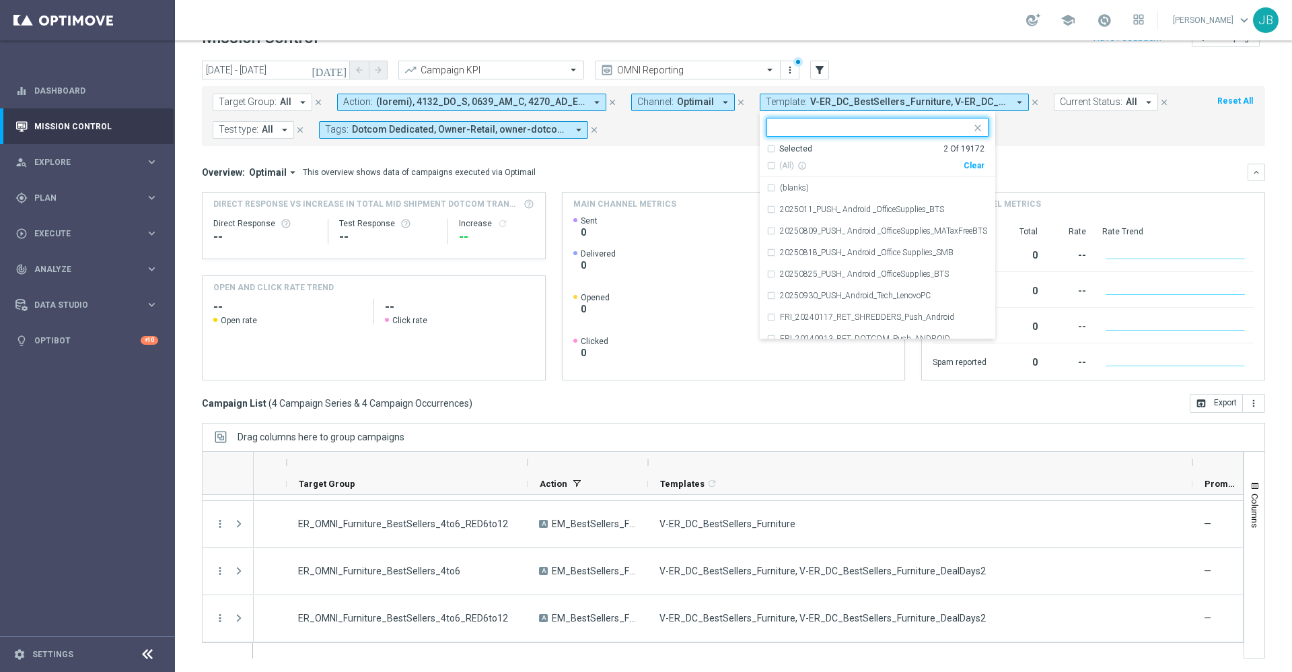
click at [0, 0] on div "Clear" at bounding box center [0, 0] width 0 height 0
click at [887, 122] on input "text" at bounding box center [872, 127] width 197 height 11
paste input "V-ER_OMNI_ProspectConversion_T1"
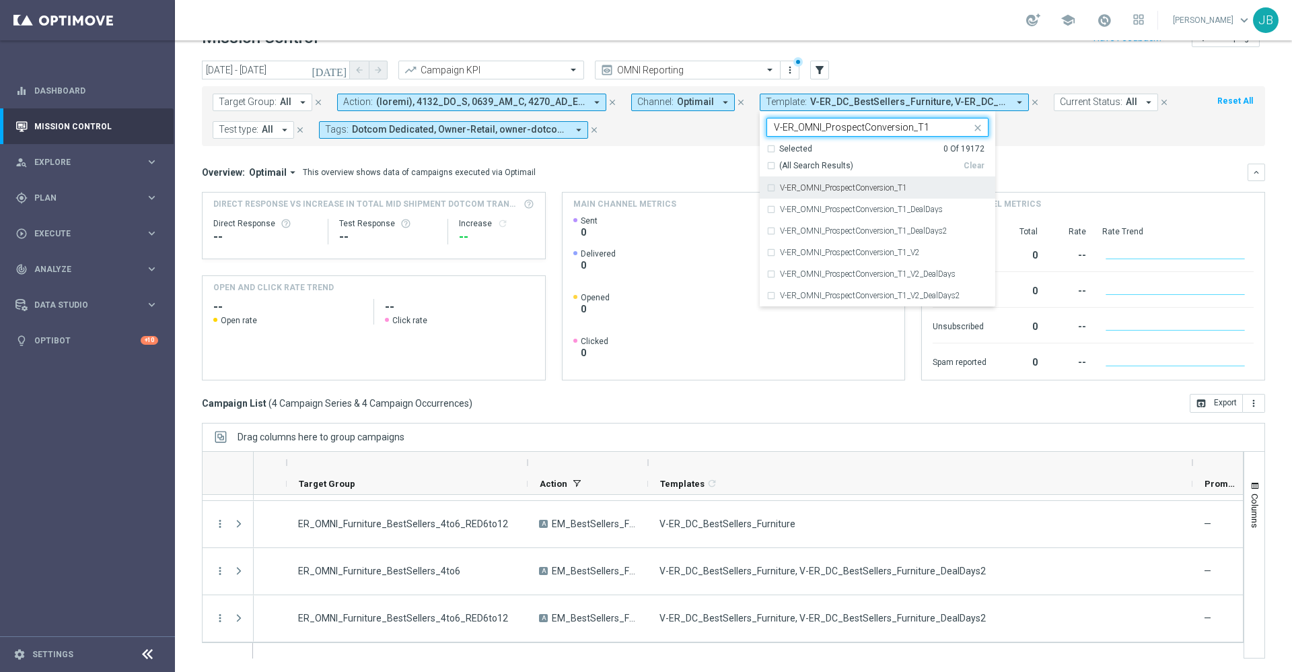
click at [883, 184] on label "V-ER_OMNI_ProspectConversion_T1" at bounding box center [843, 188] width 127 height 8
type input "V-ER_OMNI_ProspectConversion_T1"
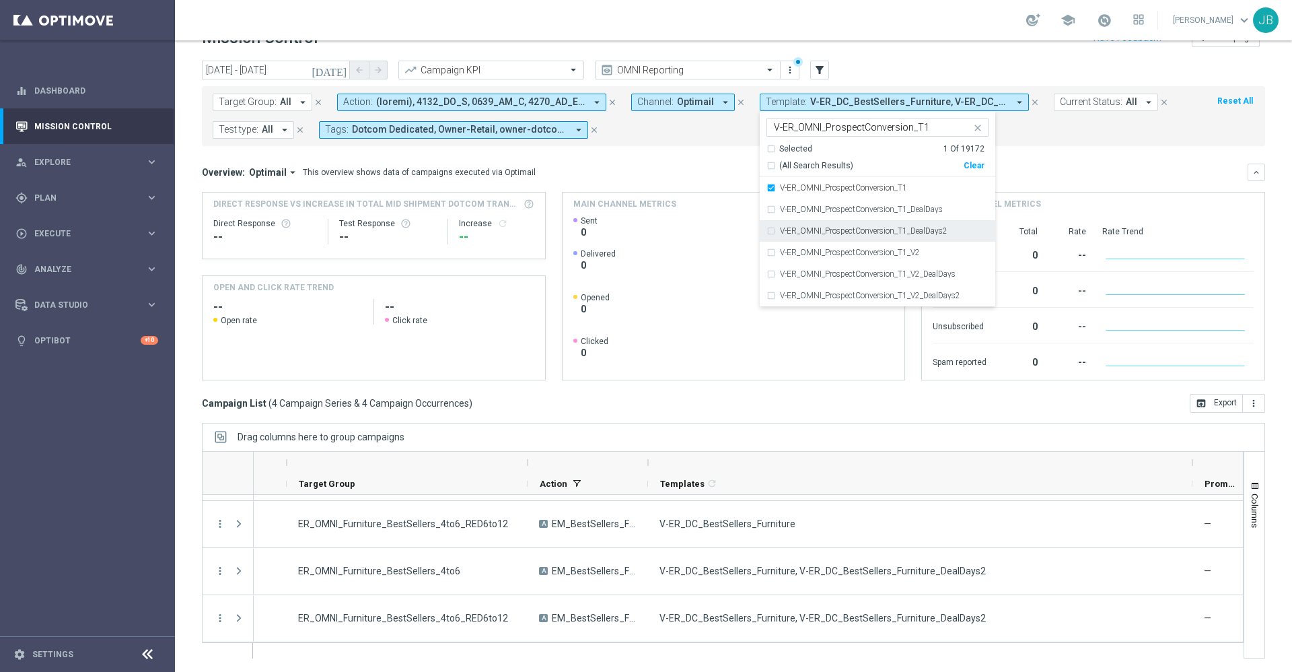
click at [885, 223] on div "V-ER_OMNI_ProspectConversion_T1_DealDays2" at bounding box center [877, 231] width 222 height 22
click at [1015, 170] on div "Overview: Optimail arrow_drop_down This overview shows data of campaigns execut…" at bounding box center [725, 172] width 1046 height 12
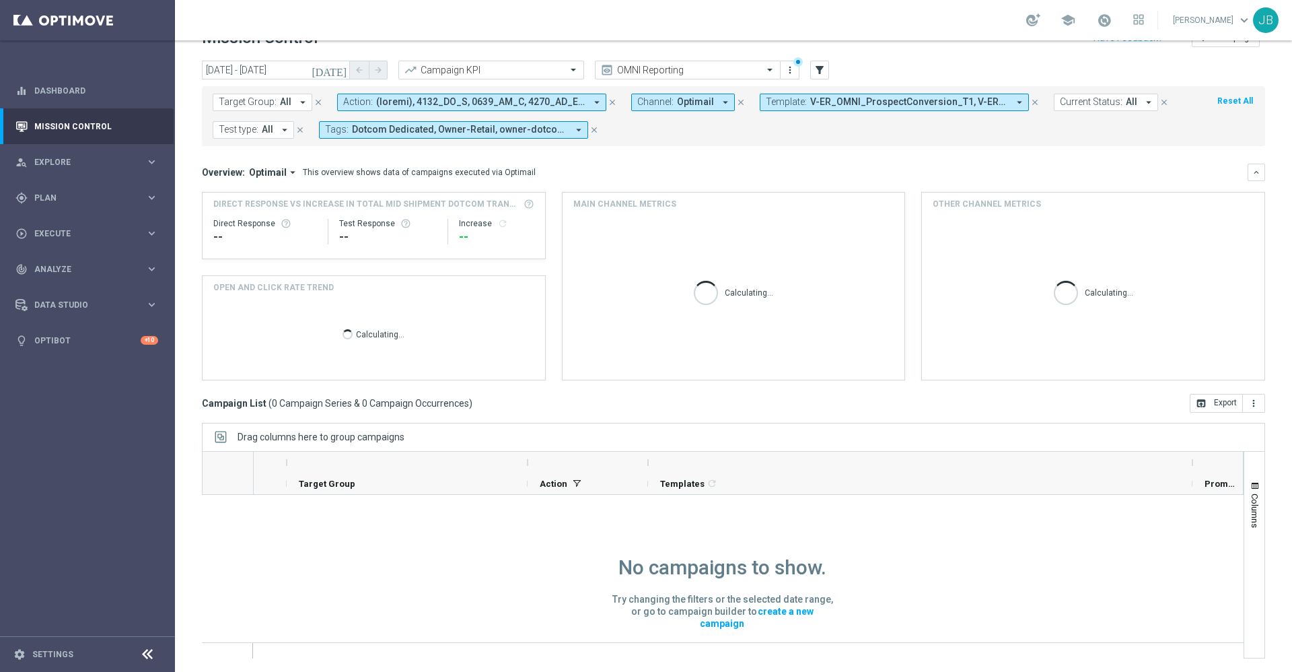
scroll to position [1, 0]
click at [872, 102] on span "V-ER_OMNI_ProspectConversion_T1, V-ER_OMNI_ProspectConversion_T1_DealDays2" at bounding box center [909, 101] width 198 height 11
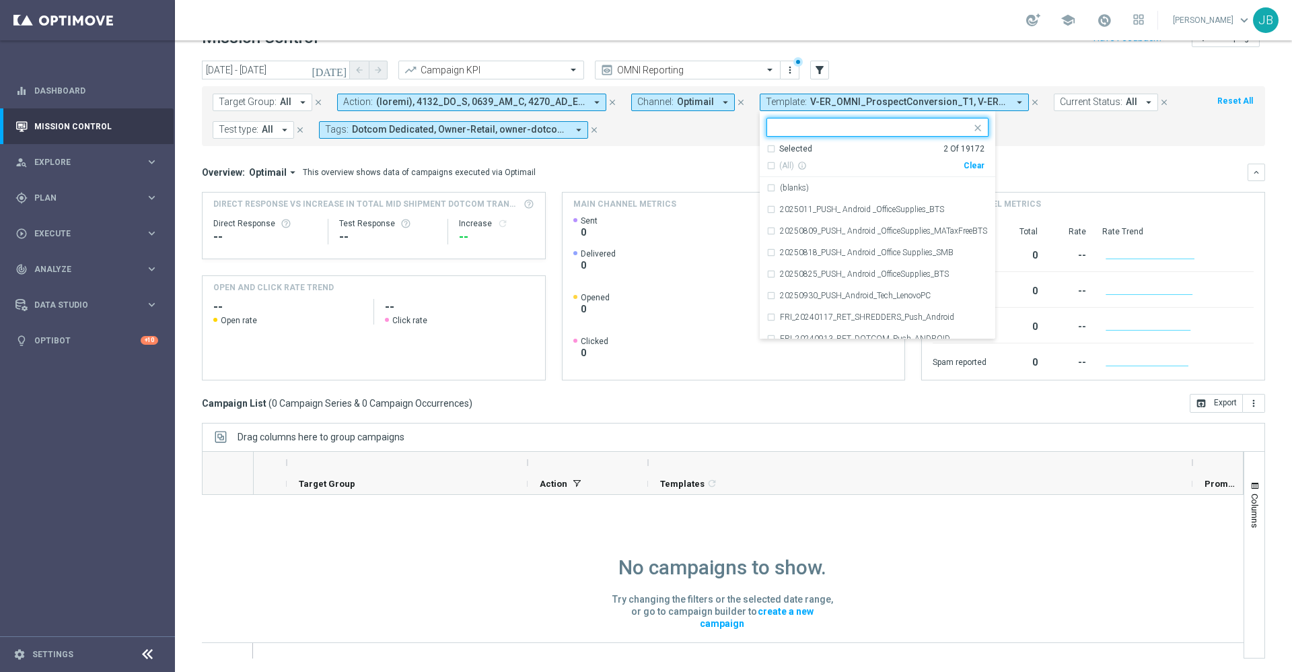
click at [0, 0] on div "Clear" at bounding box center [0, 0] width 0 height 0
click at [893, 131] on input "text" at bounding box center [872, 127] width 197 height 11
paste input "V-ER_OMNI_ProspectConversion_T1"
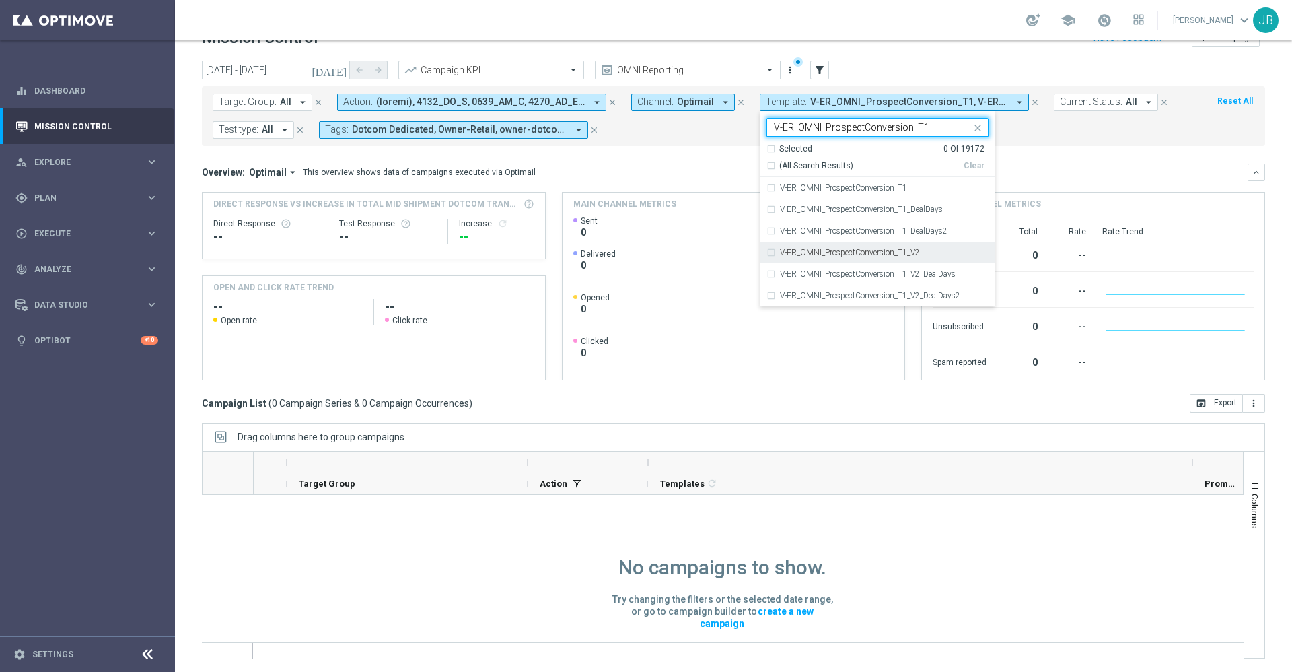
click at [874, 247] on div "V-ER_OMNI_ProspectConversion_T1_V2" at bounding box center [877, 253] width 222 height 22
type input "V-ER_OMNI_ProspectConversion_T1"
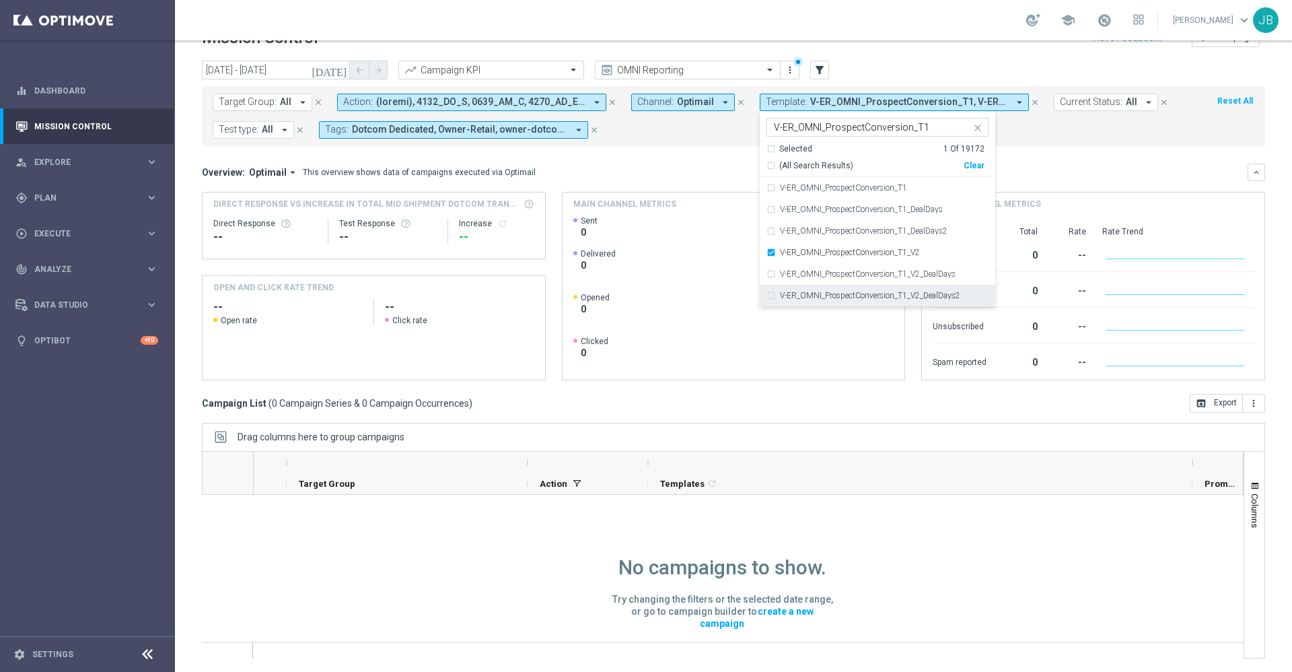
click at [875, 297] on label "V-ER_OMNI_ProspectConversion_T1_V2_DealDays2" at bounding box center [870, 295] width 180 height 8
click at [1054, 155] on mini-dashboard "Overview: Optimail arrow_drop_down This overview shows data of campaigns execut…" at bounding box center [733, 270] width 1063 height 248
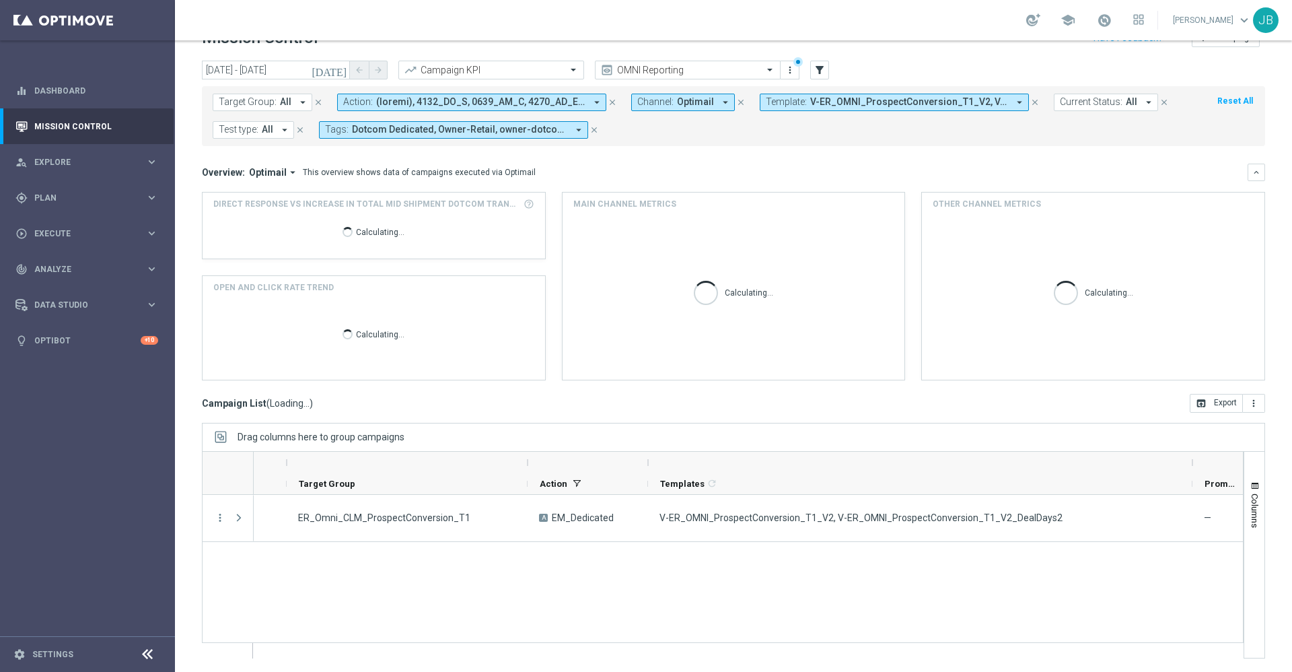
scroll to position [0, 0]
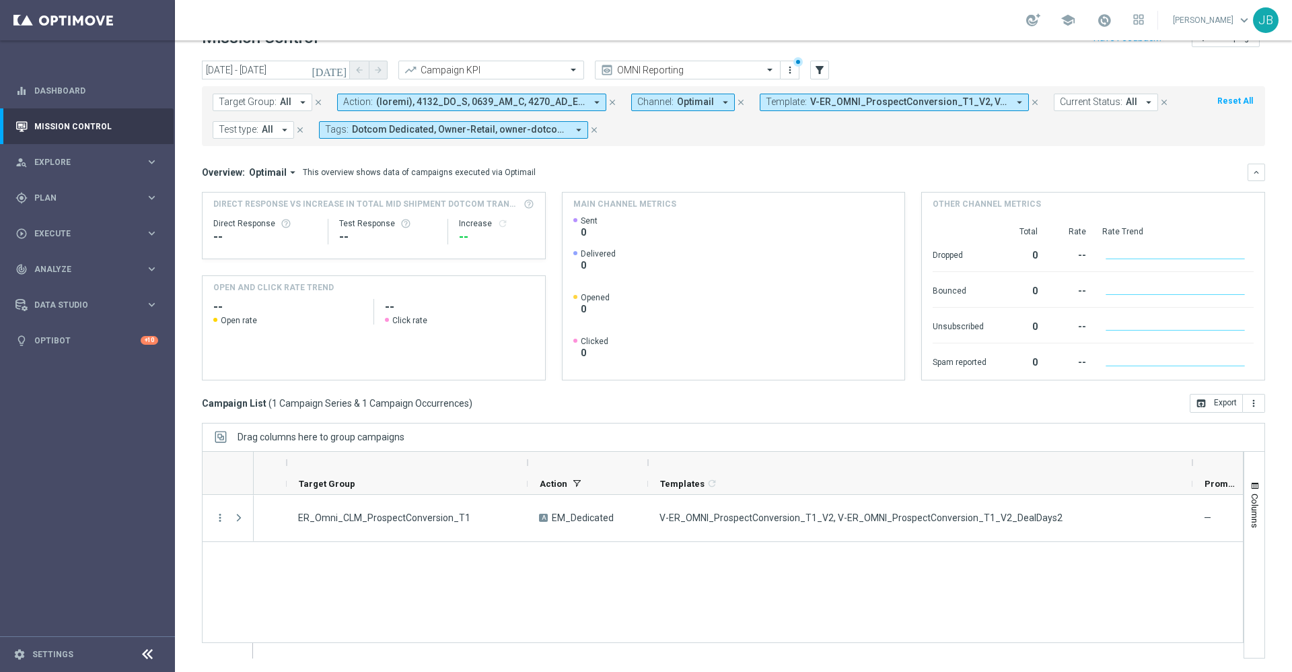
click at [836, 99] on span "V-ER_OMNI_ProspectConversion_T1_V2, V-ER_OMNI_ProspectConversion_T1_V2_DealDays2" at bounding box center [909, 101] width 198 height 11
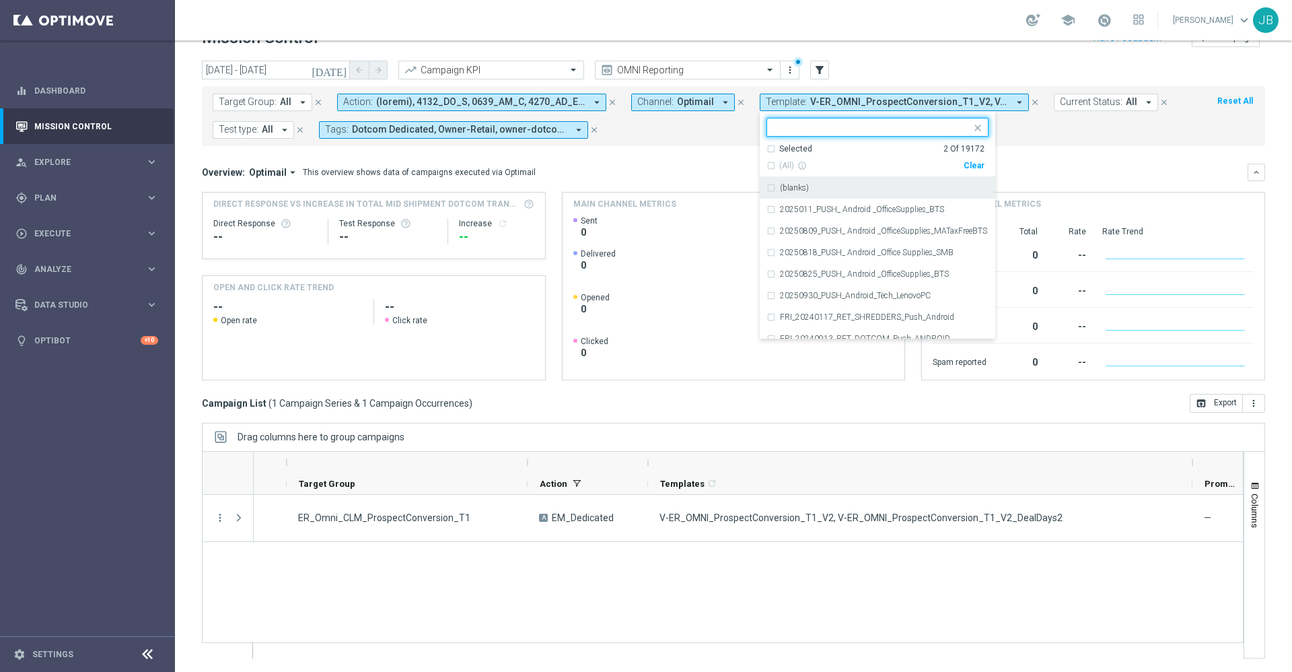
click at [960, 164] on div "(All) info_outline Clear" at bounding box center [875, 163] width 218 height 17
click at [0, 0] on div "Clear" at bounding box center [0, 0] width 0 height 0
click at [900, 131] on input "text" at bounding box center [872, 127] width 197 height 11
paste input "V-ER_DC_ProdRec_Trending_Purchases"
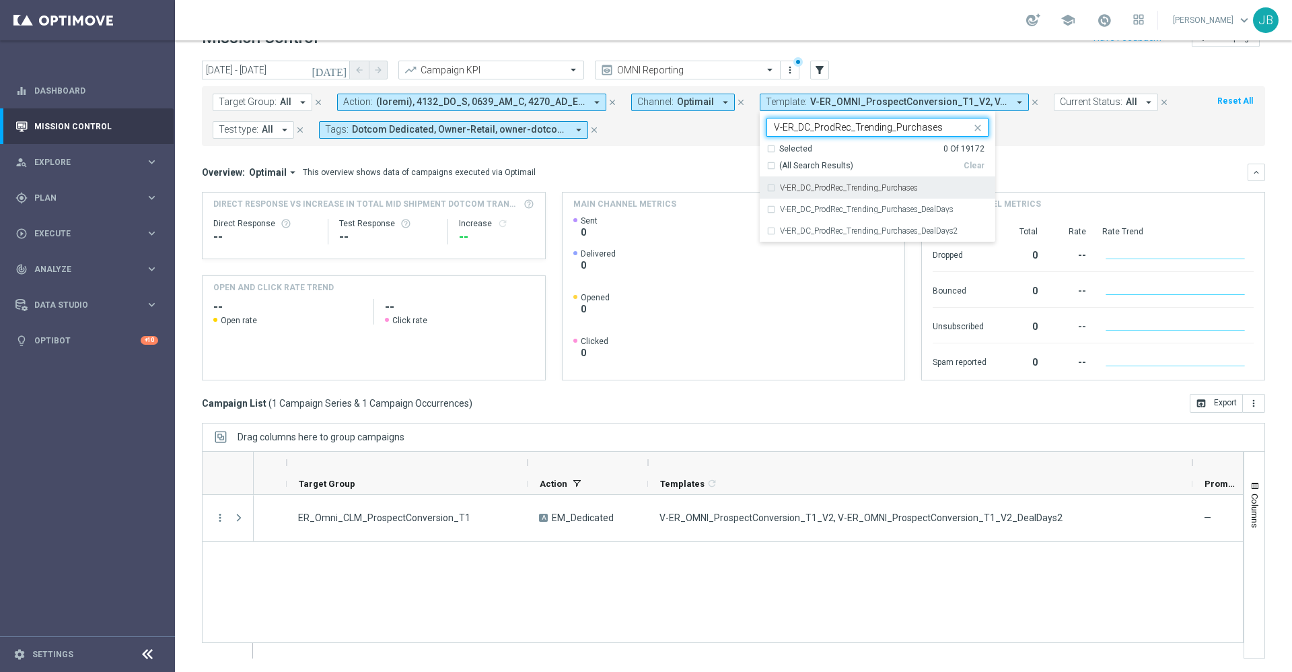
click at [883, 184] on label "V-ER_DC_ProdRec_Trending_Purchases" at bounding box center [849, 188] width 138 height 8
type input "V-ER_DC_ProdRec_Trending_Purchases"
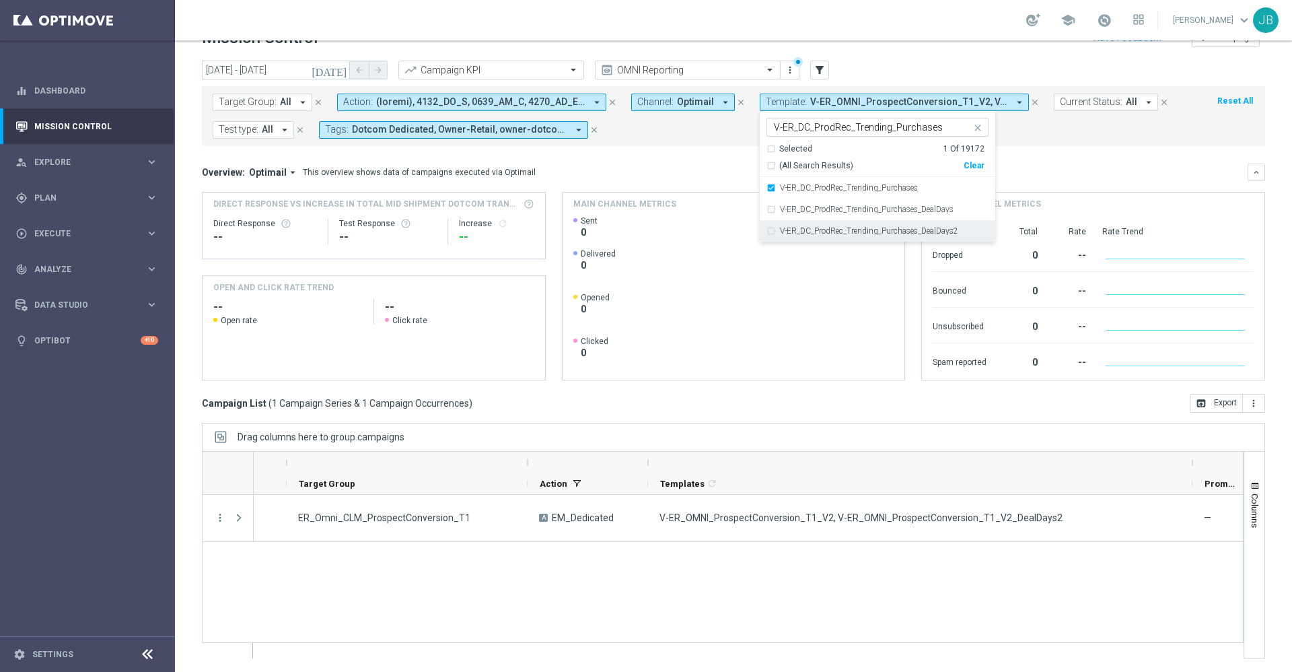
click at [885, 227] on label "V-ER_DC_ProdRec_Trending_Purchases_DealDays2" at bounding box center [869, 231] width 178 height 8
click at [686, 164] on div "Overview: Optimail arrow_drop_down This overview shows data of campaigns execut…" at bounding box center [733, 172] width 1063 height 17
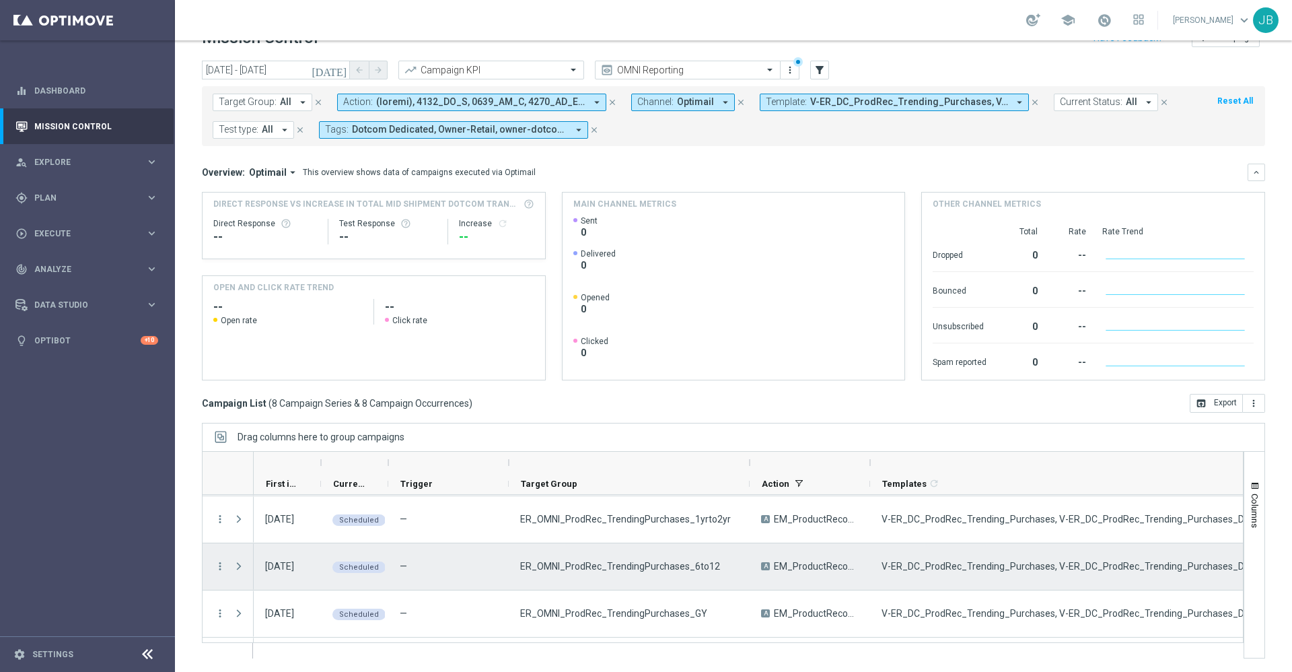
scroll to position [229, 0]
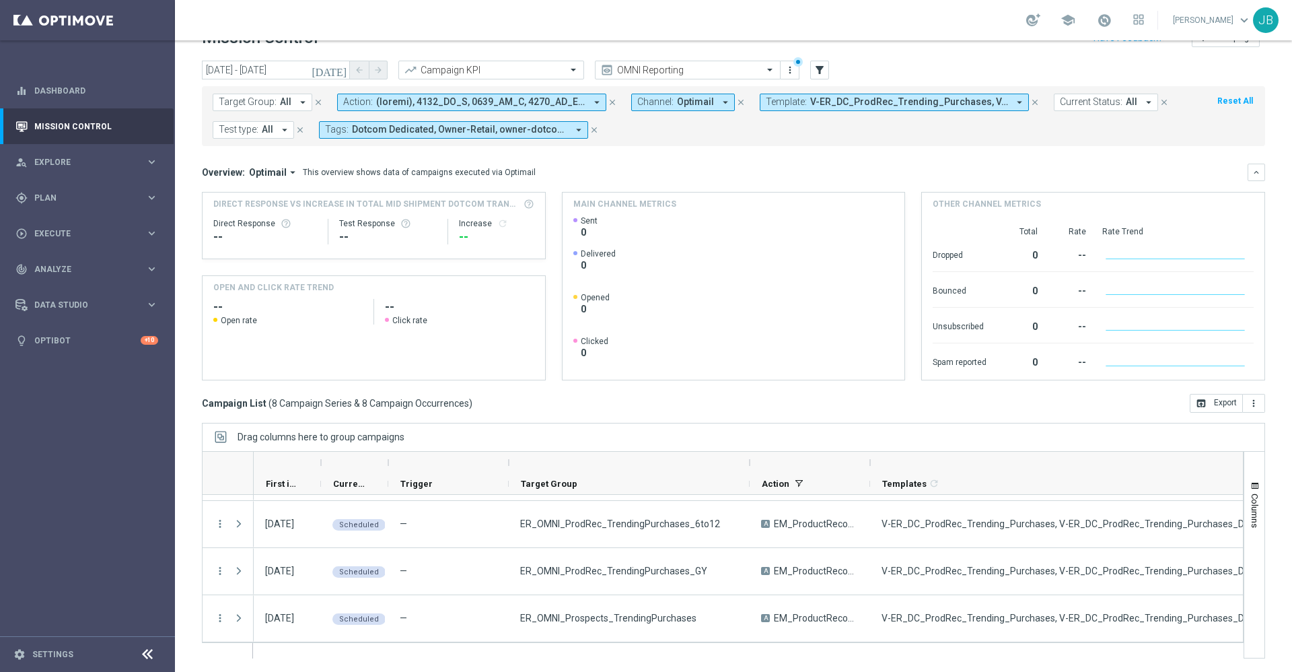
click at [871, 99] on span "V-ER_DC_ProdRec_Trending_Purchases, V-ER_DC_ProdRec_Trending_Purchases_DealDays2" at bounding box center [909, 101] width 198 height 11
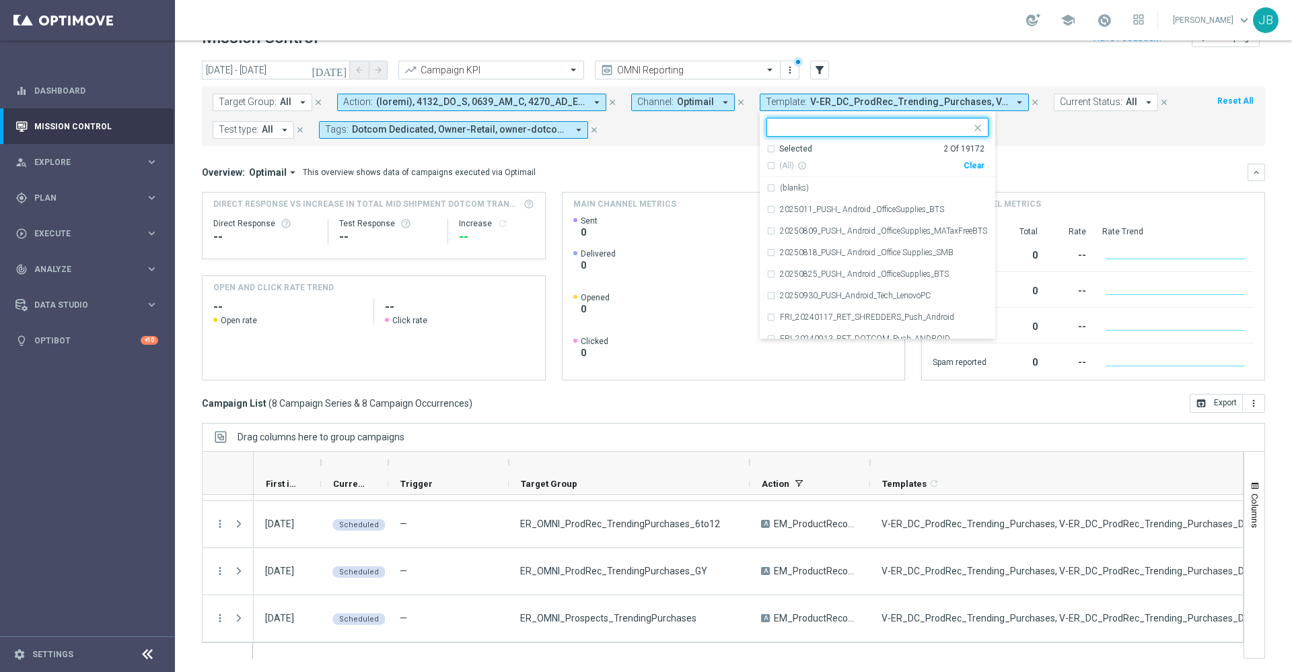
click at [0, 0] on div "Clear" at bounding box center [0, 0] width 0 height 0
click at [904, 135] on div at bounding box center [871, 128] width 199 height 13
paste input "V-ER_DC_ProdRec_Trending_Views"
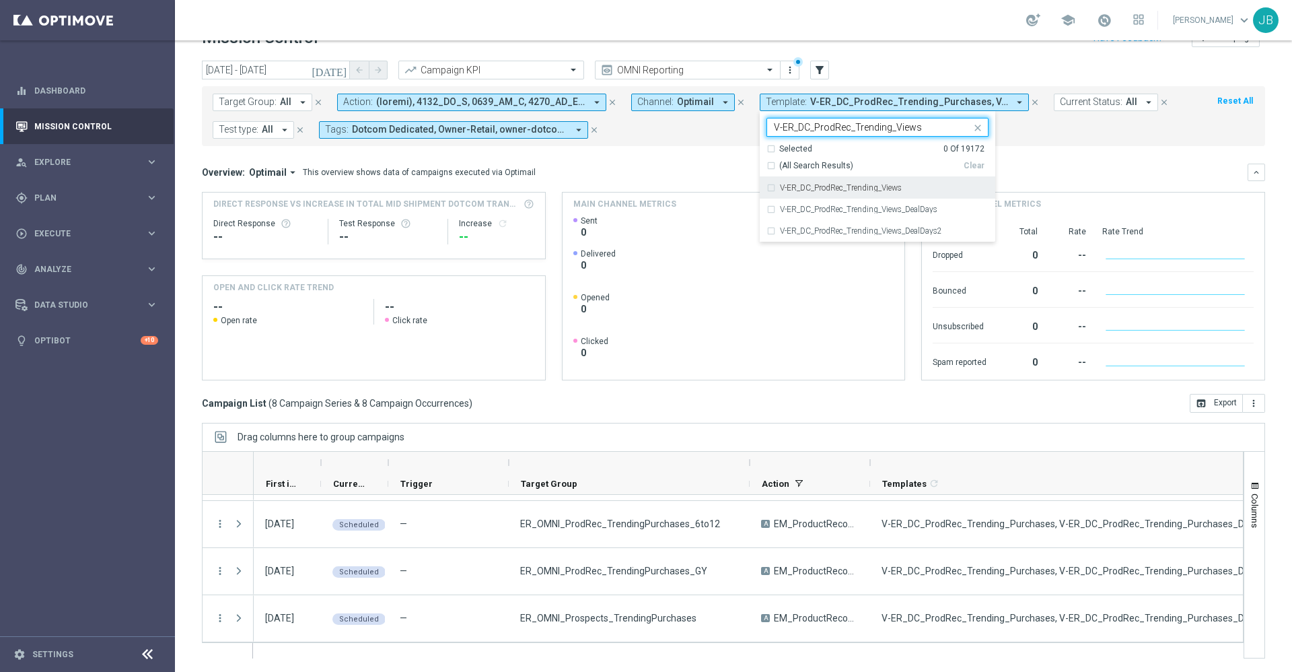
click at [881, 184] on label "V-ER_DC_ProdRec_Trending_Views" at bounding box center [841, 188] width 122 height 8
type input "V-ER_DC_ProdRec_Trending_Views"
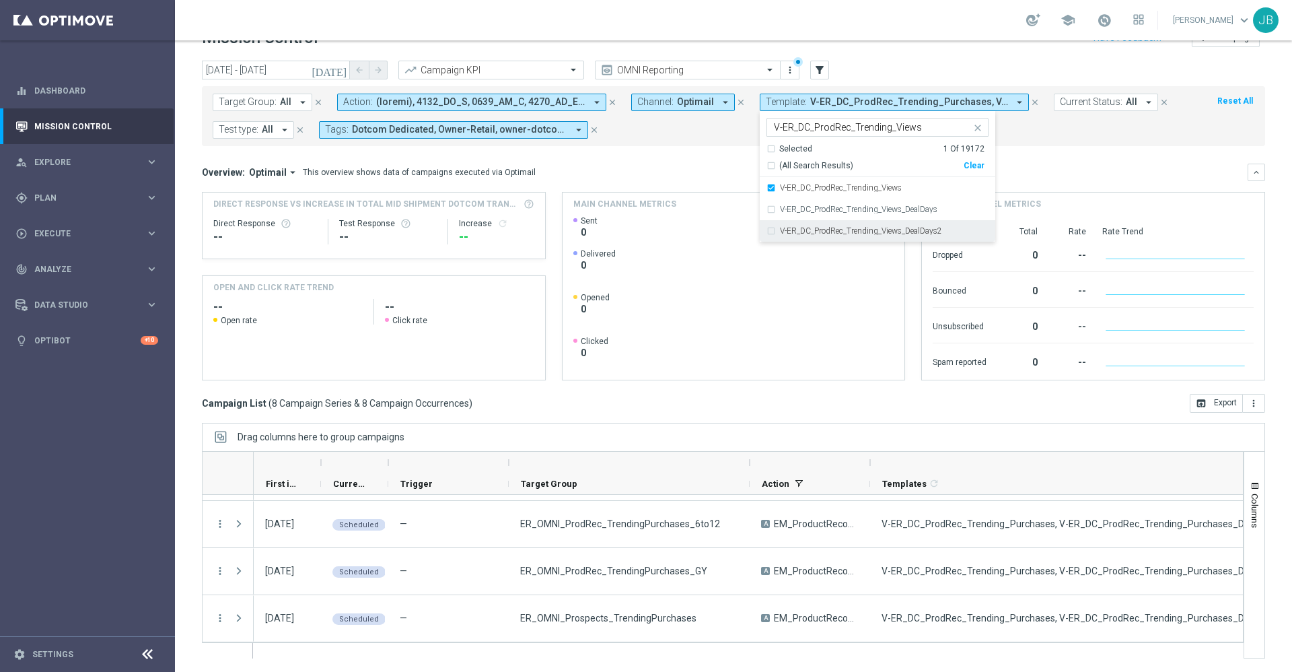
click at [885, 227] on label "V-ER_DC_ProdRec_Trending_Views_DealDays2" at bounding box center [861, 231] width 162 height 8
click at [1107, 153] on mini-dashboard "Overview: Optimail arrow_drop_down This overview shows data of campaigns execut…" at bounding box center [733, 270] width 1063 height 248
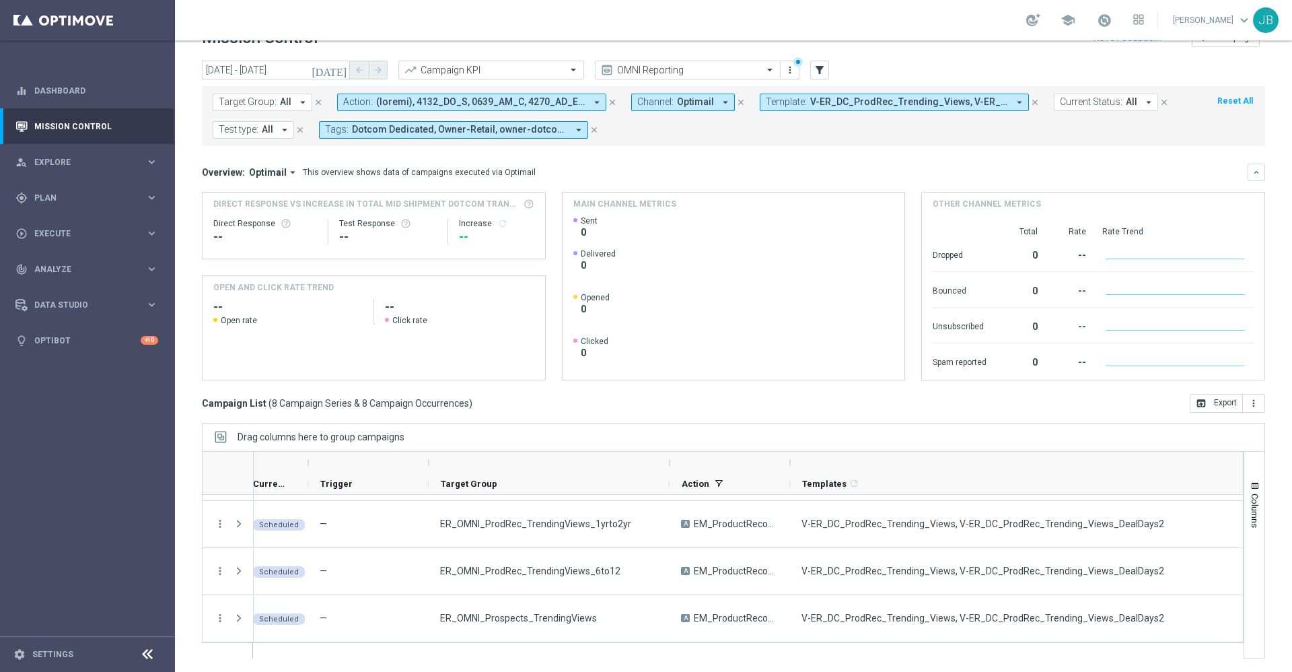
click at [834, 102] on span "V-ER_DC_ProdRec_Trending_Views, V-ER_DC_ProdRec_Trending_Views_DealDays2" at bounding box center [909, 101] width 198 height 11
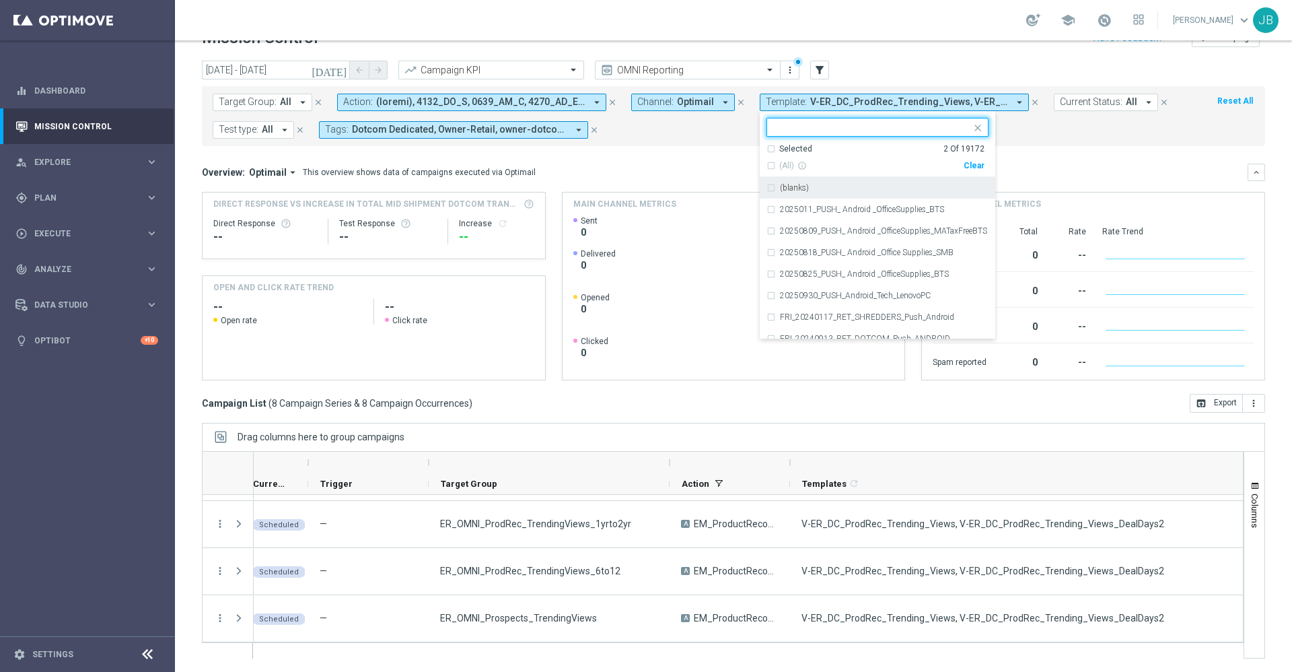
click at [0, 0] on div "Clear" at bounding box center [0, 0] width 0 height 0
click at [898, 126] on input "text" at bounding box center [872, 127] width 197 height 11
paste input "V-20240725_TrendingItems_ProdRec_Views"
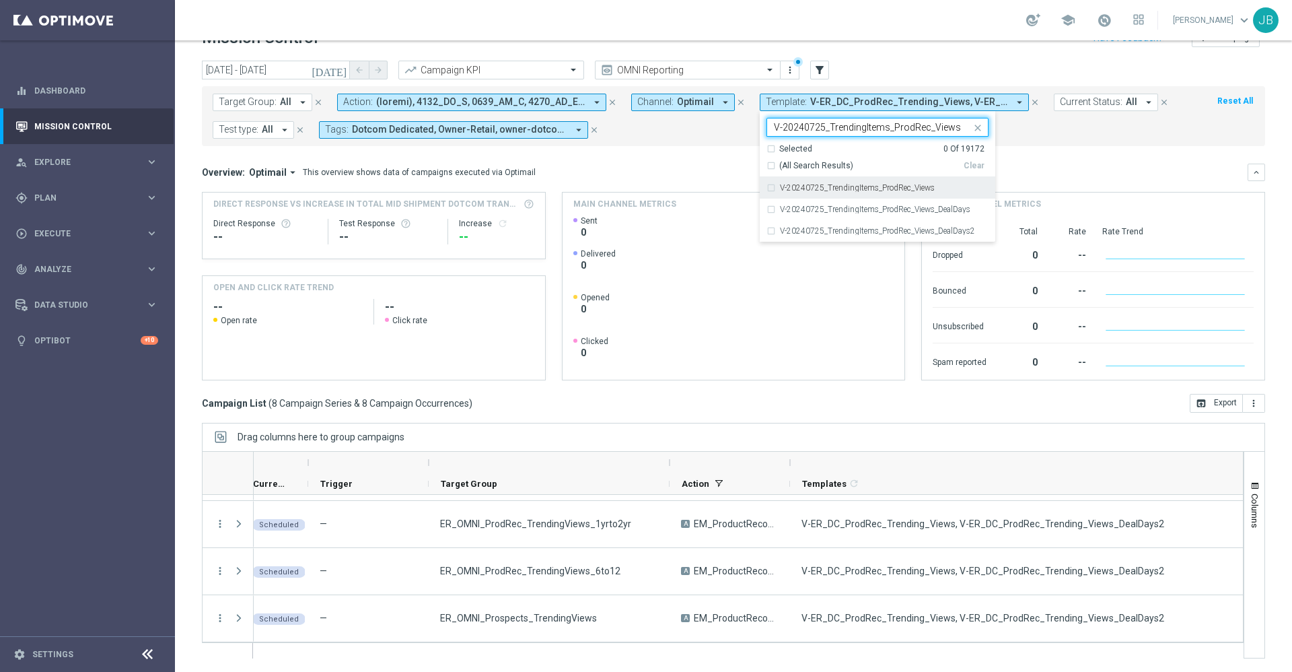
click at [906, 184] on label "V-20240725_TrendingItems_ProdRec_Views" at bounding box center [857, 188] width 155 height 8
type input "V-20240725_TrendingItems_ProdRec_Views"
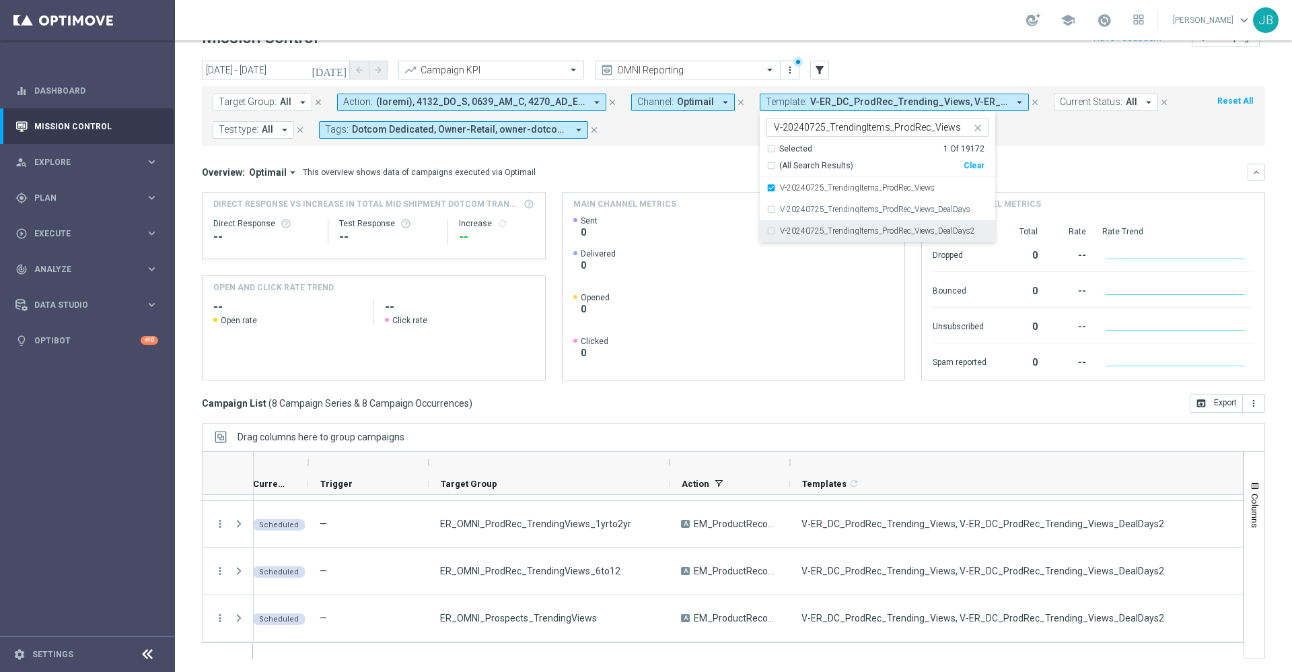
click at [908, 227] on label "V-20240725_TrendingItems_ProdRec_Views_DealDays2" at bounding box center [877, 231] width 195 height 8
click at [1084, 151] on mini-dashboard "Overview: Optimail arrow_drop_down This overview shows data of campaigns execut…" at bounding box center [733, 270] width 1063 height 248
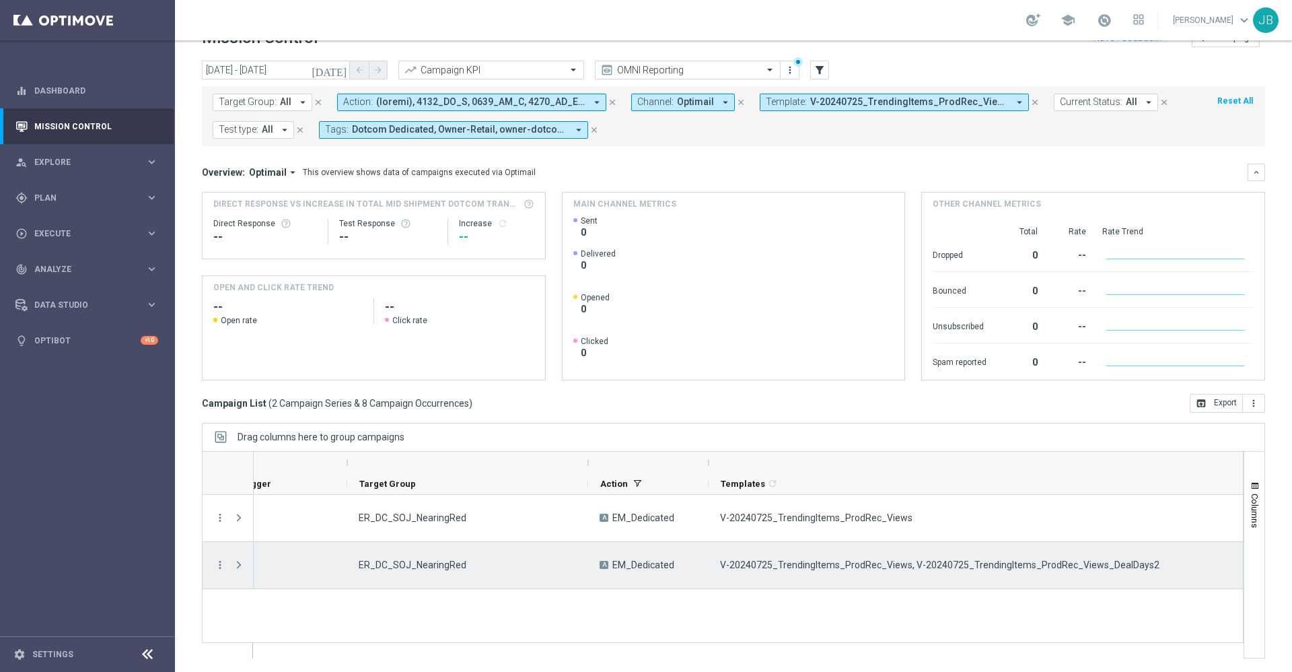
scroll to position [0, 163]
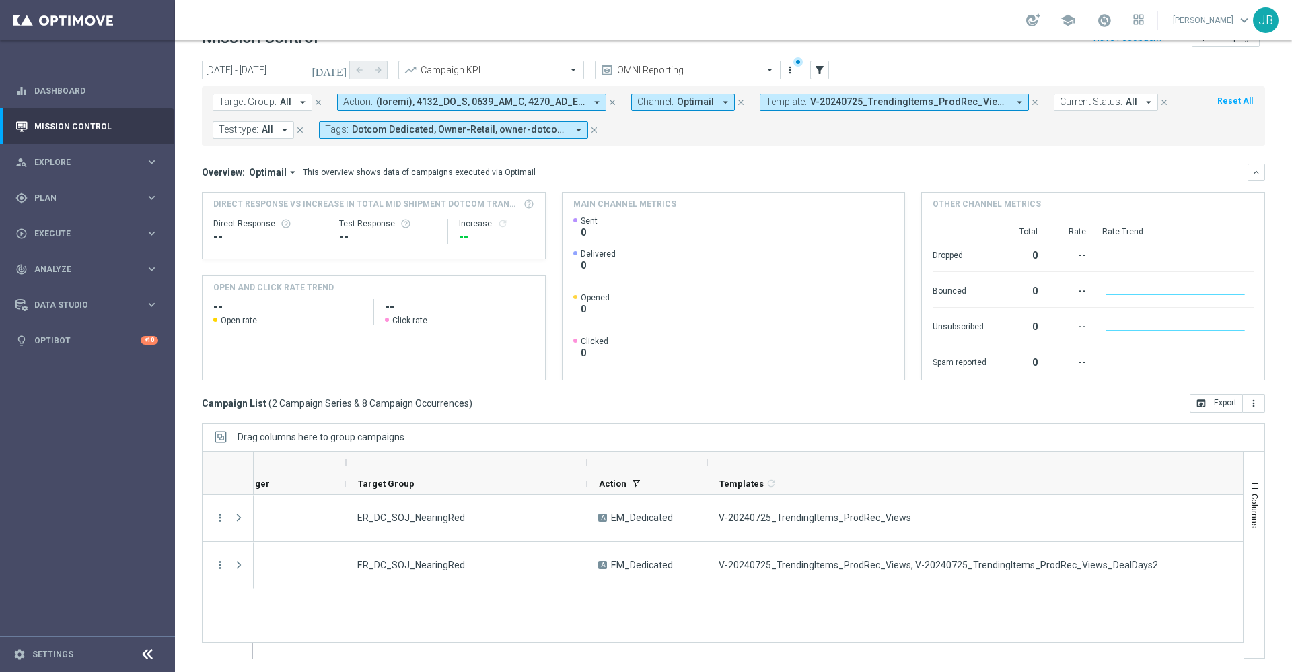
click at [794, 100] on span "Template:" at bounding box center [786, 101] width 41 height 11
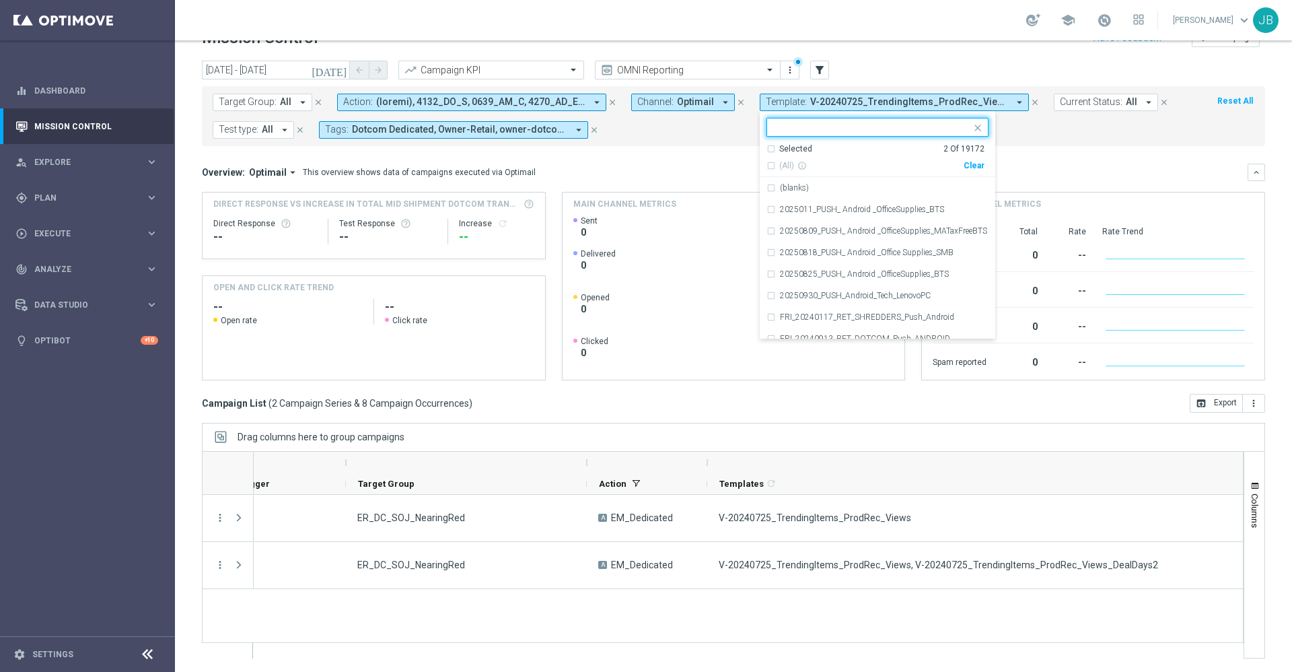
click at [0, 0] on div "Clear" at bounding box center [0, 0] width 0 height 0
click at [884, 123] on input "text" at bounding box center [872, 127] width 197 height 11
paste input "V-20240725_TrendingItems_ProdRec_Purchases"
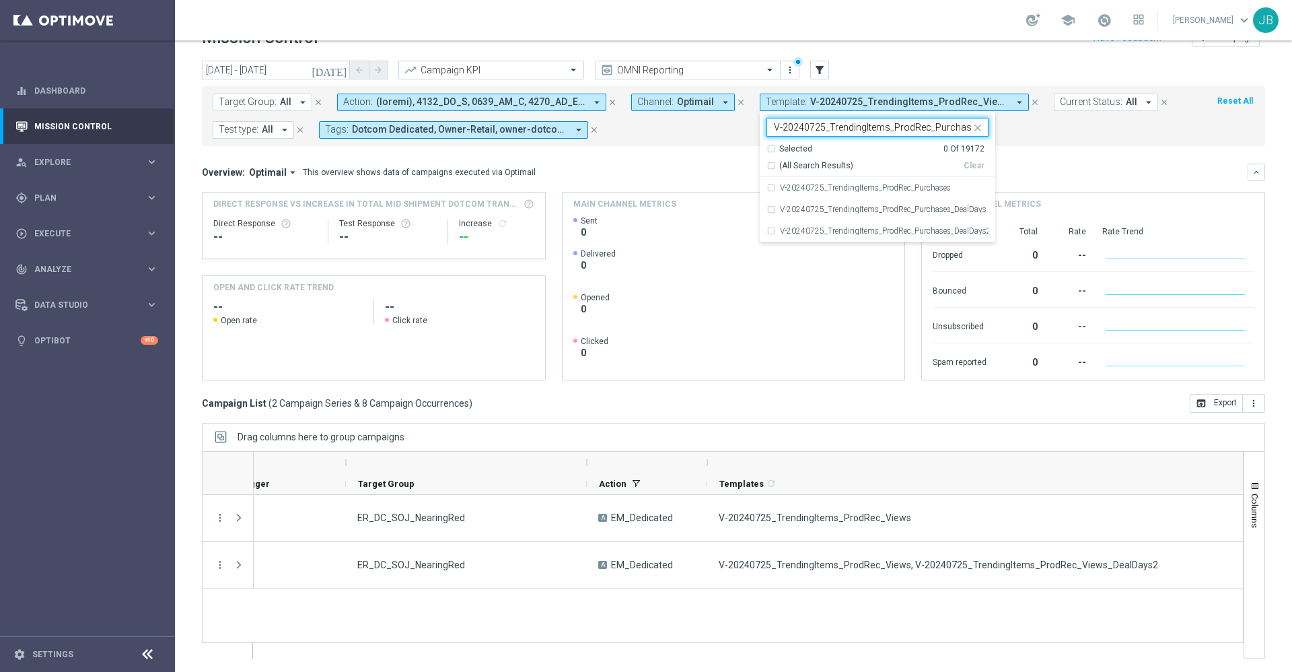
scroll to position [0, 3]
click at [887, 182] on div "V-20240725_TrendingItems_ProdRec_Purchases" at bounding box center [877, 188] width 222 height 22
type input "V-20240725_TrendingItems_ProdRec_Purchases"
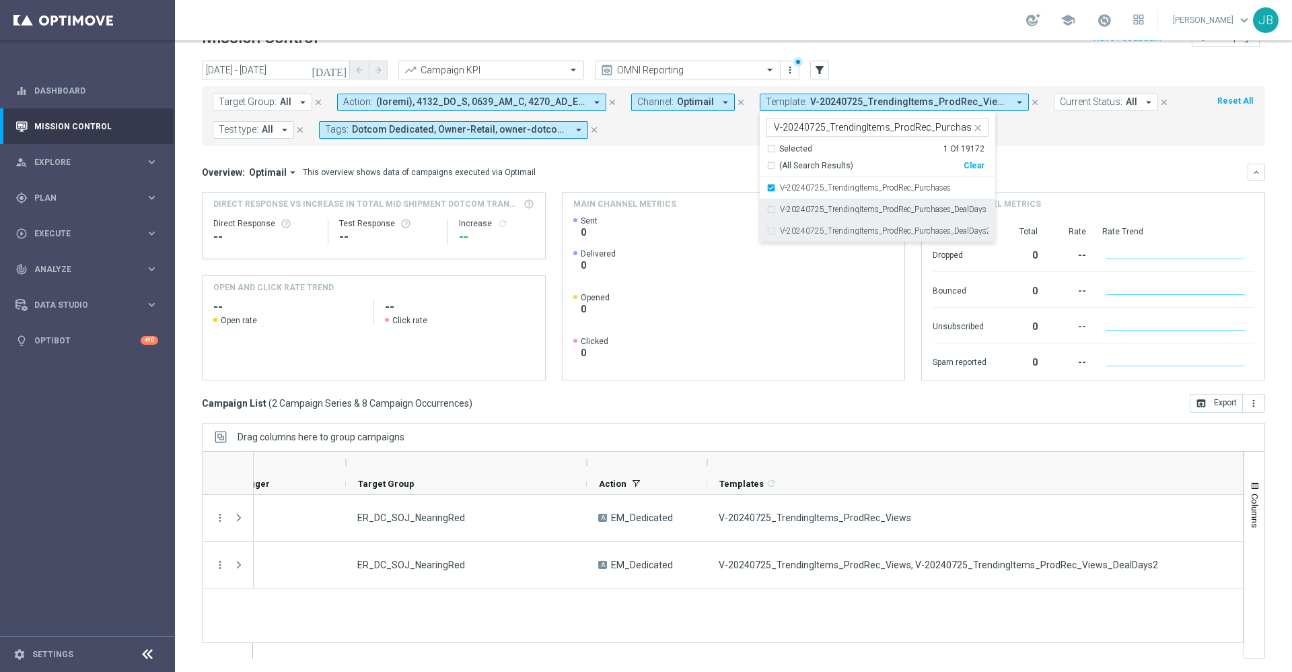
click at [881, 223] on div "V-20240725_TrendingItems_ProdRec_Purchases_DealDays2" at bounding box center [877, 231] width 222 height 22
click at [1027, 169] on div "Overview: Optimail arrow_drop_down This overview shows data of campaigns execut…" at bounding box center [725, 172] width 1046 height 12
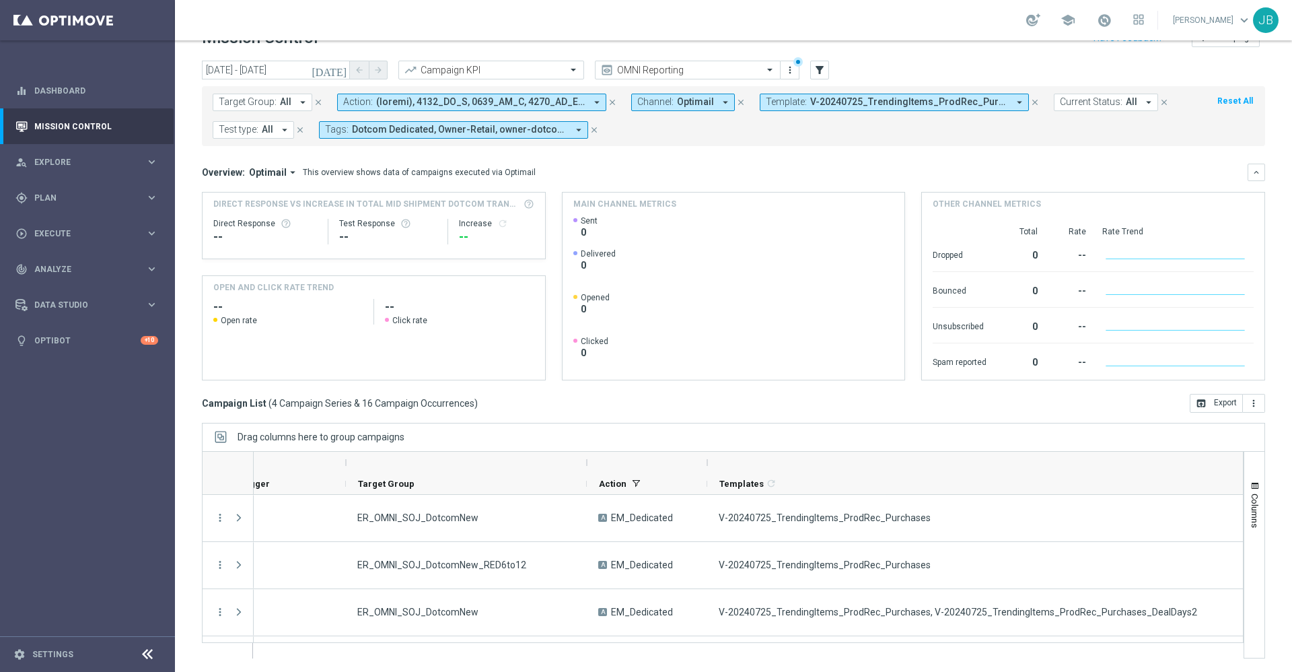
click at [863, 105] on span "V-20240725_TrendingItems_ProdRec_Purchases, V-20240725_TrendingItems_ProdRec_Pu…" at bounding box center [909, 101] width 198 height 11
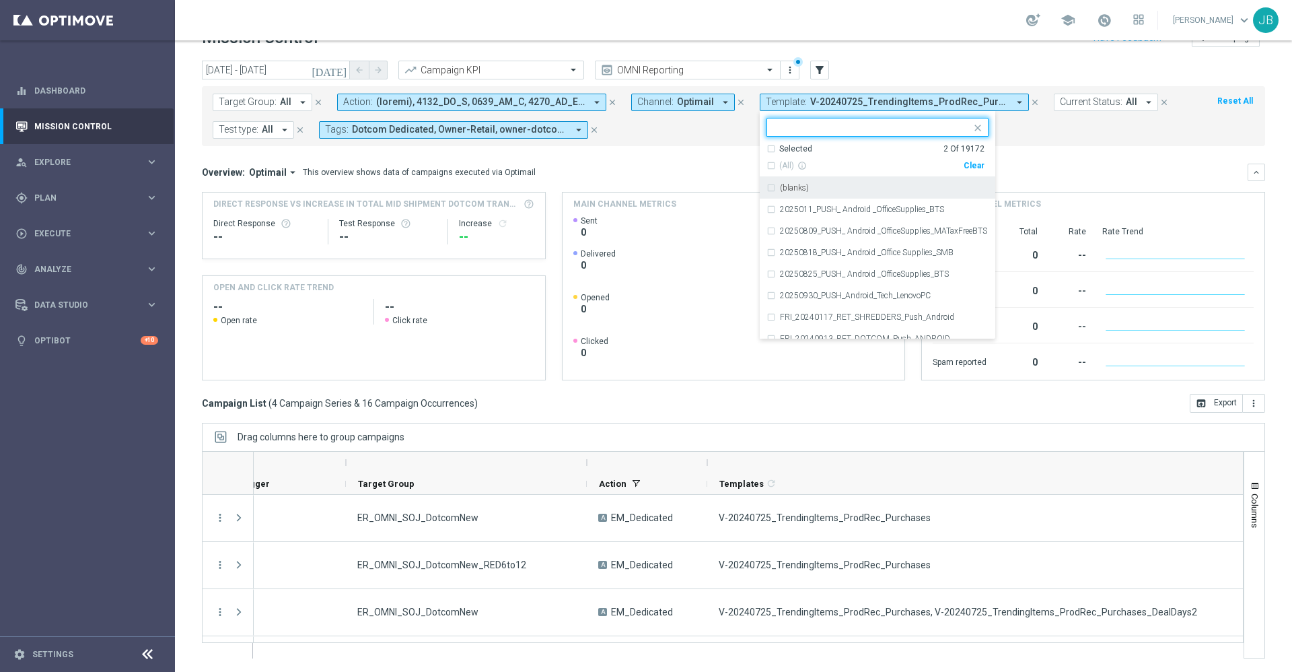
click at [0, 0] on div "Clear" at bounding box center [0, 0] width 0 height 0
click at [848, 118] on div at bounding box center [869, 126] width 204 height 17
paste input "V-ER_SLP_MVC_Milestone_1stRedemption"
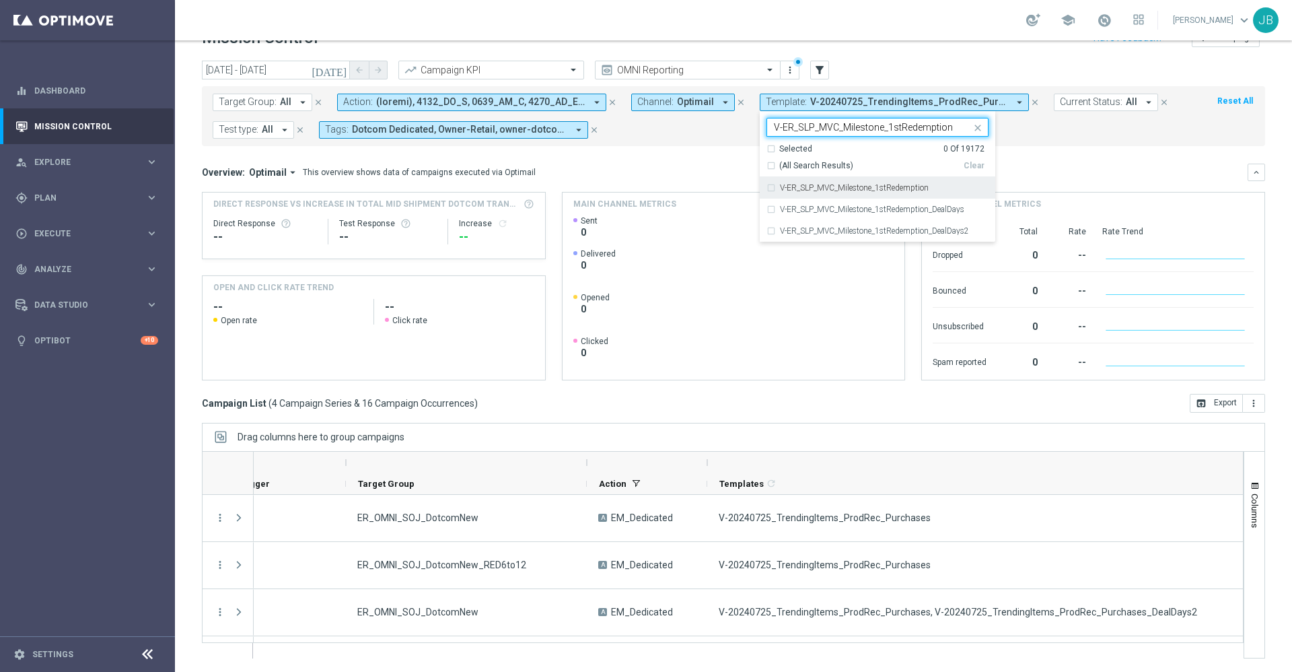
click at [865, 189] on label "V-ER_SLP_MVC_Milestone_1stRedemption" at bounding box center [854, 188] width 149 height 8
type input "V-ER_SLP_MVC_Milestone_1stRedemption"
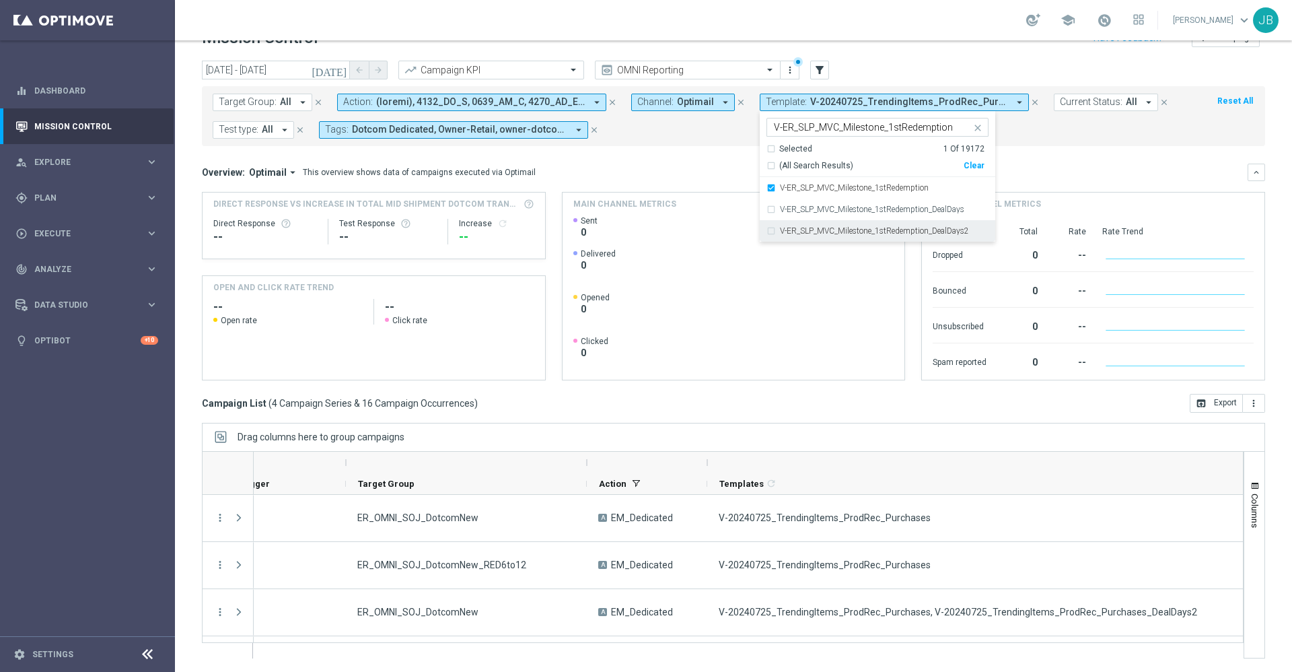
click at [866, 231] on label "V-ER_SLP_MVC_Milestone_1stRedemption_DealDays2" at bounding box center [874, 231] width 189 height 8
click at [1047, 164] on div "Overview: Optimail arrow_drop_down This overview shows data of campaigns execut…" at bounding box center [733, 172] width 1063 height 17
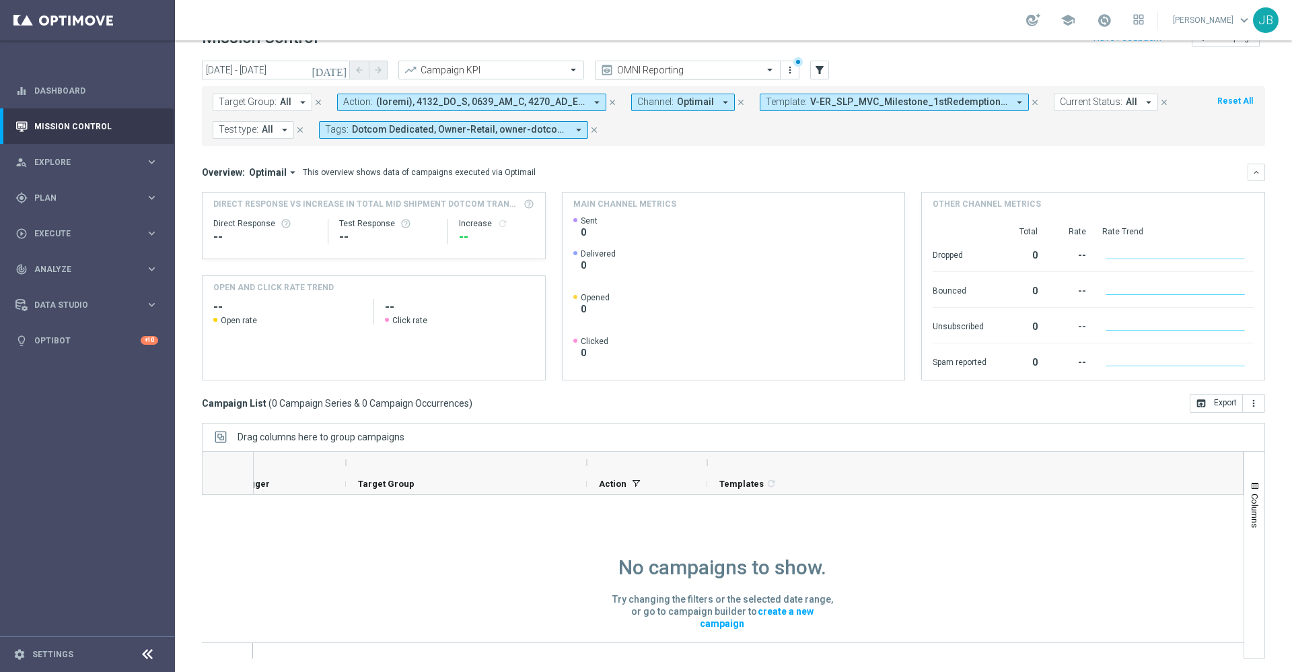
click at [737, 75] on input "text" at bounding box center [674, 70] width 144 height 11
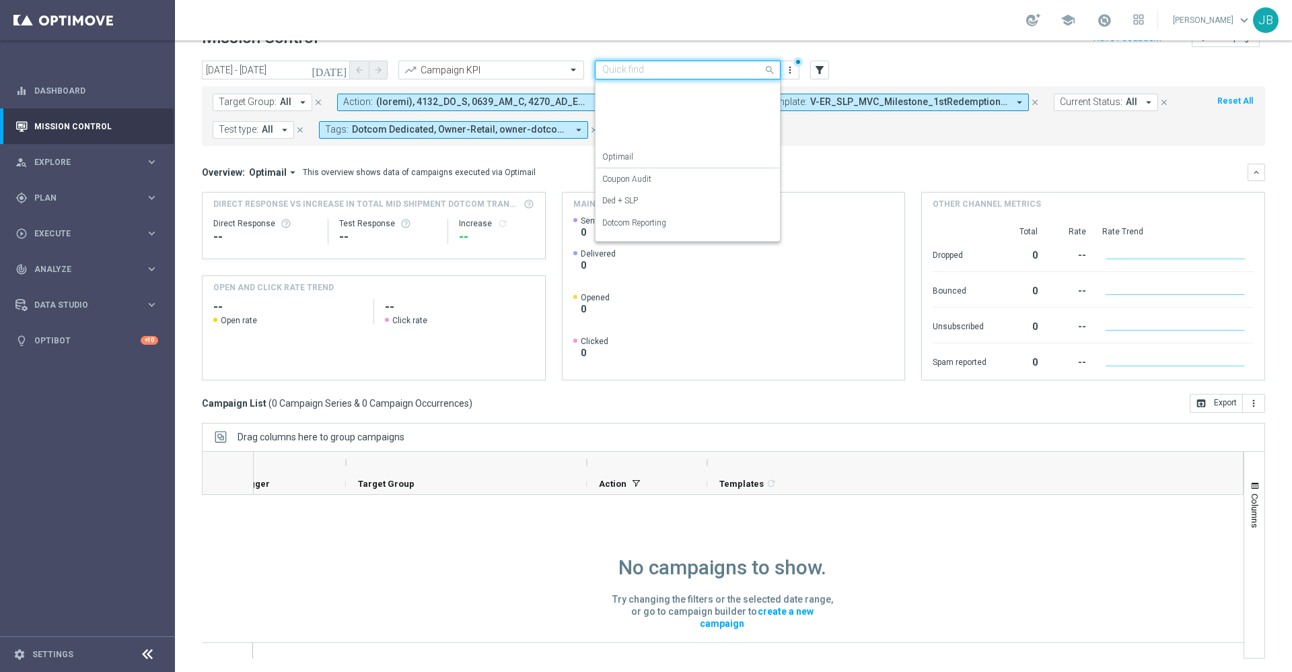
scroll to position [172, 0]
click at [663, 202] on div "SLP Reporting" at bounding box center [687, 206] width 171 height 22
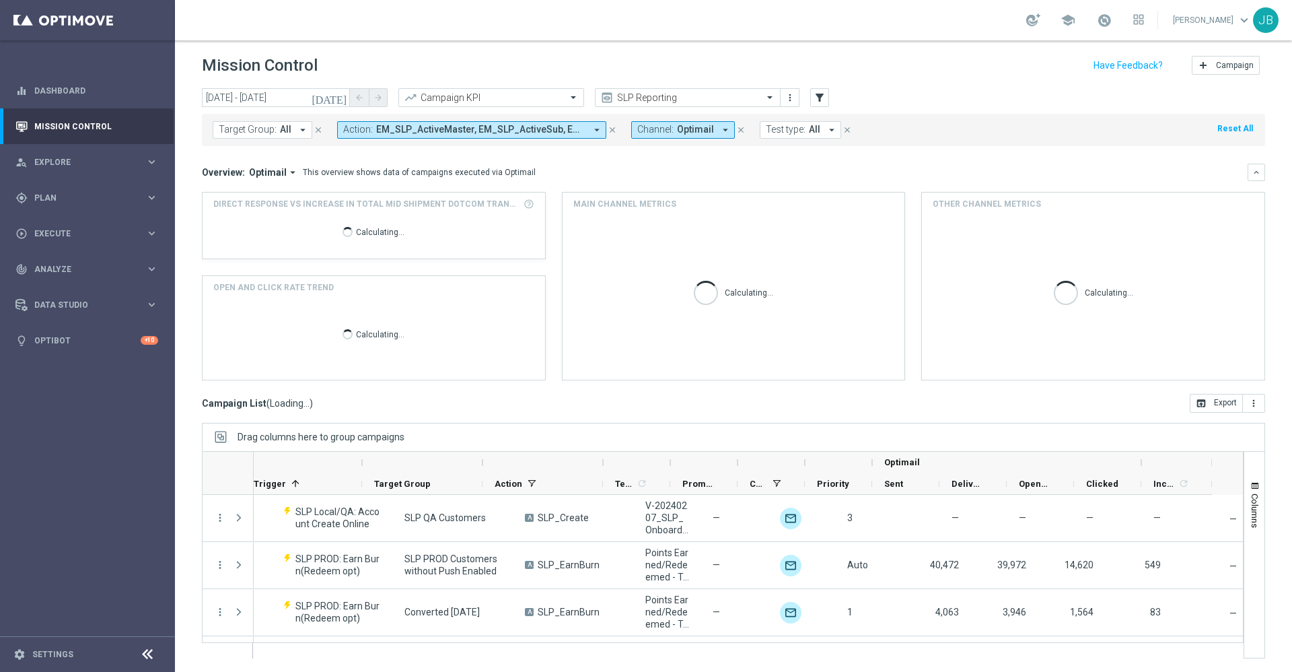
scroll to position [0, 145]
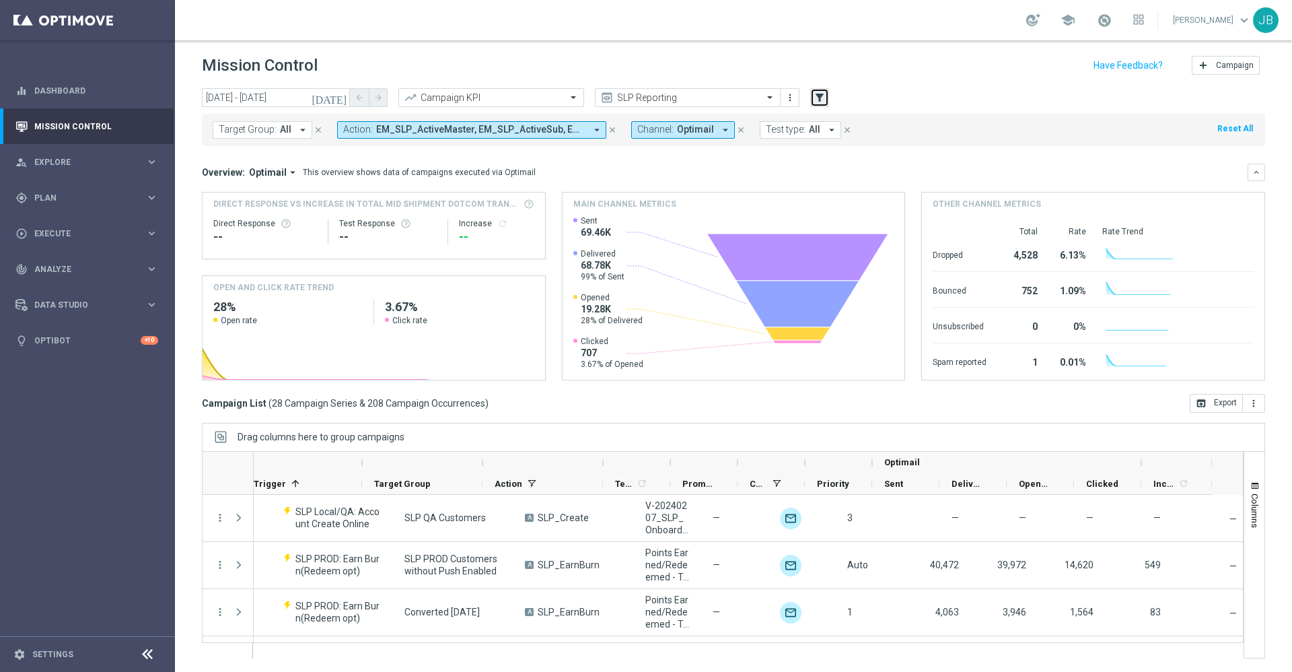
click at [820, 100] on icon "filter_alt" at bounding box center [819, 98] width 12 height 12
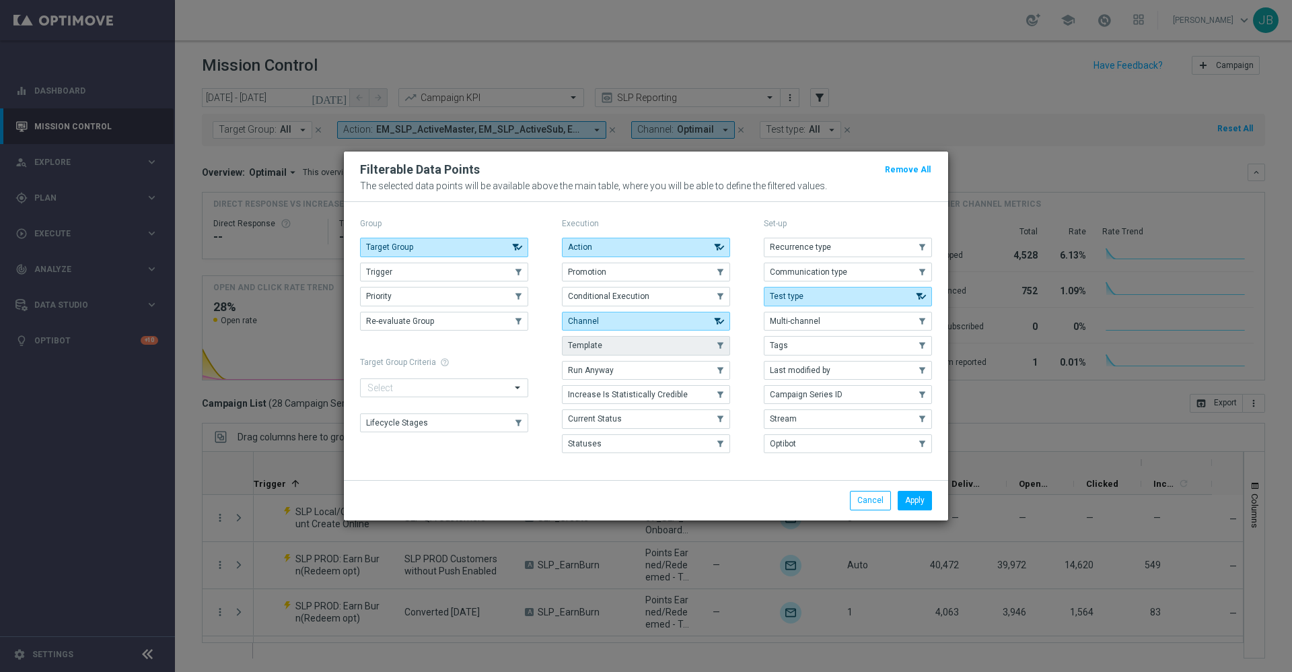
click at [649, 337] on button "Template" at bounding box center [646, 345] width 168 height 19
click at [908, 497] on button "Apply" at bounding box center [915, 500] width 34 height 19
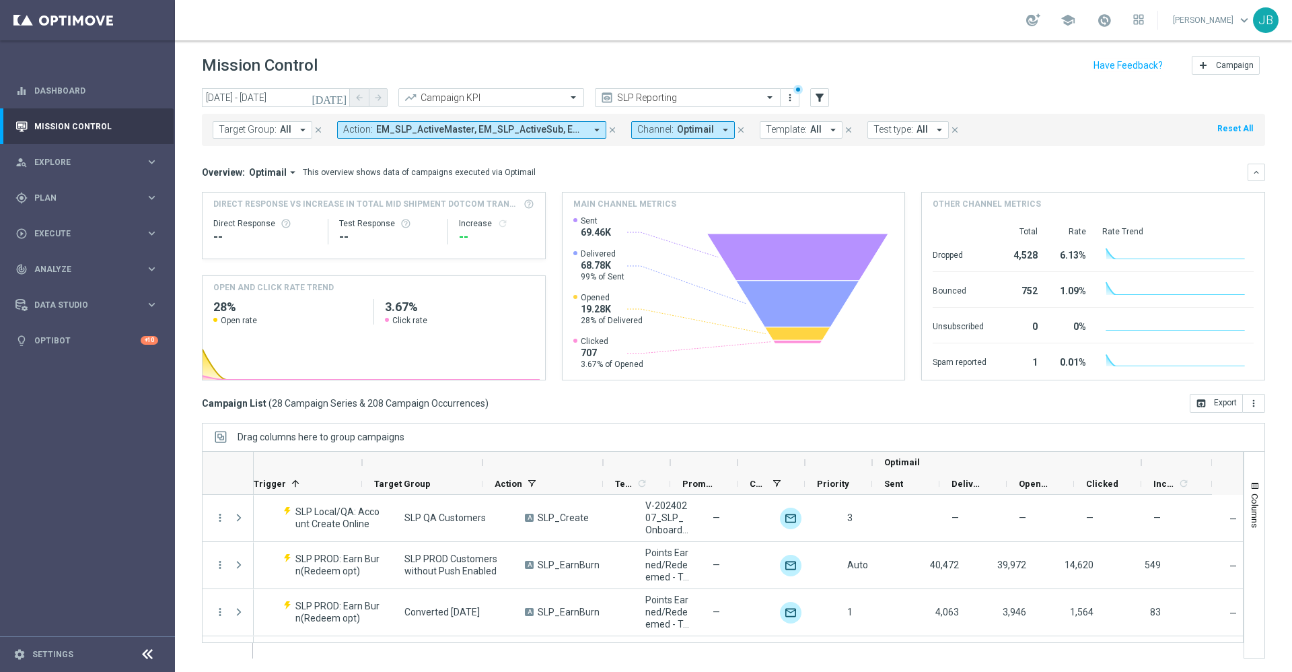
click at [770, 128] on span "Template:" at bounding box center [786, 129] width 41 height 11
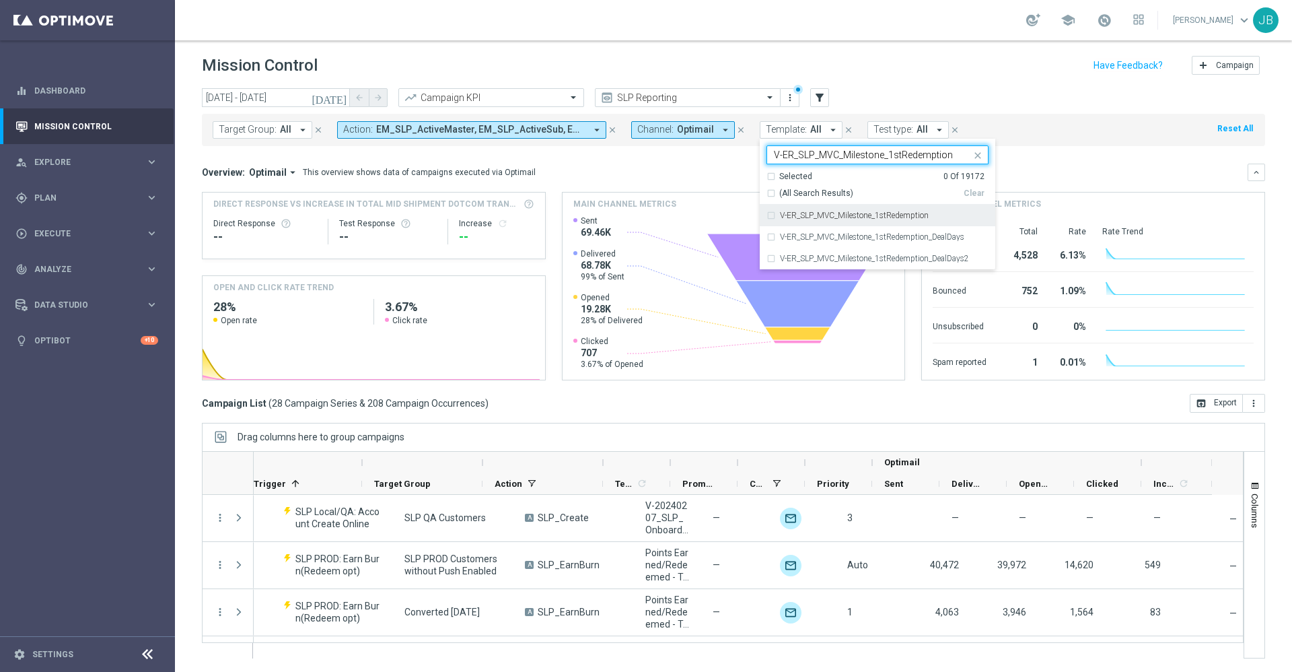
click at [824, 220] on div "V-ER_SLP_MVC_Milestone_1stRedemption" at bounding box center [877, 216] width 222 height 22
type input "V-ER_SLP_MVC_Milestone_1stRedemption"
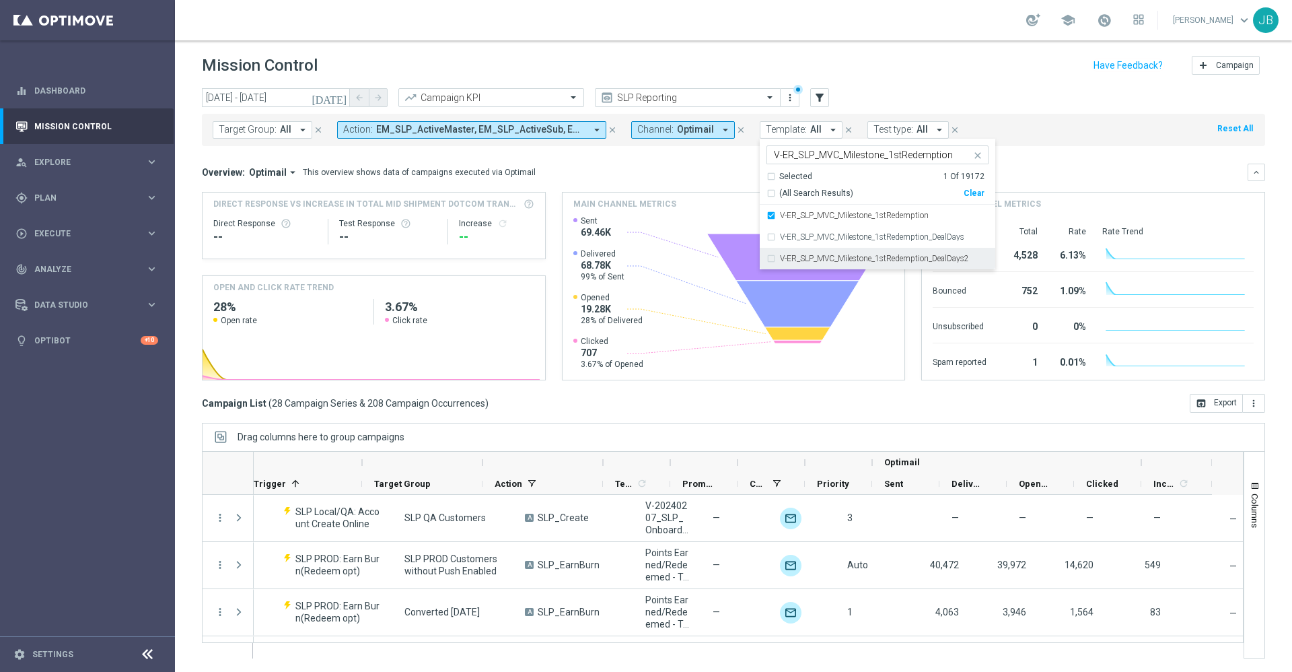
click at [826, 265] on div "V-ER_SLP_MVC_Milestone_1stRedemption_DealDays2" at bounding box center [877, 259] width 222 height 22
click at [1072, 157] on mini-dashboard "Overview: Optimail arrow_drop_down This overview shows data of campaigns execut…" at bounding box center [733, 270] width 1063 height 248
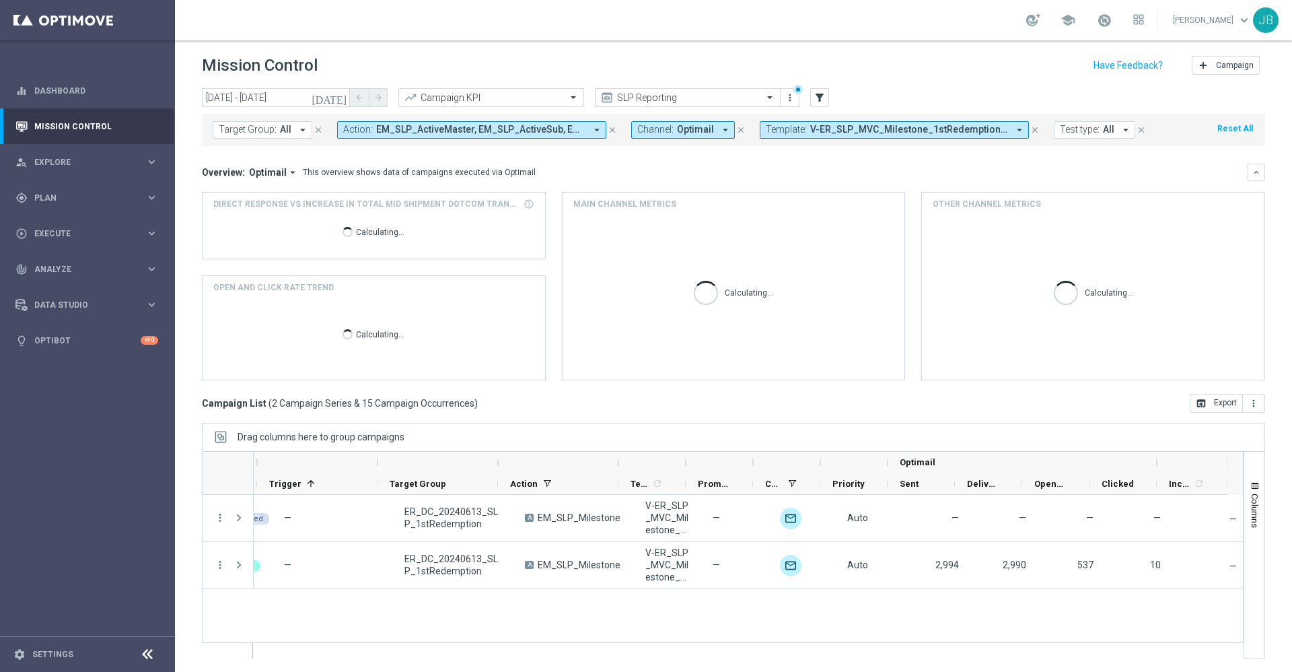
scroll to position [0, 130]
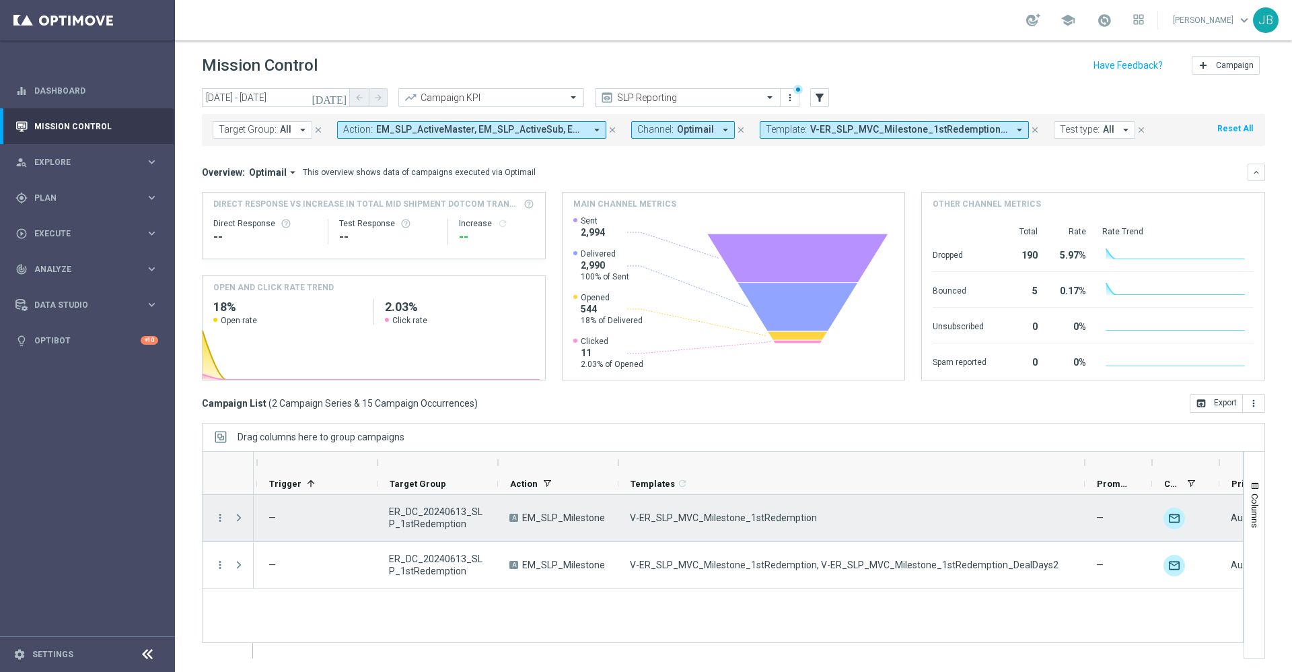
drag, startPoint x: 686, startPoint y: 460, endPoint x: 1085, endPoint y: 513, distance: 402.5
click at [1085, 513] on div at bounding box center [723, 554] width 1042 height 207
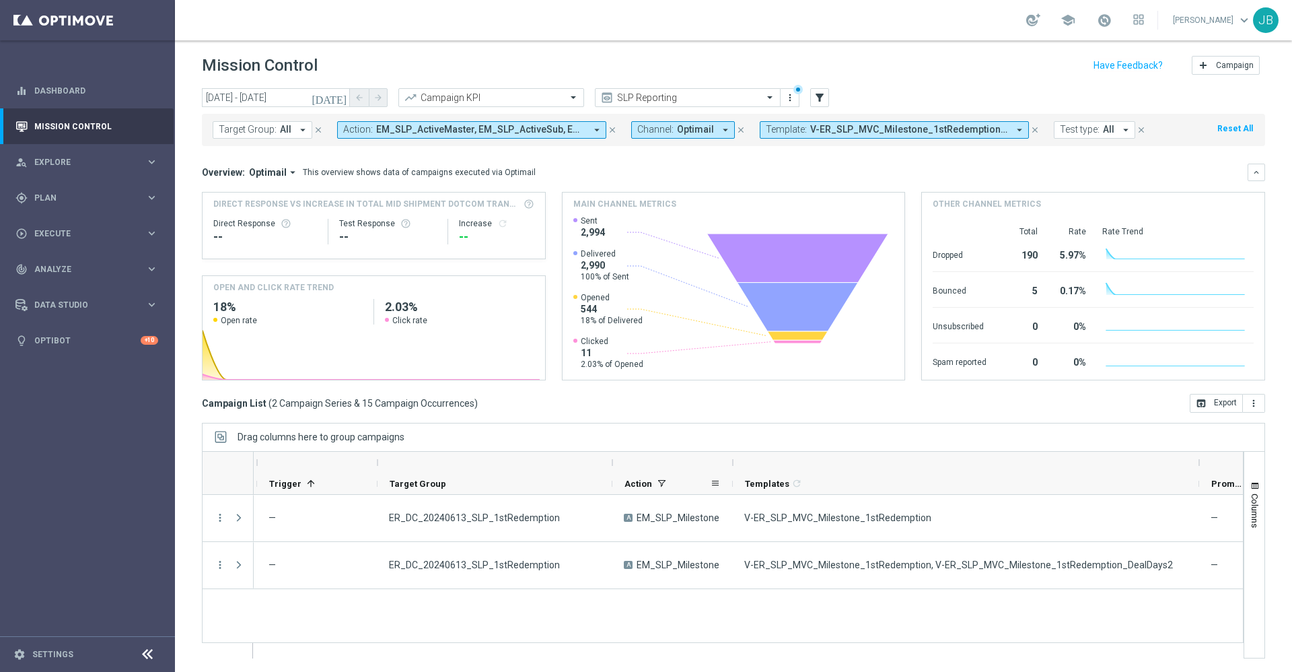
drag, startPoint x: 500, startPoint y: 465, endPoint x: 614, endPoint y: 482, distance: 115.7
click at [614, 482] on div "First in Range" at bounding box center [931, 472] width 1618 height 43
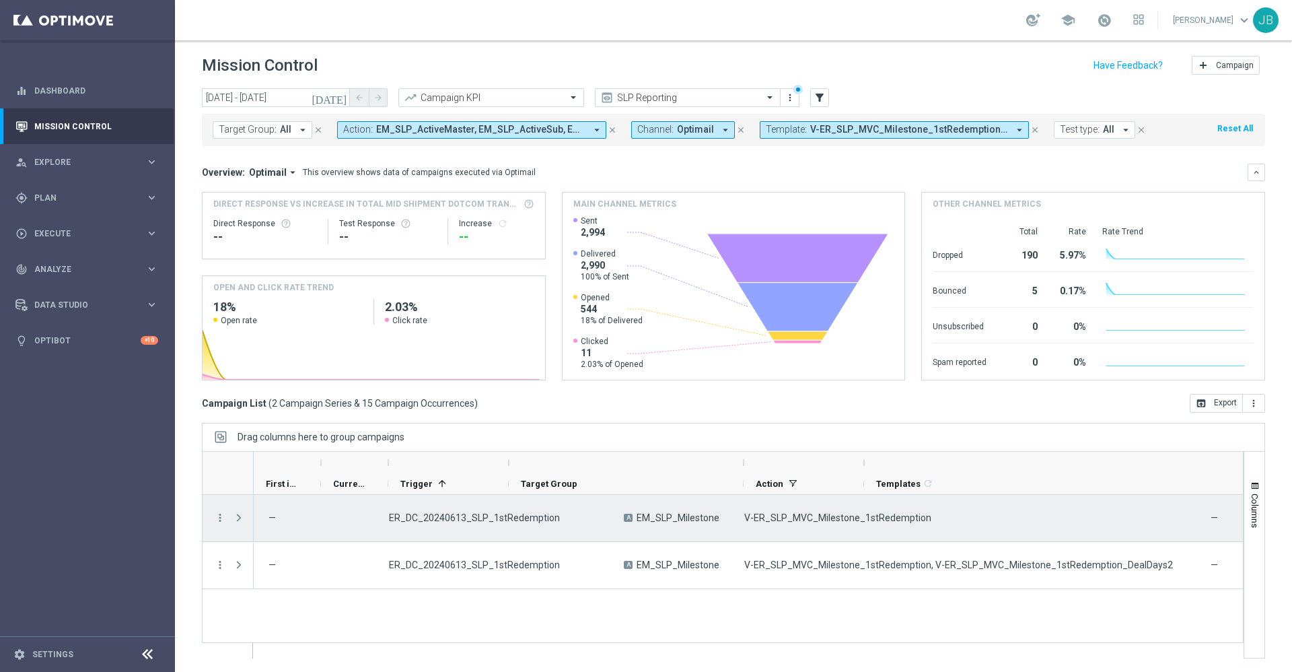
scroll to position [0, 0]
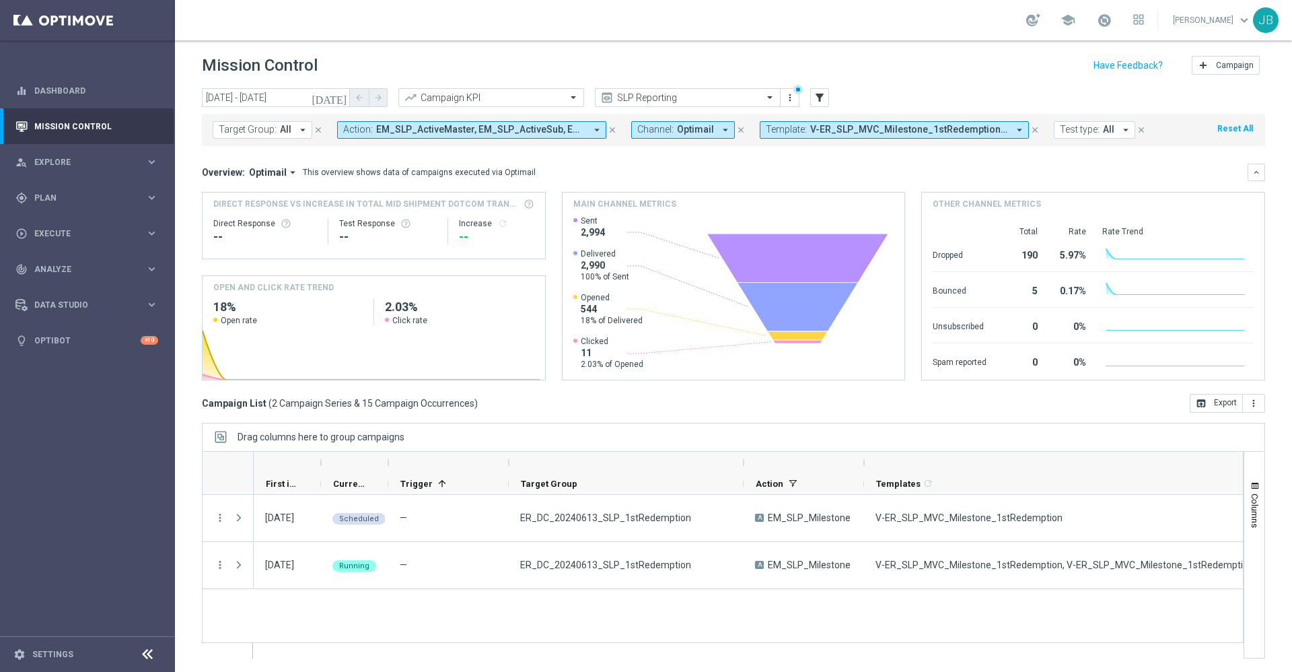
click at [857, 135] on span "V-ER_SLP_MVC_Milestone_1stRedemption, V-ER_SLP_MVC_Milestone_1stRedemption_Deal…" at bounding box center [909, 129] width 198 height 11
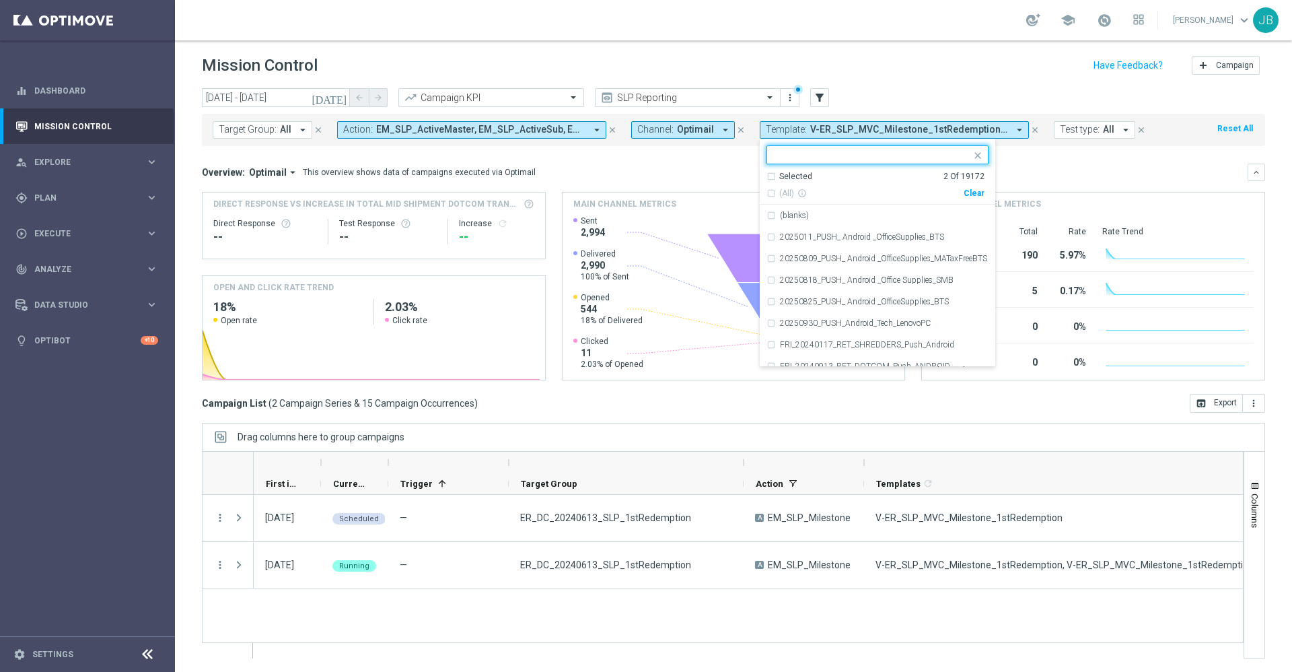
click at [0, 0] on div "Clear" at bounding box center [0, 0] width 0 height 0
click at [904, 156] on input "text" at bounding box center [872, 154] width 197 height 11
paste input "V-ER_SLP_EDU_BPC"
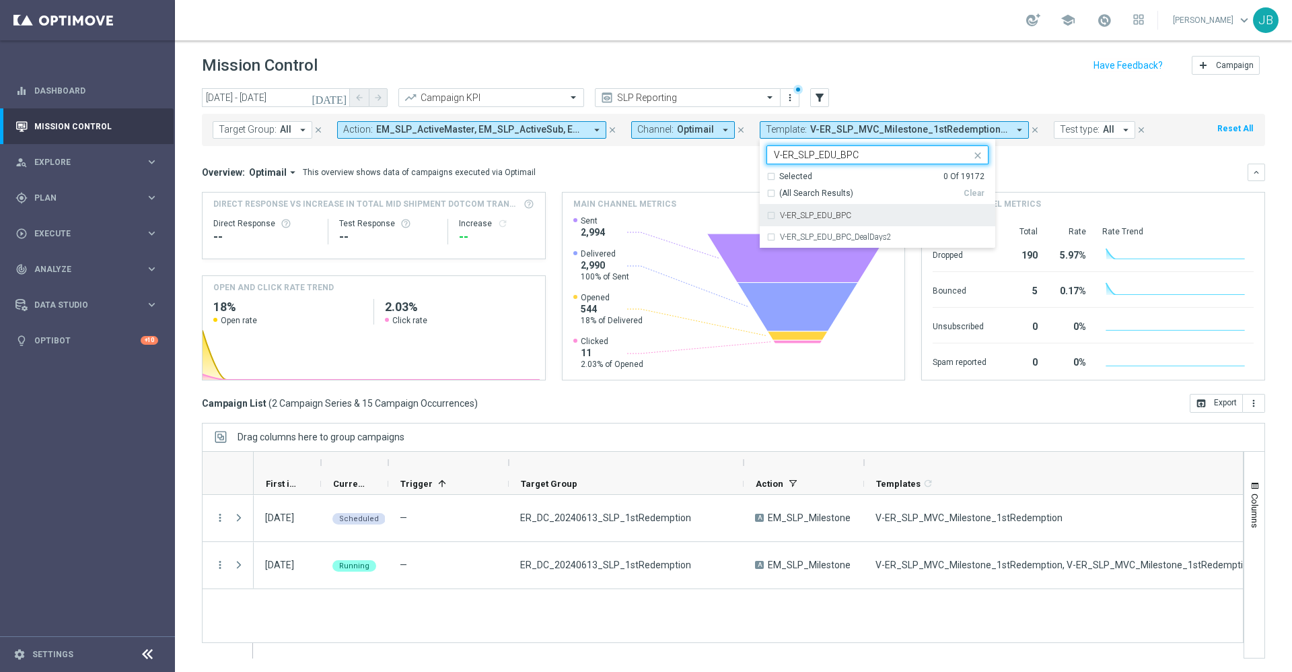
click at [835, 217] on label "V-ER_SLP_EDU_BPC" at bounding box center [815, 215] width 71 height 8
type input "V-ER_SLP_EDU_BPC"
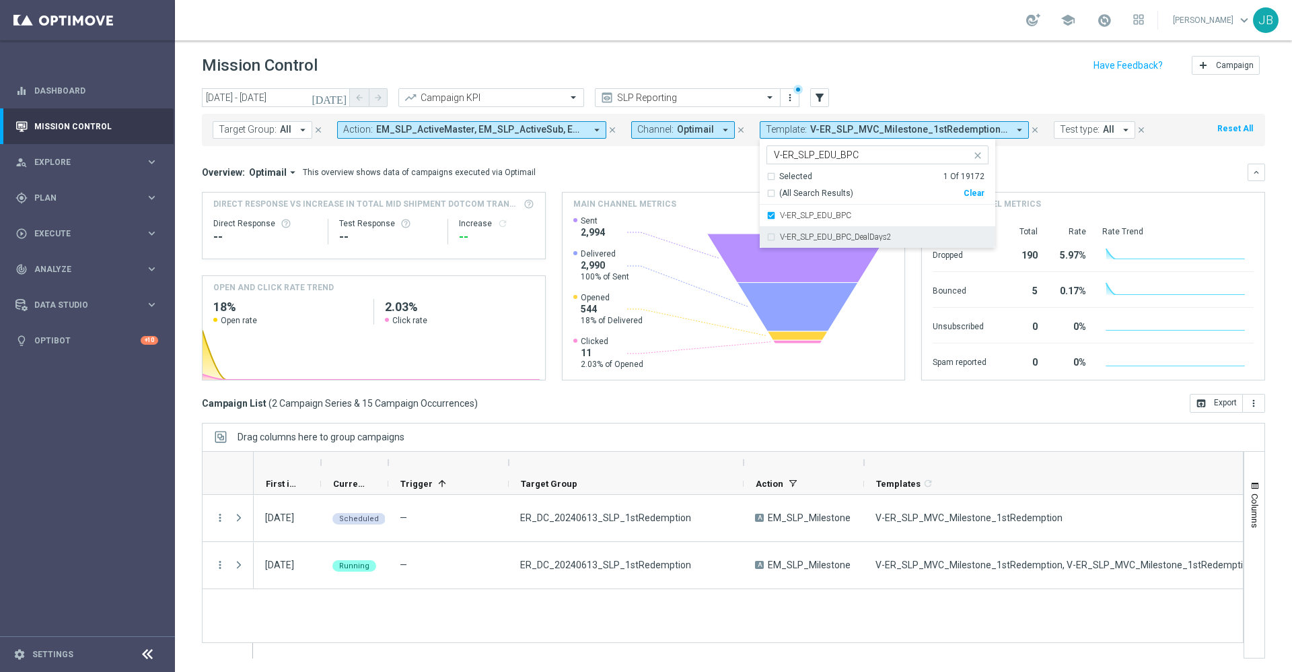
click at [843, 234] on label "V-ER_SLP_EDU_BPC_DealDays2" at bounding box center [836, 237] width 112 height 8
click at [1052, 177] on div "Overview: Optimail arrow_drop_down This overview shows data of campaigns execut…" at bounding box center [725, 172] width 1046 height 12
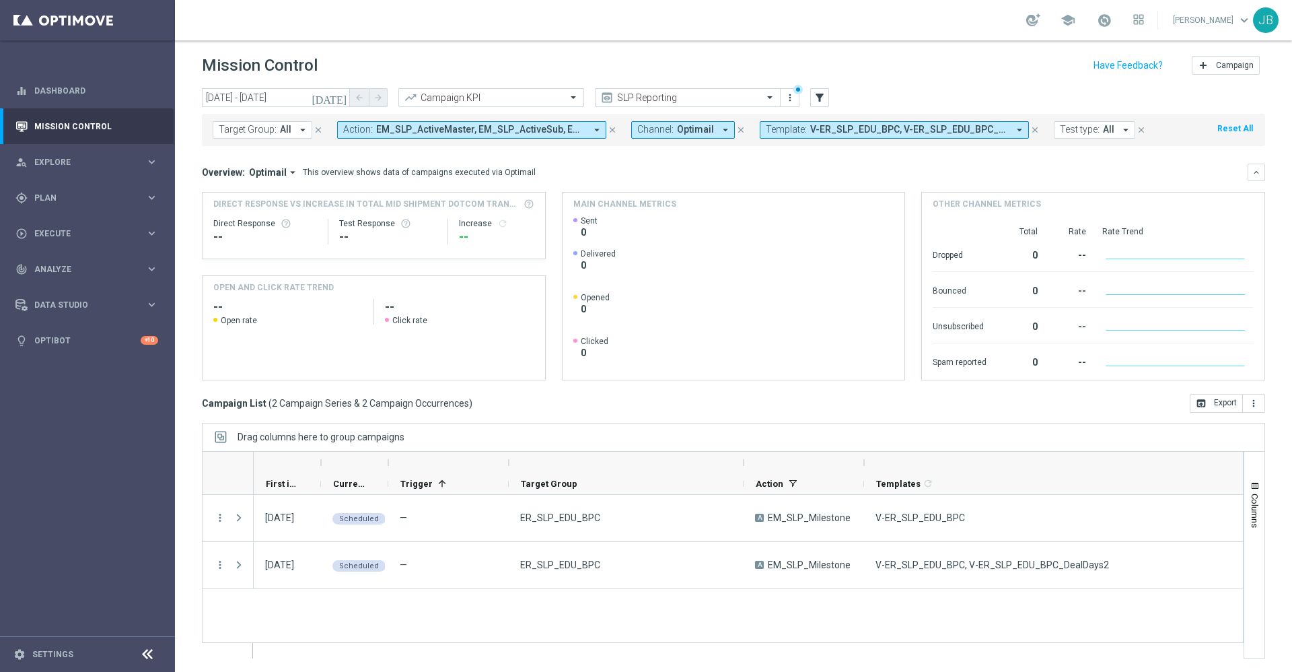
click at [816, 131] on span "V-ER_SLP_EDU_BPC, V-ER_SLP_EDU_BPC_DealDays2" at bounding box center [909, 129] width 198 height 11
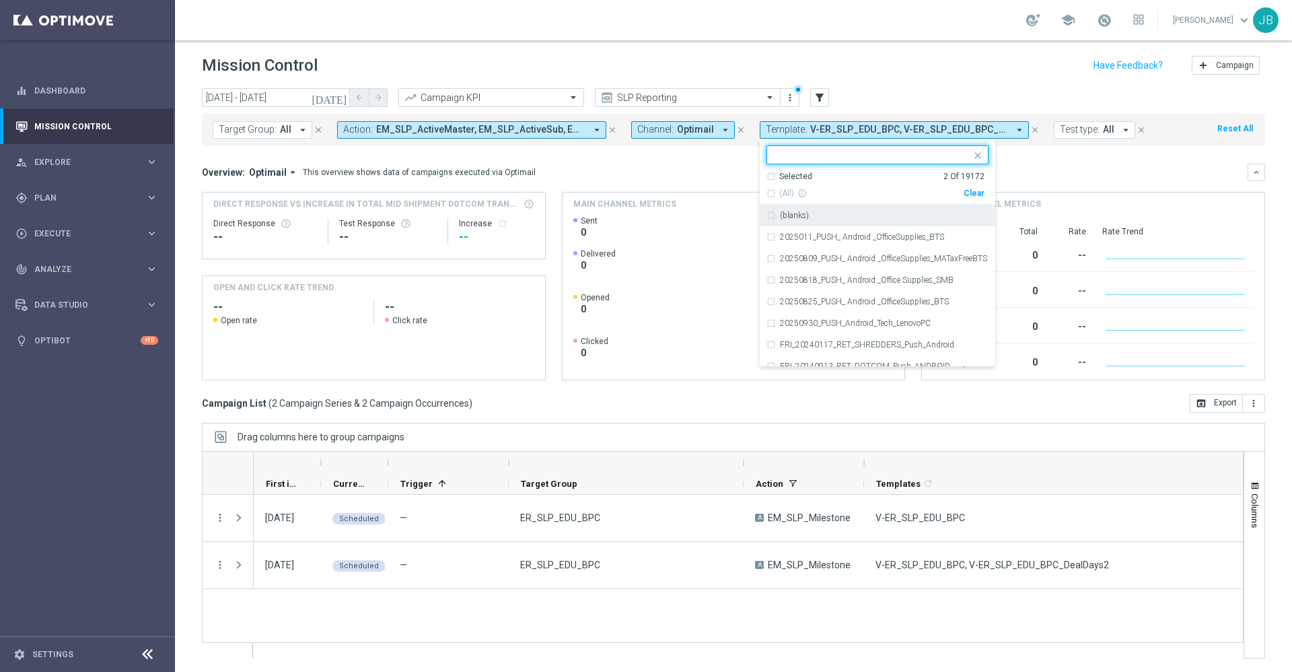
click at [0, 0] on div "Clear" at bounding box center [0, 0] width 0 height 0
click at [893, 157] on input "text" at bounding box center [872, 154] width 197 height 11
paste input "V-ER_SLP_EDU_OfferActivation"
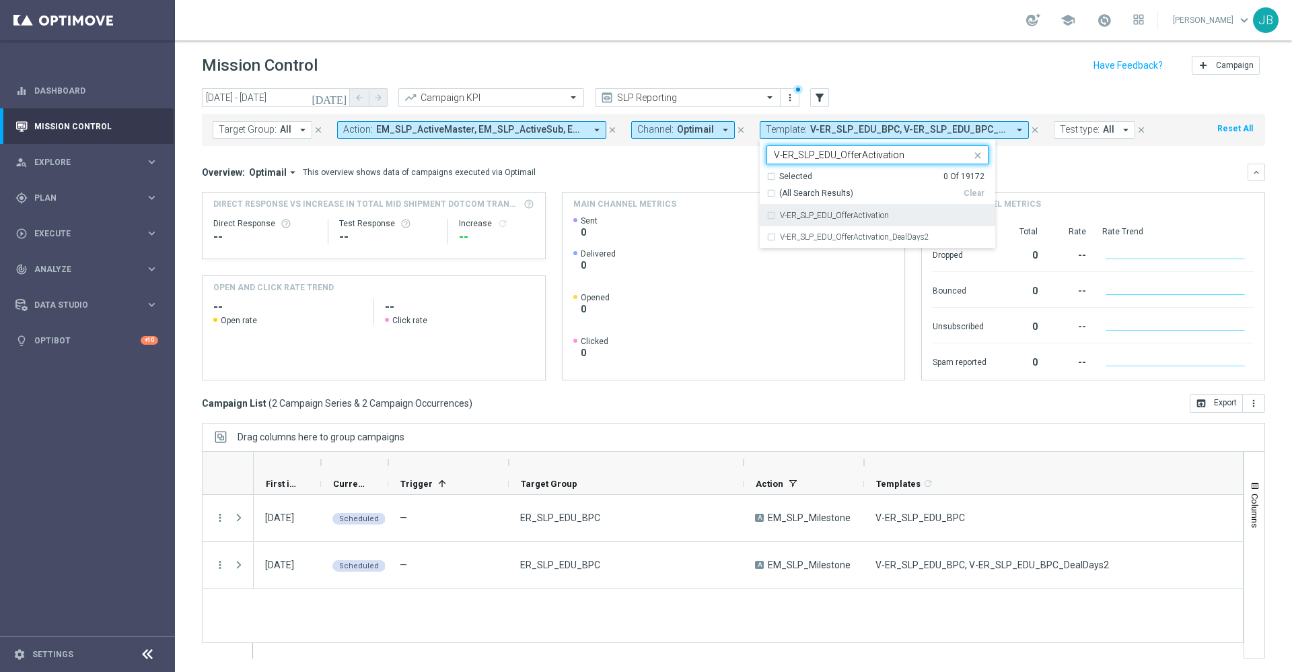
click at [895, 211] on div "V-ER_SLP_EDU_OfferActivation" at bounding box center [884, 215] width 209 height 8
type input "V-ER_SLP_EDU_OfferActivation"
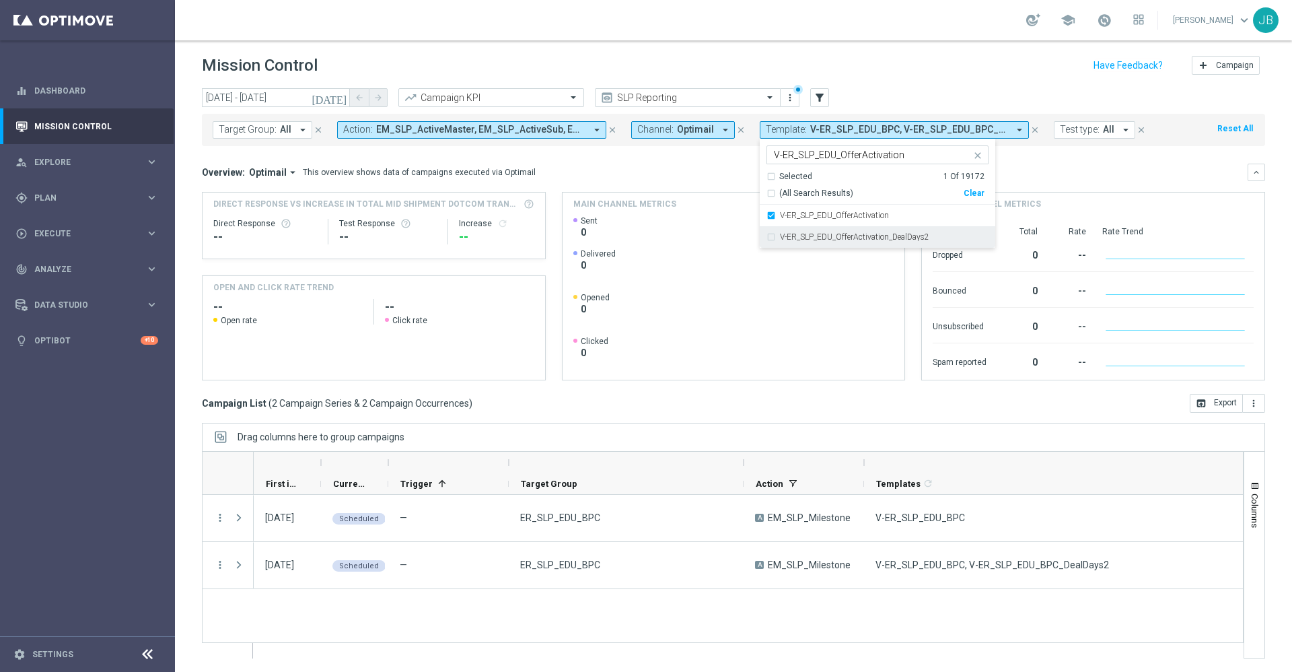
click at [897, 236] on label "V-ER_SLP_EDU_OfferActivation_DealDays2" at bounding box center [854, 237] width 149 height 8
click at [1079, 174] on div "Overview: Optimail arrow_drop_down This overview shows data of campaigns execut…" at bounding box center [725, 172] width 1046 height 12
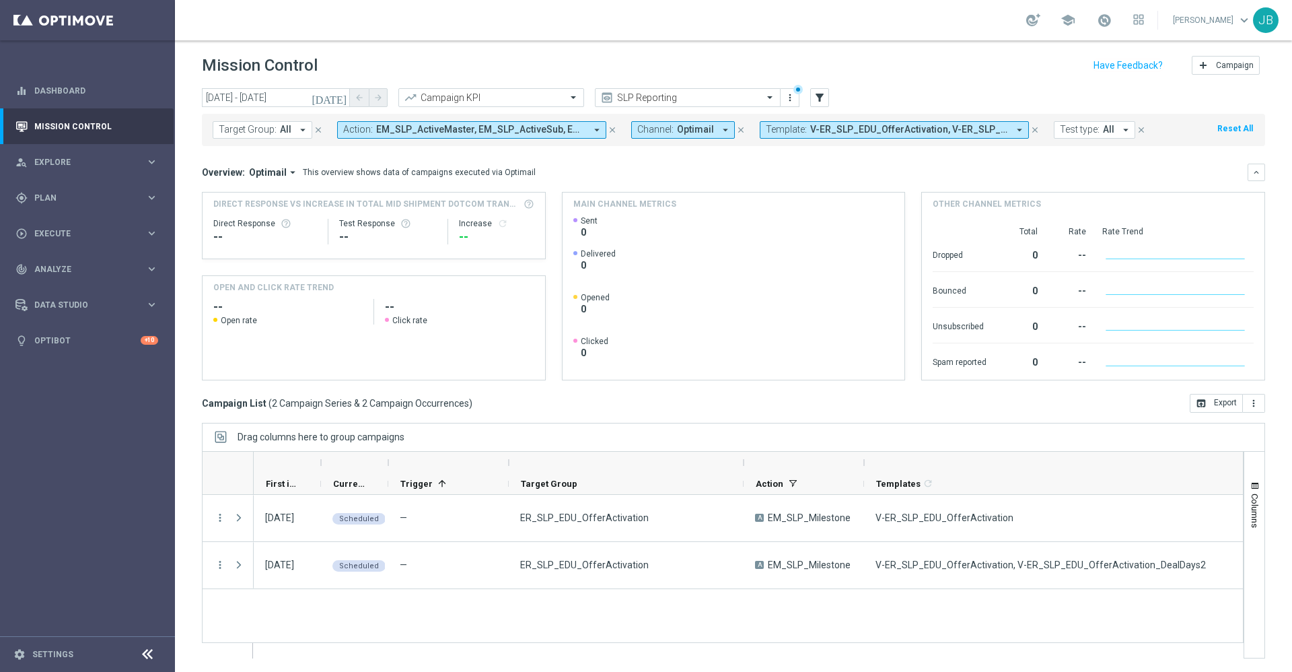
click at [849, 135] on span "V-ER_SLP_EDU_OfferActivation, V-ER_SLP_EDU_OfferActivation_DealDays2" at bounding box center [909, 129] width 198 height 11
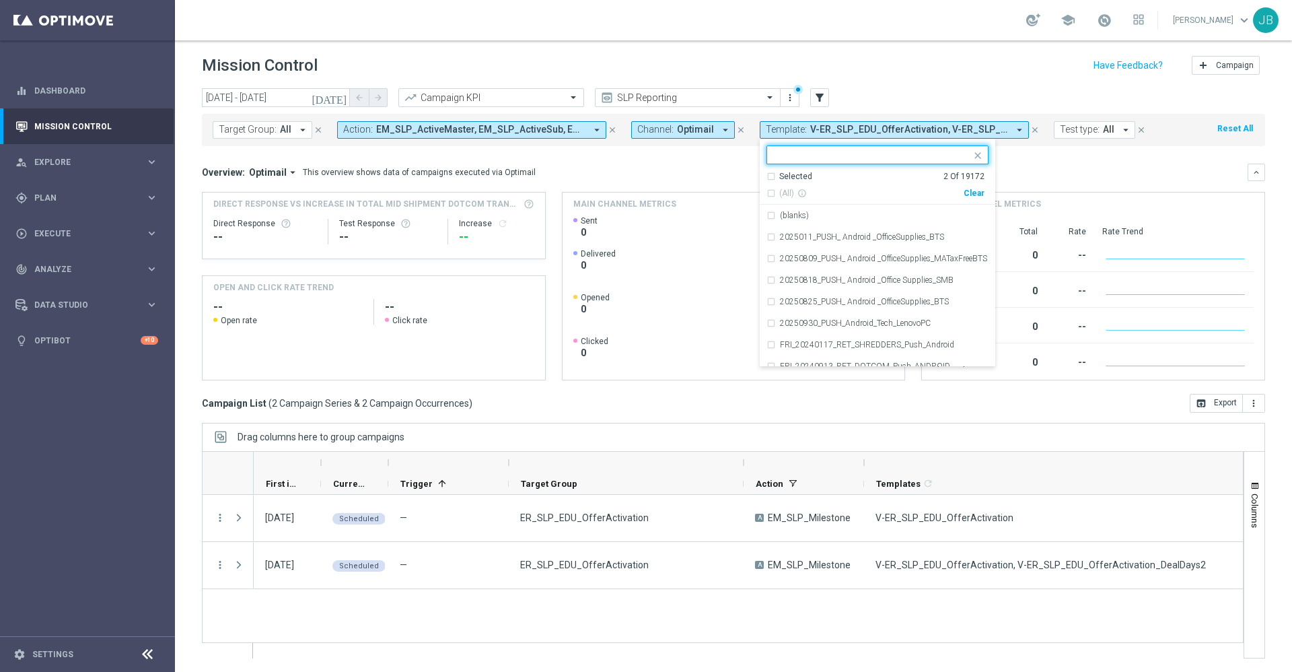
click at [0, 0] on div "Clear" at bounding box center [0, 0] width 0 height 0
click at [892, 157] on input "text" at bounding box center [872, 154] width 197 height 11
paste input "Loyalty Monthly Summary_Final_Recurring"
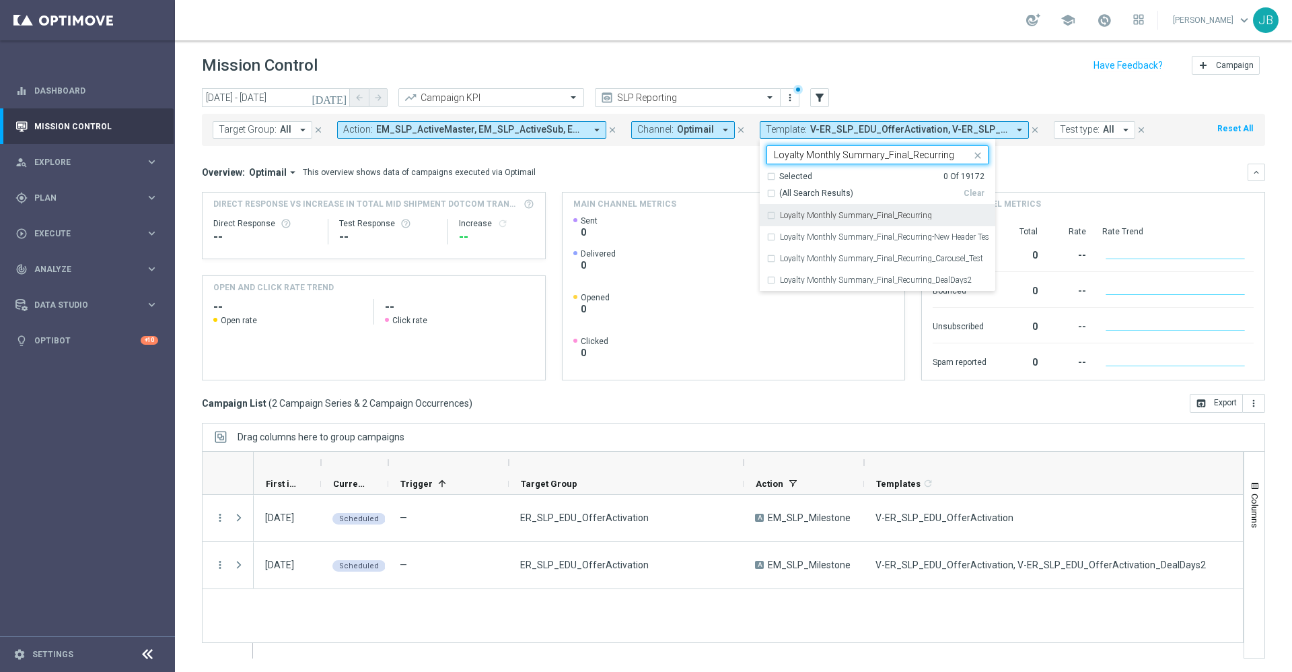
click at [891, 213] on label "Loyalty Monthly Summary_Final_Recurring" at bounding box center [856, 215] width 152 height 8
type input "Loyalty Monthly Summary_Final_Recurring"
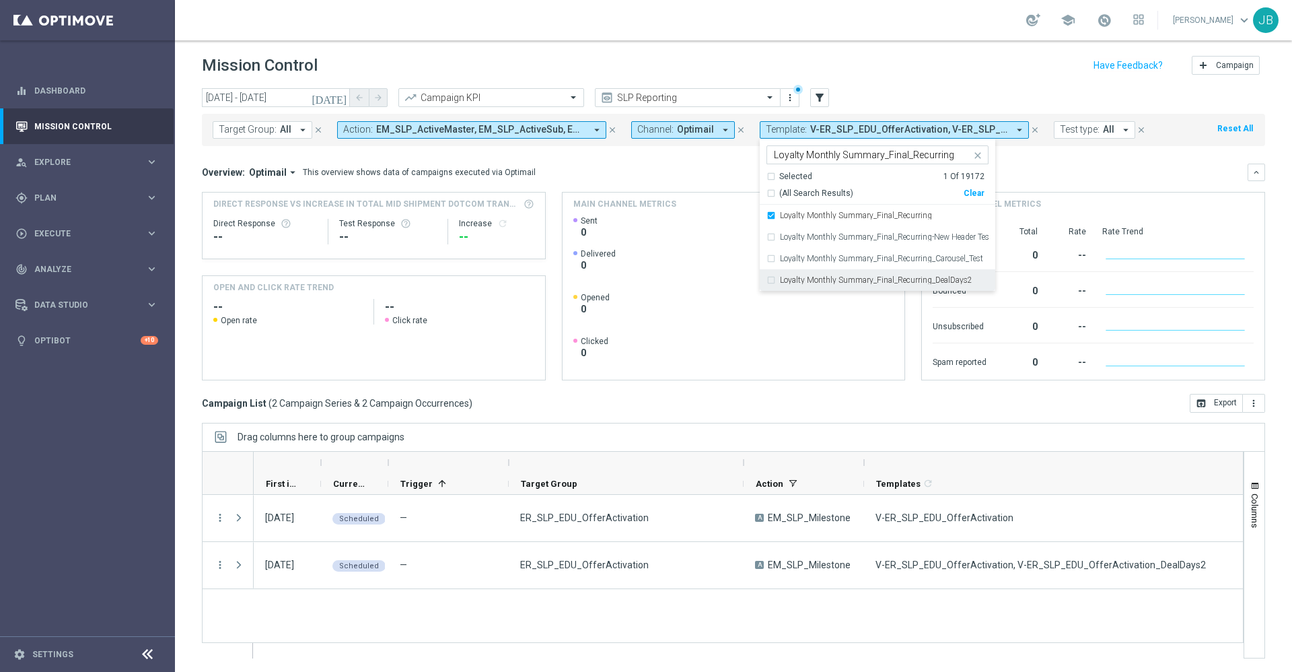
click at [896, 274] on div "Loyalty Monthly Summary_Final_Recurring_DealDays2" at bounding box center [877, 280] width 222 height 22
click at [1034, 175] on div "Overview: Optimail arrow_drop_down This overview shows data of campaigns execut…" at bounding box center [725, 172] width 1046 height 12
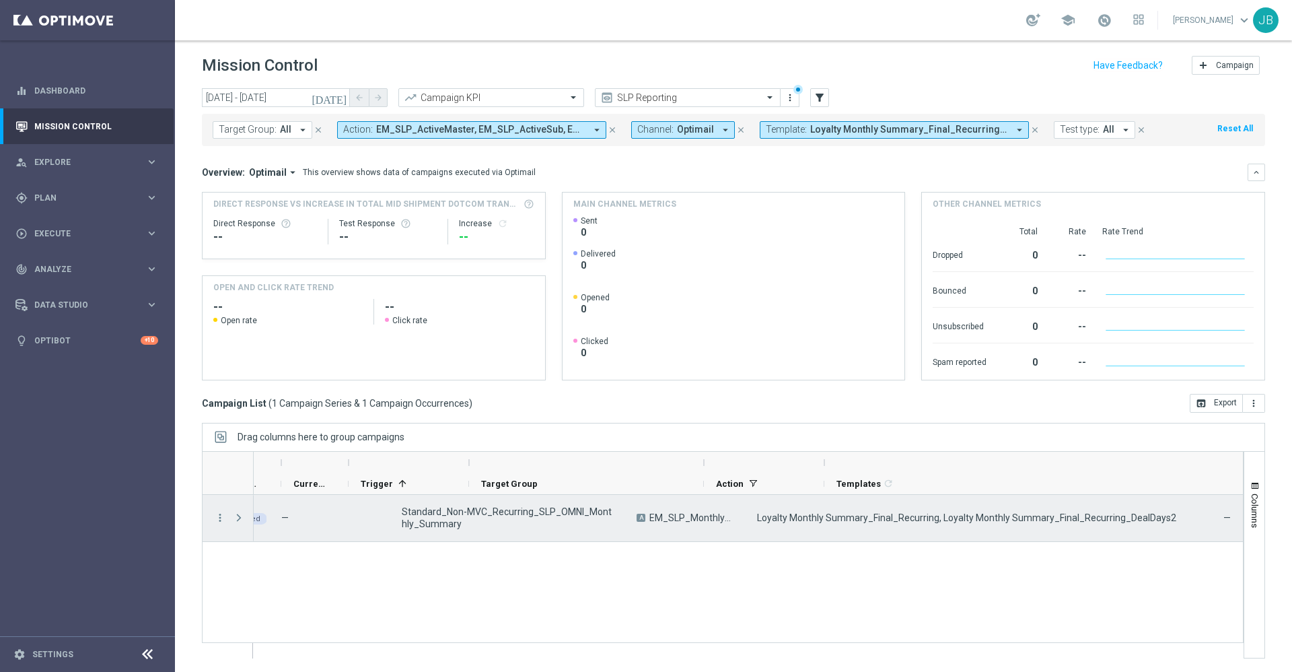
scroll to position [0, 22]
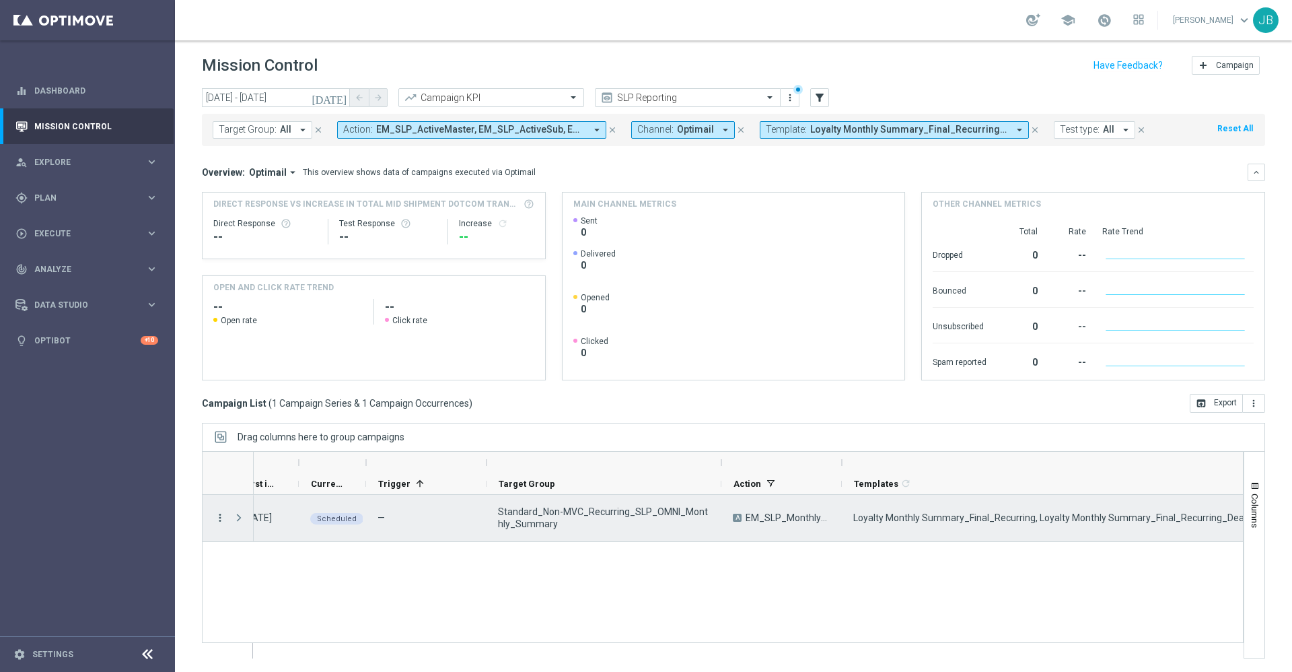
click at [220, 518] on icon "more_vert" at bounding box center [220, 517] width 12 height 12
click at [267, 524] on span "Campaign Details" at bounding box center [280, 525] width 68 height 9
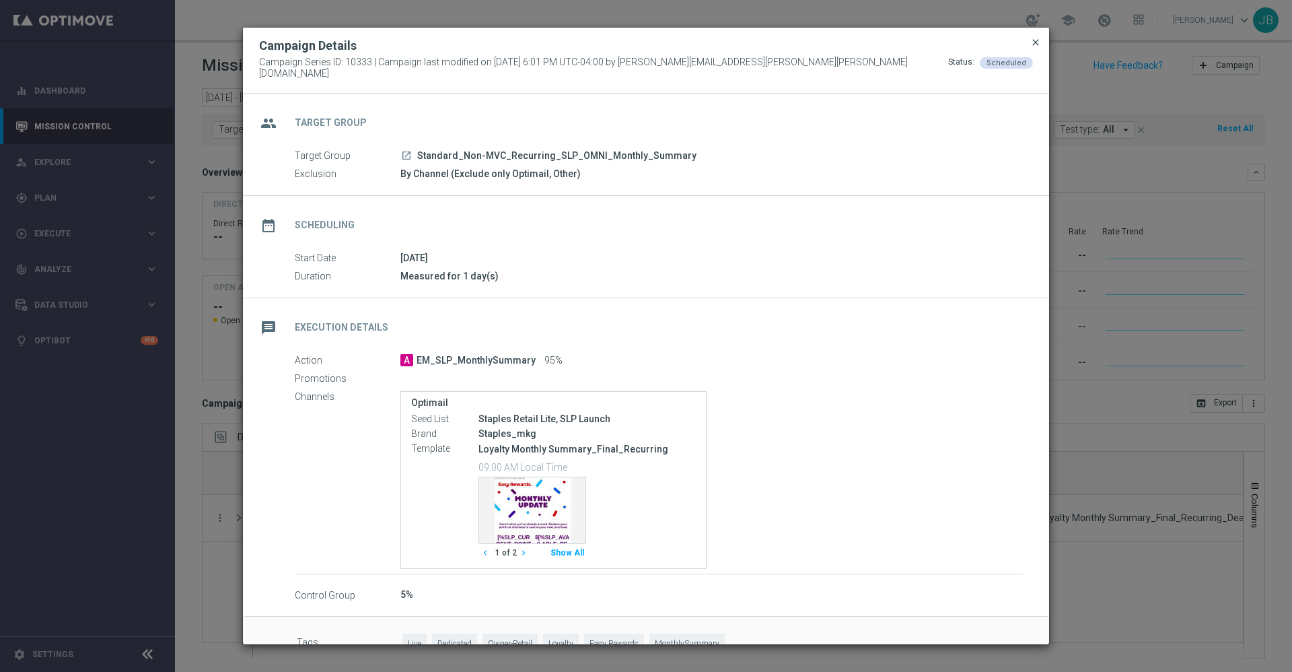
click at [1037, 48] on span "close" at bounding box center [1035, 42] width 11 height 11
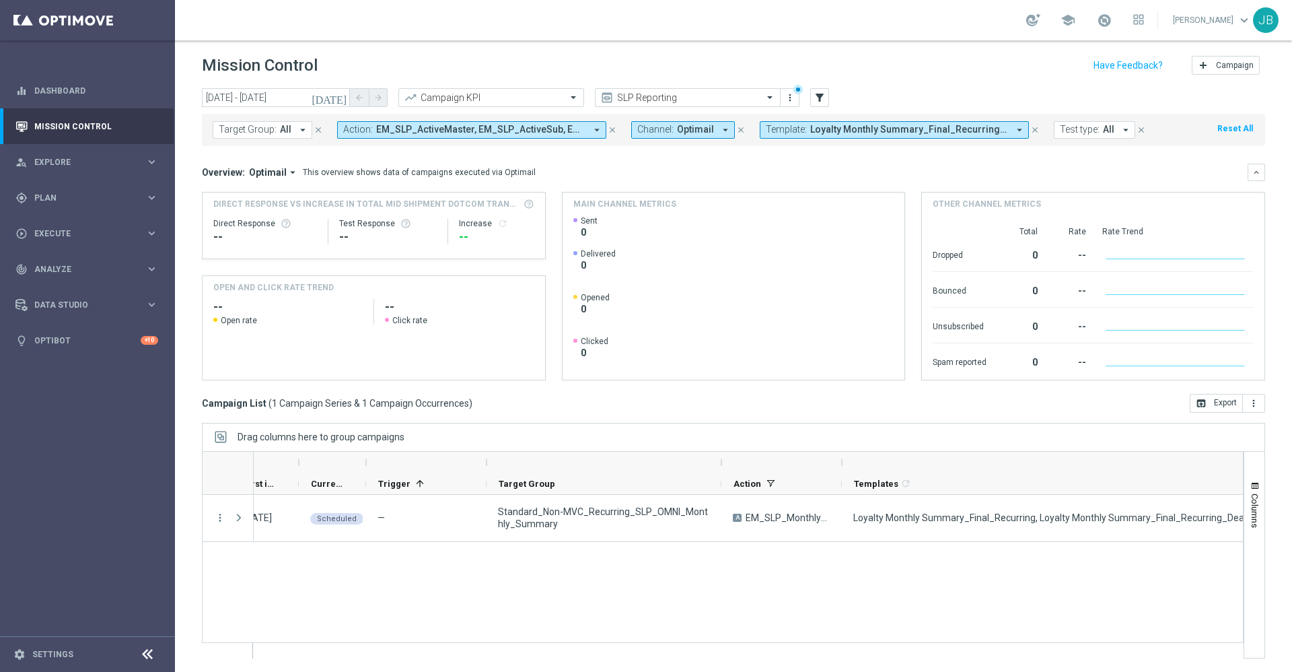
click at [858, 129] on span "Loyalty Monthly Summary_Final_Recurring, Loyalty Monthly Summary_Final_Recurrin…" at bounding box center [909, 129] width 198 height 11
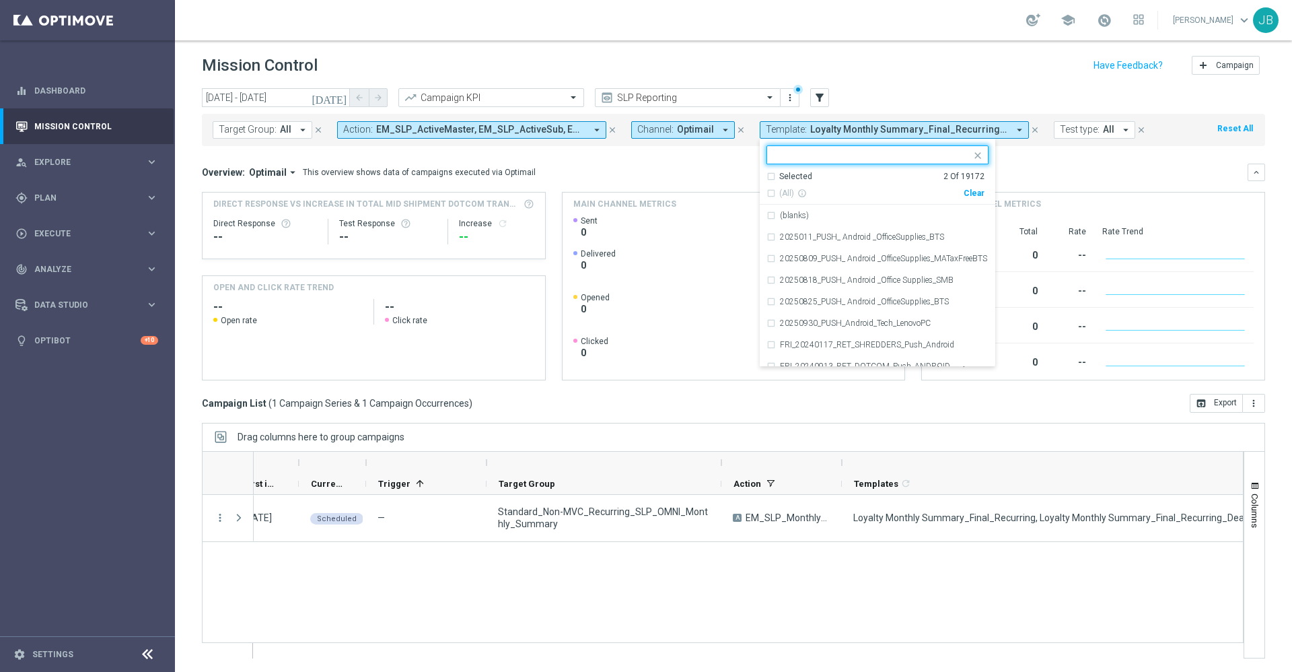
click at [0, 0] on div "Clear" at bounding box center [0, 0] width 0 height 0
click at [838, 139] on div "Selected 0 Of 19172 (All) info_outline Clear (blanks) 2025011_PUSH_ Android _Of…" at bounding box center [877, 253] width 235 height 228
click at [832, 150] on input "text" at bounding box center [872, 154] width 197 height 11
paste input "V-ED_SLP_20250224_Anniversary_NonMVC"
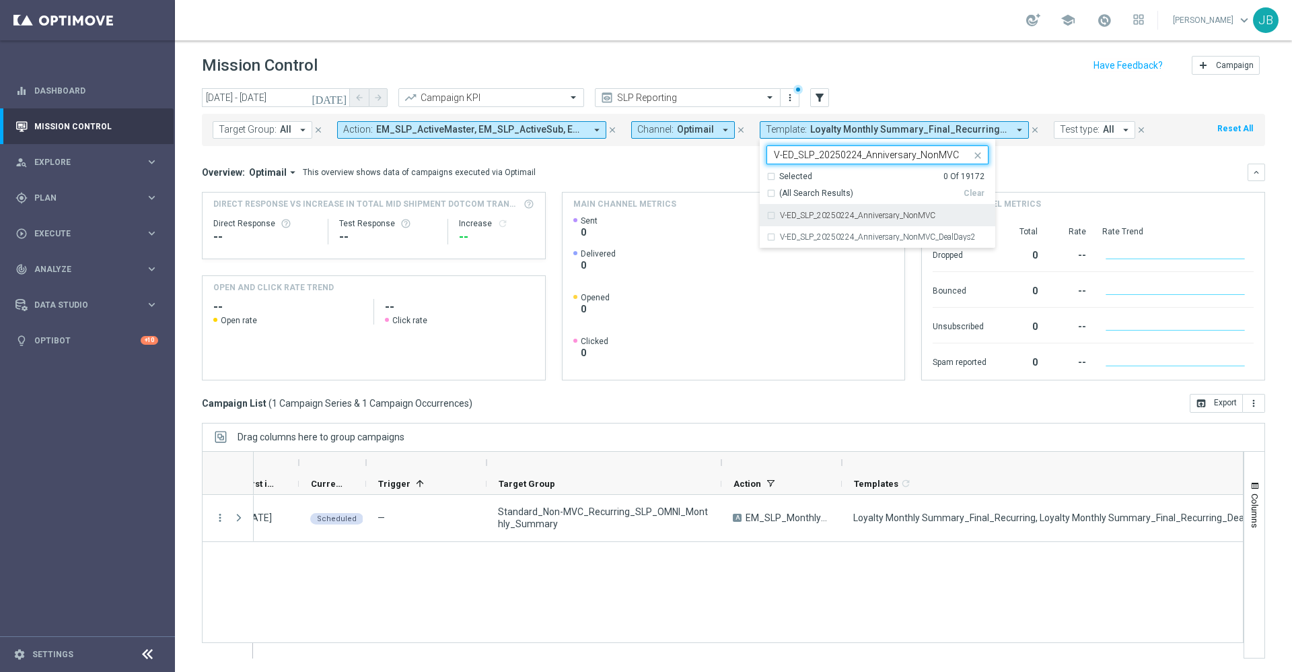
click at [855, 212] on label "V-ED_SLP_20250224_Anniversary_NonMVC" at bounding box center [857, 215] width 155 height 8
type input "V-ED_SLP_20250224_Anniversary_NonMVC"
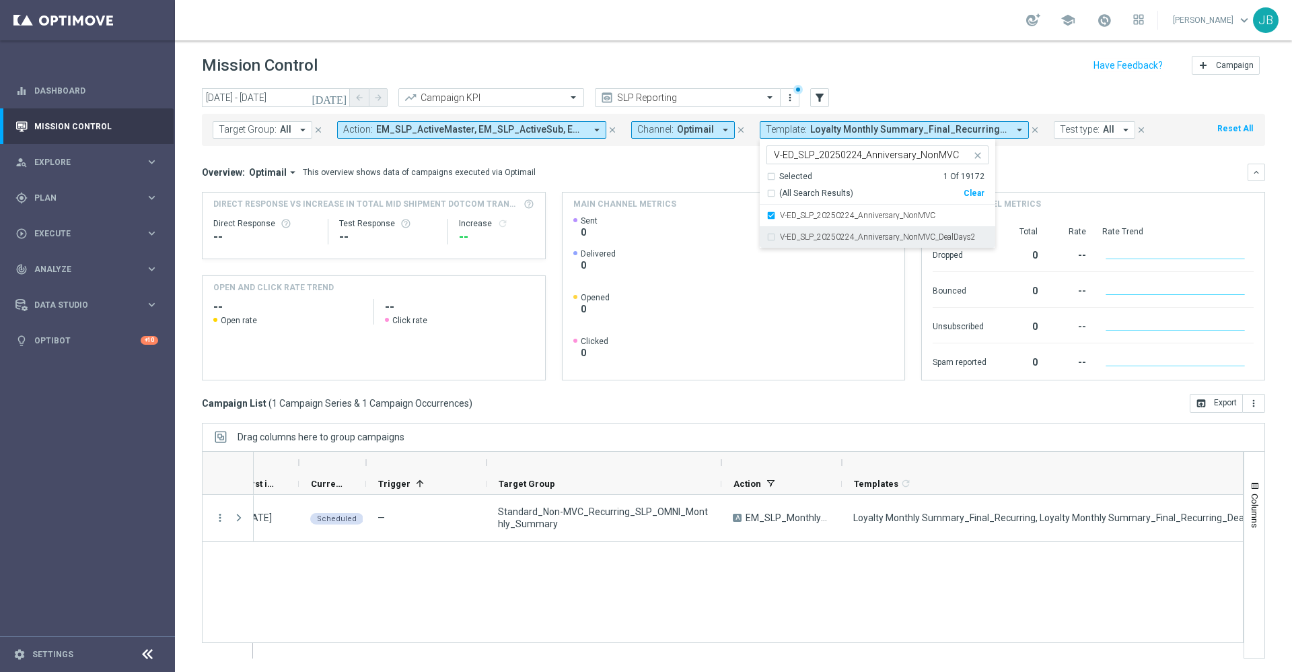
click at [851, 233] on label "V-ED_SLP_20250224_Anniversary_NonMVC_DealDays2" at bounding box center [878, 237] width 196 height 8
click at [1032, 173] on div "Overview: Optimail arrow_drop_down This overview shows data of campaigns execut…" at bounding box center [725, 172] width 1046 height 12
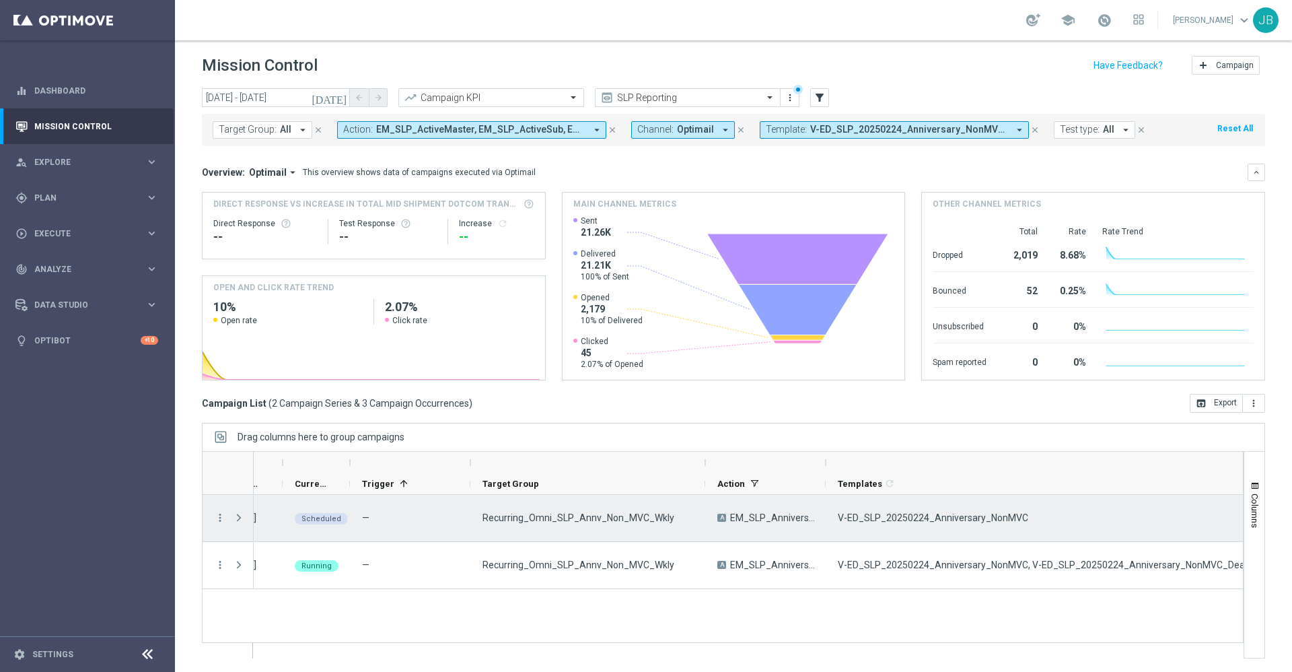
scroll to position [0, 38]
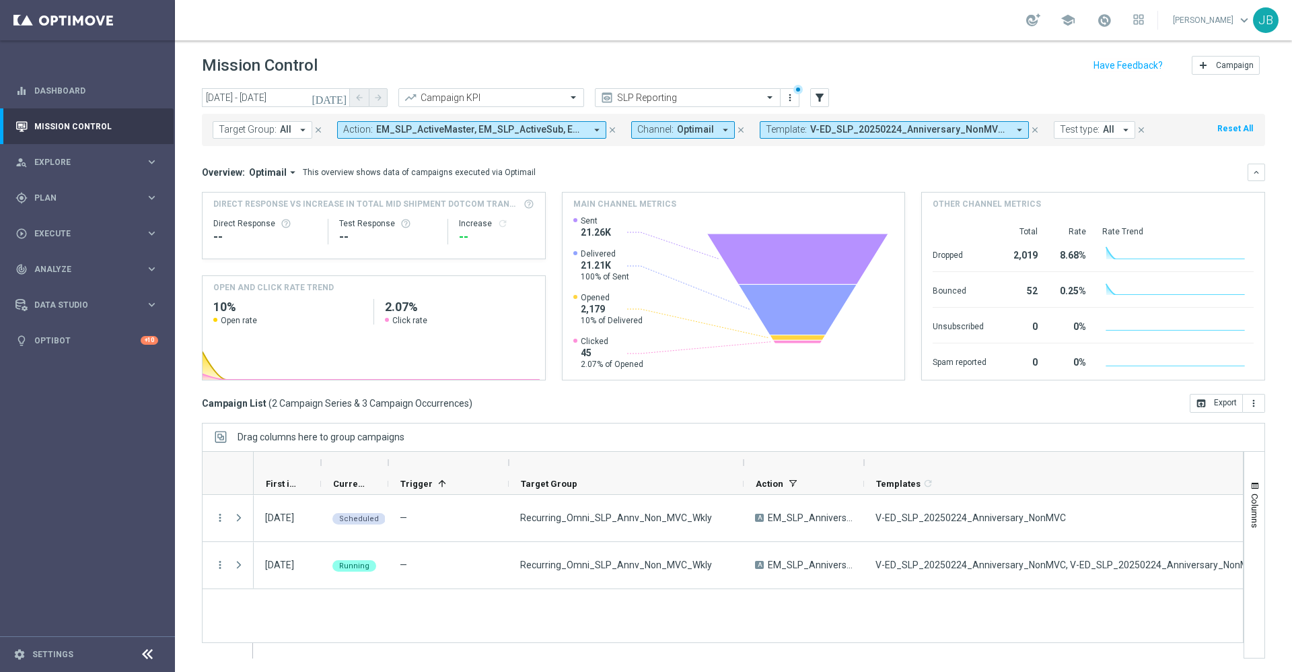
click at [822, 135] on button "Template: V-ED_SLP_20250224_Anniversary_NonMVC, V-ED_SLP_20250224_Anniversary_N…" at bounding box center [894, 129] width 269 height 17
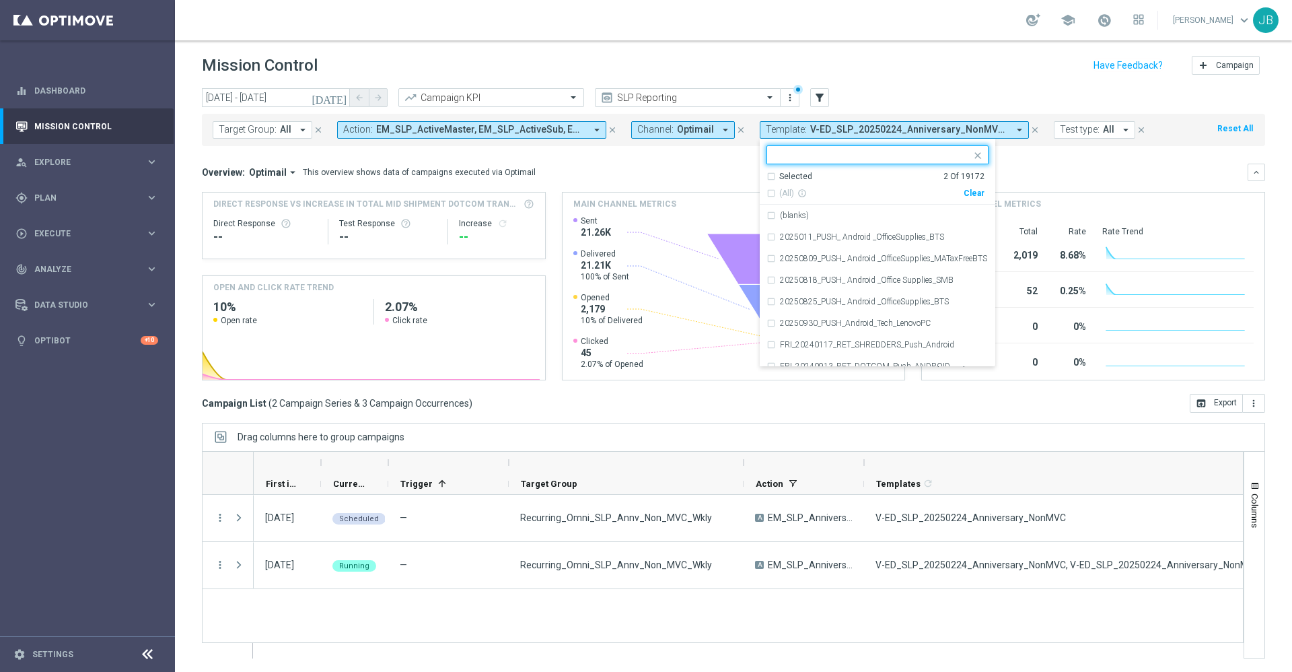
click at [0, 0] on div "Clear" at bounding box center [0, 0] width 0 height 0
click at [864, 155] on input "text" at bounding box center [872, 154] width 197 height 11
paste input "V-ER_SLP_EDU_Recycle_Recurring"
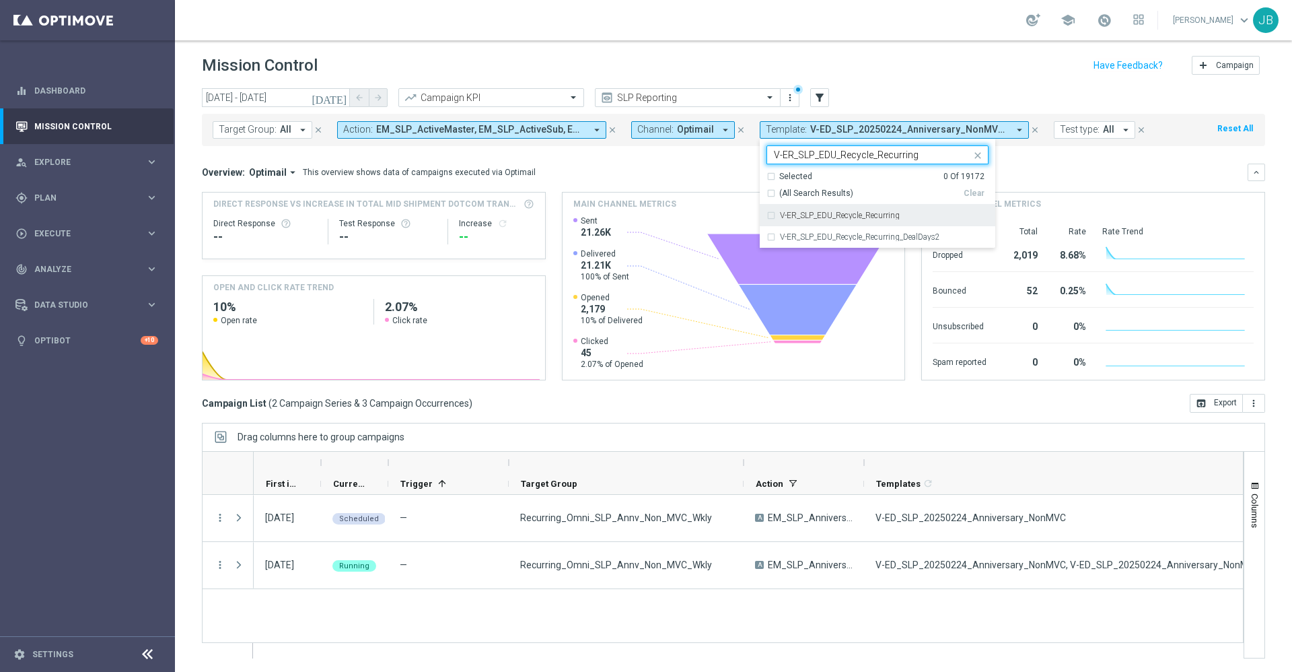
click at [876, 211] on label "V-ER_SLP_EDU_Recycle_Recurring" at bounding box center [840, 215] width 120 height 8
type input "V-ER_SLP_EDU_Recycle_Recurring"
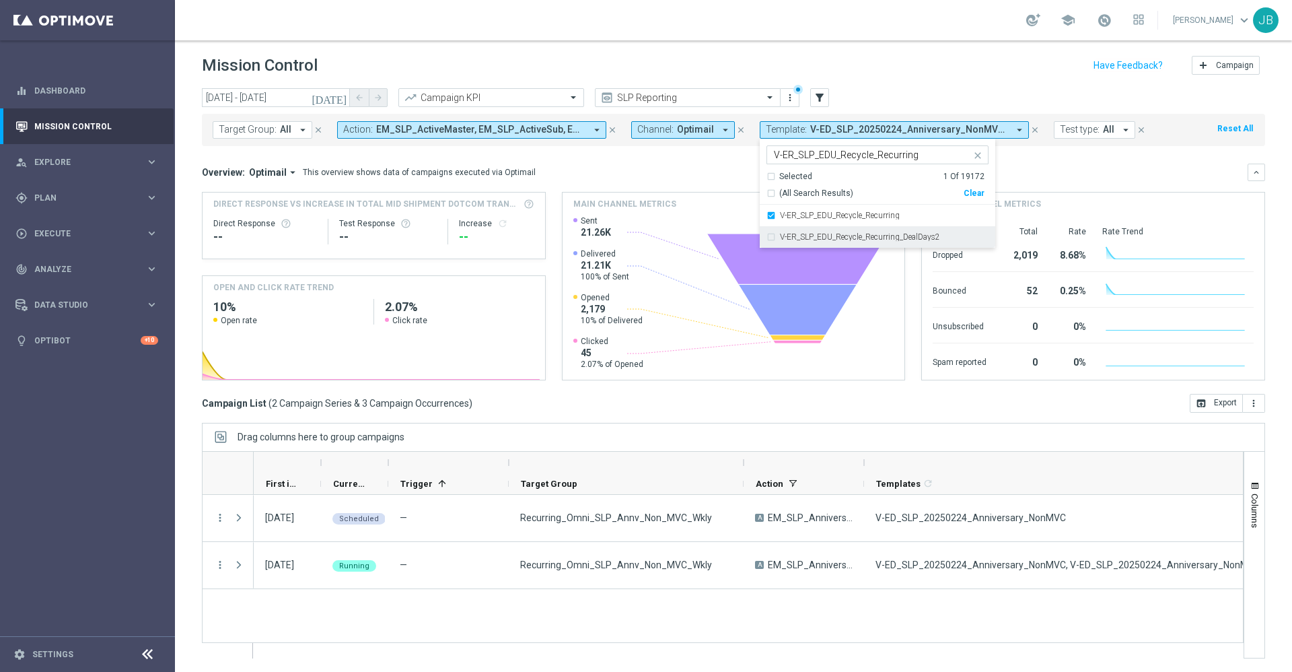
click at [881, 234] on label "V-ER_SLP_EDU_Recycle_Recurring_DealDays2" at bounding box center [860, 237] width 160 height 8
click at [1045, 165] on div "Overview: Optimail arrow_drop_down This overview shows data of campaigns execut…" at bounding box center [733, 172] width 1063 height 17
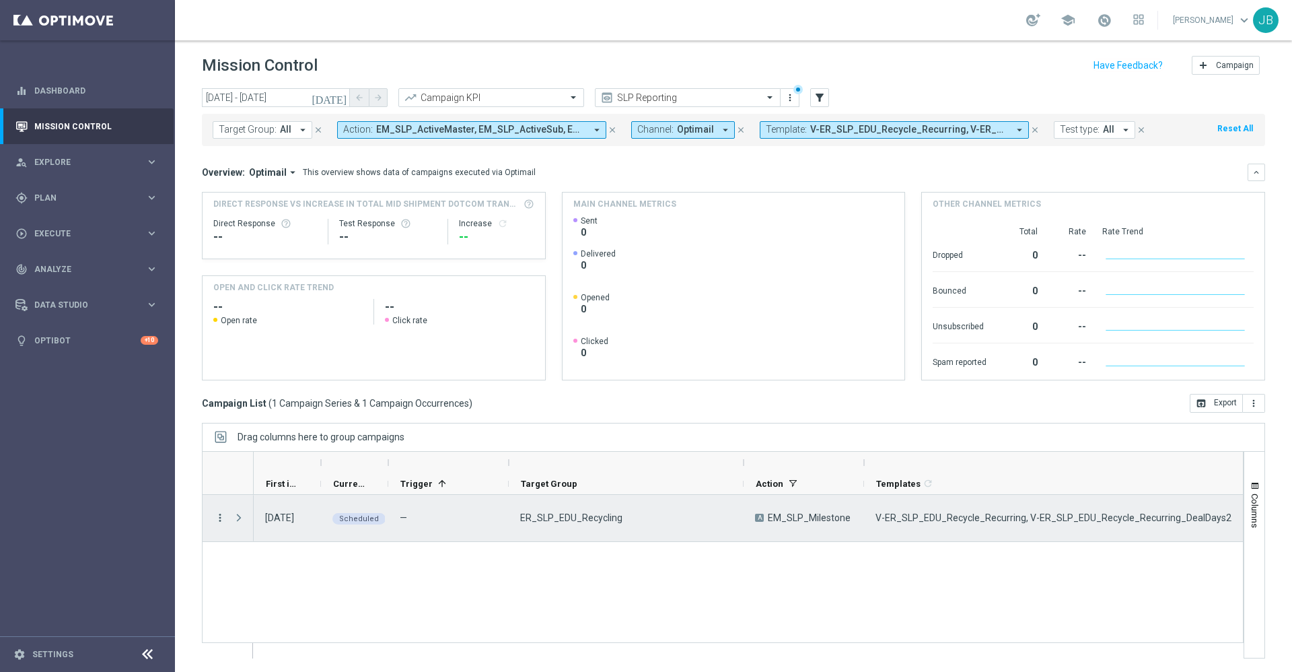
click at [224, 516] on icon "more_vert" at bounding box center [220, 517] width 12 height 12
click at [291, 521] on span "Campaign Details" at bounding box center [280, 525] width 68 height 9
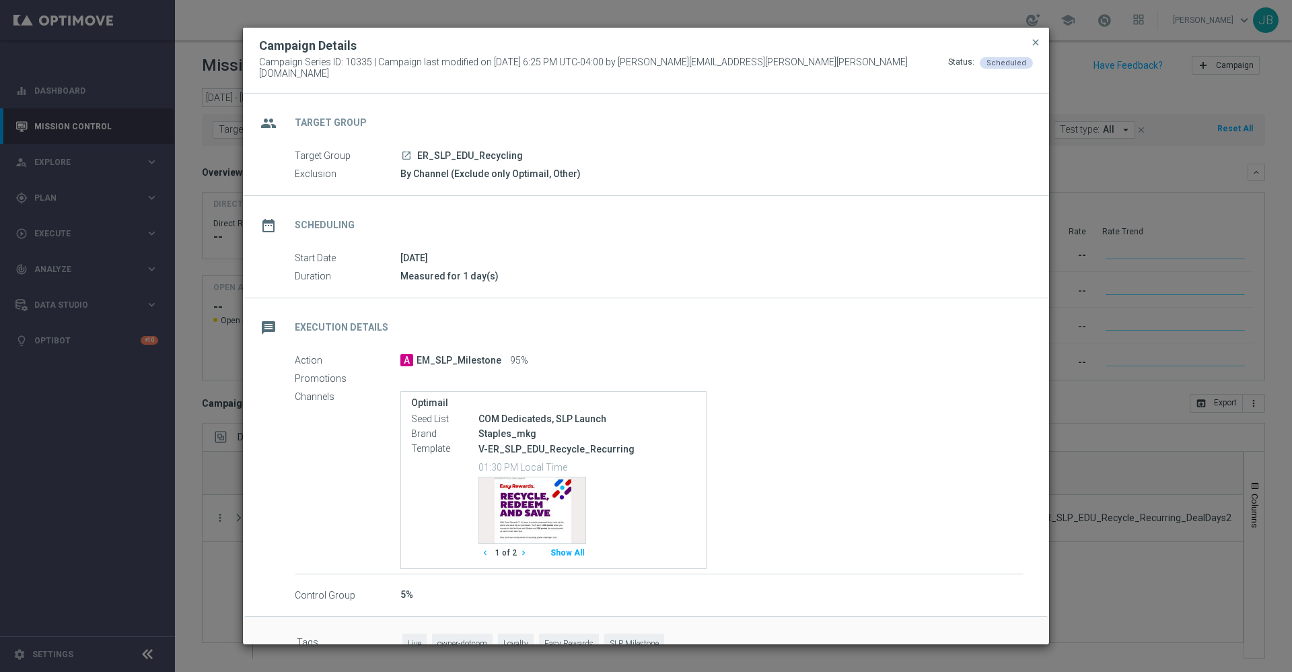
click at [1036, 50] on button "close" at bounding box center [1035, 42] width 13 height 16
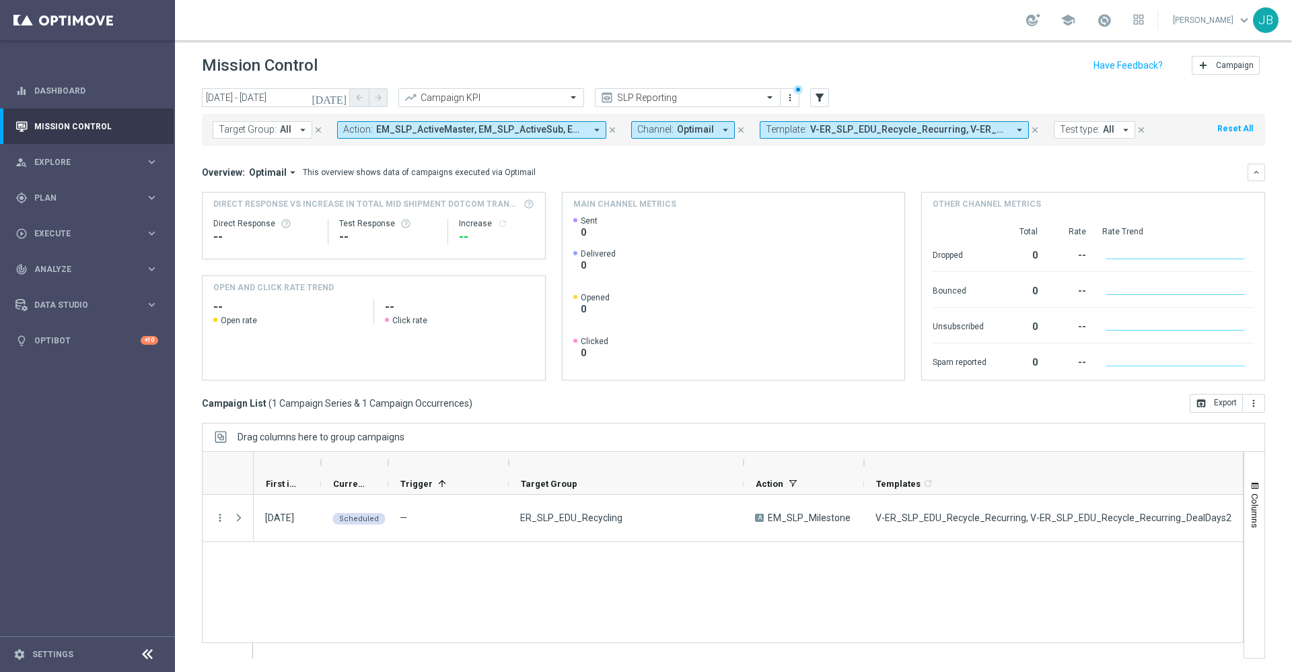
click at [899, 128] on span "V-ER_SLP_EDU_Recycle_Recurring, V-ER_SLP_EDU_Recycle_Recurring_DealDays2" at bounding box center [909, 129] width 198 height 11
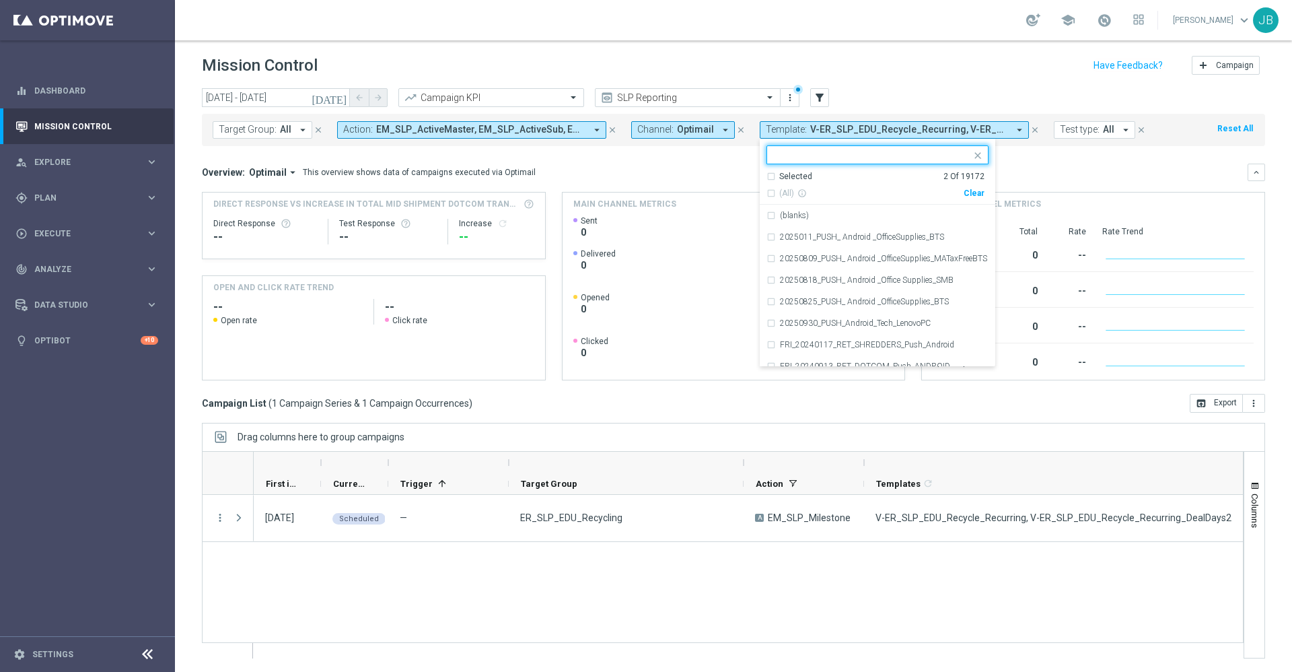
click at [0, 0] on div "Clear" at bounding box center [0, 0] width 0 height 0
click at [885, 155] on input "text" at bounding box center [872, 154] width 197 height 11
paste input "V-20240620_SLP_UpgradedEarnRate"
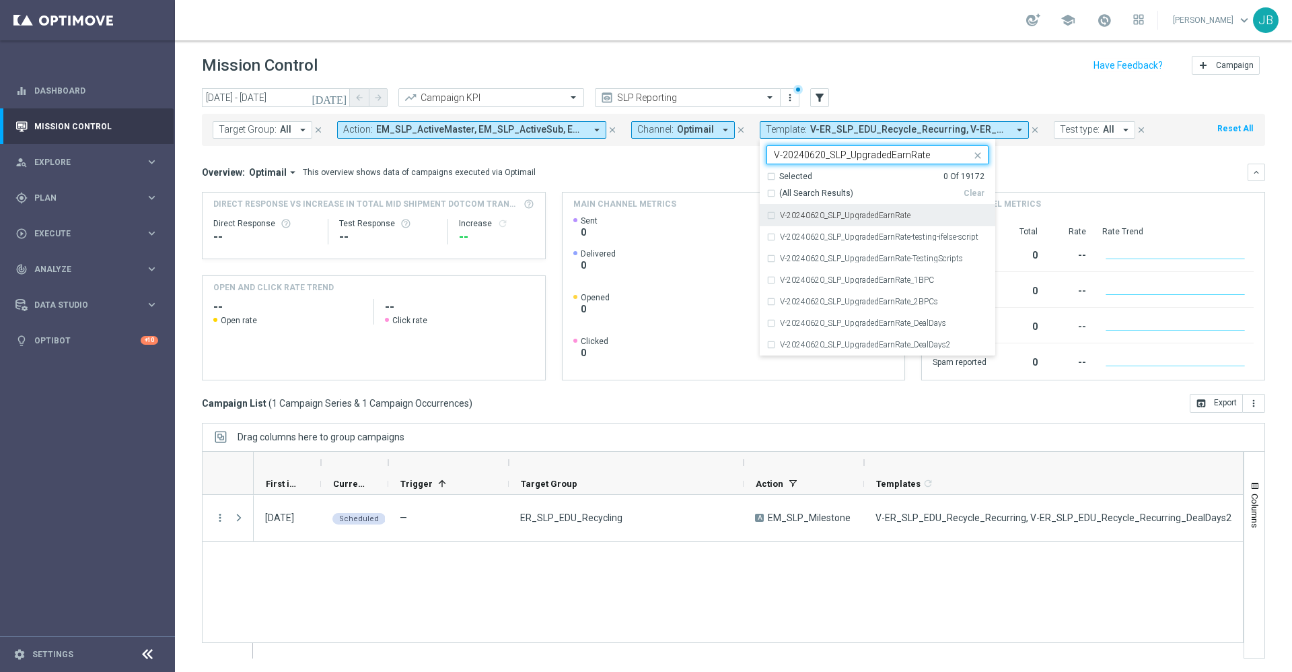
click at [862, 213] on label "V-20240620_SLP_UpgradedEarnRate" at bounding box center [845, 215] width 131 height 8
type input "V-20240620_SLP_UpgradedEarnRate"
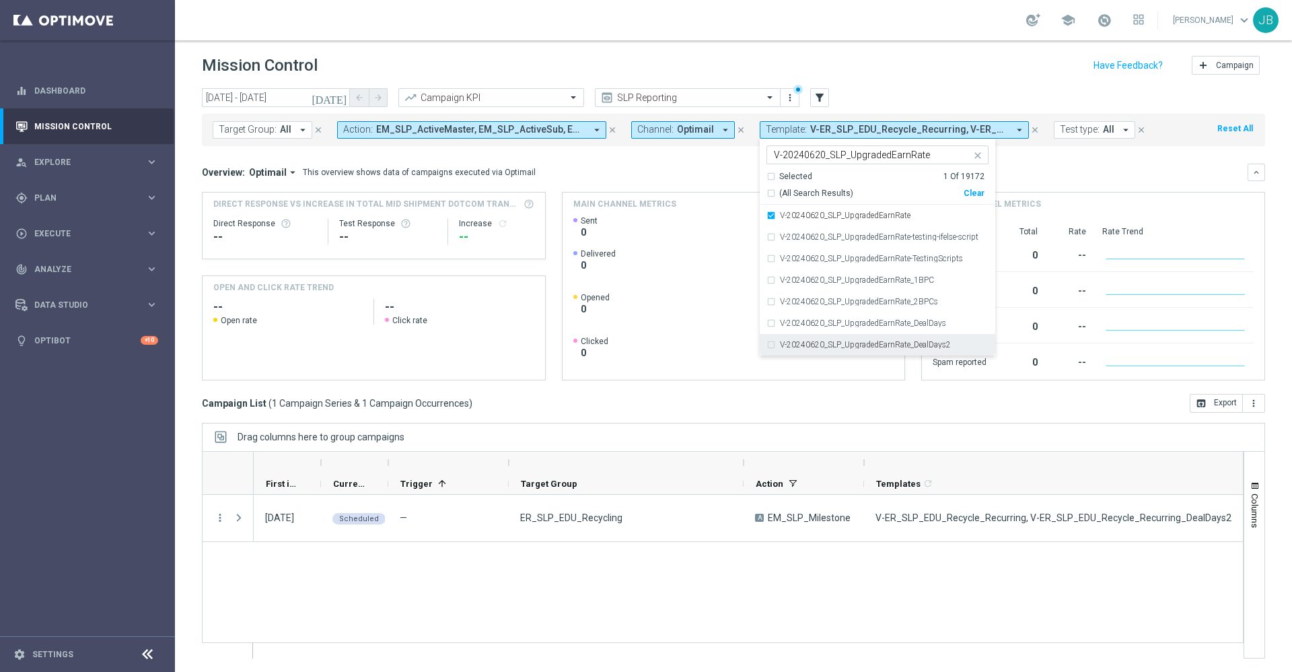
click at [888, 341] on label "V-20240620_SLP_UpgradedEarnRate_DealDays2" at bounding box center [865, 344] width 171 height 8
click at [1057, 178] on div "Overview: Optimail arrow_drop_down This overview shows data of campaigns execut…" at bounding box center [733, 172] width 1063 height 17
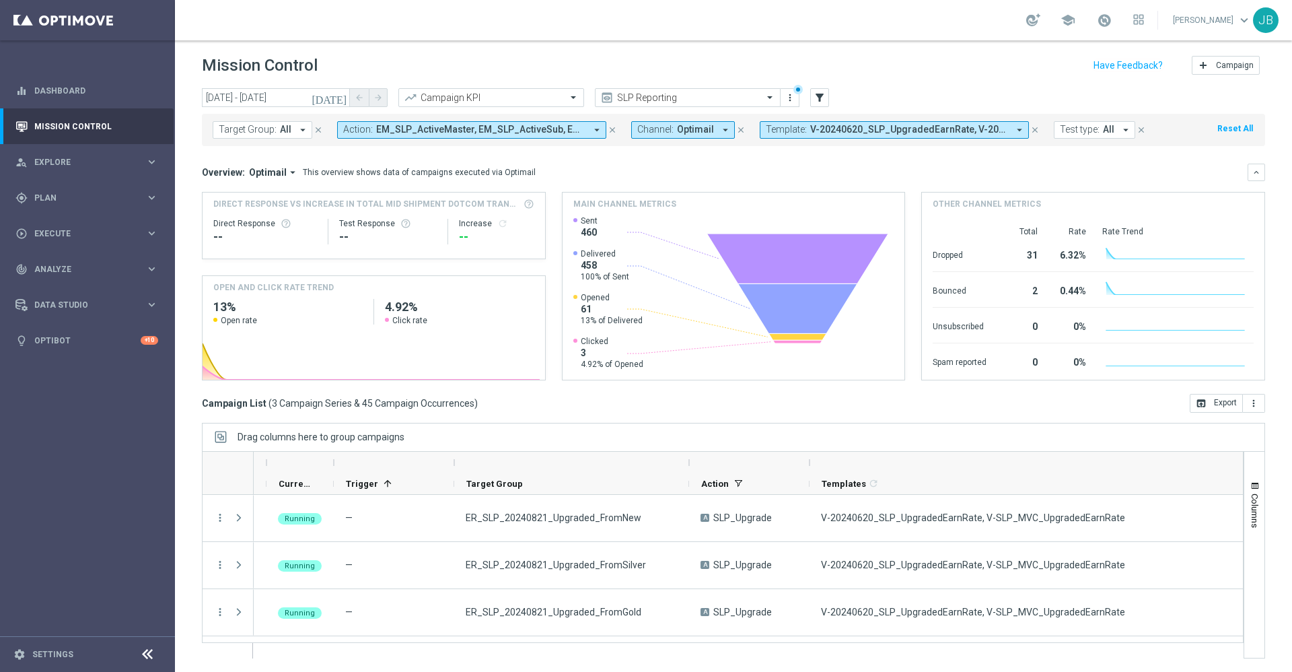
click at [827, 131] on span "V-20240620_SLP_UpgradedEarnRate, V-20240620_SLP_UpgradedEarnRate_DealDays2" at bounding box center [909, 129] width 198 height 11
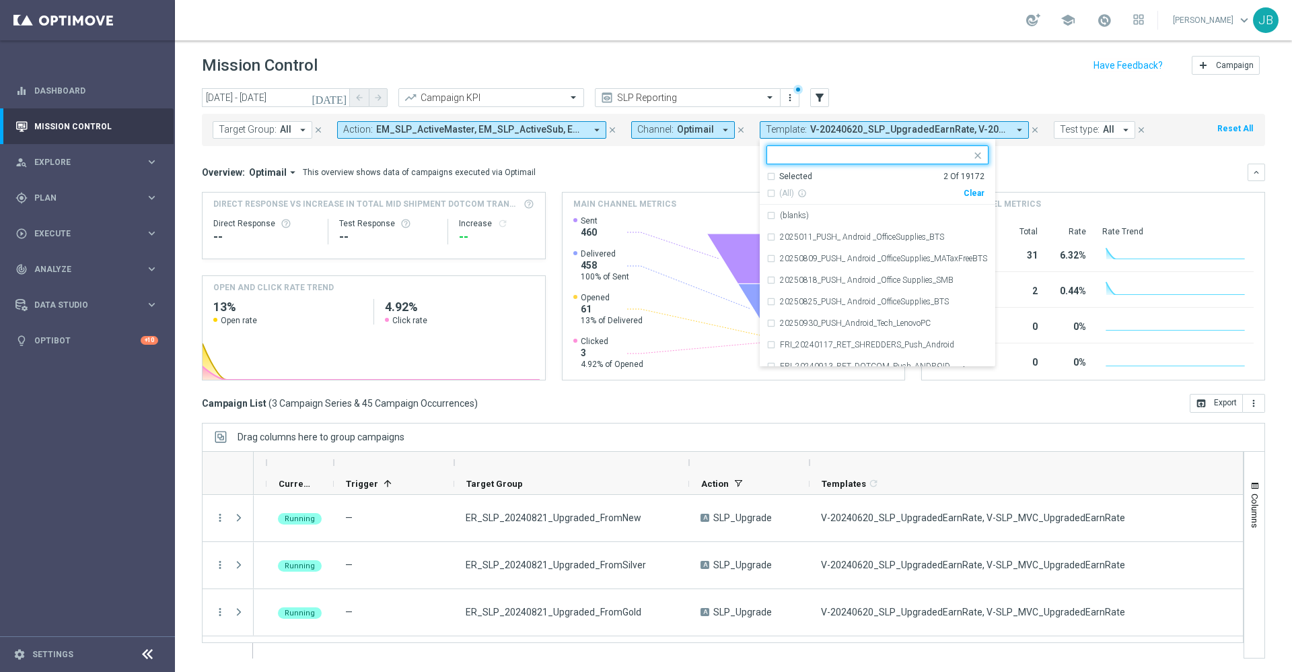
click at [0, 0] on div "Clear" at bounding box center [0, 0] width 0 height 0
click at [854, 151] on input "text" at bounding box center [872, 154] width 197 height 11
paste input "V-ER_SLP_ AbandonBrowse_EasyRewards"
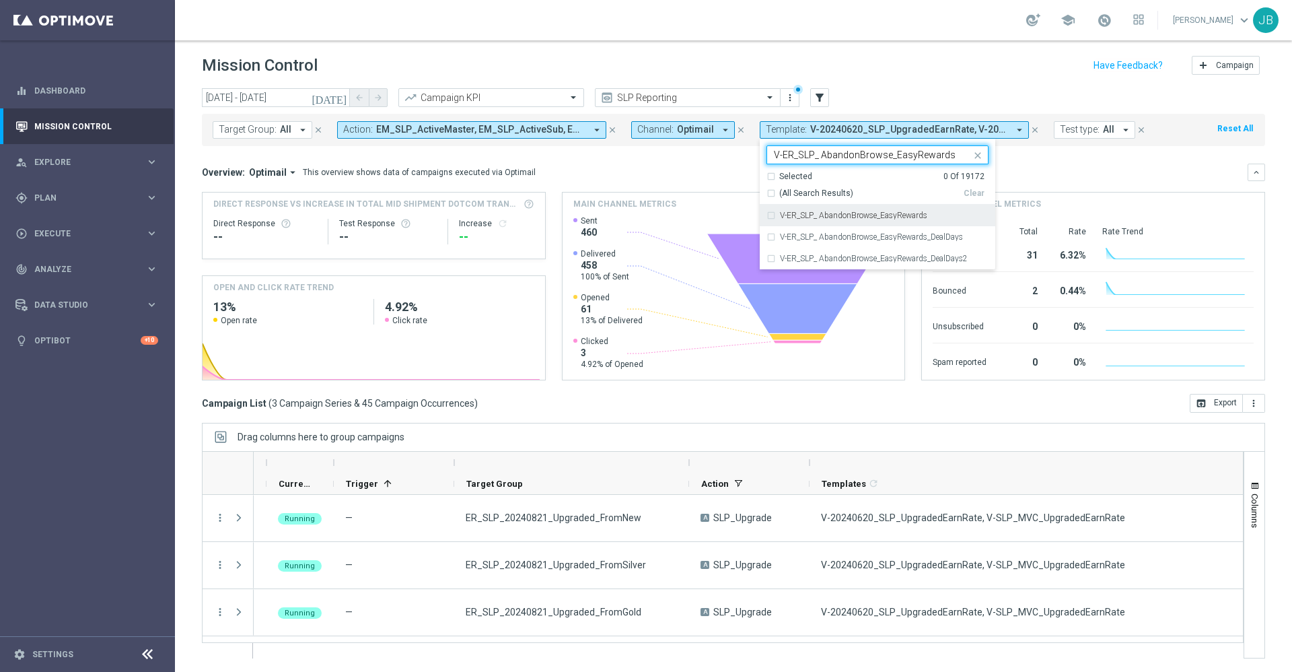
click at [866, 213] on label "V-ER_SLP_ AbandonBrowse_EasyRewards" at bounding box center [853, 215] width 147 height 8
type input "V-ER_SLP_ AbandonBrowse_EasyRewards"
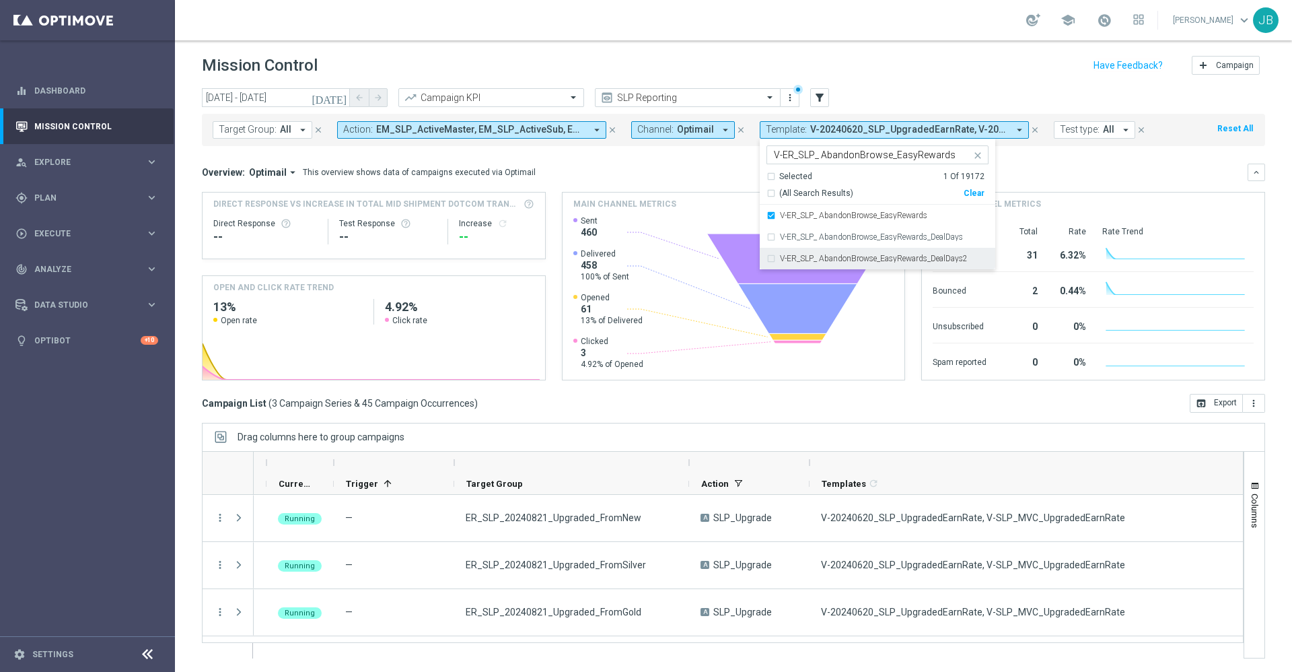
click at [883, 264] on div "V-ER_SLP_ AbandonBrowse_EasyRewards_DealDays2" at bounding box center [877, 259] width 222 height 22
click at [1068, 182] on div "Overview: Optimail arrow_drop_down This overview shows data of campaigns execut…" at bounding box center [733, 272] width 1063 height 217
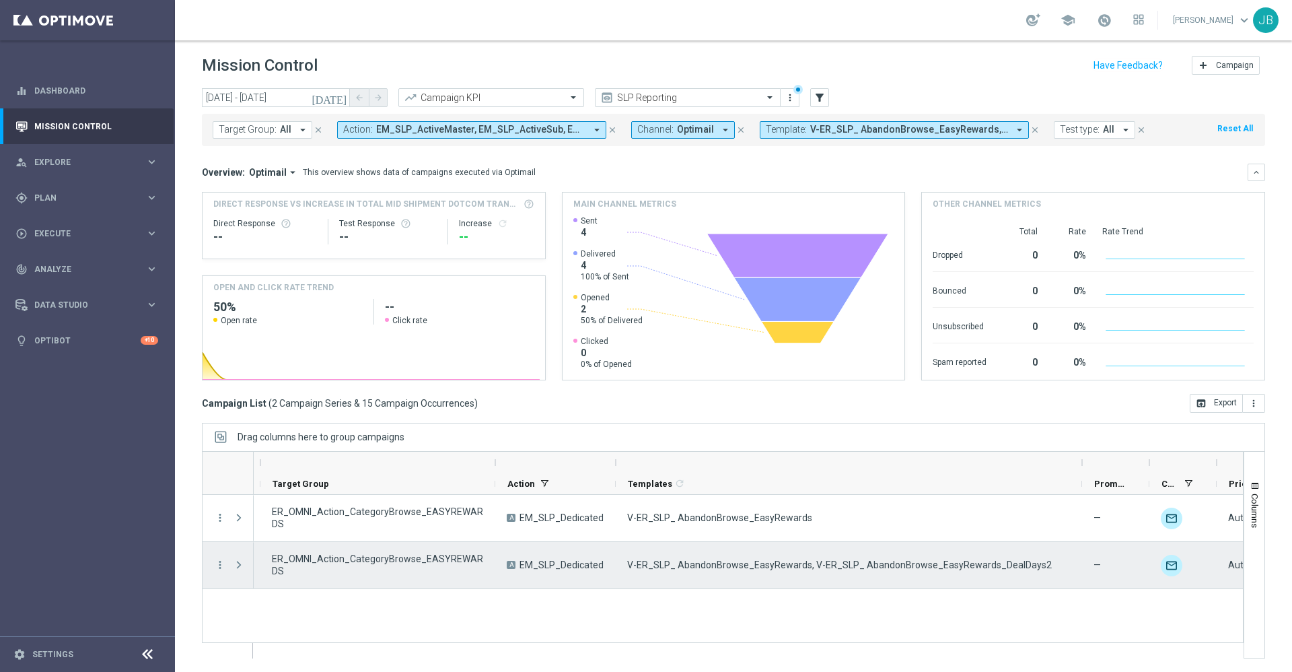
scroll to position [0, 248]
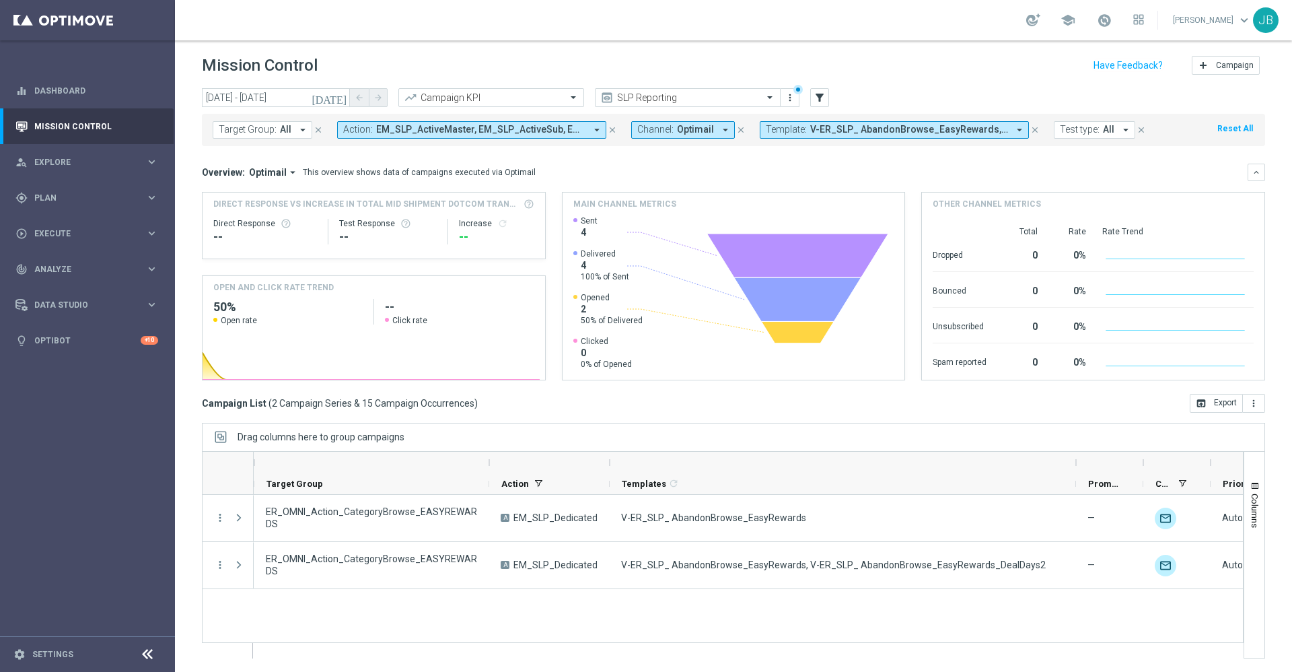
click at [810, 129] on span "V-ER_SLP_ AbandonBrowse_EasyRewards, V-ER_SLP_ AbandonBrowse_EasyRewards_DealDa…" at bounding box center [909, 129] width 198 height 11
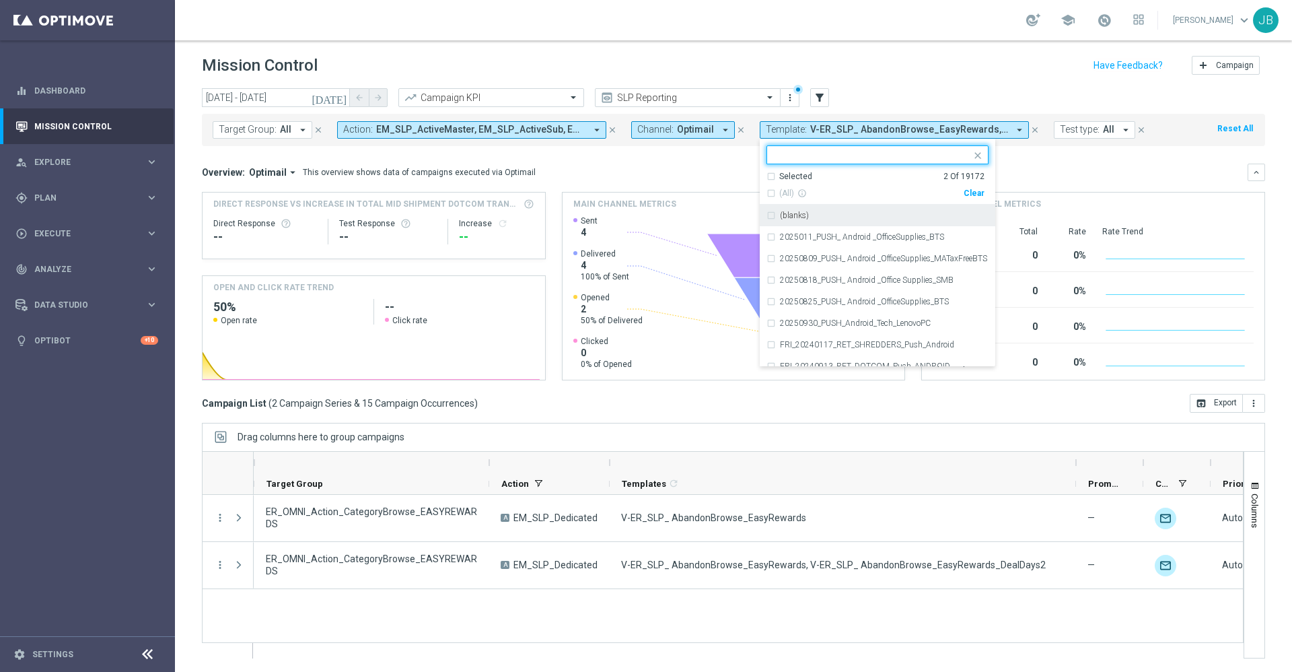
click at [0, 0] on div "Clear" at bounding box center [0, 0] width 0 height 0
click at [873, 157] on input "text" at bounding box center [872, 154] width 197 height 11
paste input "V-ER_SLP_EasyRewards-Reactivation1"
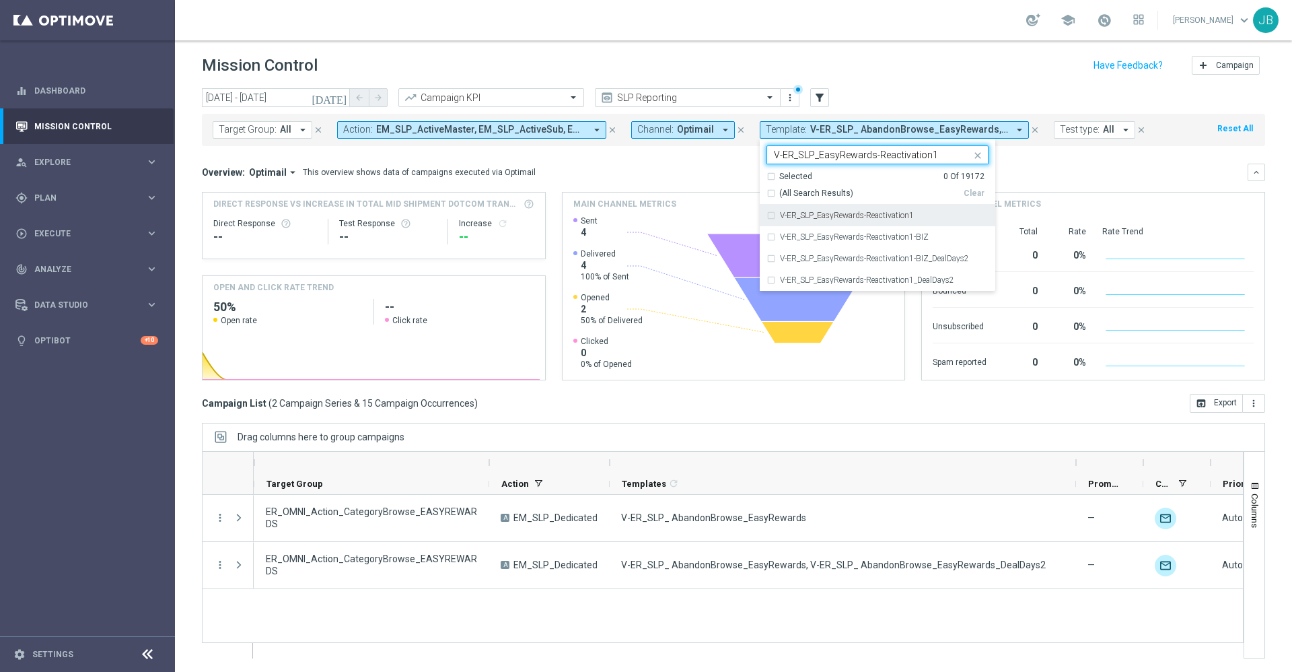
click at [863, 211] on label "V-ER_SLP_EasyRewards-Reactivation1" at bounding box center [847, 215] width 134 height 8
type input "V-ER_SLP_EasyRewards-Reactivation1"
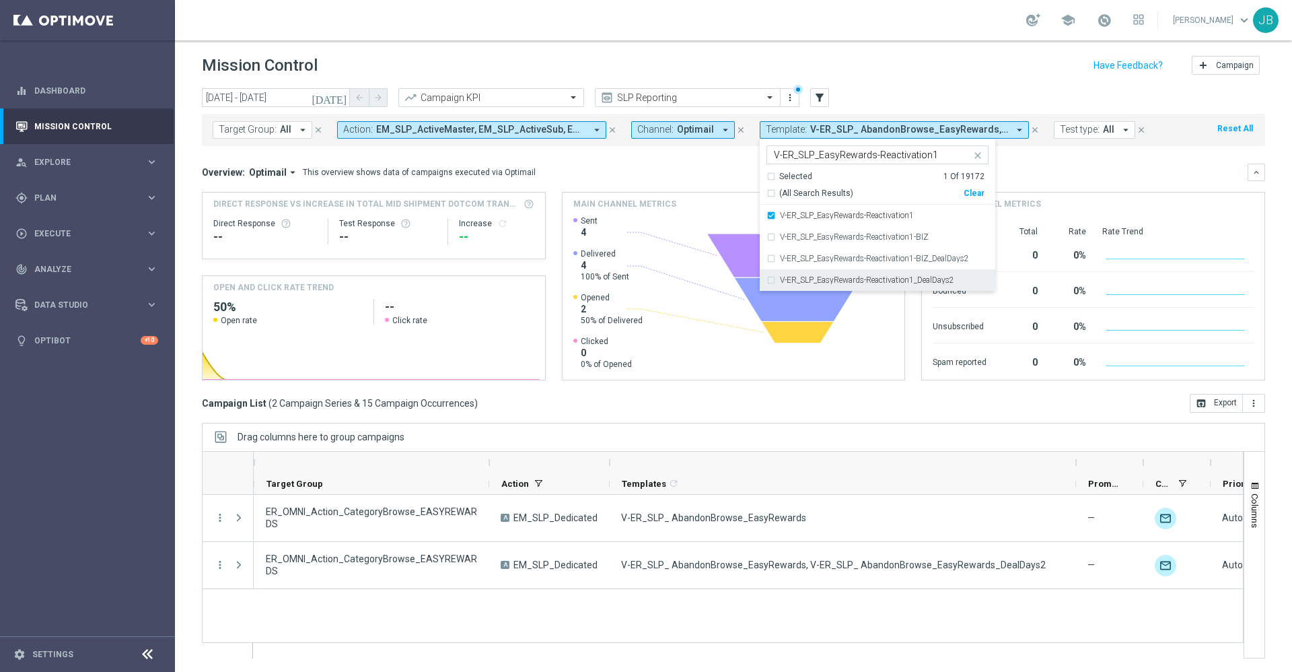
click at [875, 279] on label "V-ER_SLP_EasyRewards-Reactivation1_DealDays2" at bounding box center [867, 280] width 174 height 8
click at [1060, 169] on div "Overview: Optimail arrow_drop_down This overview shows data of campaigns execut…" at bounding box center [725, 172] width 1046 height 12
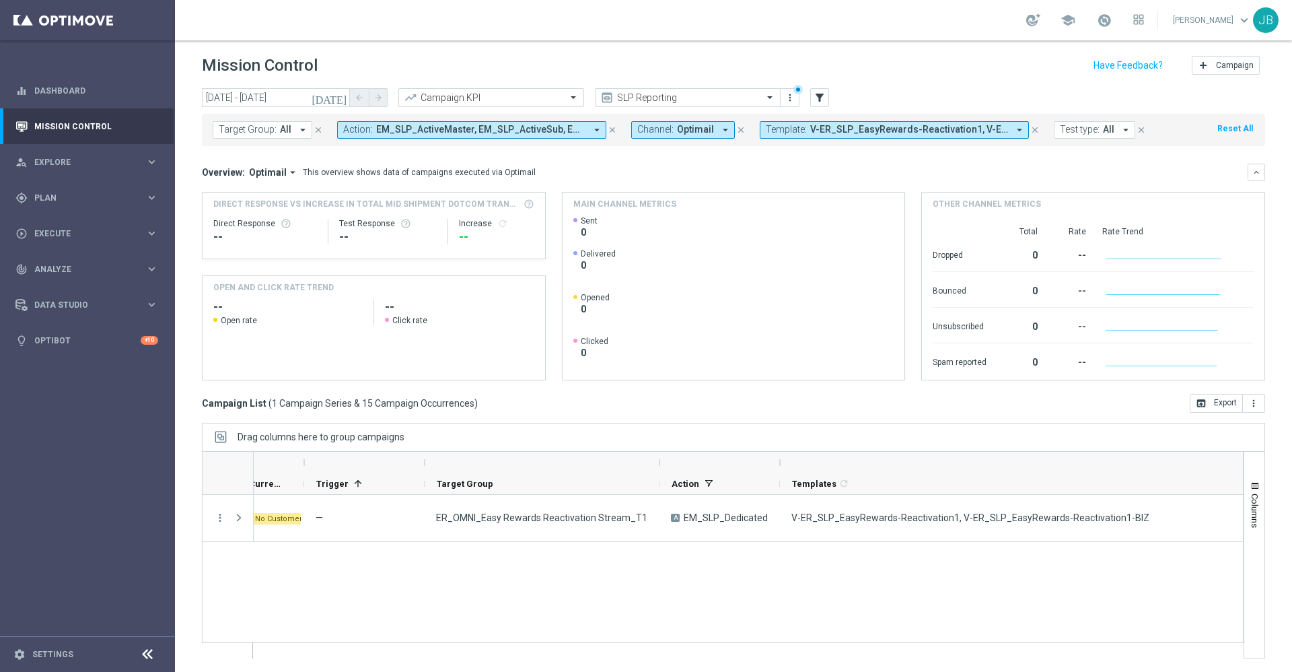
scroll to position [0, 0]
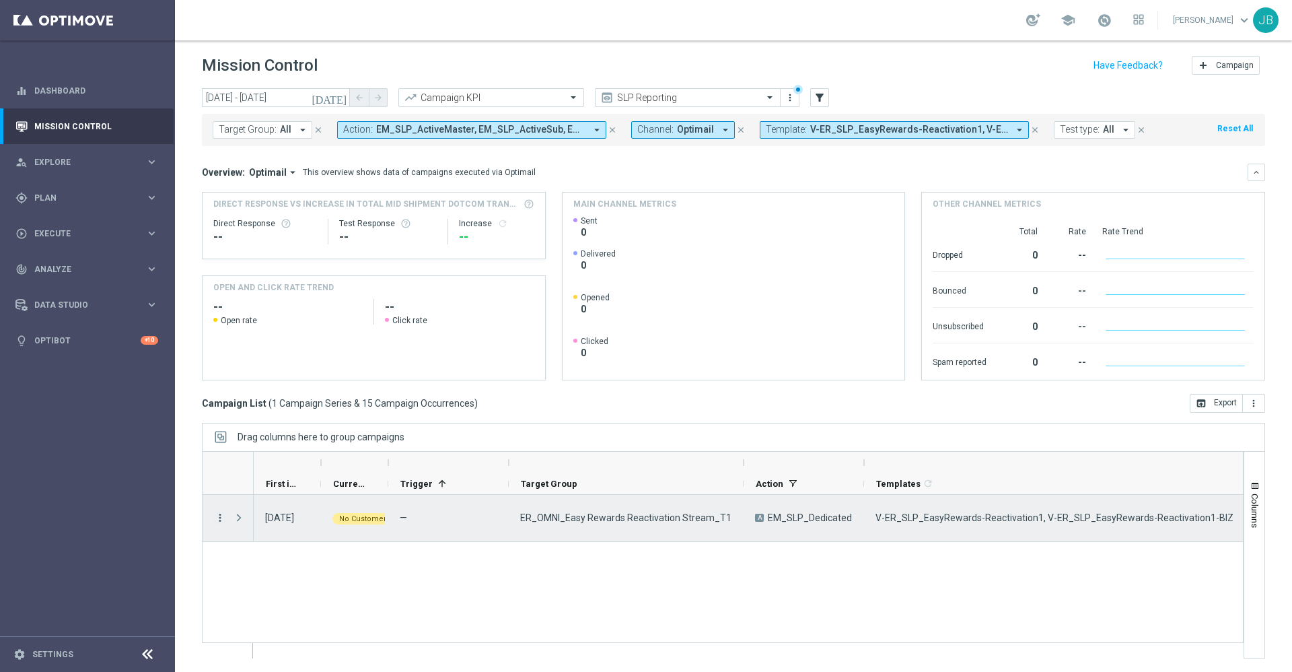
click at [221, 515] on icon "more_vert" at bounding box center [220, 517] width 12 height 12
click at [305, 355] on span "Campaign Details" at bounding box center [280, 357] width 68 height 9
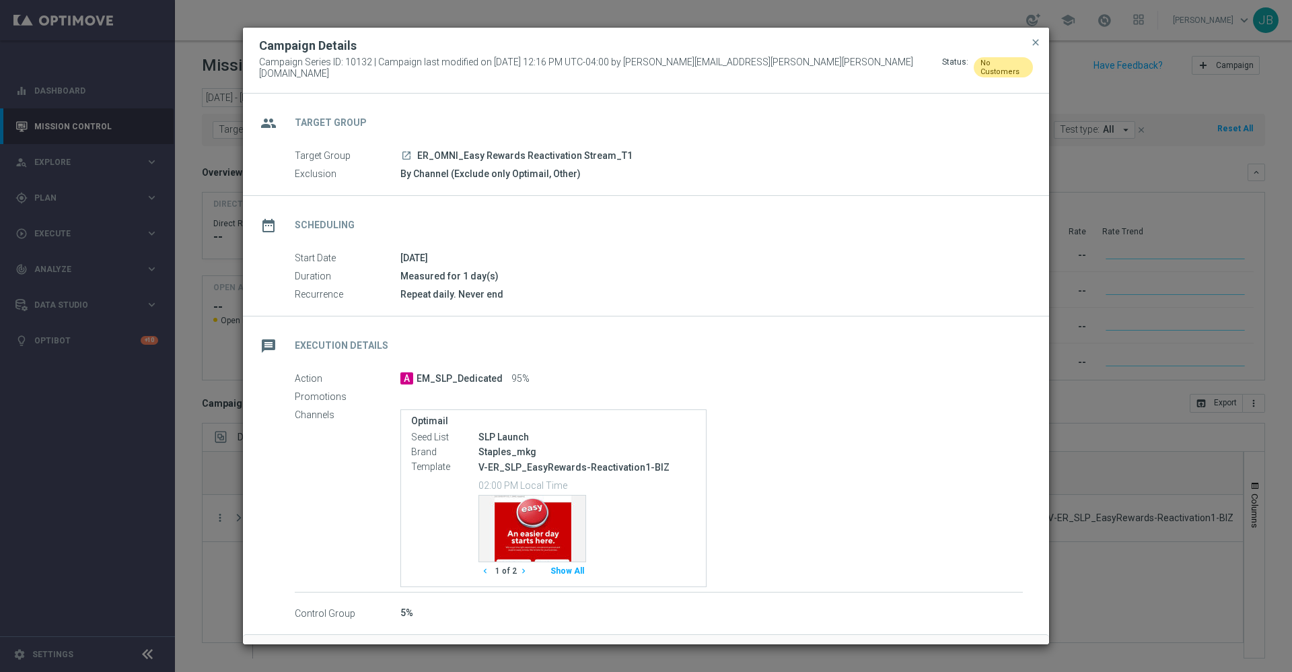
click at [1039, 50] on button "close" at bounding box center [1035, 42] width 13 height 16
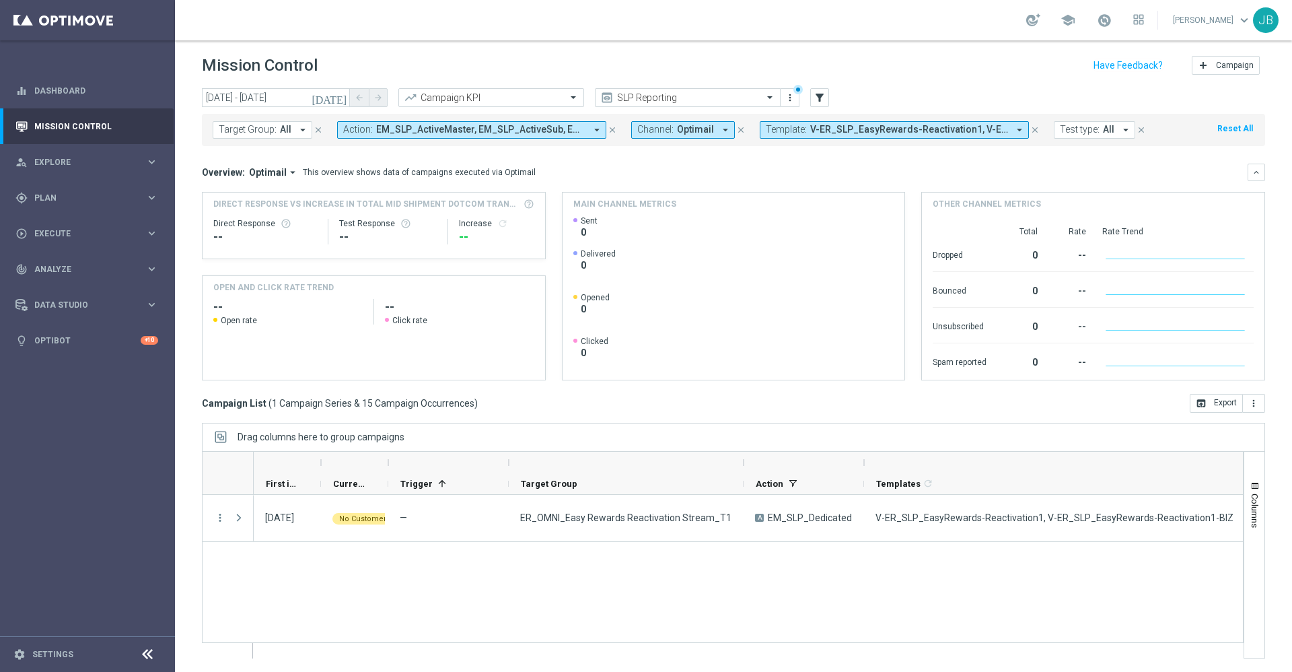
click at [866, 122] on button "Template: V-ER_SLP_EasyRewards-Reactivation1, V-ER_SLP_EasyRewards-Reactivation…" at bounding box center [894, 129] width 269 height 17
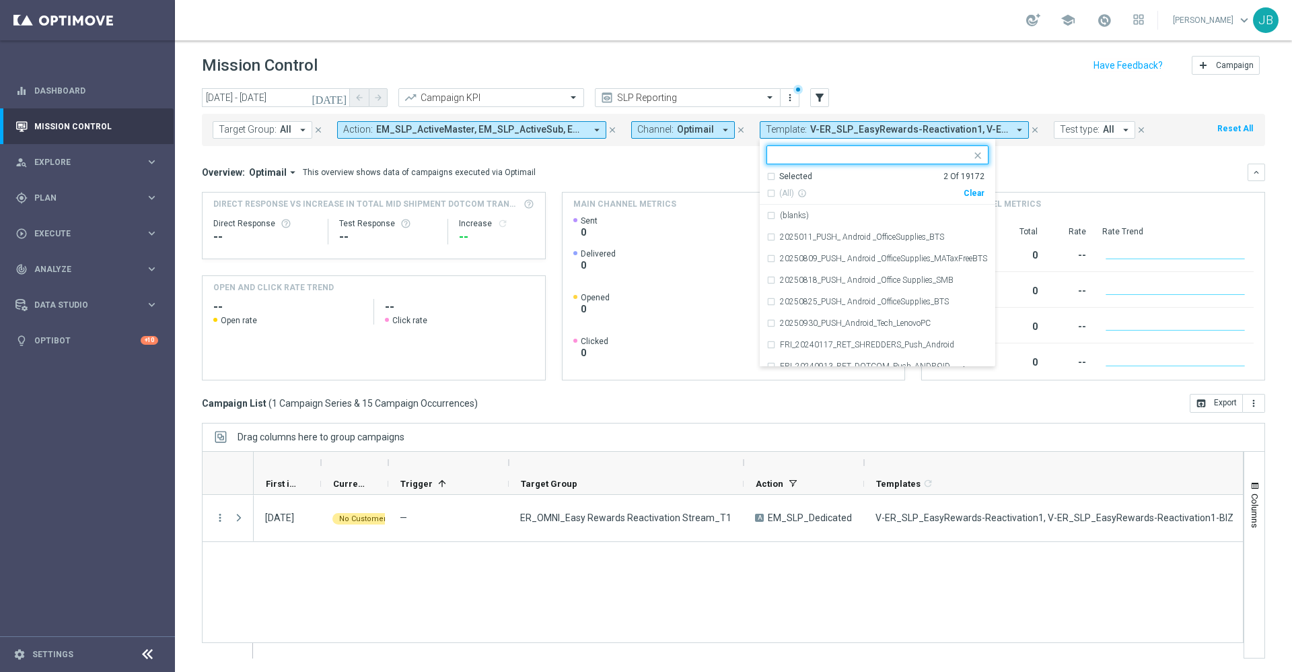
click at [0, 0] on div "Clear" at bounding box center [0, 0] width 0 height 0
click at [865, 152] on input "text" at bounding box center [872, 154] width 197 height 11
paste input "V-ER_SLP_EasyRewards-Reactivation2"
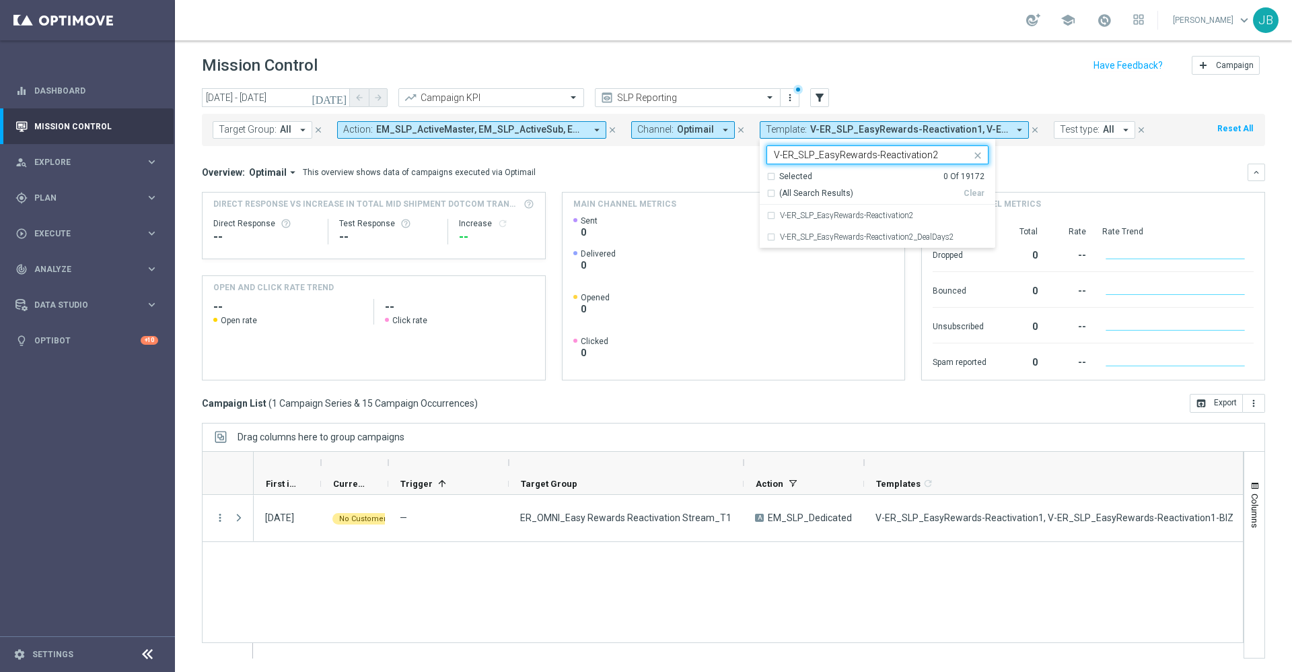
click at [878, 202] on div "Selected 0 Of 19172 (All Search Results) Clear" at bounding box center [877, 188] width 235 height 34
click at [878, 213] on label "V-ER_SLP_EasyRewards-Reactivation2" at bounding box center [847, 215] width 134 height 8
type input "V-ER_SLP_EasyRewards-Reactivation2"
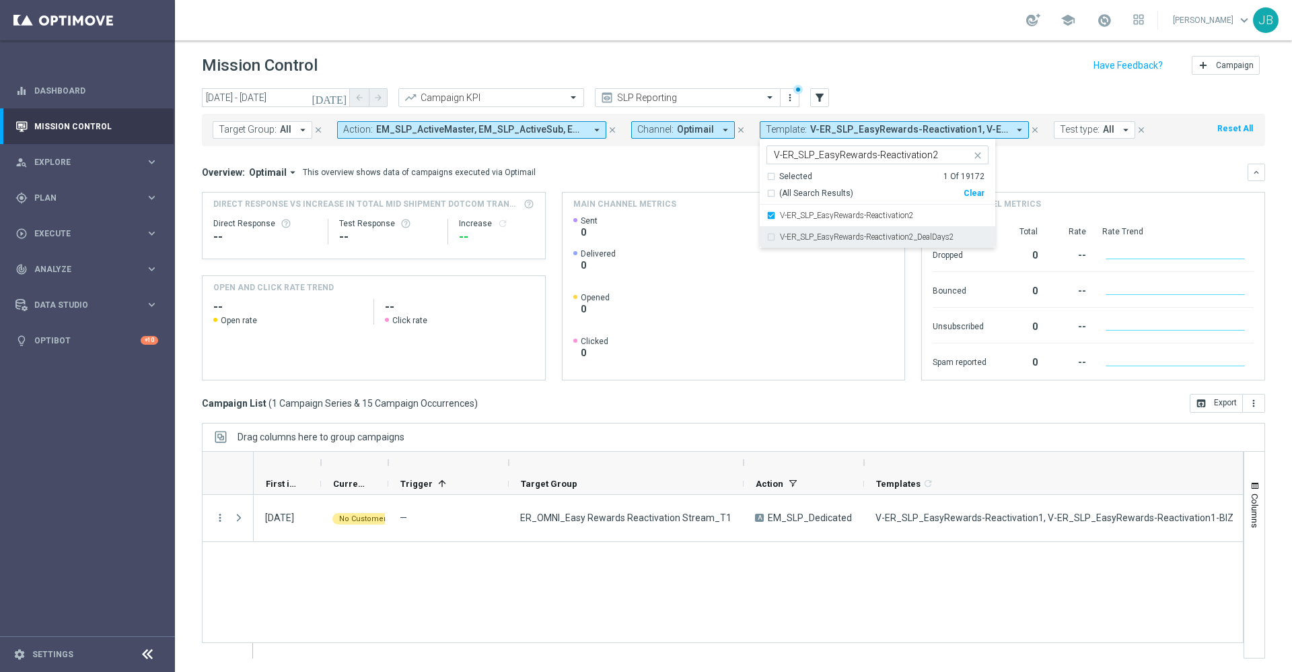
click at [881, 236] on label "V-ER_SLP_EasyRewards-Reactivation2_DealDays2" at bounding box center [867, 237] width 174 height 8
click at [1035, 178] on div "Overview: Optimail arrow_drop_down This overview shows data of campaigns execut…" at bounding box center [725, 172] width 1046 height 12
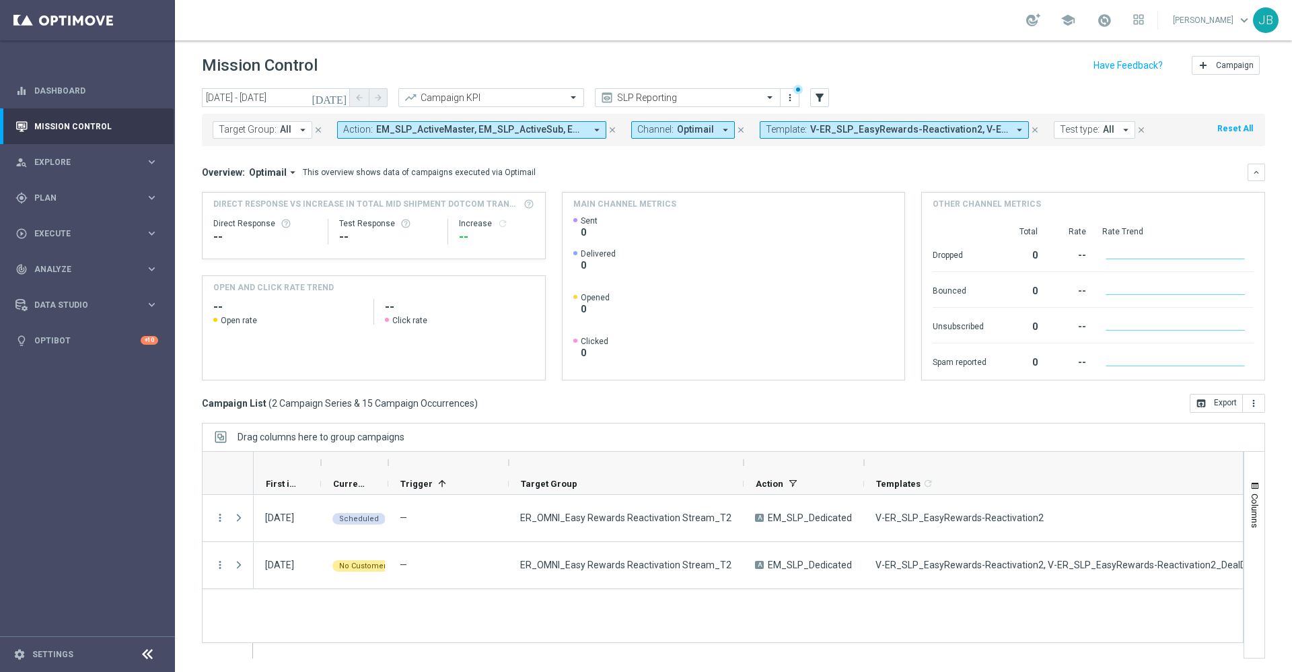
click at [853, 132] on span "V-ER_SLP_EasyRewards-Reactivation2, V-ER_SLP_EasyRewards-Reactivation2_DealDays2" at bounding box center [909, 129] width 198 height 11
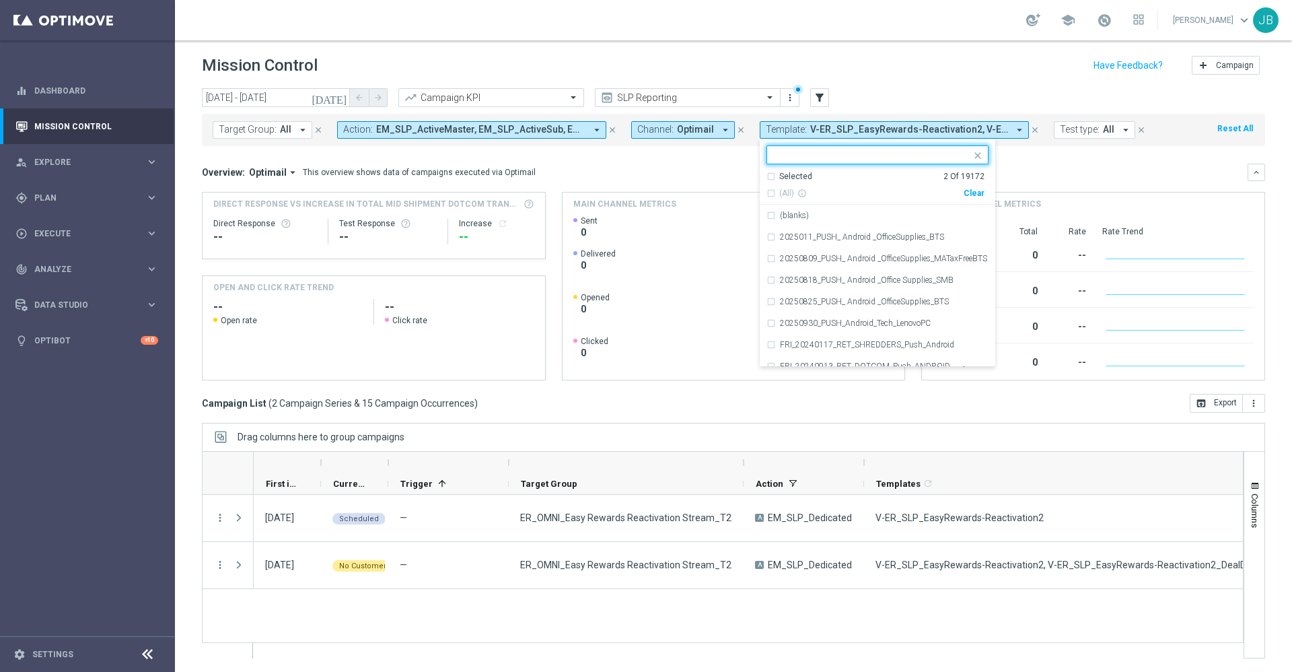
click at [0, 0] on div "Clear" at bounding box center [0, 0] width 0 height 0
click at [897, 157] on input "text" at bounding box center [872, 154] width 197 height 11
paste input "V-Omni_ER_Lapsing_Members-15days"
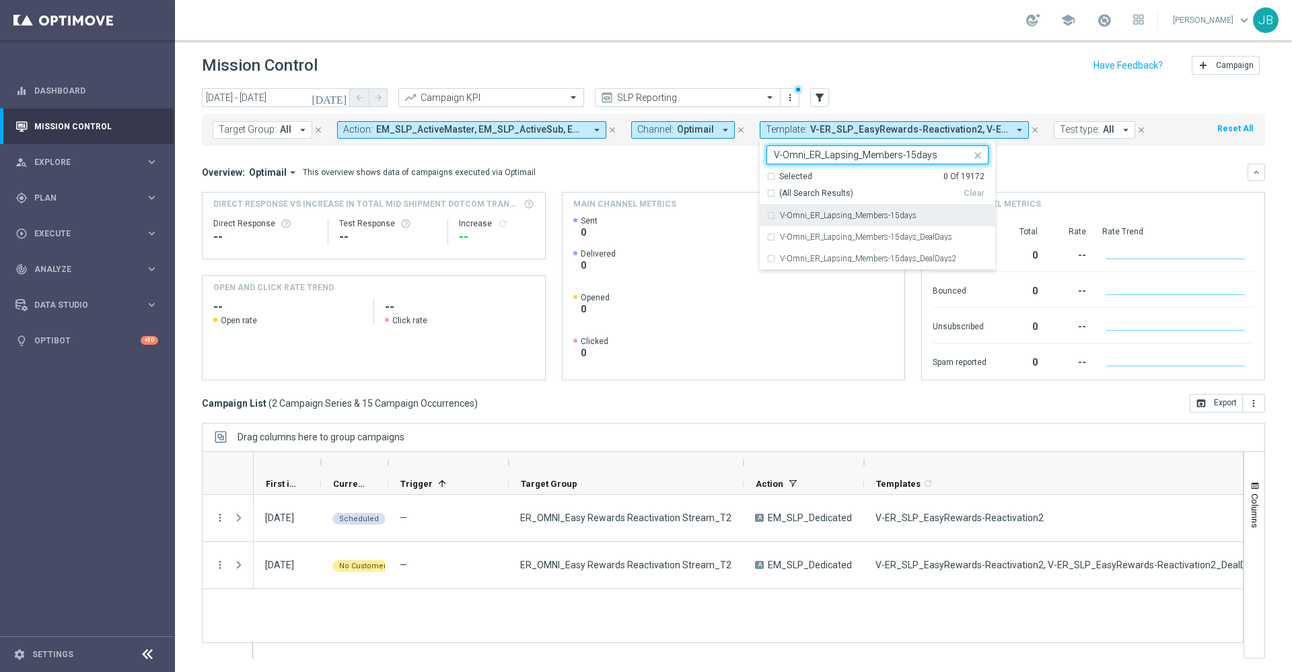
click at [920, 210] on div "V-Omni_ER_Lapsing_Members-15days" at bounding box center [877, 216] width 222 height 22
type input "V-Omni_ER_Lapsing_Members-15days"
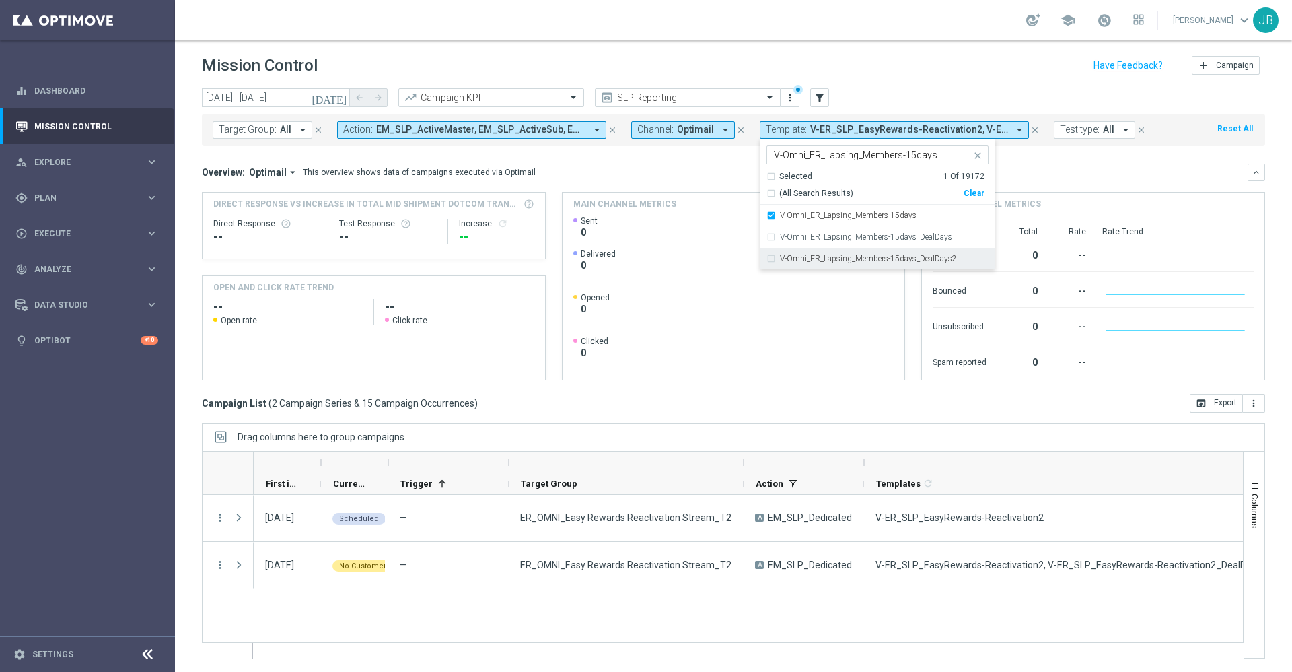
click at [929, 248] on div "V-Omni_ER_Lapsing_Members-15days_DealDays2" at bounding box center [877, 259] width 222 height 22
click at [1030, 174] on div "Overview: Optimail arrow_drop_down This overview shows data of campaigns execut…" at bounding box center [725, 172] width 1046 height 12
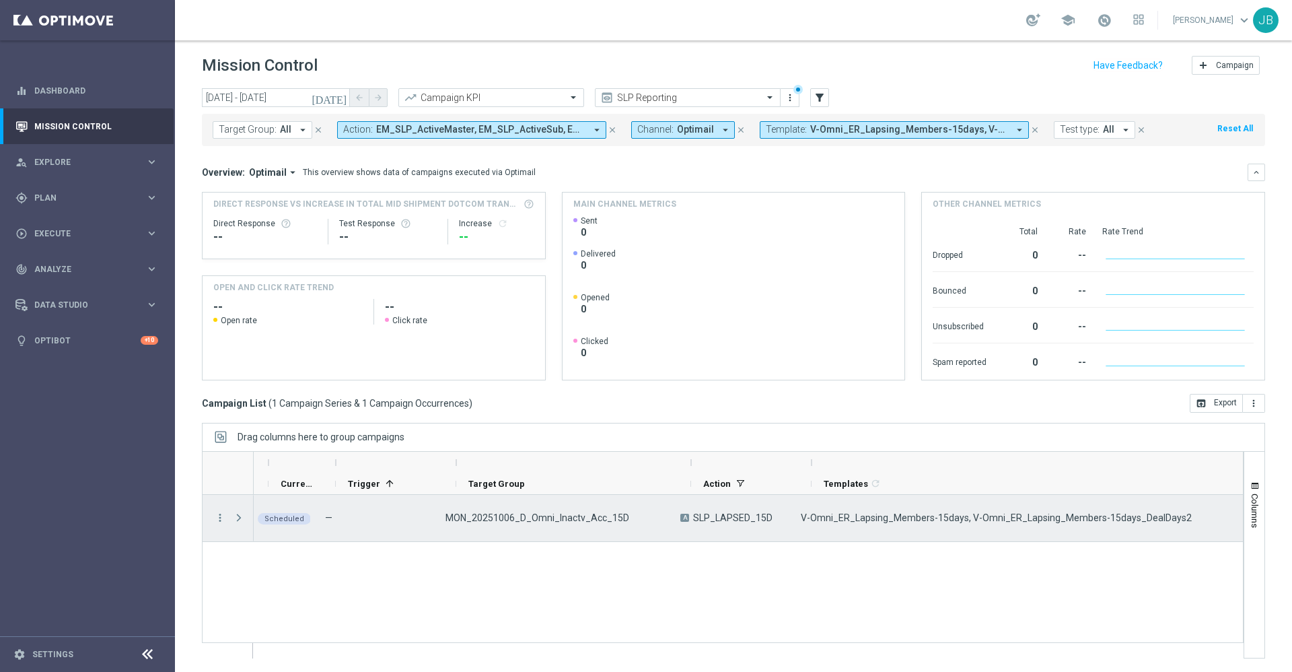
scroll to position [0, 48]
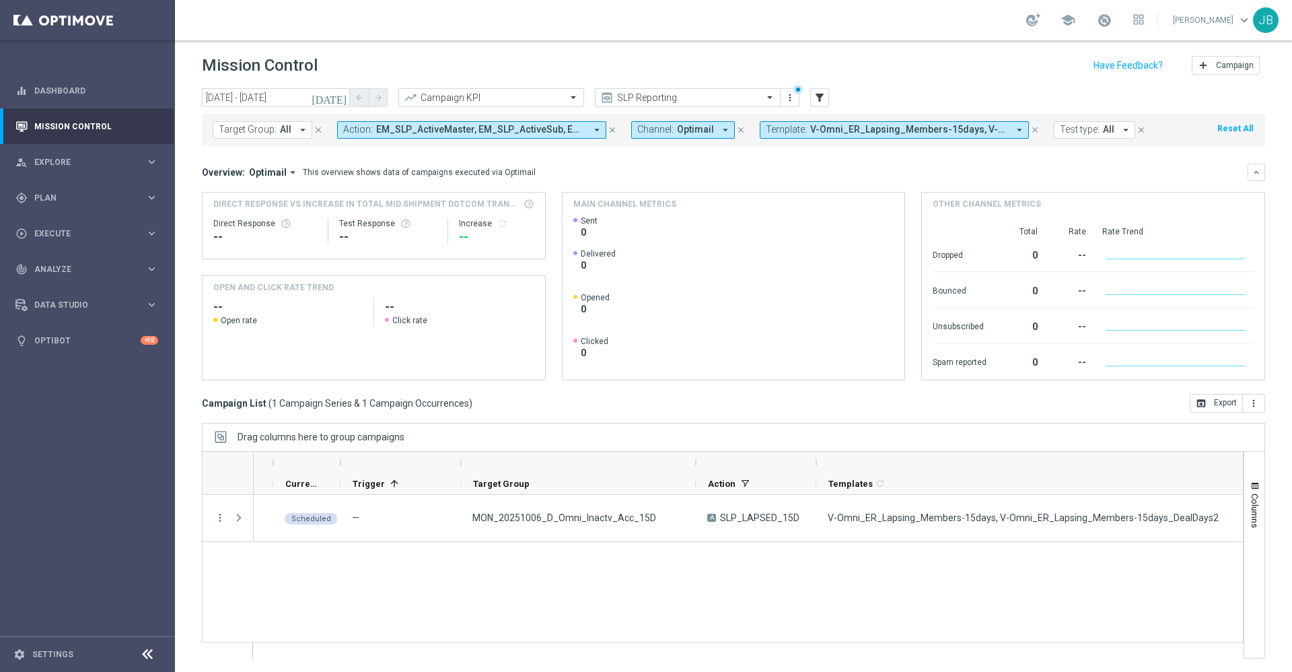
click at [811, 126] on span "V-Omni_ER_Lapsing_Members-15days, V-Omni_ER_Lapsing_Members-15days_DealDays2" at bounding box center [909, 129] width 198 height 11
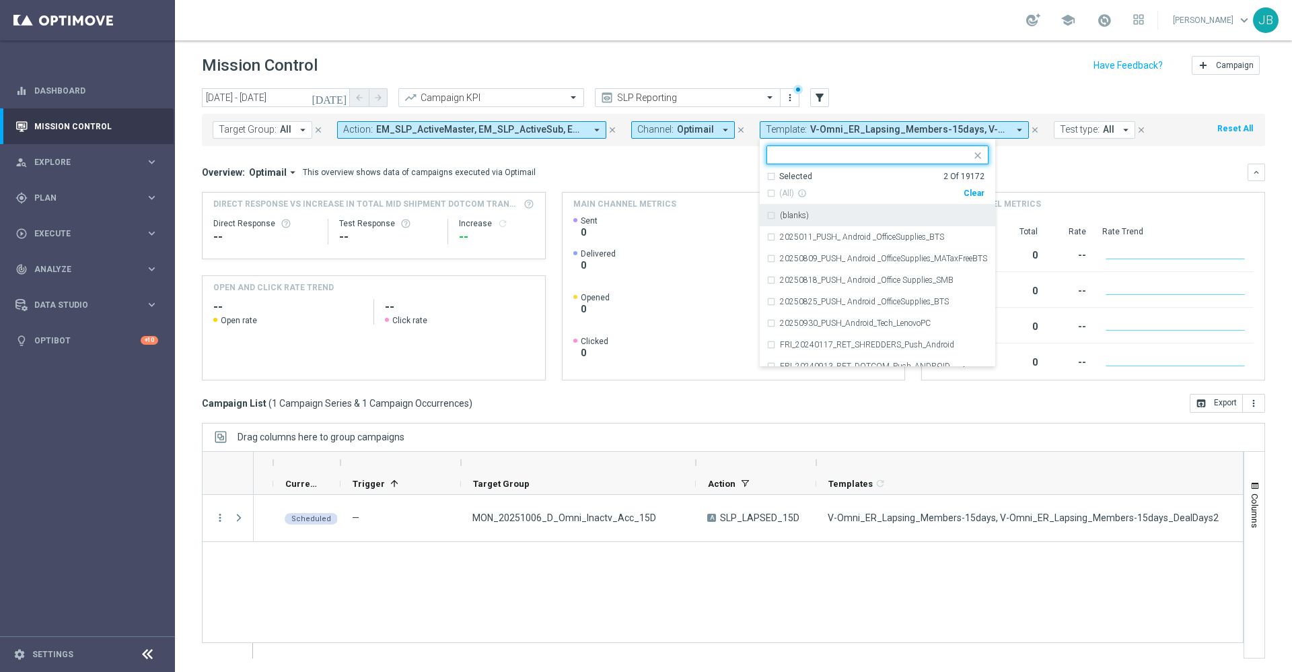
click at [0, 0] on div "Clear" at bounding box center [0, 0] width 0 height 0
click at [894, 158] on input "text" at bounding box center [872, 154] width 197 height 11
paste input "V-Omni_ER_Lapsing_Members-45days"
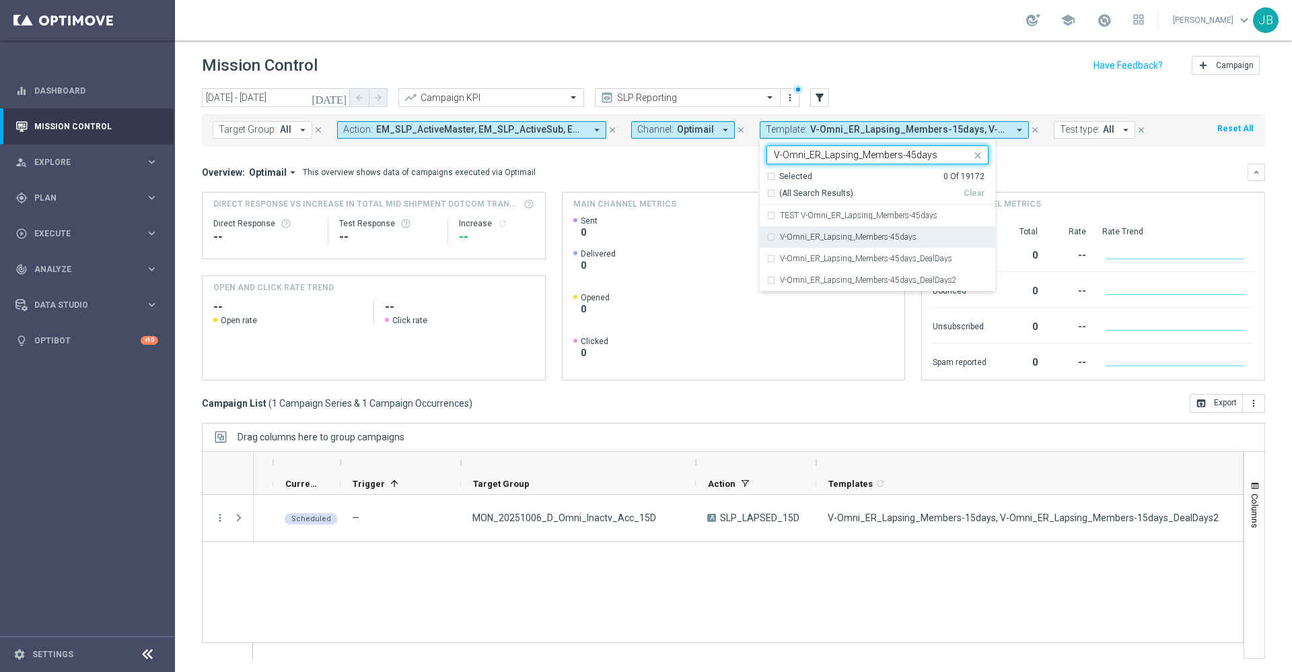
click at [882, 231] on div "V-Omni_ER_Lapsing_Members-45days" at bounding box center [877, 237] width 222 height 22
type input "V-Omni_ER_Lapsing_Members-45days"
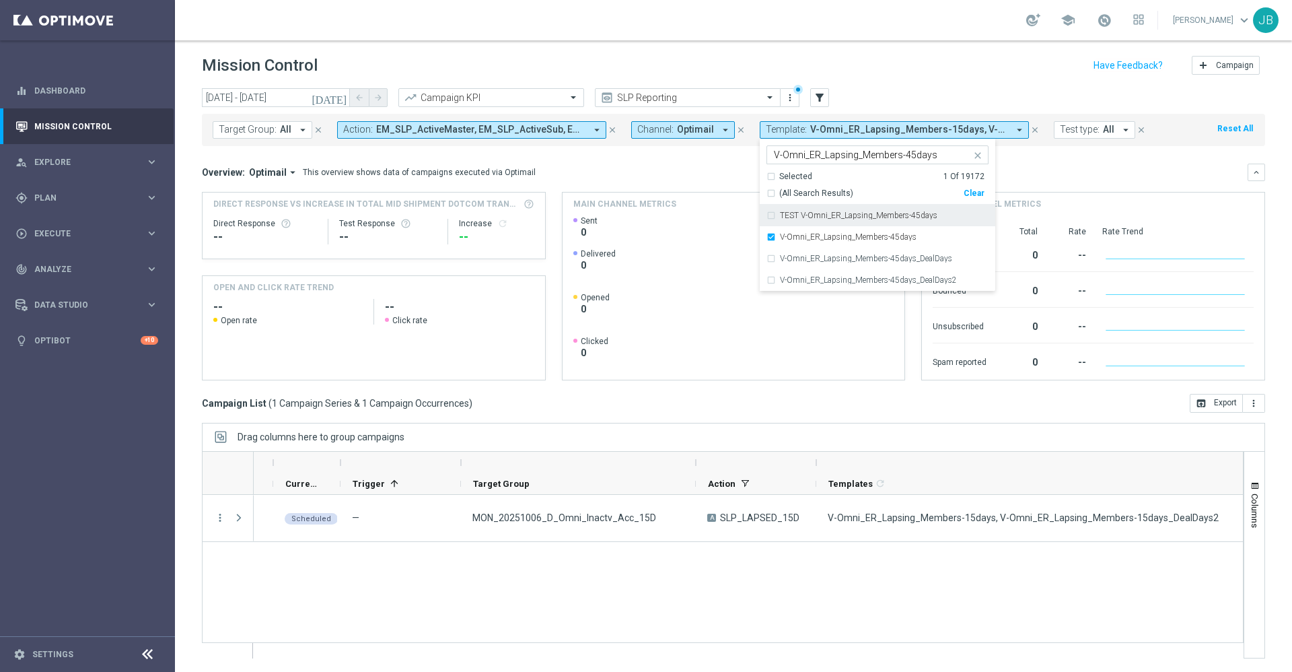
click at [1047, 175] on div "Overview: Optimail arrow_drop_down This overview shows data of campaigns execut…" at bounding box center [725, 172] width 1046 height 12
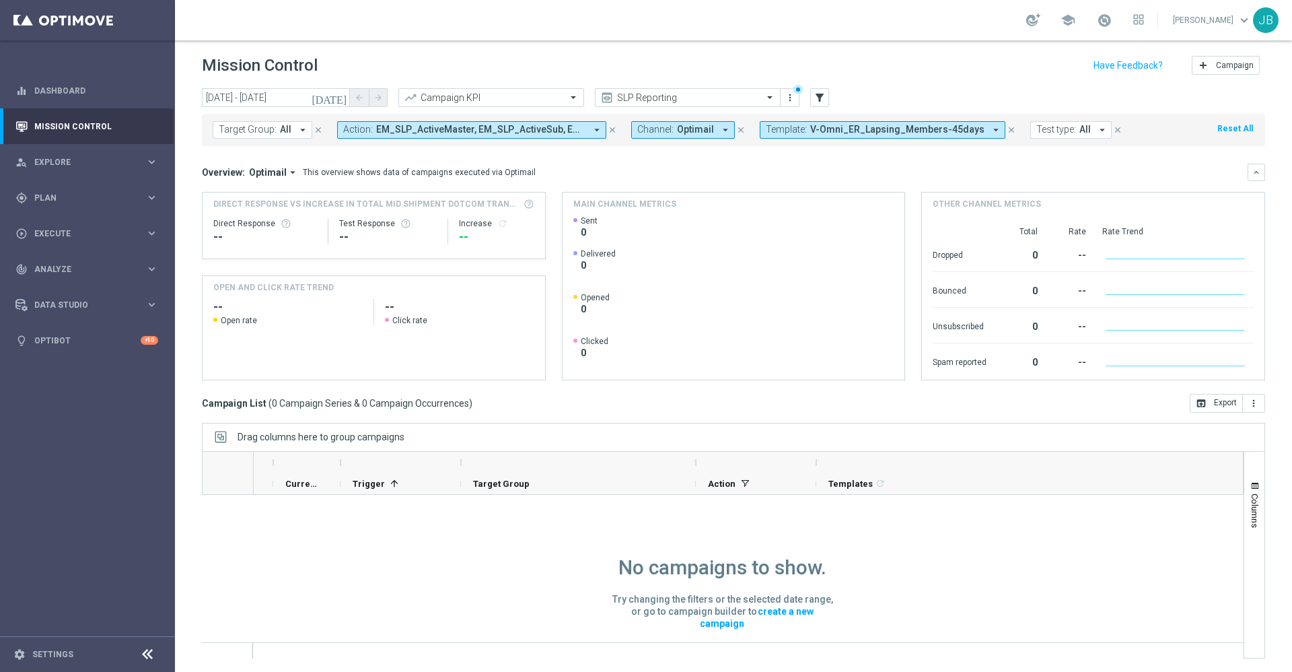
click at [876, 135] on span "V-Omni_ER_Lapsing_Members-45days" at bounding box center [897, 129] width 174 height 11
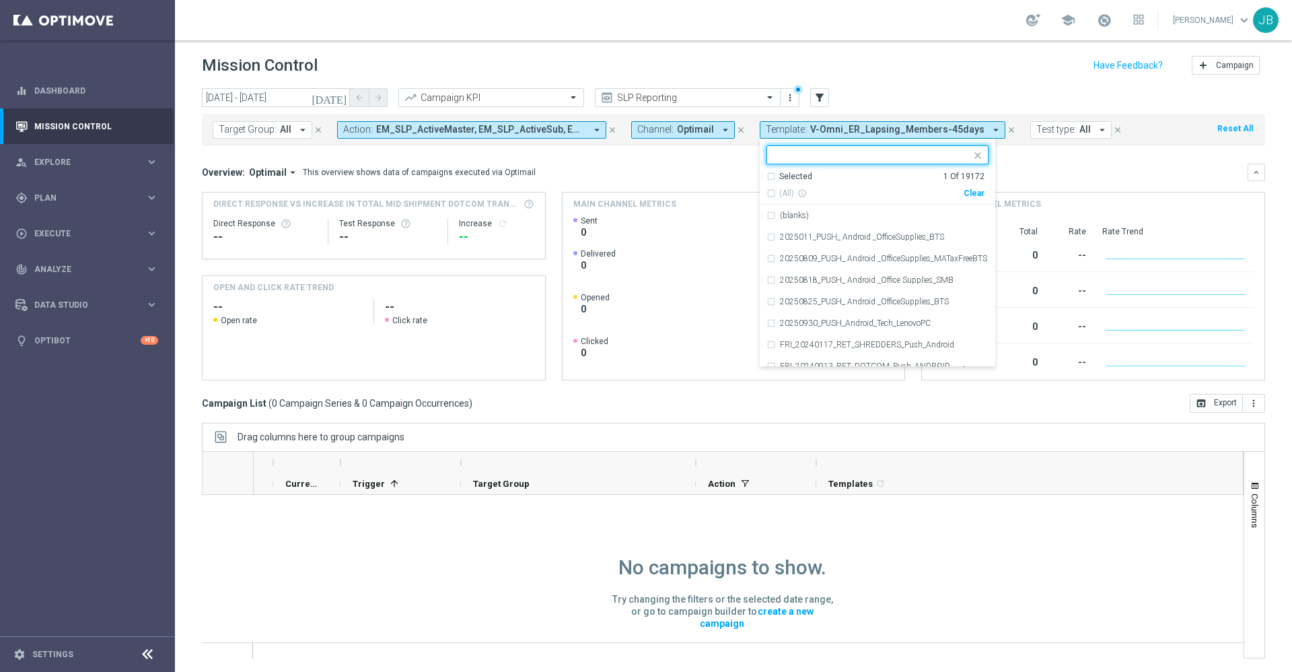
click at [877, 164] on div "V-Omni_ER_Lapsing_Members-45days" at bounding box center [877, 154] width 222 height 19
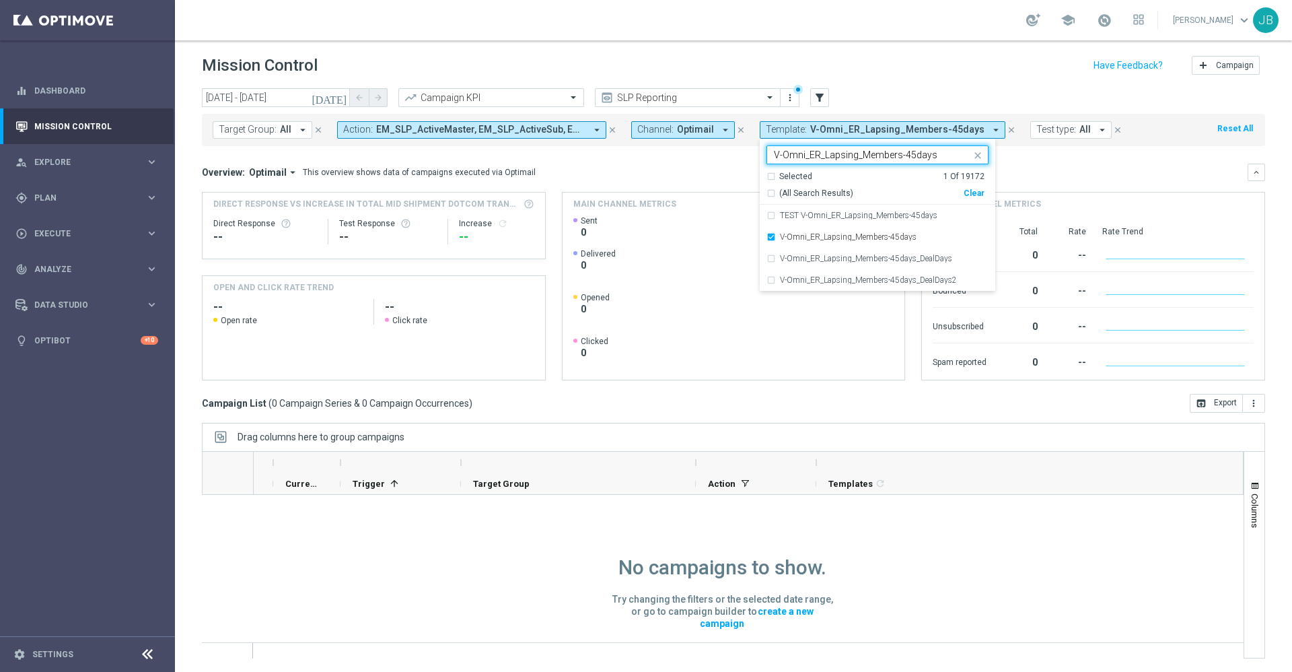
type input "V-Omni_ER_Lapsing_Members-45days"
click at [900, 80] on header "Mission Control add Campaign" at bounding box center [733, 63] width 1117 height 49
